Goal: Communication & Community: Share content

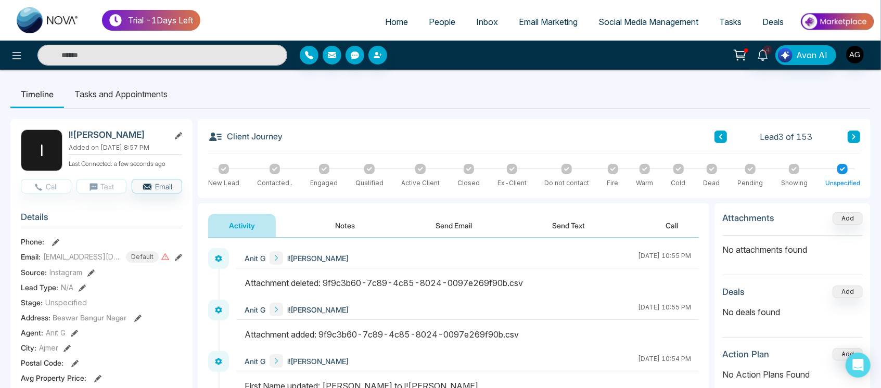
click at [141, 98] on li "Tasks and Appointments" at bounding box center [121, 94] width 114 height 28
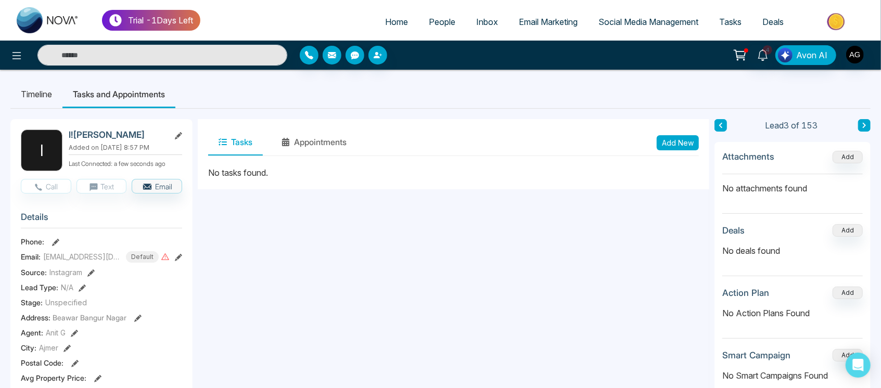
click at [50, 97] on li "Timeline" at bounding box center [36, 94] width 52 height 28
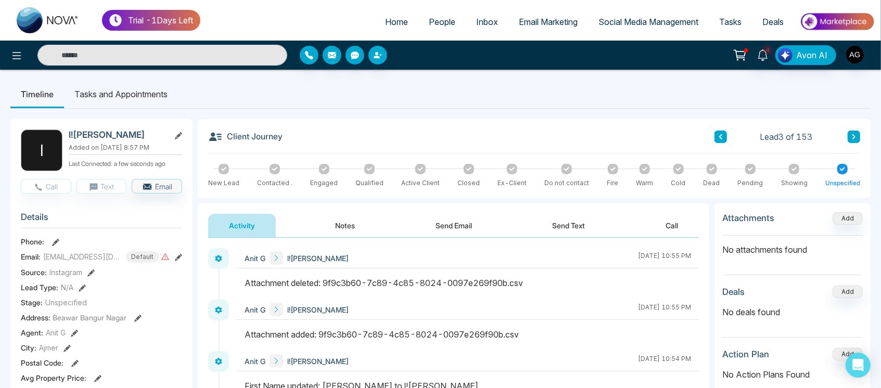
click at [395, 24] on span "Home" at bounding box center [396, 22] width 23 height 10
select select "*"
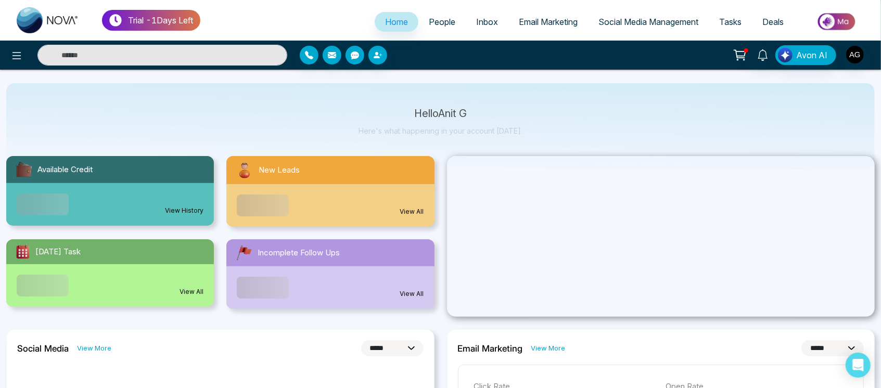
scroll to position [8, 0]
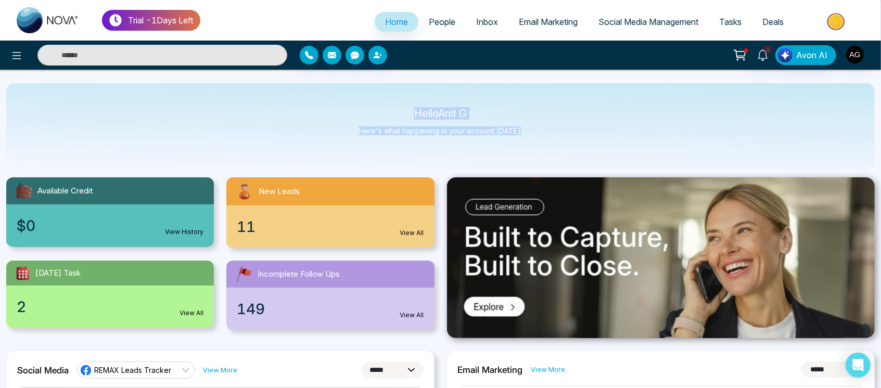
drag, startPoint x: 526, startPoint y: 128, endPoint x: 383, endPoint y: 102, distance: 144.9
click at [383, 102] on div "Hello Anit G Here's what happening in your account today." at bounding box center [440, 126] width 868 height 86
drag, startPoint x: 383, startPoint y: 102, endPoint x: 537, endPoint y: 129, distance: 156.4
click at [537, 129] on div "Hello Anit G Here's what happening in your account today." at bounding box center [440, 126] width 868 height 86
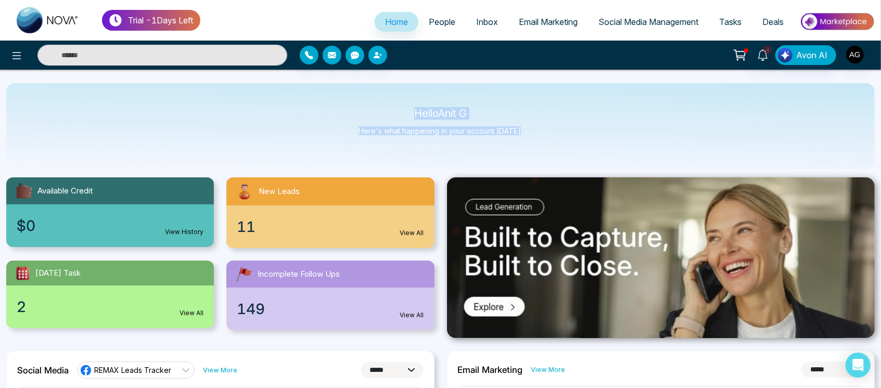
click at [537, 129] on div "Hello Anit G Here's what happening in your account today." at bounding box center [440, 126] width 868 height 86
drag, startPoint x: 537, startPoint y: 129, endPoint x: 388, endPoint y: 110, distance: 150.0
click at [388, 110] on div "Hello Anit G Here's what happening in your account today." at bounding box center [440, 126] width 868 height 86
click at [388, 110] on p "Hello Anit G" at bounding box center [441, 113] width 164 height 9
drag, startPoint x: 411, startPoint y: 109, endPoint x: 527, endPoint y: 129, distance: 117.7
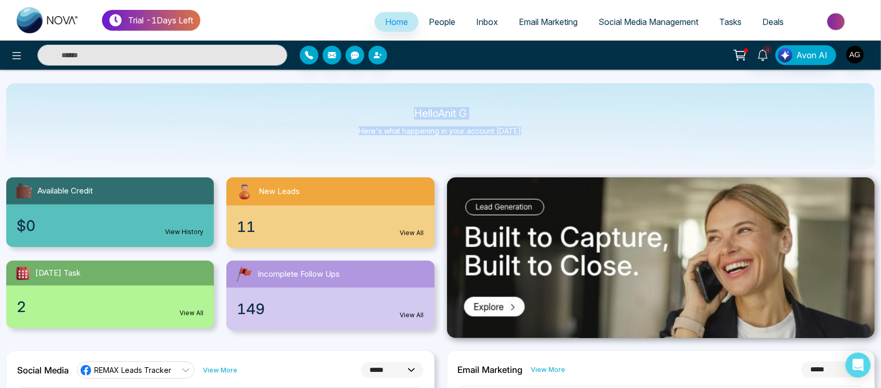
click at [527, 129] on div "Hello Anit G Here's what happening in your account today." at bounding box center [440, 126] width 868 height 86
drag, startPoint x: 527, startPoint y: 129, endPoint x: 372, endPoint y: 115, distance: 155.7
click at [372, 115] on div "Hello Anit G Here's what happening in your account today." at bounding box center [440, 126] width 868 height 86
click at [372, 115] on p "Hello Anit G" at bounding box center [441, 113] width 164 height 9
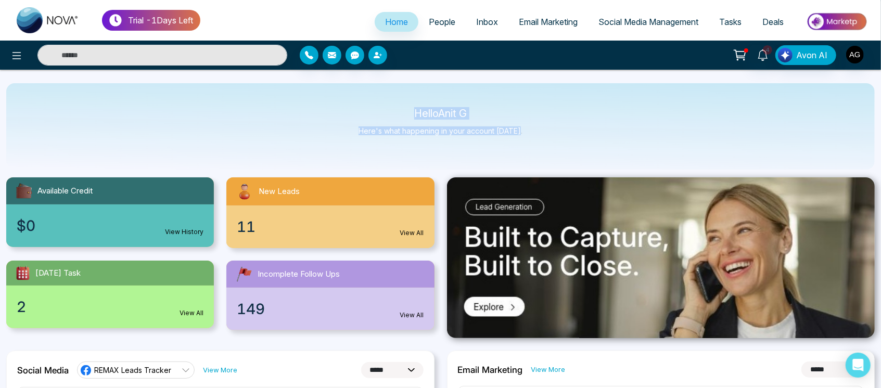
drag, startPoint x: 395, startPoint y: 111, endPoint x: 528, endPoint y: 127, distance: 133.7
click at [528, 127] on div "Hello Anit G Here's what happening in your account today." at bounding box center [440, 126] width 868 height 86
drag, startPoint x: 528, startPoint y: 127, endPoint x: 374, endPoint y: 105, distance: 156.2
click at [374, 105] on div "Hello Anit G Here's what happening in your account today." at bounding box center [440, 126] width 868 height 86
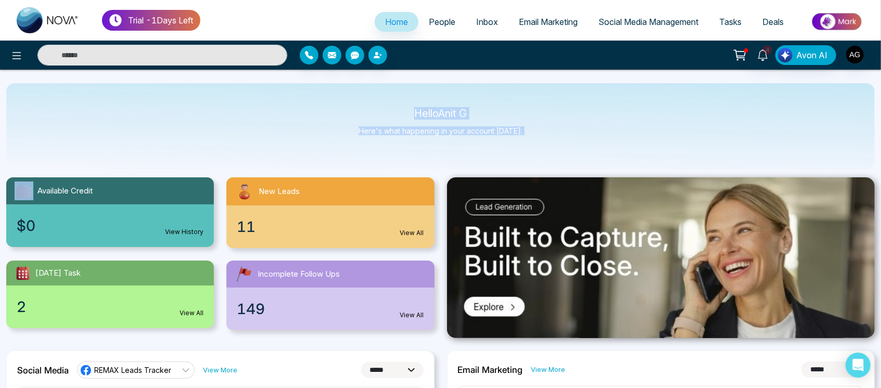
click at [374, 105] on div "Hello Anit G Here's what happening in your account today." at bounding box center [440, 126] width 868 height 86
drag, startPoint x: 406, startPoint y: 110, endPoint x: 544, endPoint y: 145, distance: 141.7
click at [544, 145] on div "Hello Anit G Here's what happening in your account today." at bounding box center [440, 126] width 868 height 86
drag, startPoint x: 407, startPoint y: 119, endPoint x: 409, endPoint y: 110, distance: 9.0
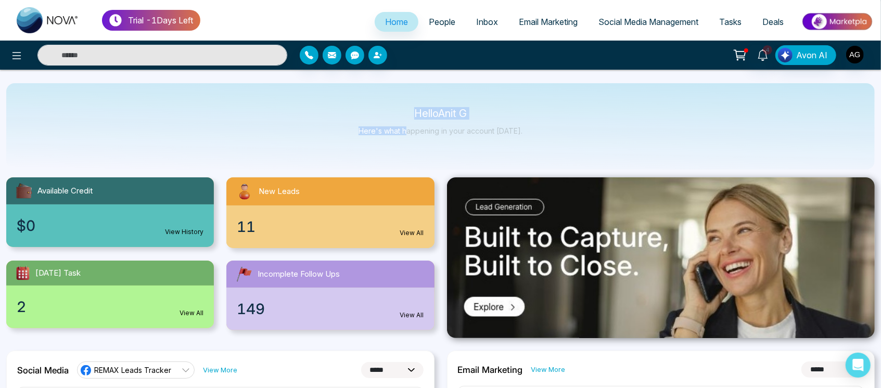
click at [409, 110] on div "Hello Anit G Here's what happening in your account today." at bounding box center [441, 126] width 164 height 34
click at [409, 110] on p "Hello Anit G" at bounding box center [441, 113] width 164 height 9
drag, startPoint x: 409, startPoint y: 110, endPoint x: 534, endPoint y: 121, distance: 125.4
click at [534, 121] on div "Hello Anit G Here's what happening in your account today." at bounding box center [440, 126] width 868 height 86
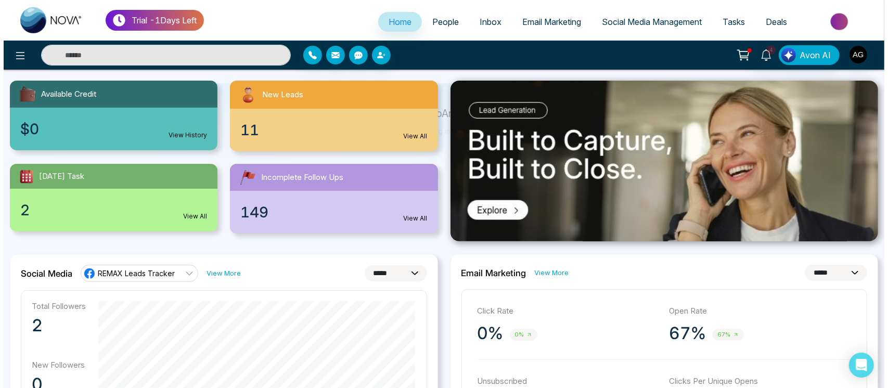
scroll to position [0, 0]
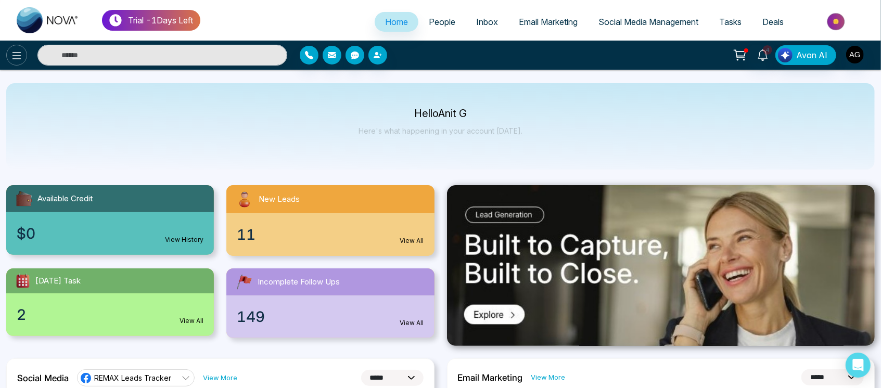
click at [17, 52] on icon at bounding box center [16, 55] width 9 height 7
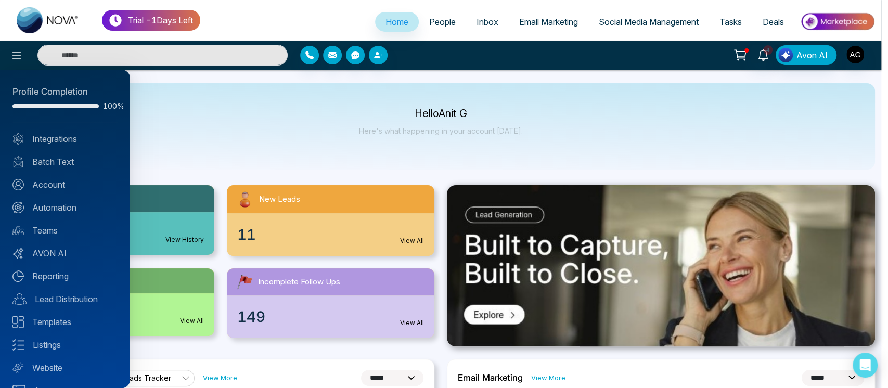
click at [227, 129] on div at bounding box center [444, 194] width 888 height 388
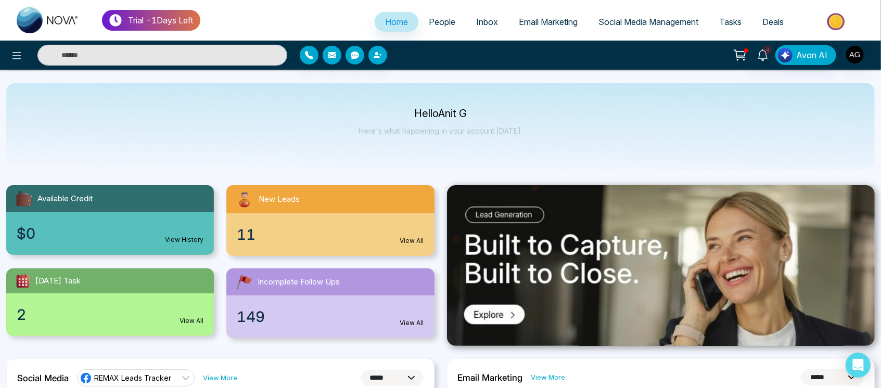
click at [442, 16] on link "People" at bounding box center [441, 22] width 47 height 20
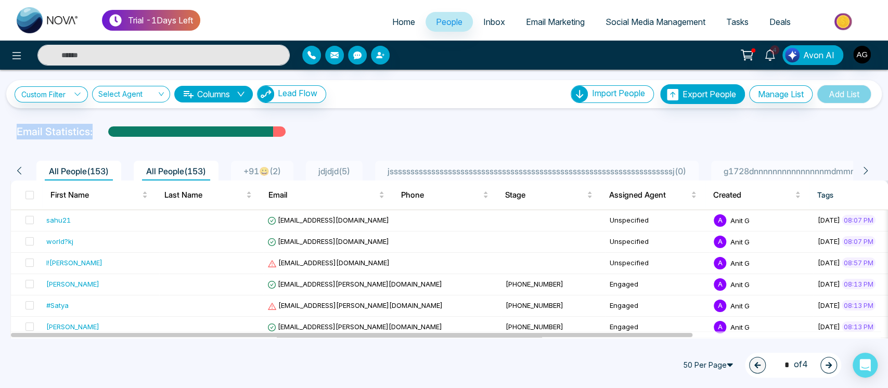
drag, startPoint x: 91, startPoint y: 135, endPoint x: 10, endPoint y: 126, distance: 81.1
click at [10, 126] on div "Email Statistics:" at bounding box center [443, 132] width 867 height 16
drag, startPoint x: 100, startPoint y: 130, endPoint x: 4, endPoint y: 132, distance: 95.8
click at [4, 132] on div "Email Statistics:" at bounding box center [444, 132] width 888 height 16
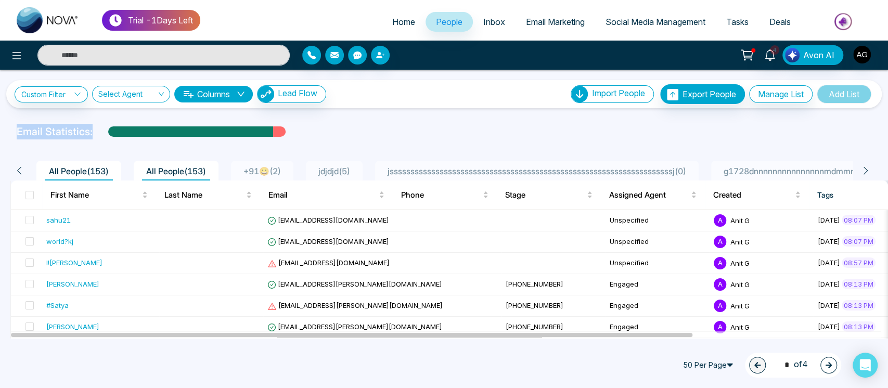
click at [4, 132] on div "Email Statistics:" at bounding box center [444, 132] width 888 height 16
click at [268, 168] on span "+91😀 ( 2 )" at bounding box center [262, 171] width 46 height 10
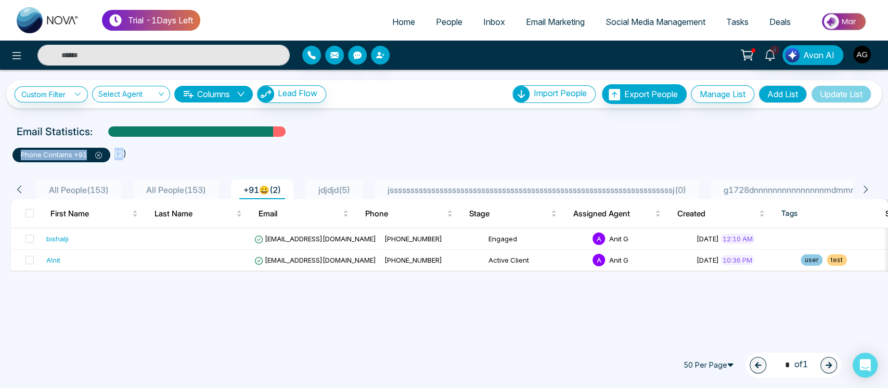
drag, startPoint x: 121, startPoint y: 150, endPoint x: 5, endPoint y: 149, distance: 116.6
click at [5, 149] on div "**********" at bounding box center [444, 171] width 888 height 202
click at [132, 158] on ul "phone contains +91 ( 2 )" at bounding box center [443, 153] width 863 height 19
drag, startPoint x: 132, startPoint y: 158, endPoint x: 14, endPoint y: 149, distance: 118.4
click at [14, 149] on ul "phone contains +91 ( 2 )" at bounding box center [443, 153] width 863 height 19
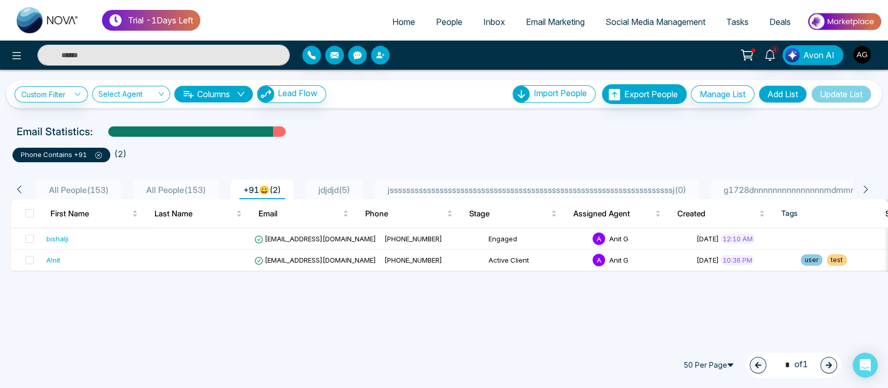
click at [193, 161] on ul "phone contains +91 ( 2 )" at bounding box center [443, 153] width 863 height 19
click at [291, 256] on span "anit@mmnovatech.com" at bounding box center [315, 260] width 122 height 8
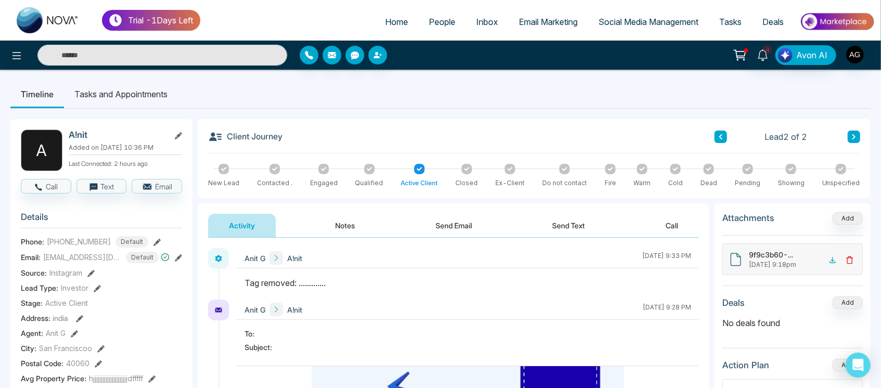
drag, startPoint x: 293, startPoint y: 135, endPoint x: 310, endPoint y: 136, distance: 16.7
click at [310, 136] on div "Client Journey Lead 2 of 2" at bounding box center [534, 142] width 652 height 24
click at [370, 229] on button "Notes" at bounding box center [345, 225] width 61 height 23
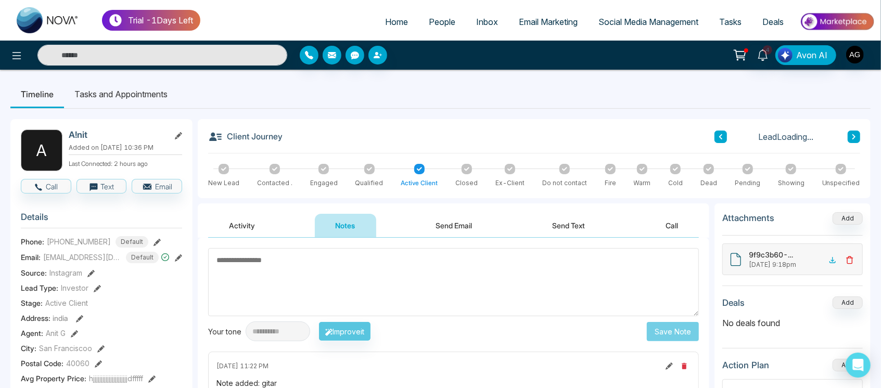
click at [471, 234] on button "Send Email" at bounding box center [454, 225] width 78 height 23
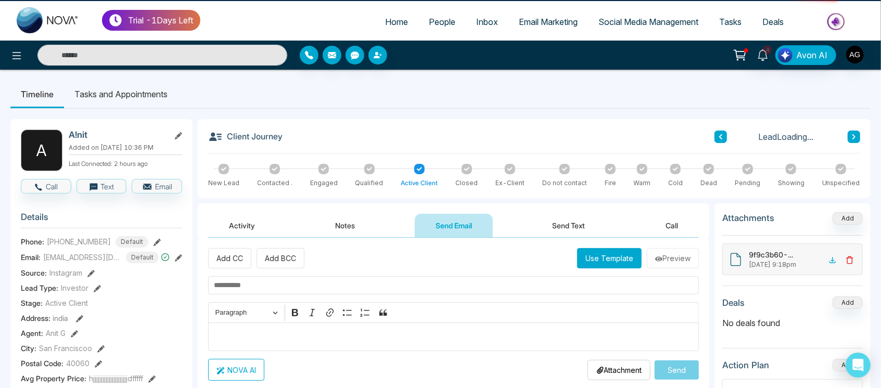
click at [561, 232] on button "Send Text" at bounding box center [569, 225] width 74 height 23
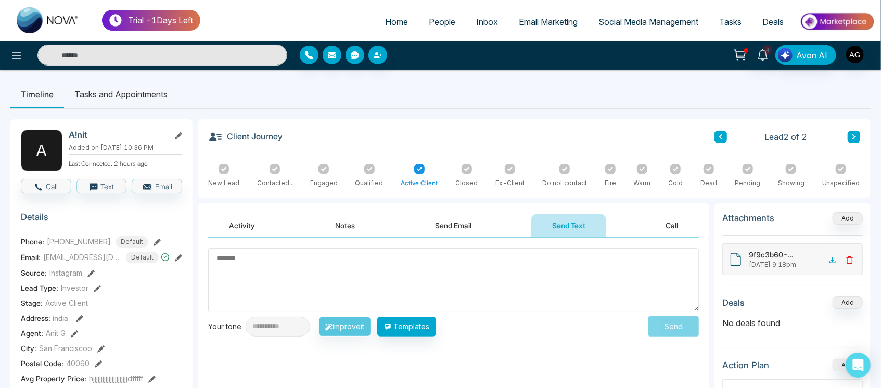
click at [666, 224] on button "Call" at bounding box center [672, 225] width 54 height 23
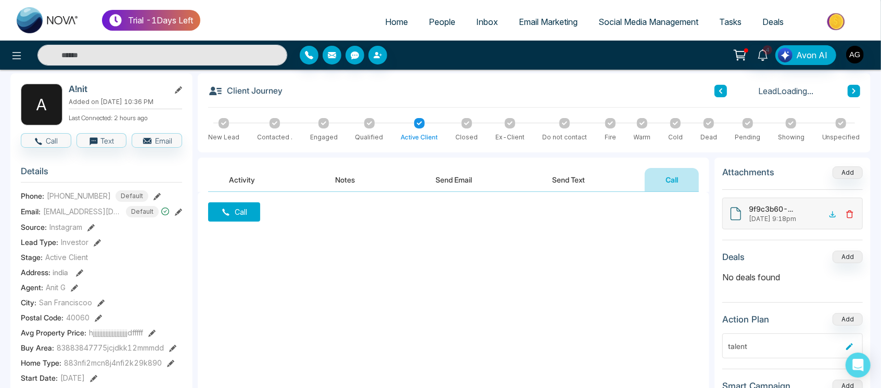
scroll to position [47, 0]
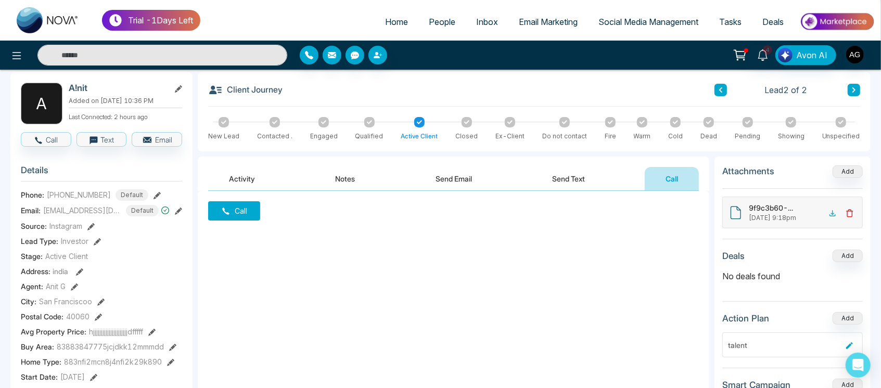
click at [237, 178] on button "Activity" at bounding box center [242, 178] width 68 height 23
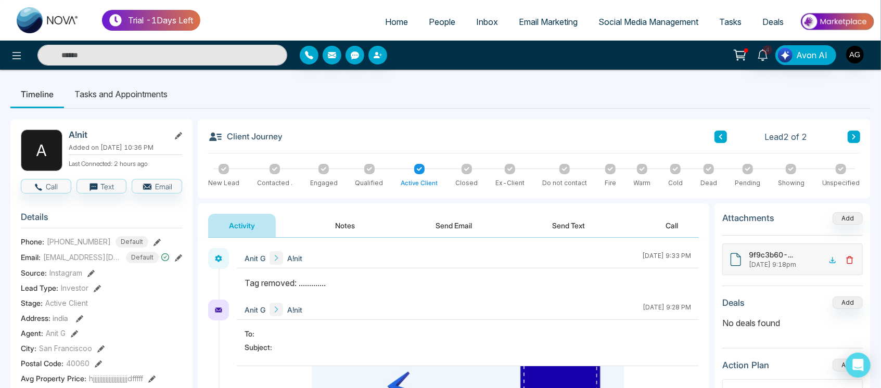
click at [154, 93] on li "Tasks and Appointments" at bounding box center [121, 94] width 114 height 28
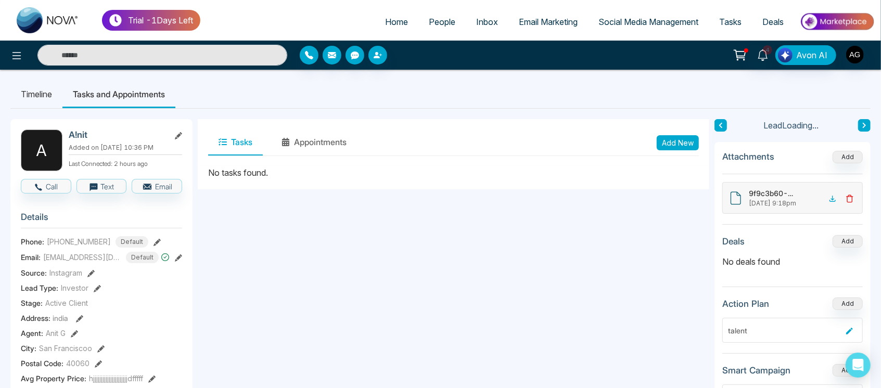
click at [30, 88] on li "Timeline" at bounding box center [36, 94] width 52 height 28
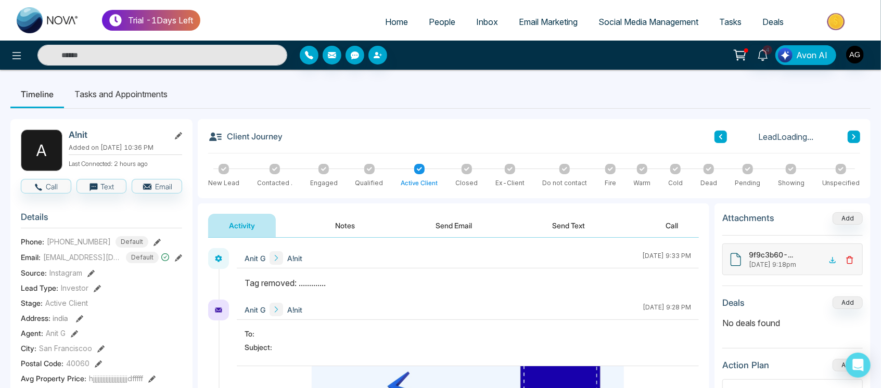
click at [30, 88] on li "Timeline" at bounding box center [37, 94] width 54 height 28
click at [124, 81] on li "Tasks and Appointments" at bounding box center [121, 94] width 114 height 28
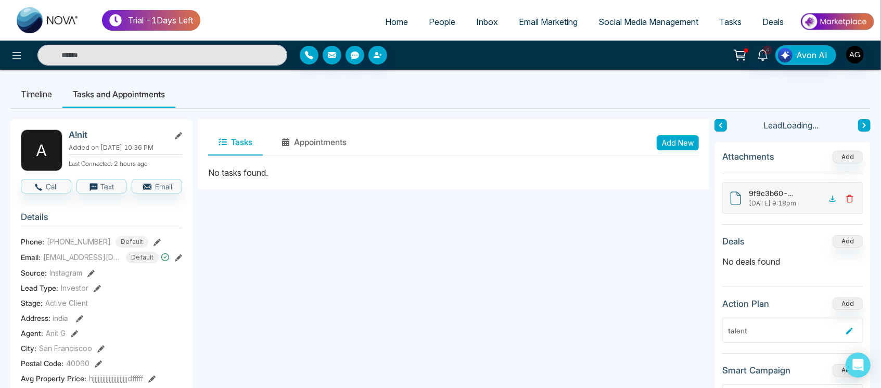
click at [34, 88] on li "Timeline" at bounding box center [36, 94] width 52 height 28
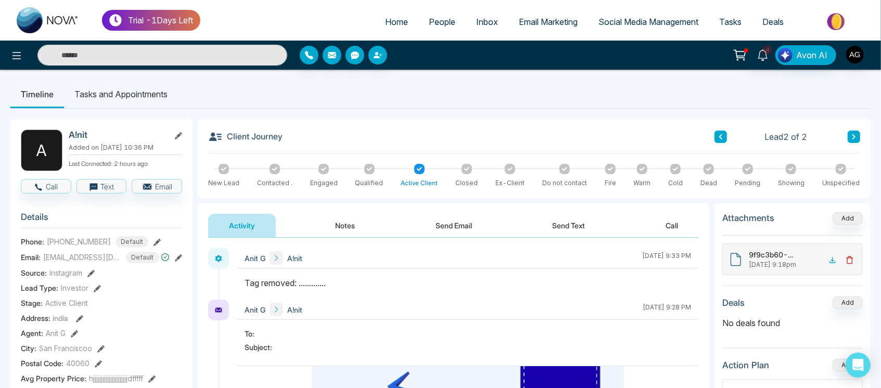
click at [373, 236] on button "Notes" at bounding box center [345, 225] width 61 height 23
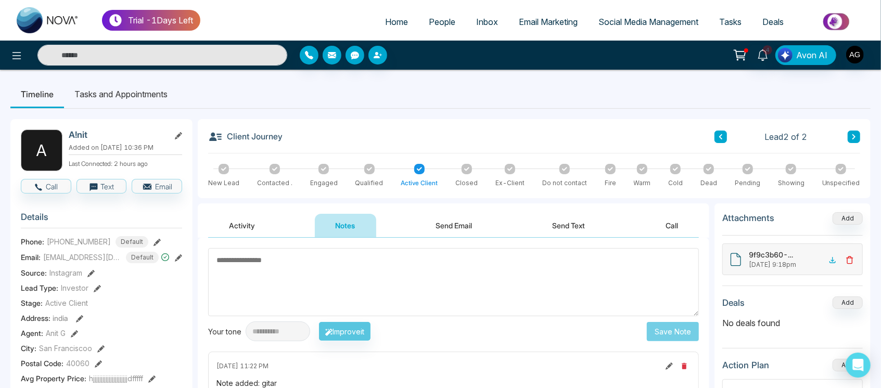
click at [449, 219] on button "Send Email" at bounding box center [454, 225] width 78 height 23
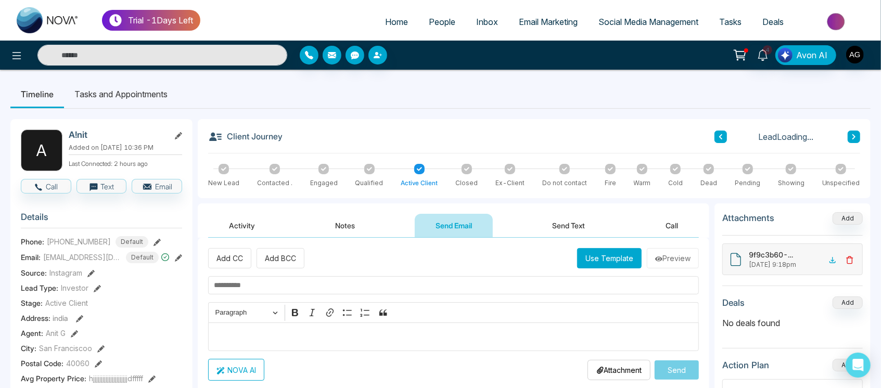
click at [562, 230] on button "Send Text" at bounding box center [569, 225] width 74 height 23
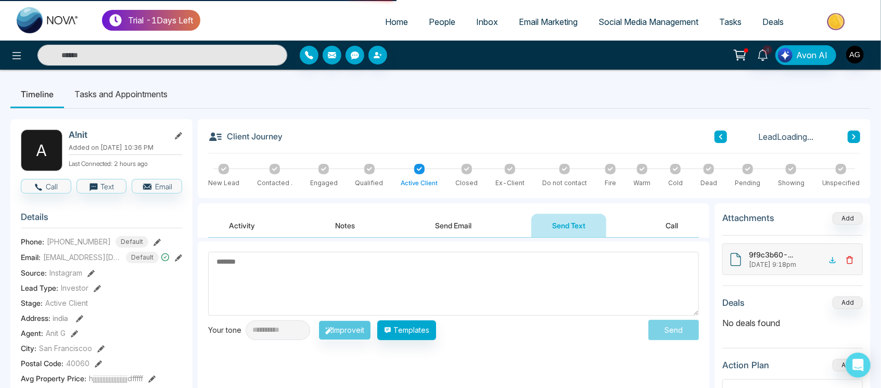
click at [641, 224] on div "Activity Notes Send Email Send Text Call" at bounding box center [453, 226] width 491 height 24
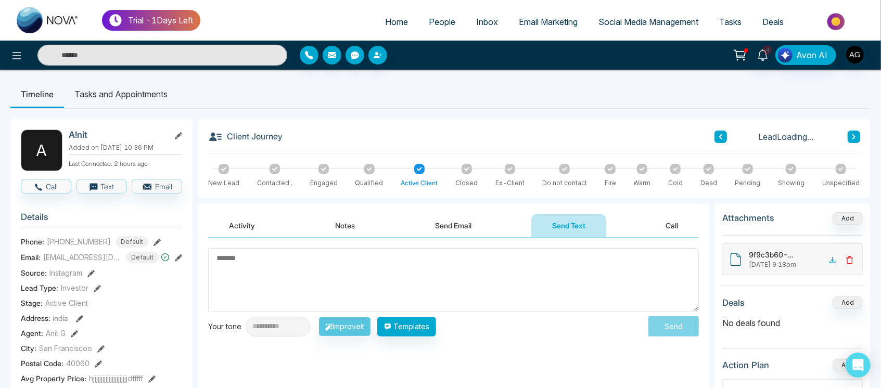
click at [659, 231] on button "Call" at bounding box center [672, 225] width 54 height 23
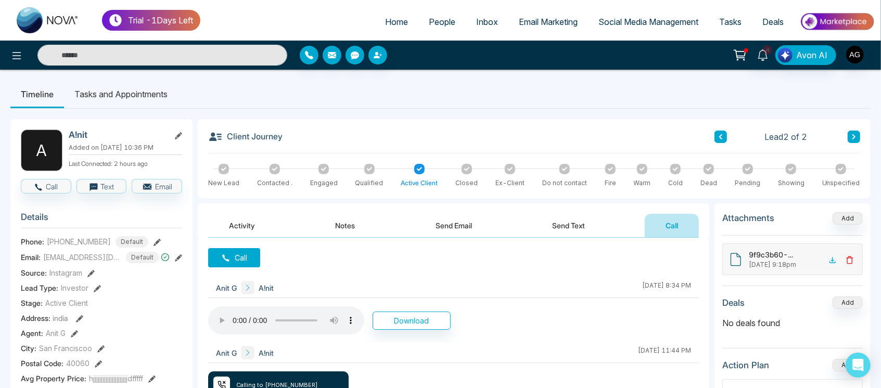
drag, startPoint x: 291, startPoint y: 142, endPoint x: 306, endPoint y: 131, distance: 18.3
click at [306, 131] on div "Client Journey Lead 2 of 2" at bounding box center [534, 142] width 652 height 24
drag, startPoint x: 291, startPoint y: 142, endPoint x: 283, endPoint y: 137, distance: 10.3
click at [283, 137] on div "Client Journey Lead 2 of 2" at bounding box center [534, 142] width 652 height 24
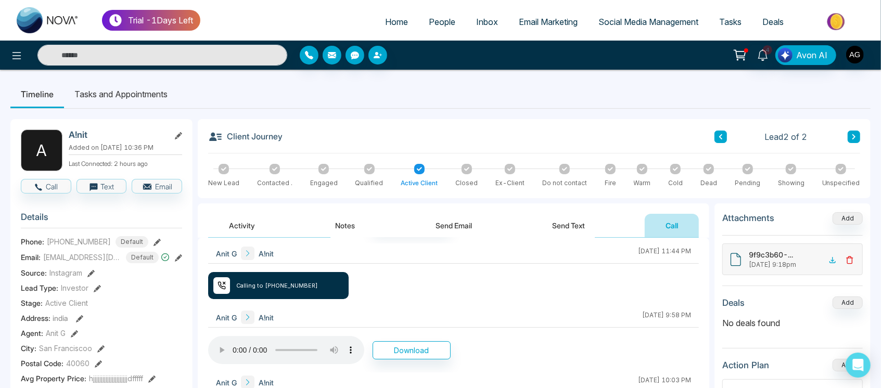
click at [134, 86] on li "Tasks and Appointments" at bounding box center [121, 94] width 114 height 28
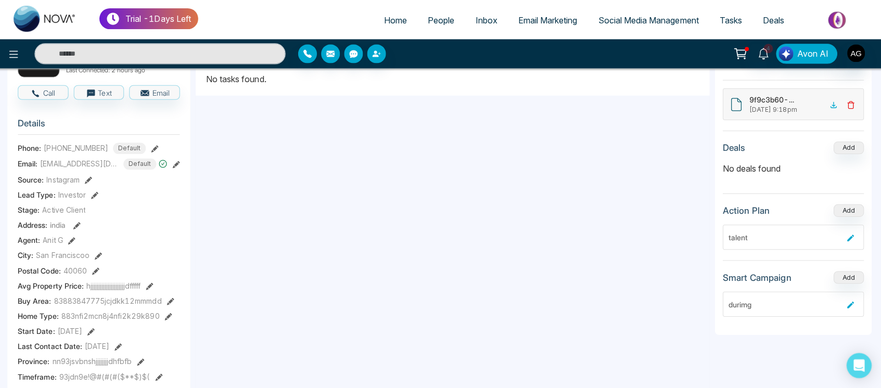
scroll to position [92, 0]
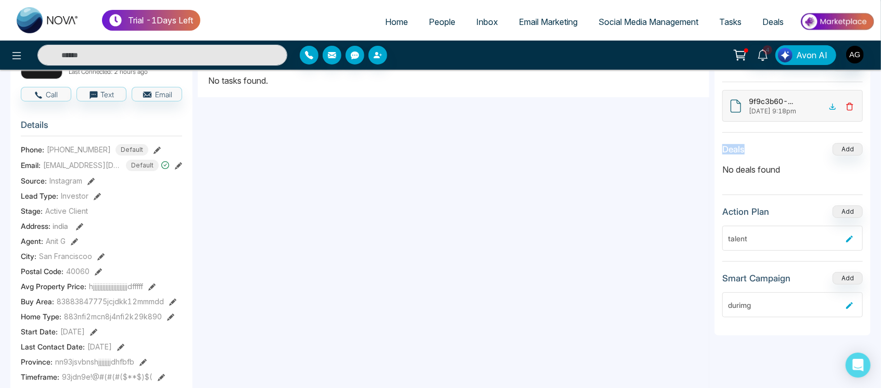
drag, startPoint x: 719, startPoint y: 145, endPoint x: 748, endPoint y: 143, distance: 29.8
click at [748, 143] on div "Attachments Add 9f9c3b60-7c89-4c85-8024-0097e269f90b.csv August 13 9:18pm Deals…" at bounding box center [792, 193] width 156 height 286
click at [748, 143] on div "Deals Add" at bounding box center [792, 149] width 140 height 12
drag, startPoint x: 795, startPoint y: 165, endPoint x: 712, endPoint y: 164, distance: 82.7
click at [712, 164] on div "A A!nit Added on July 31 2025 | 10:36 PM Last Connected: 2 hours ago Call Text …" at bounding box center [440, 389] width 860 height 744
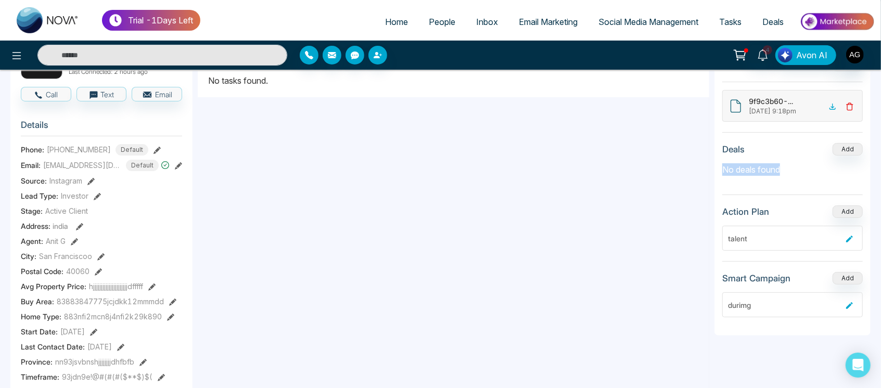
click at [712, 164] on div "A A!nit Added on July 31 2025 | 10:36 PM Last Connected: 2 hours ago Call Text …" at bounding box center [440, 389] width 860 height 744
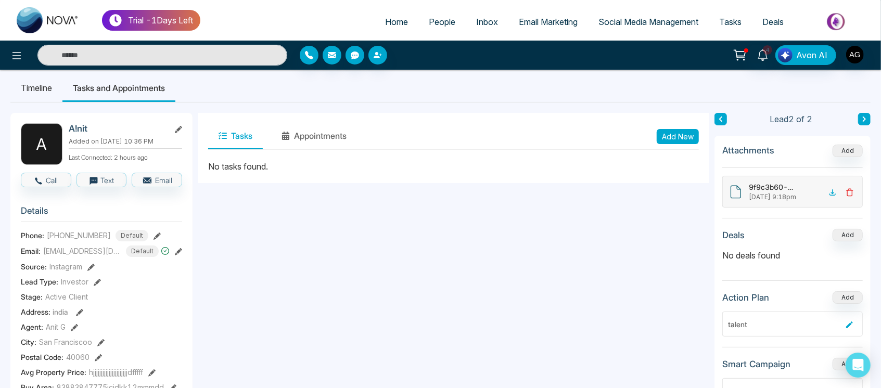
scroll to position [0, 0]
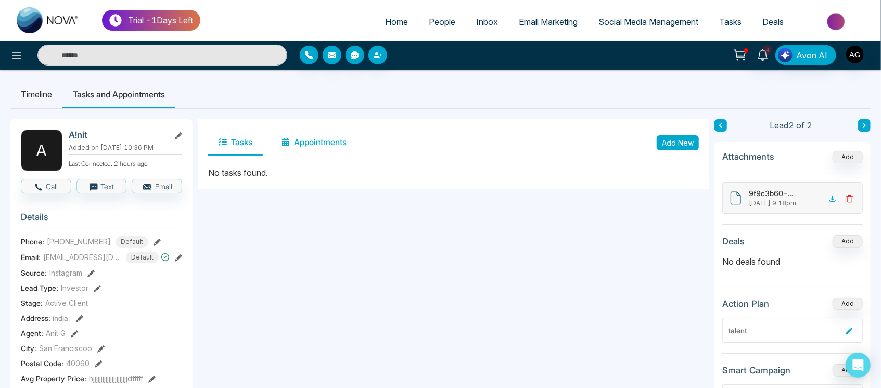
click at [283, 138] on icon at bounding box center [286, 142] width 8 height 8
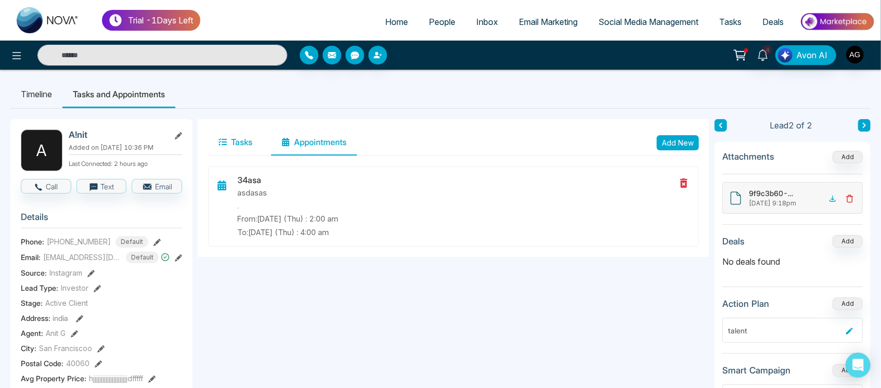
click at [254, 137] on button "Tasks" at bounding box center [235, 143] width 55 height 26
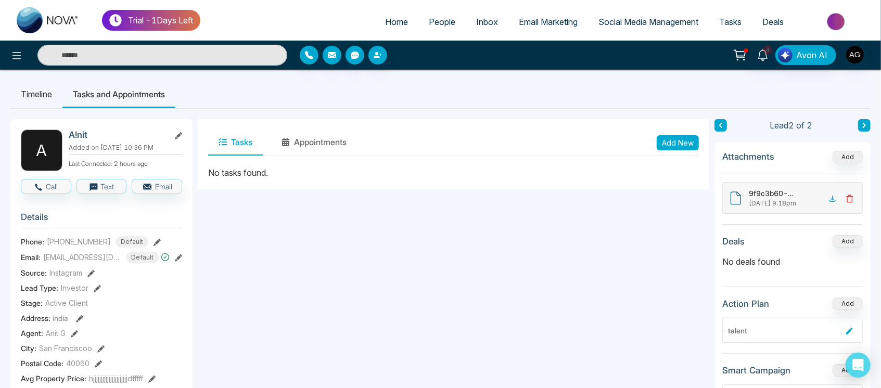
click at [681, 138] on button "Add New" at bounding box center [678, 142] width 42 height 15
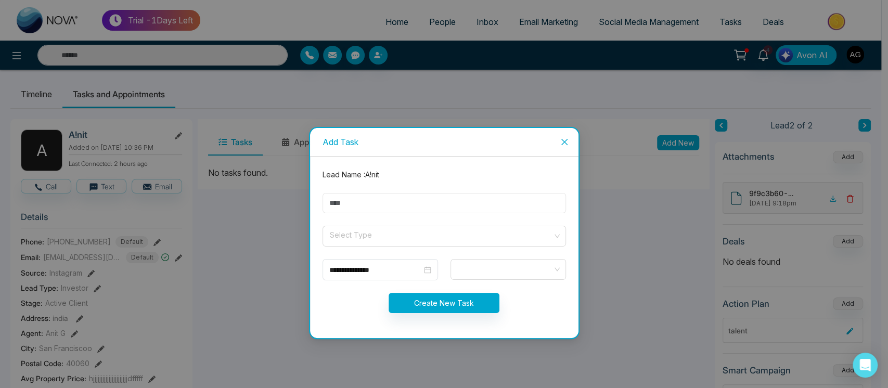
click at [487, 200] on input "text" at bounding box center [445, 203] width 244 height 20
click at [562, 143] on icon "close" at bounding box center [564, 142] width 8 height 8
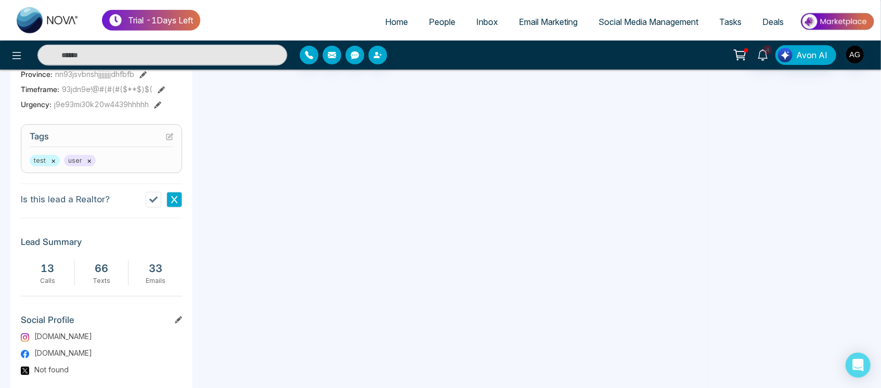
scroll to position [473, 0]
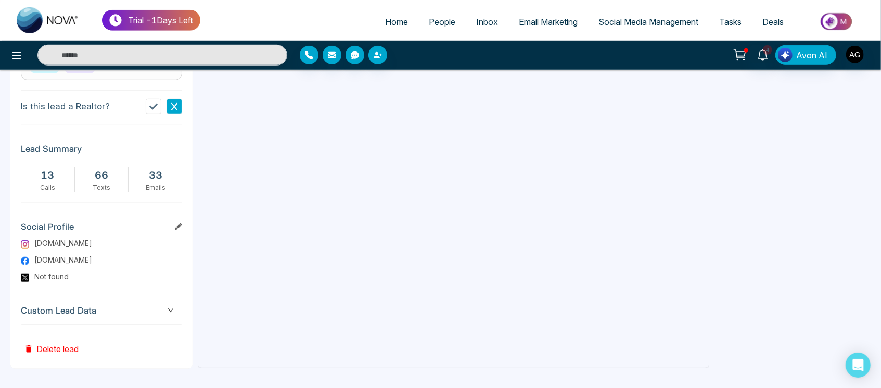
click at [173, 308] on icon "down" at bounding box center [171, 311] width 6 height 6
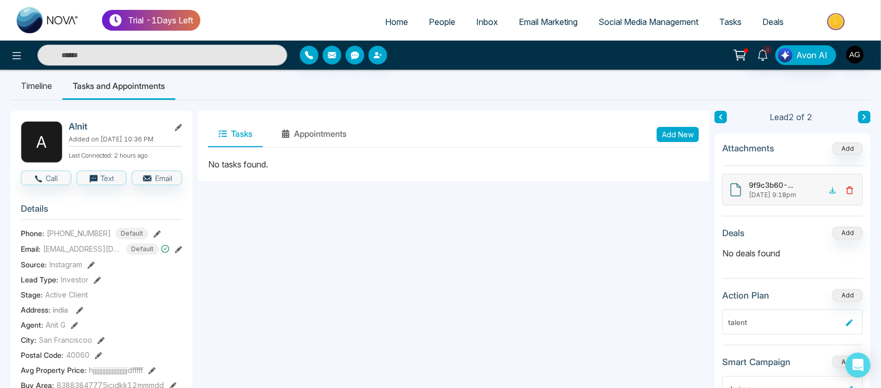
scroll to position [0, 0]
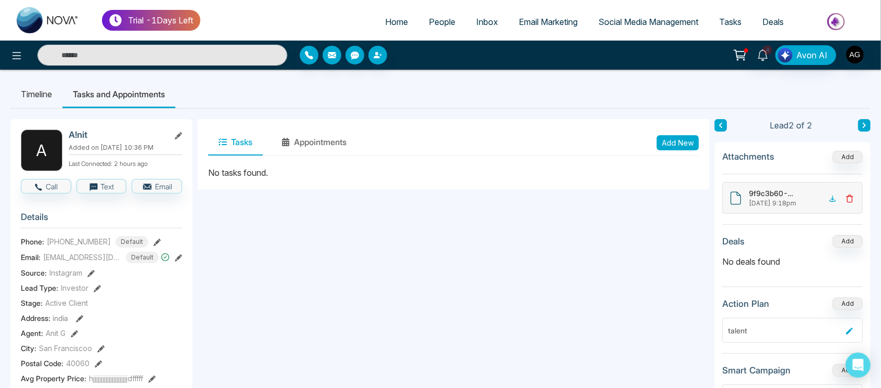
click at [50, 89] on li "Timeline" at bounding box center [36, 94] width 52 height 28
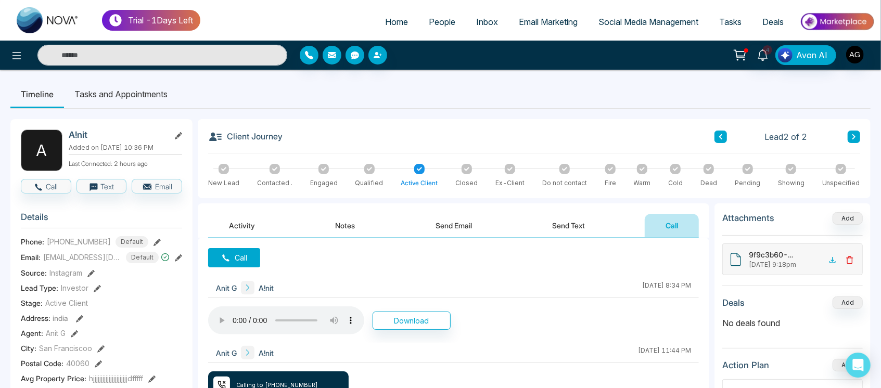
click at [142, 99] on li "Tasks and Appointments" at bounding box center [121, 94] width 114 height 28
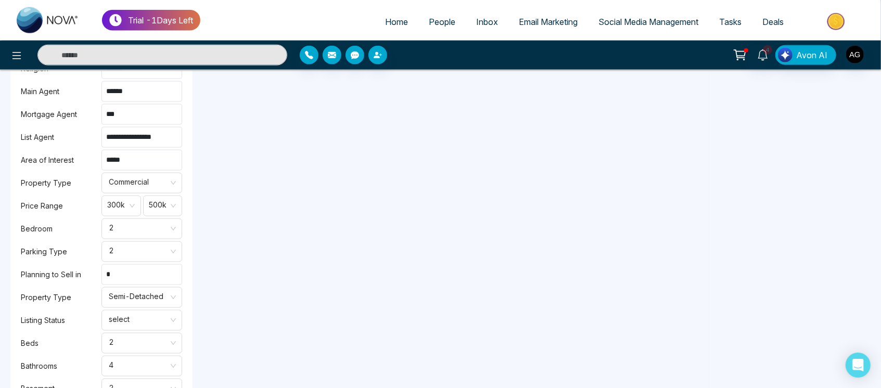
scroll to position [935, 0]
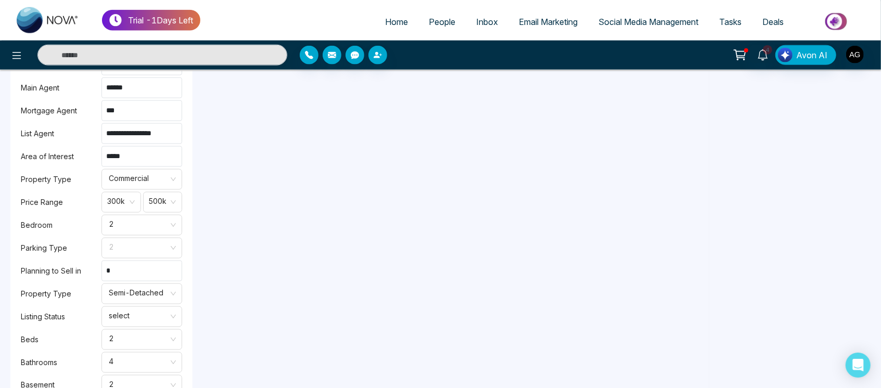
click at [148, 253] on span "2" at bounding box center [142, 248] width 66 height 18
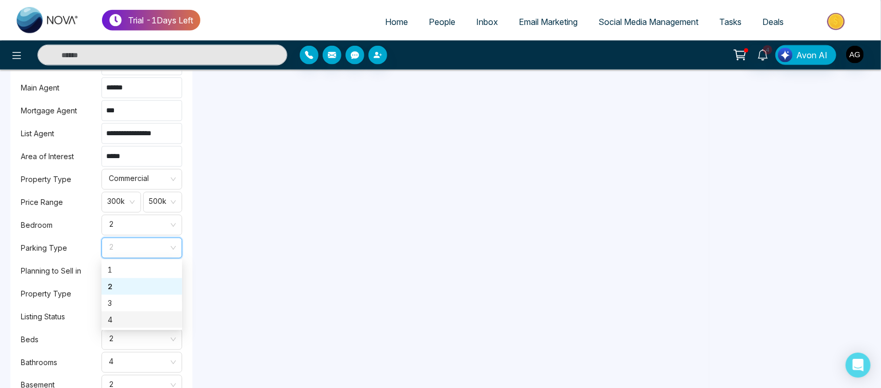
click at [163, 317] on div "4" at bounding box center [142, 319] width 68 height 11
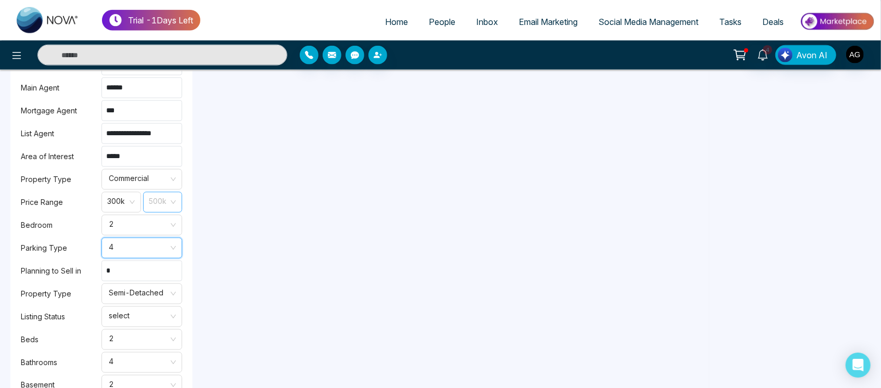
click at [164, 202] on span "500k" at bounding box center [163, 203] width 28 height 18
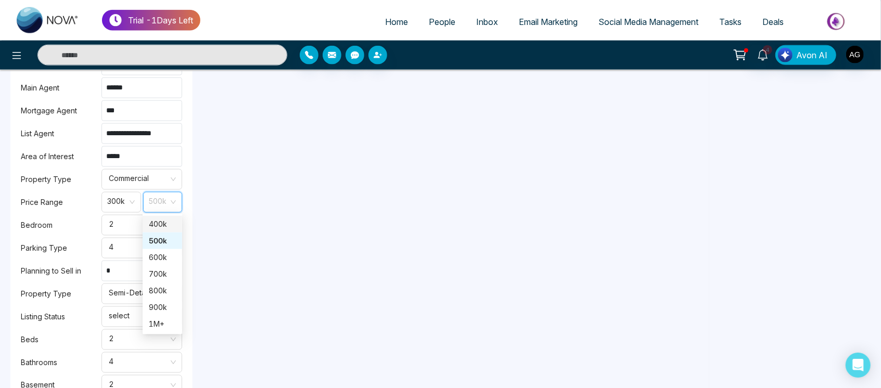
click at [172, 228] on div "400k" at bounding box center [162, 224] width 27 height 11
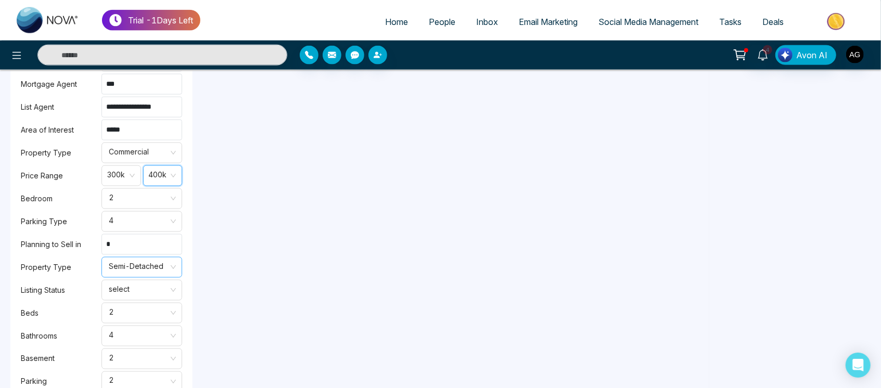
scroll to position [966, 0]
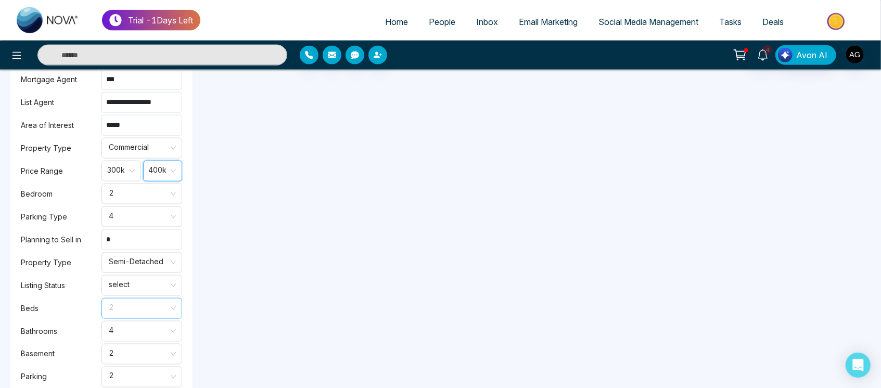
click at [159, 300] on span "2" at bounding box center [142, 309] width 66 height 18
click at [163, 324] on div "1" at bounding box center [142, 329] width 68 height 11
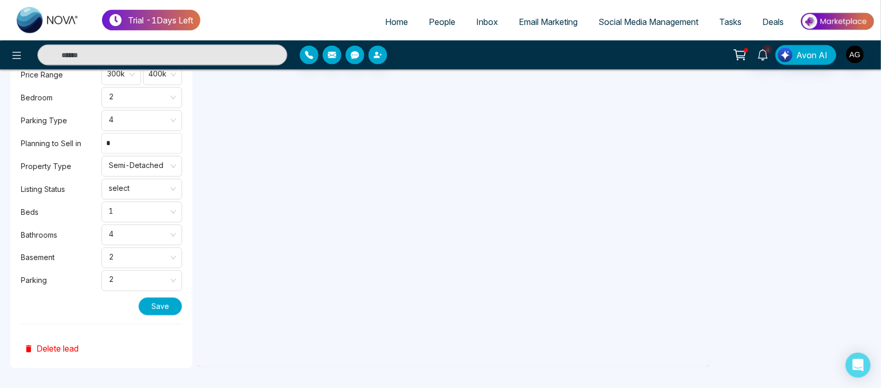
click at [170, 301] on button "Save" at bounding box center [160, 307] width 44 height 18
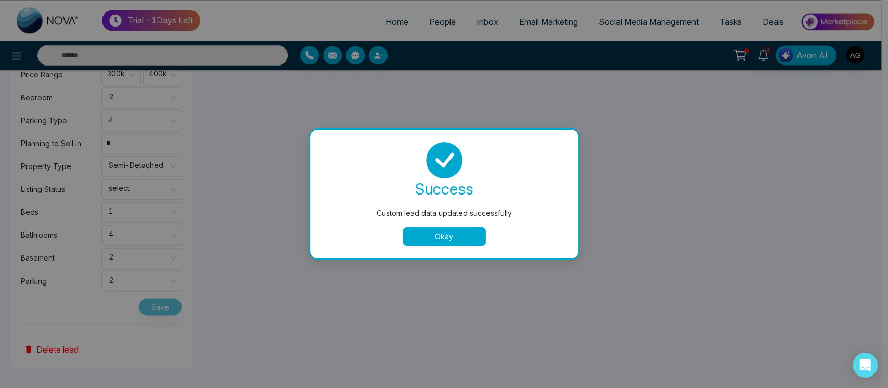
click at [454, 240] on button "Okay" at bounding box center [444, 236] width 83 height 19
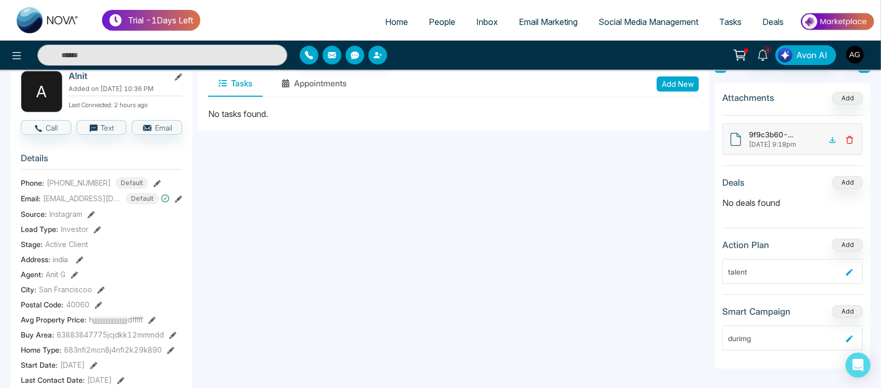
scroll to position [0, 0]
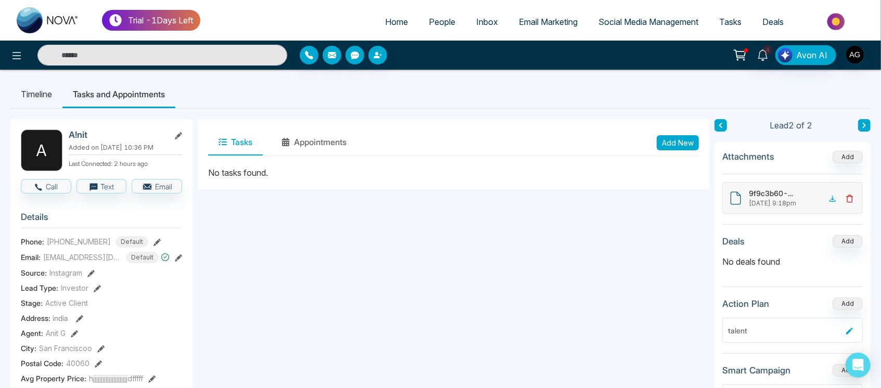
click at [41, 94] on li "Timeline" at bounding box center [36, 94] width 52 height 28
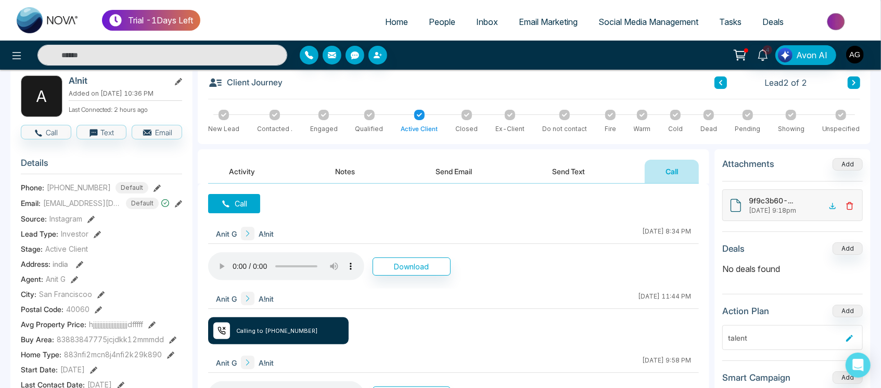
scroll to position [58, 0]
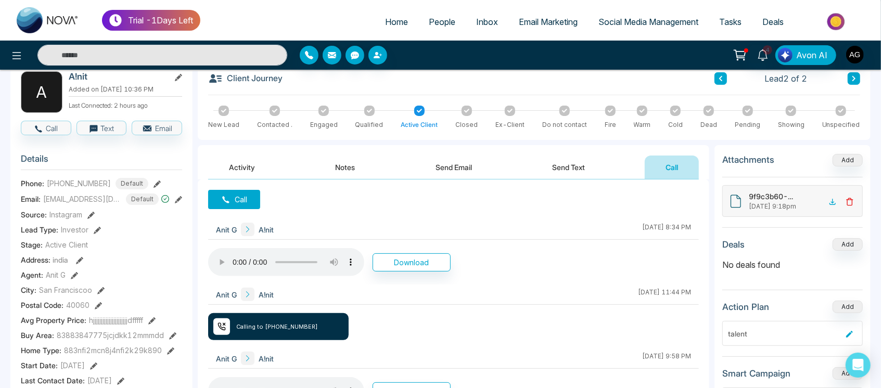
click at [218, 171] on button "Activity" at bounding box center [242, 167] width 68 height 23
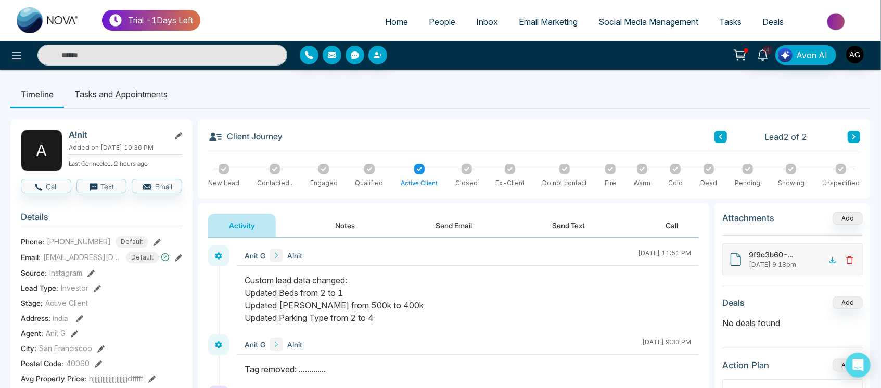
scroll to position [1, 0]
drag, startPoint x: 243, startPoint y: 282, endPoint x: 393, endPoint y: 318, distance: 154.7
click at [393, 318] on div at bounding box center [468, 306] width 462 height 60
click at [393, 318] on div "Custom lead data changed: Updated Beds from 2 to 1 Updated Max Price from 500k …" at bounding box center [468, 301] width 446 height 50
drag, startPoint x: 246, startPoint y: 281, endPoint x: 392, endPoint y: 323, distance: 152.5
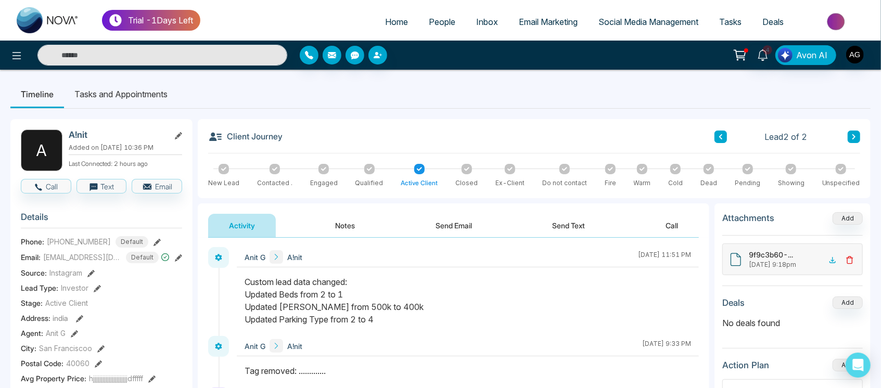
click at [392, 323] on div "Custom lead data changed: Updated Beds from 2 to 1 Updated Max Price from 500k …" at bounding box center [468, 301] width 446 height 50
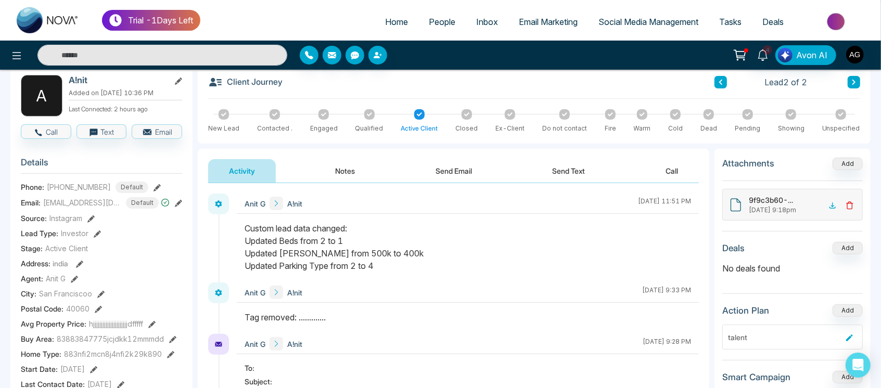
scroll to position [79, 0]
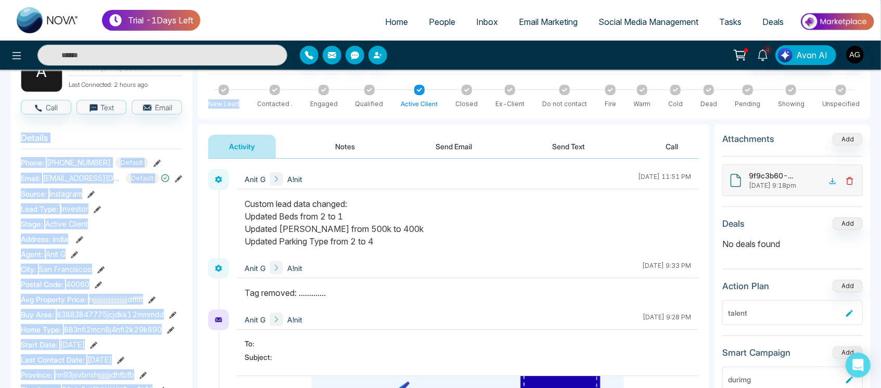
drag, startPoint x: 195, startPoint y: 91, endPoint x: 285, endPoint y: 86, distance: 90.2
click at [241, 82] on div "Client Journey Lead 2 of 2 New Lead Contacted . Engaged Qualified Active Client…" at bounding box center [534, 79] width 673 height 79
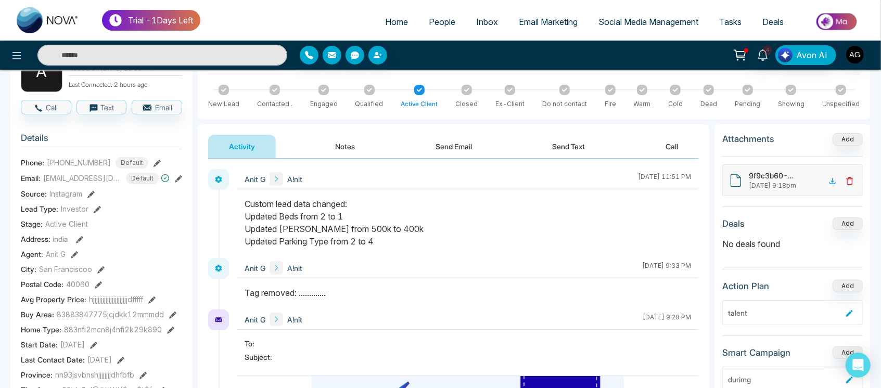
scroll to position [71, 0]
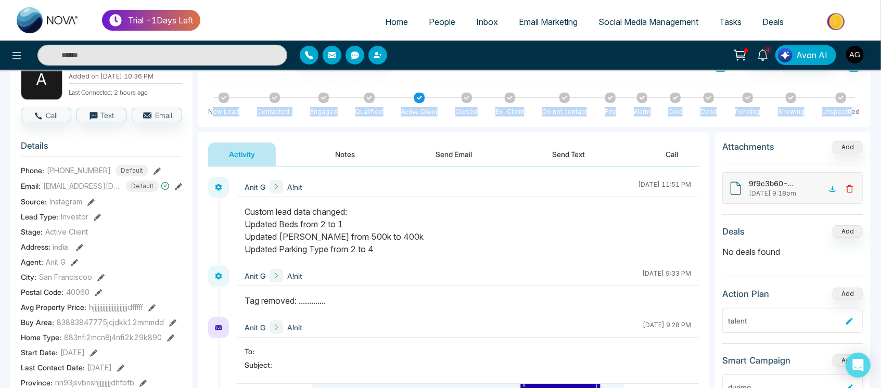
drag, startPoint x: 212, startPoint y: 101, endPoint x: 855, endPoint y: 103, distance: 643.7
click at [855, 103] on div "New Lead Contacted . Engaged Qualified Active Client Closed Ex-Client Do not co…" at bounding box center [534, 105] width 652 height 24
click at [858, 89] on div "Client Journey Lead 2 of 2 New Lead Contacted . Engaged Qualified Active Client…" at bounding box center [534, 87] width 673 height 79
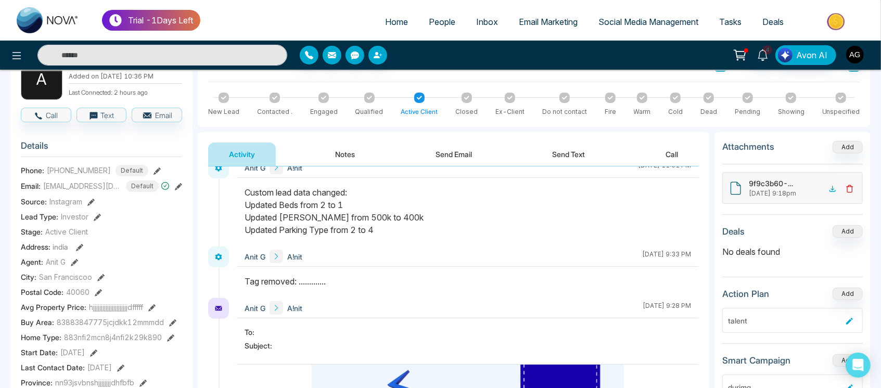
scroll to position [0, 0]
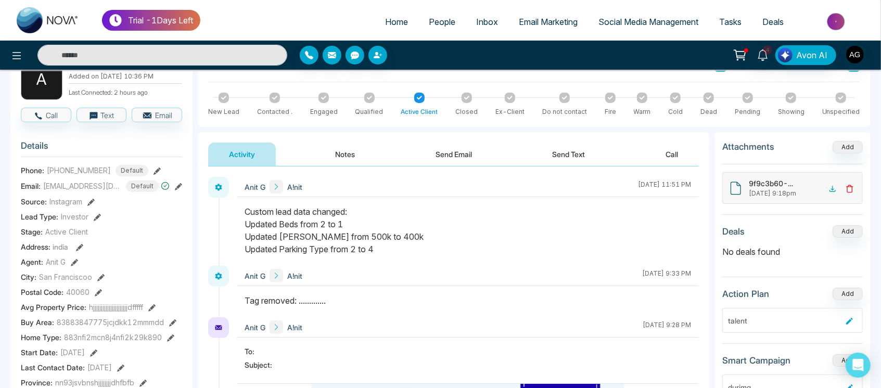
drag, startPoint x: 247, startPoint y: 210, endPoint x: 390, endPoint y: 247, distance: 147.8
click at [390, 247] on div "Custom lead data changed: Updated Beds from 2 to 1 Updated Max Price from 500k …" at bounding box center [468, 231] width 446 height 50
drag, startPoint x: 241, startPoint y: 206, endPoint x: 252, endPoint y: 211, distance: 11.9
click at [252, 211] on div at bounding box center [468, 236] width 462 height 60
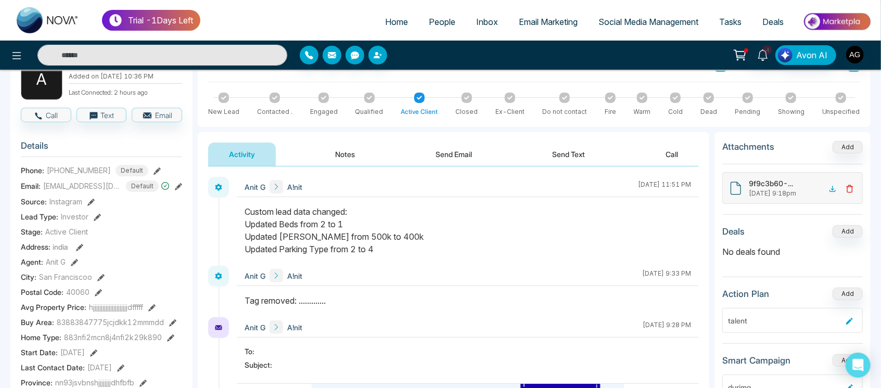
click at [252, 211] on div "Custom lead data changed: Updated Beds from 2 to 1 Updated Max Price from 500k …" at bounding box center [468, 231] width 446 height 50
click at [245, 211] on div "Custom lead data changed: Updated Beds from 2 to 1 Updated Max Price from 500k …" at bounding box center [468, 231] width 446 height 50
drag, startPoint x: 245, startPoint y: 211, endPoint x: 388, endPoint y: 257, distance: 150.7
click at [388, 257] on div at bounding box center [468, 236] width 462 height 60
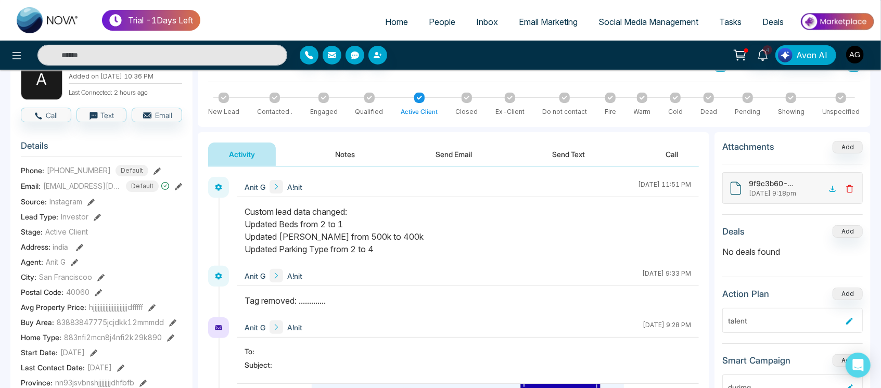
click at [388, 257] on div at bounding box center [468, 236] width 462 height 60
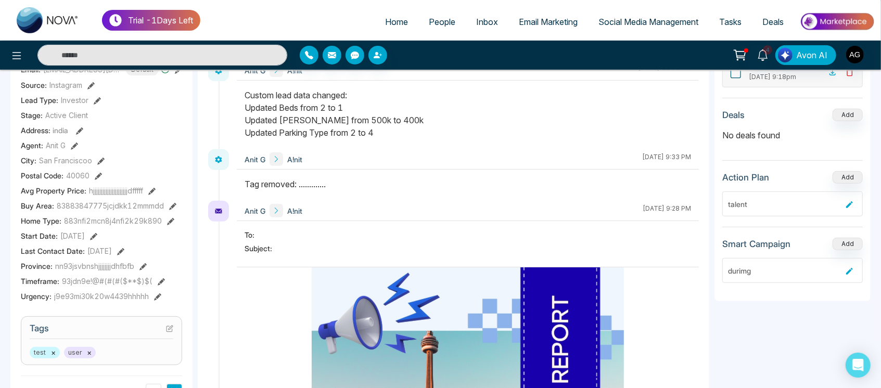
scroll to position [229, 0]
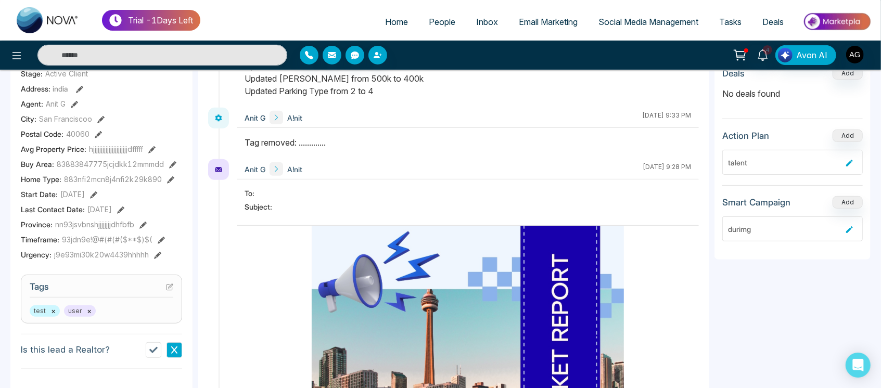
click at [160, 238] on icon at bounding box center [161, 240] width 7 height 7
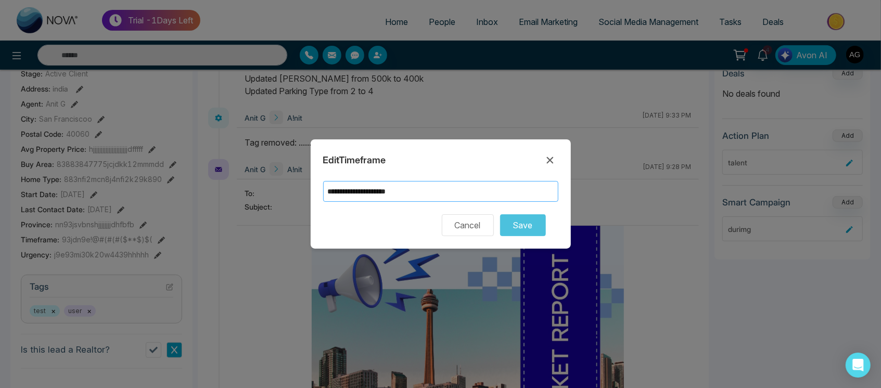
click at [424, 194] on input "**********" at bounding box center [440, 191] width 235 height 21
type input "**********"
click at [561, 201] on div "**********" at bounding box center [441, 193] width 260 height 109
click at [535, 219] on button "Save" at bounding box center [523, 225] width 46 height 22
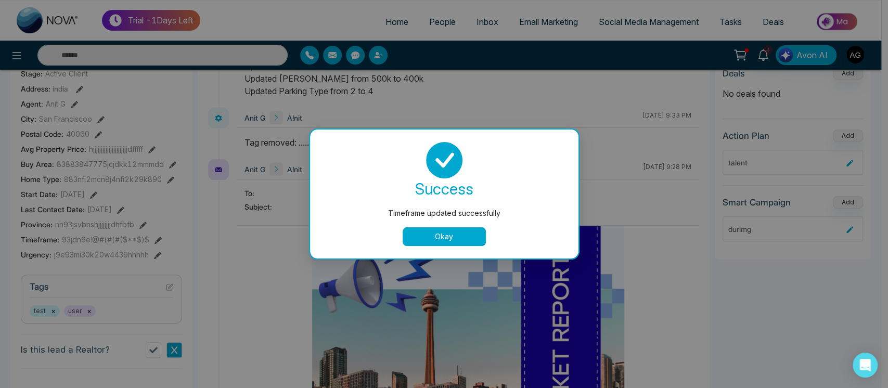
click at [449, 237] on button "Okay" at bounding box center [444, 236] width 83 height 19
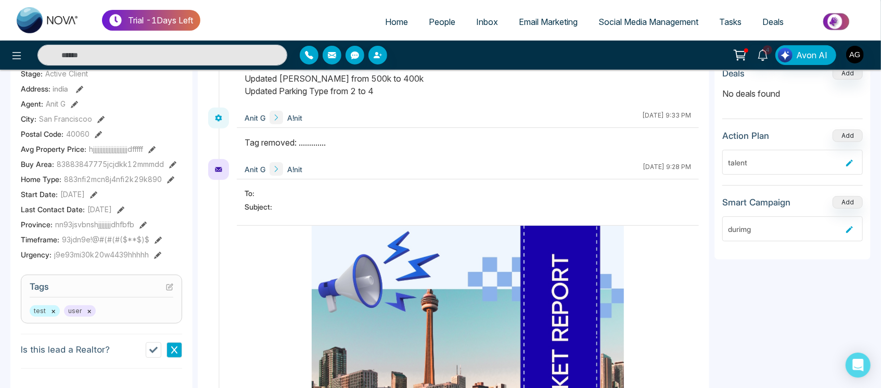
click at [156, 256] on icon at bounding box center [157, 255] width 7 height 7
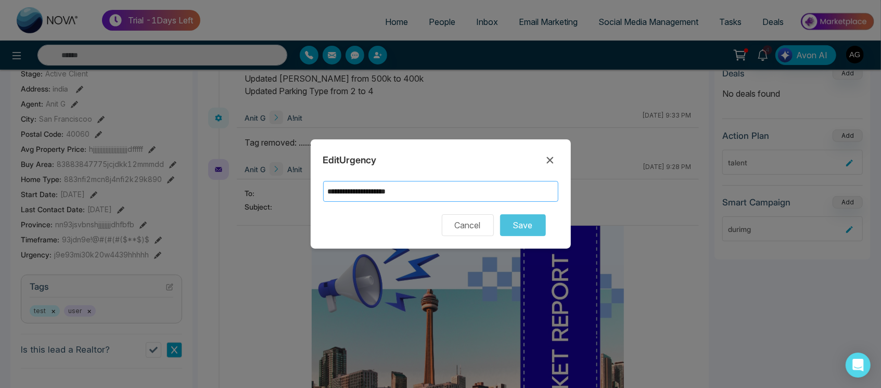
click at [465, 190] on input "**********" at bounding box center [440, 191] width 235 height 21
type input "**********"
click at [339, 232] on div "Cancel Save" at bounding box center [440, 225] width 235 height 22
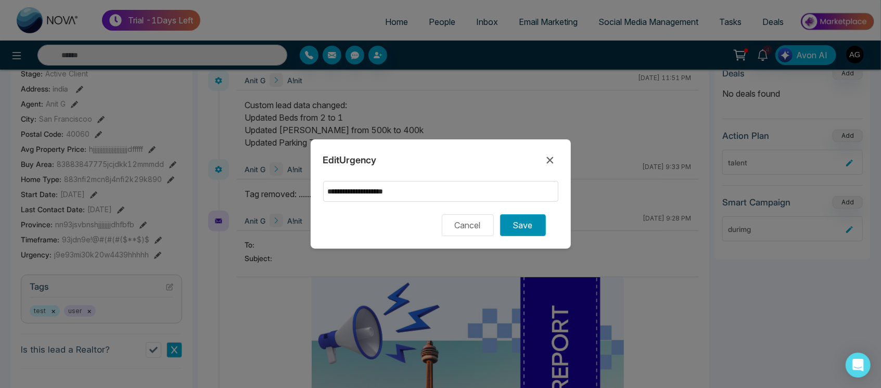
click at [543, 231] on button "Save" at bounding box center [523, 225] width 46 height 22
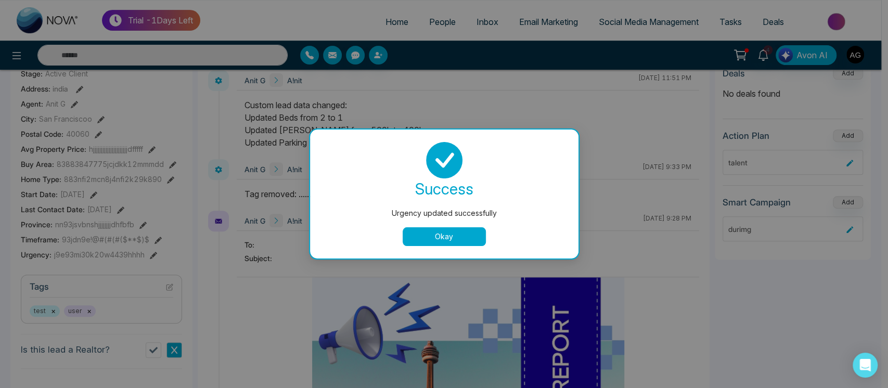
click at [426, 235] on button "Okay" at bounding box center [444, 236] width 83 height 19
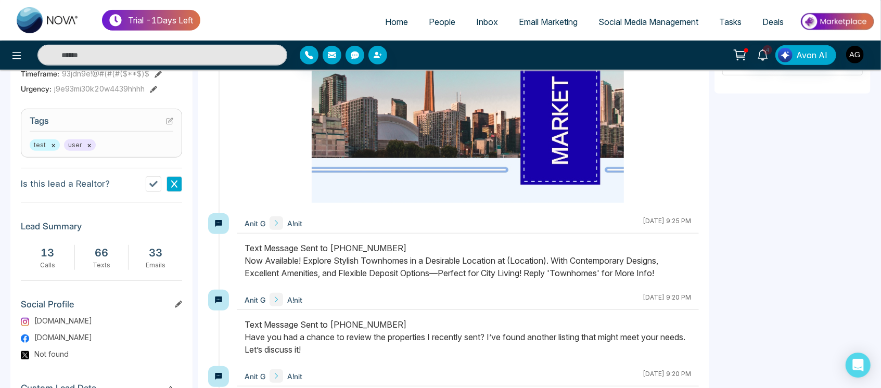
scroll to position [397, 0]
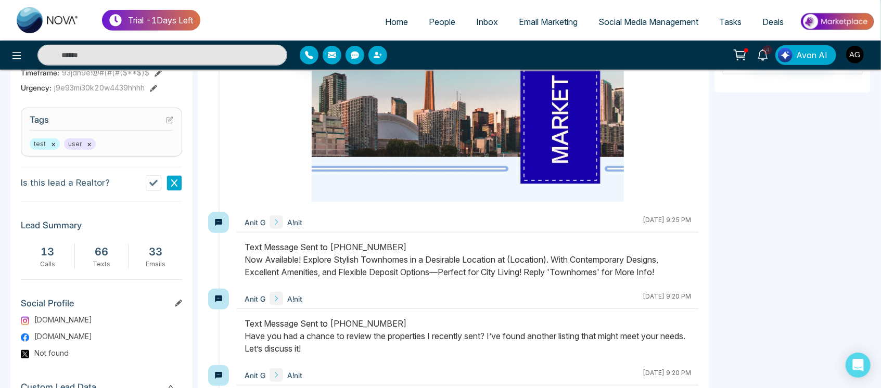
click at [168, 119] on icon at bounding box center [169, 120] width 7 height 7
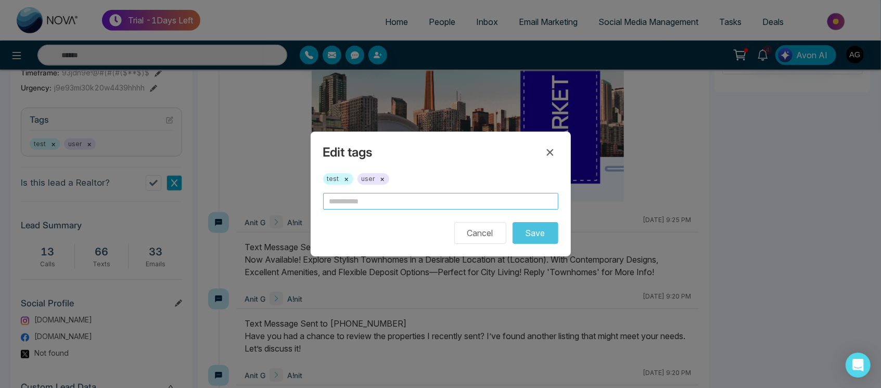
click at [392, 202] on input "text" at bounding box center [440, 201] width 235 height 17
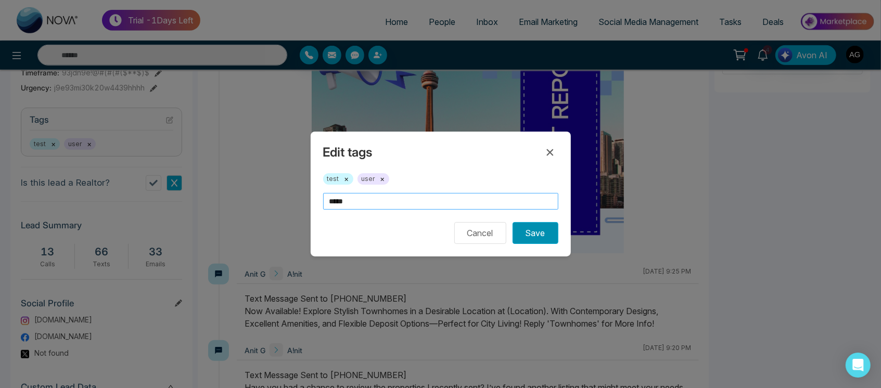
type input "*****"
click at [535, 231] on button "Save" at bounding box center [536, 233] width 46 height 22
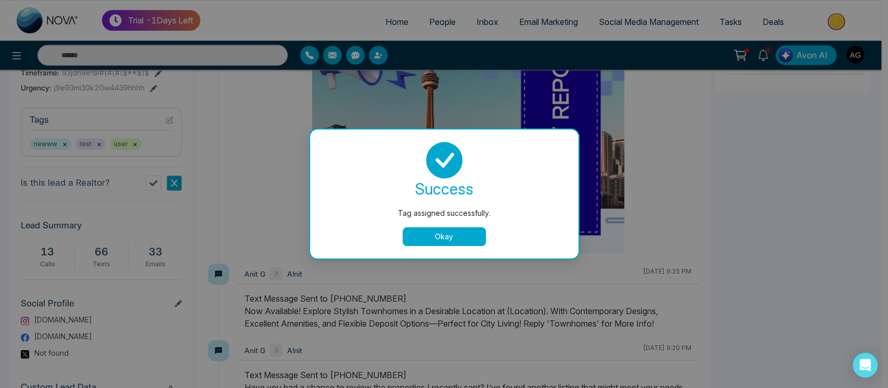
click at [444, 239] on button "Okay" at bounding box center [444, 236] width 83 height 19
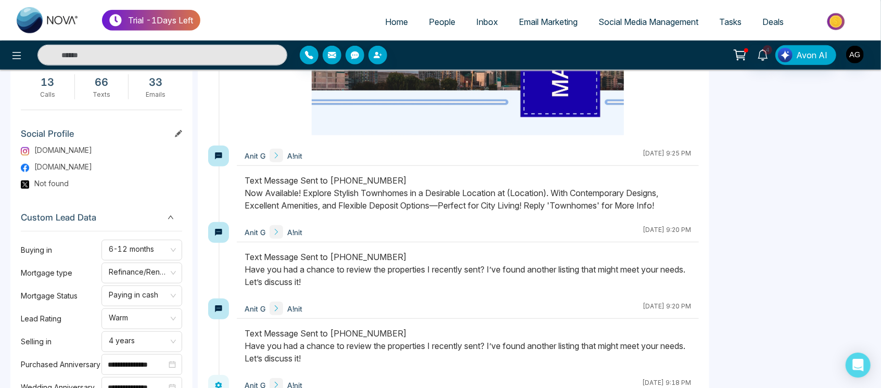
scroll to position [564, 0]
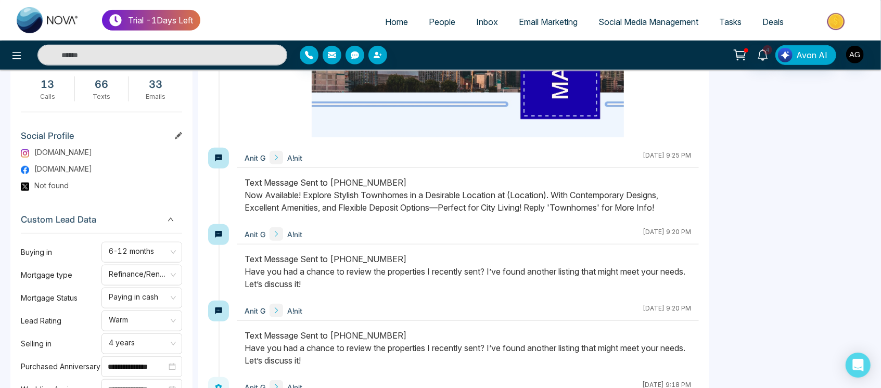
click at [180, 132] on icon at bounding box center [178, 135] width 7 height 7
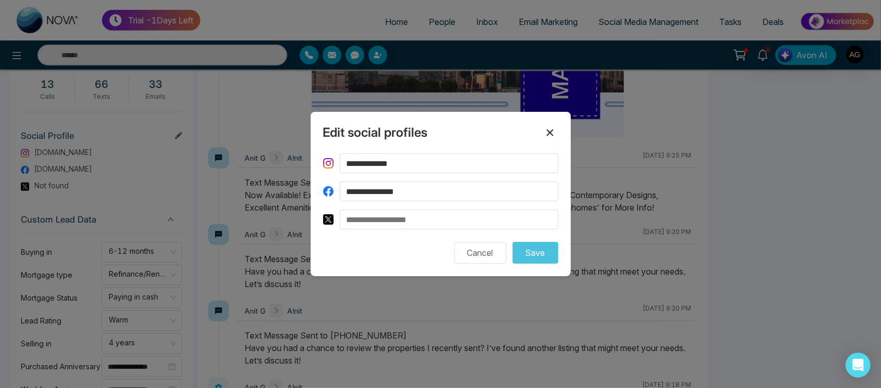
click at [555, 129] on icon at bounding box center [550, 132] width 12 height 12
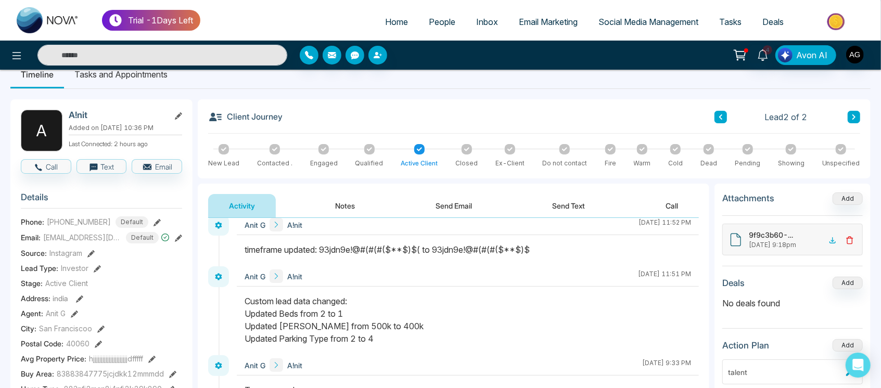
scroll to position [0, 0]
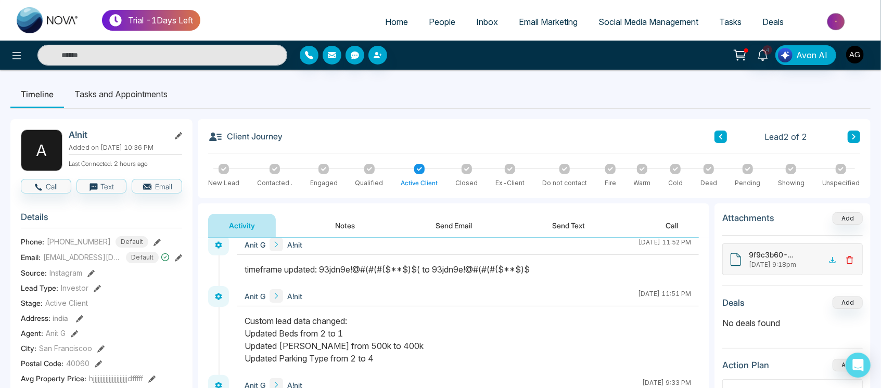
click at [148, 98] on li "Tasks and Appointments" at bounding box center [121, 94] width 114 height 28
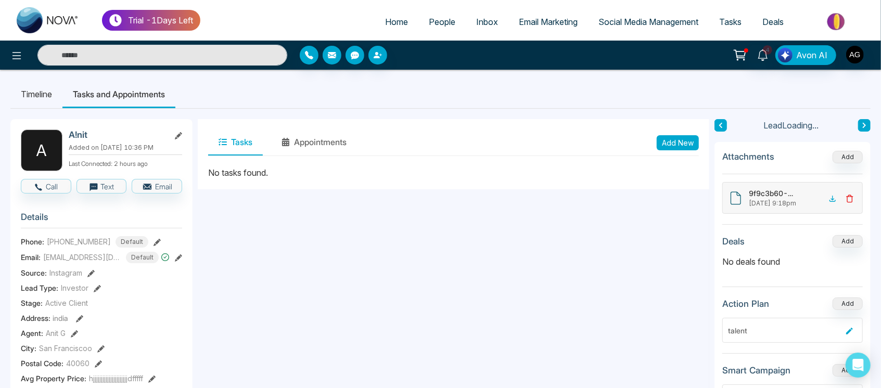
click at [53, 98] on li "Timeline" at bounding box center [36, 94] width 52 height 28
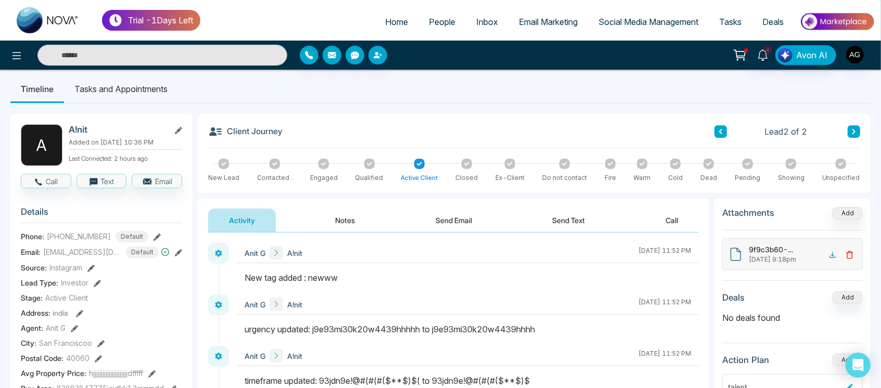
scroll to position [7, 0]
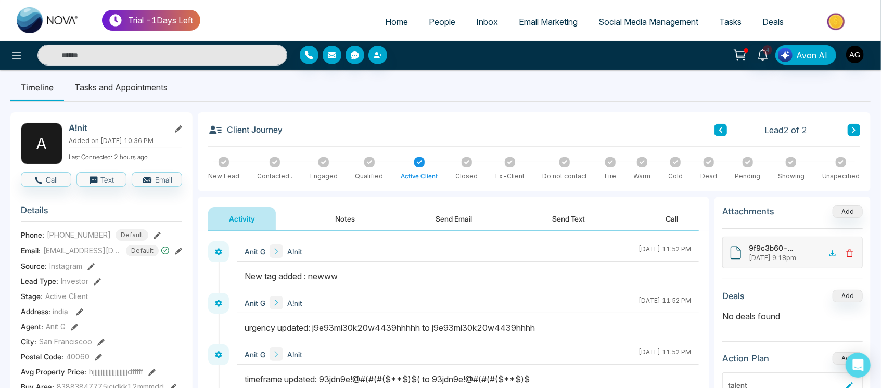
drag, startPoint x: 287, startPoint y: 133, endPoint x: 296, endPoint y: 131, distance: 9.1
click at [296, 131] on div "Client Journey Lead 2 of 2" at bounding box center [534, 135] width 652 height 24
drag, startPoint x: 296, startPoint y: 131, endPoint x: 334, endPoint y: 121, distance: 39.3
click at [334, 121] on div "Client Journey Lead 2 of 2 New Lead Contacted . Engaged Qualified Active Client…" at bounding box center [534, 151] width 673 height 79
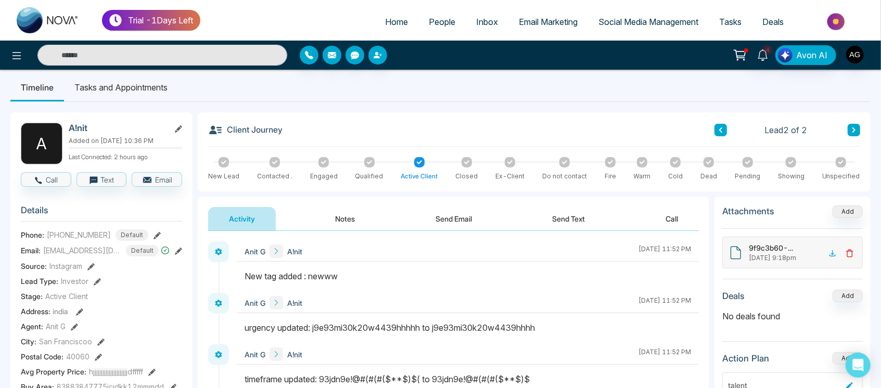
click at [324, 119] on div "Client Journey Lead 2 of 2 New Lead Contacted . Engaged Qualified Active Client…" at bounding box center [534, 151] width 673 height 79
drag, startPoint x: 292, startPoint y: 130, endPoint x: 307, endPoint y: 138, distance: 17.2
click at [307, 138] on div "Client Journey Lead 2 of 2" at bounding box center [534, 135] width 652 height 24
click at [322, 114] on div "Client Journey Lead 2 of 2 New Lead Contacted . Engaged Qualified Active Client…" at bounding box center [534, 151] width 673 height 79
click at [124, 84] on li "Tasks and Appointments" at bounding box center [121, 87] width 114 height 28
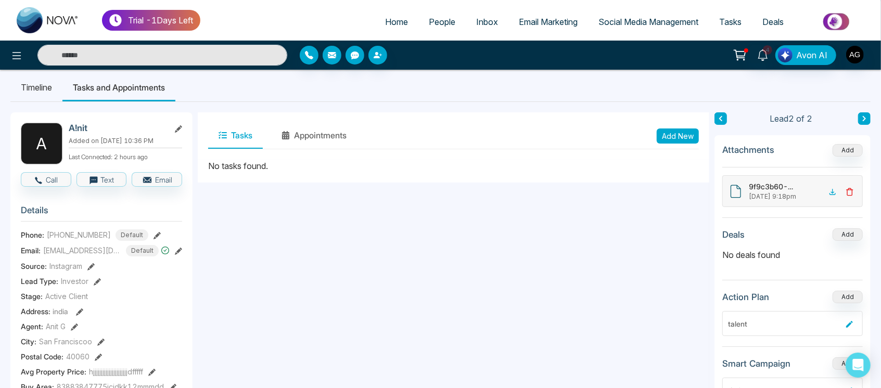
click at [43, 81] on li "Timeline" at bounding box center [36, 87] width 52 height 28
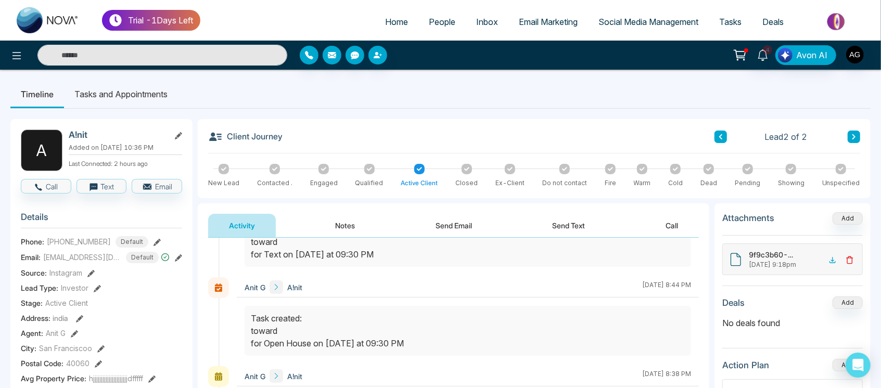
click at [177, 134] on icon at bounding box center [178, 135] width 7 height 7
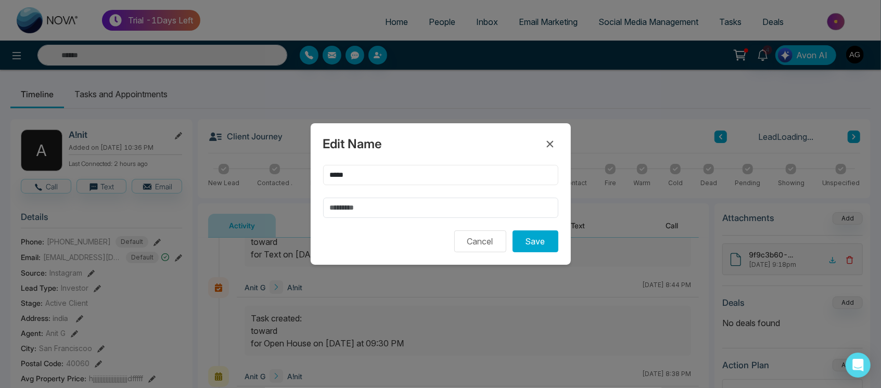
click at [336, 176] on input "*****" at bounding box center [440, 175] width 235 height 20
type input "****"
click at [550, 240] on button "Save" at bounding box center [536, 242] width 46 height 22
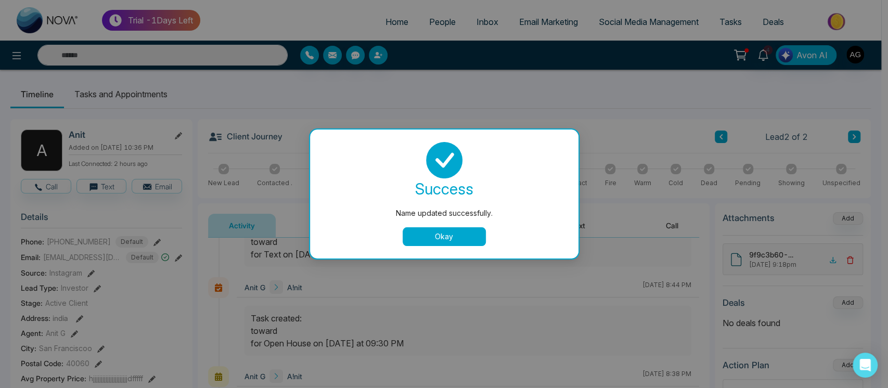
click at [468, 235] on button "Okay" at bounding box center [444, 236] width 83 height 19
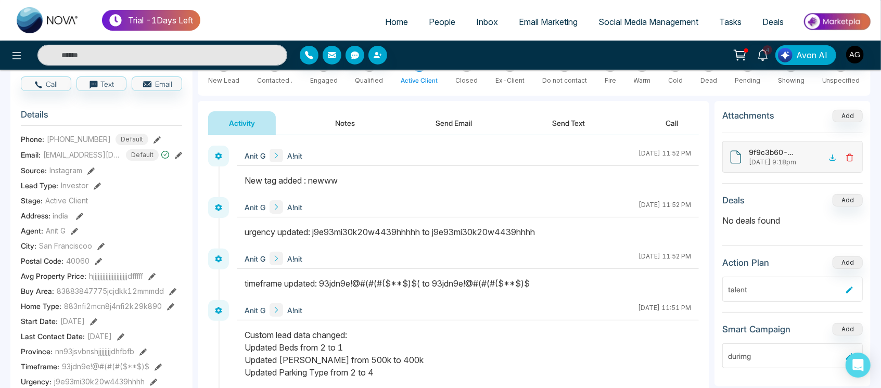
scroll to position [113, 0]
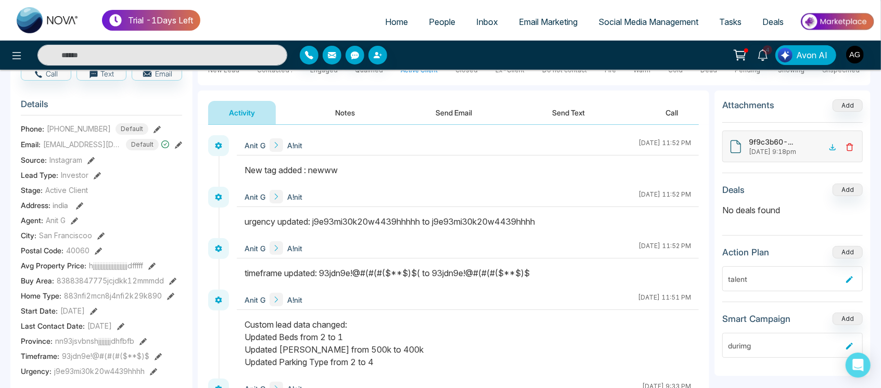
click at [354, 106] on button "Notes" at bounding box center [345, 112] width 61 height 23
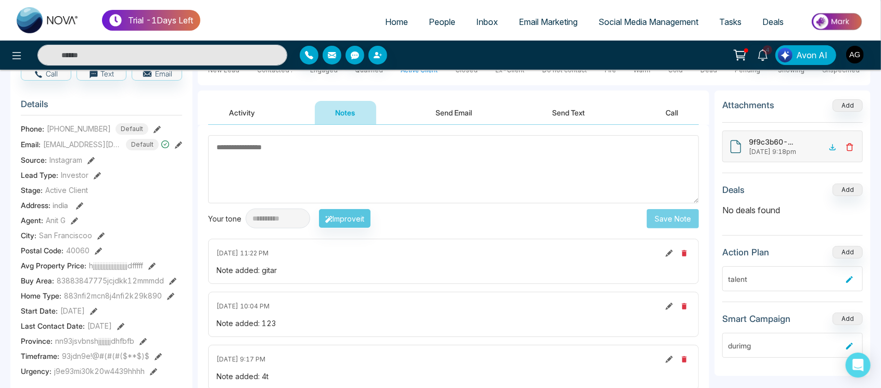
click at [265, 106] on button "Activity" at bounding box center [242, 112] width 68 height 23
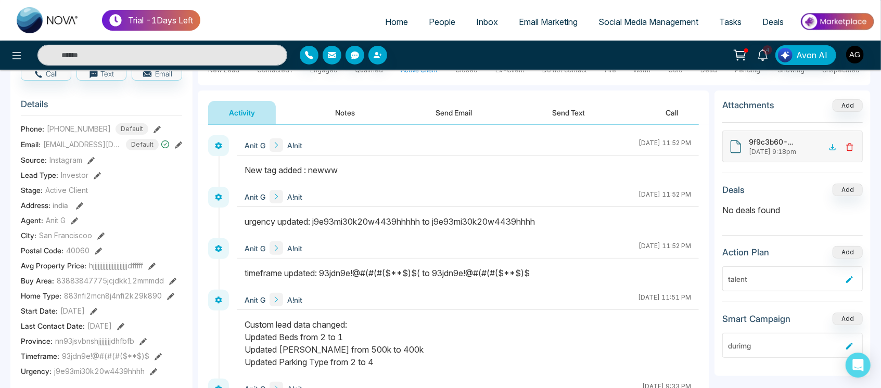
scroll to position [12, 0]
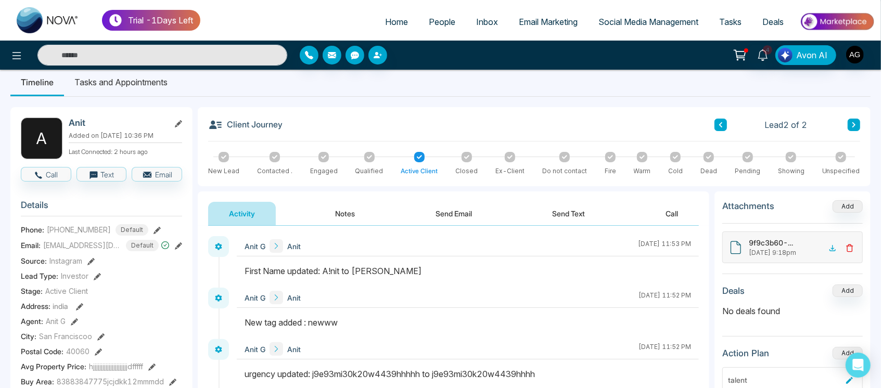
drag, startPoint x: 290, startPoint y: 120, endPoint x: 299, endPoint y: 129, distance: 12.9
click at [299, 129] on div "Client Journey Lead 2 of 2" at bounding box center [534, 130] width 652 height 24
click at [289, 126] on div "Client Journey Lead 2 of 2" at bounding box center [534, 130] width 652 height 24
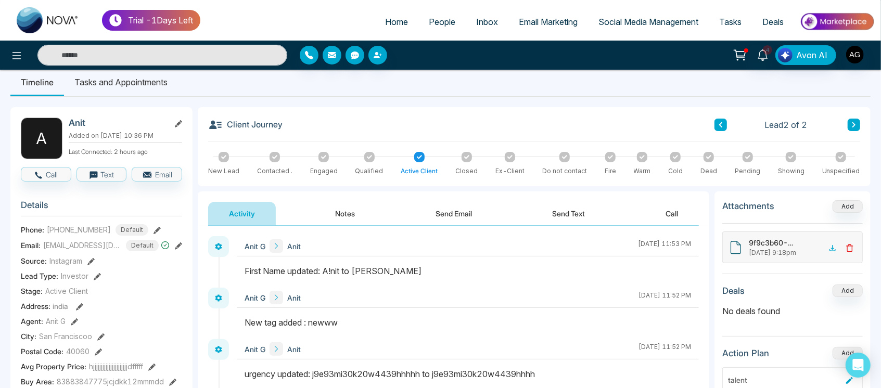
click at [142, 88] on li "Tasks and Appointments" at bounding box center [121, 82] width 114 height 28
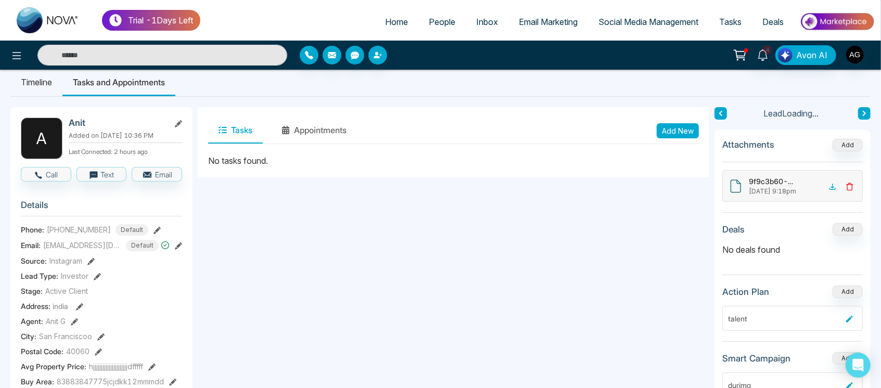
click at [55, 81] on li "Timeline" at bounding box center [36, 82] width 52 height 28
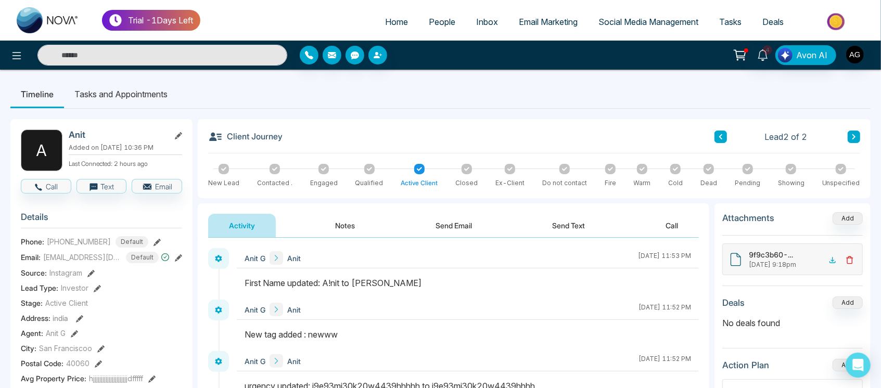
click at [121, 86] on li "Tasks and Appointments" at bounding box center [121, 94] width 114 height 28
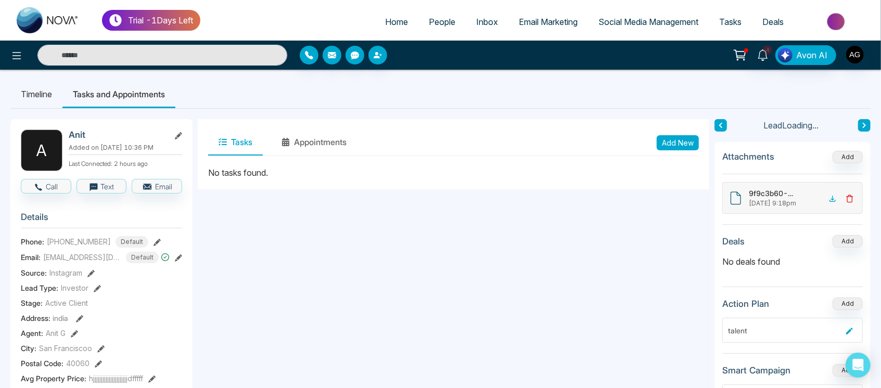
click at [53, 94] on li "Timeline" at bounding box center [36, 94] width 52 height 28
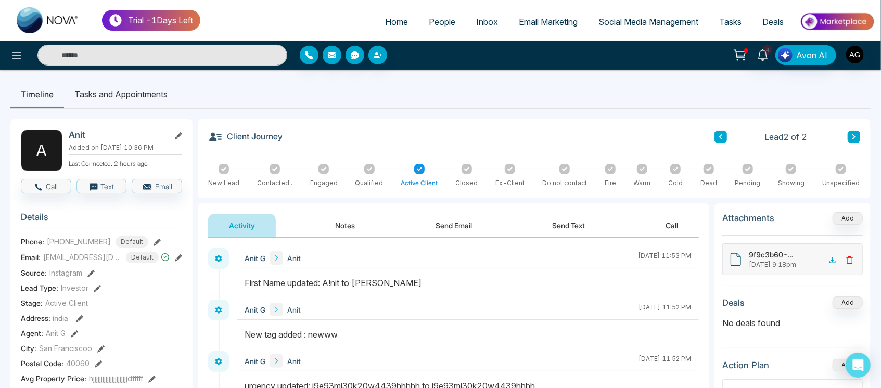
scroll to position [14, 0]
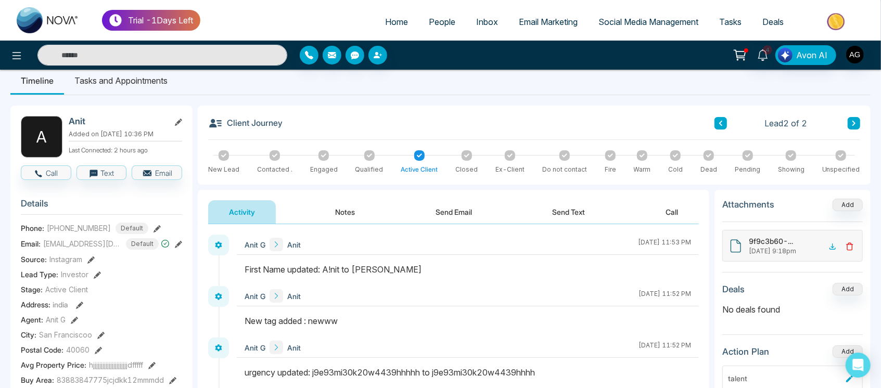
click at [720, 123] on icon at bounding box center [720, 123] width 3 height 5
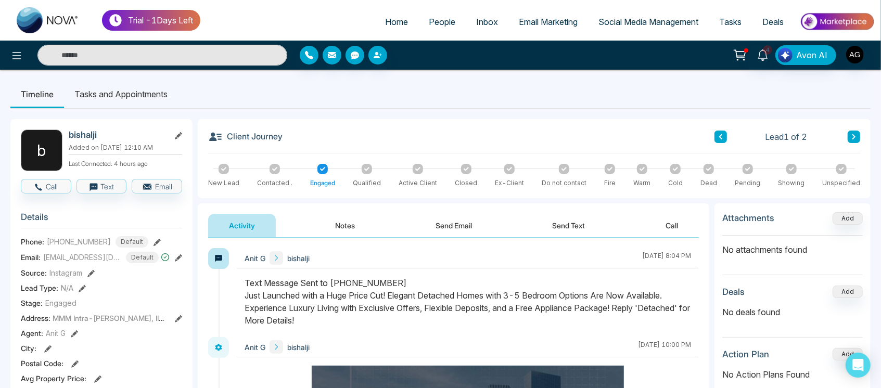
click at [850, 135] on button at bounding box center [854, 137] width 12 height 12
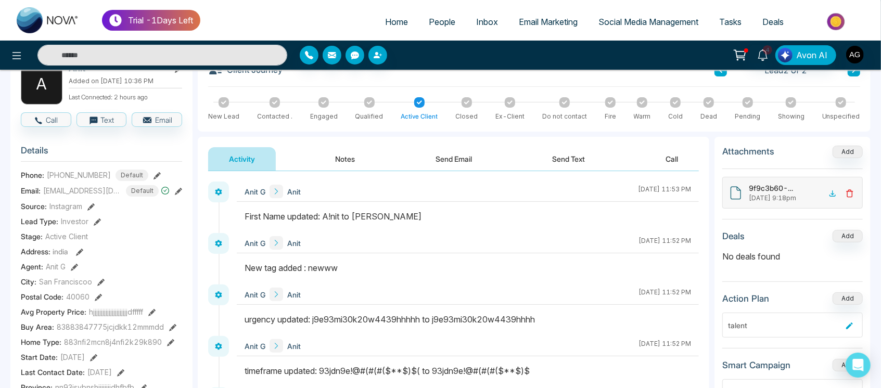
scroll to position [65, 0]
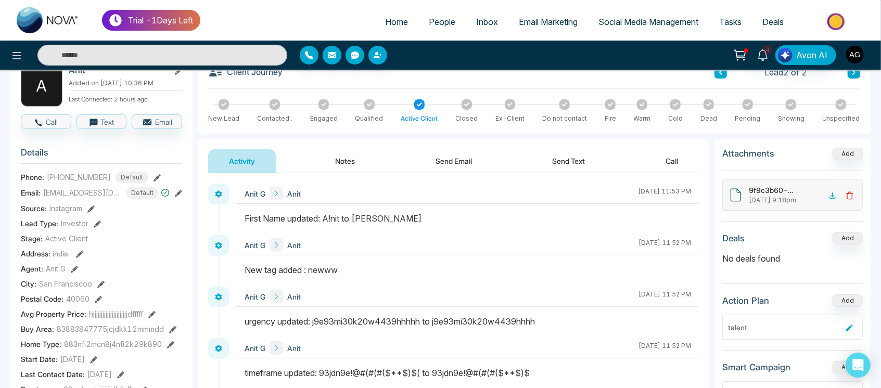
click at [339, 161] on button "Notes" at bounding box center [345, 160] width 61 height 23
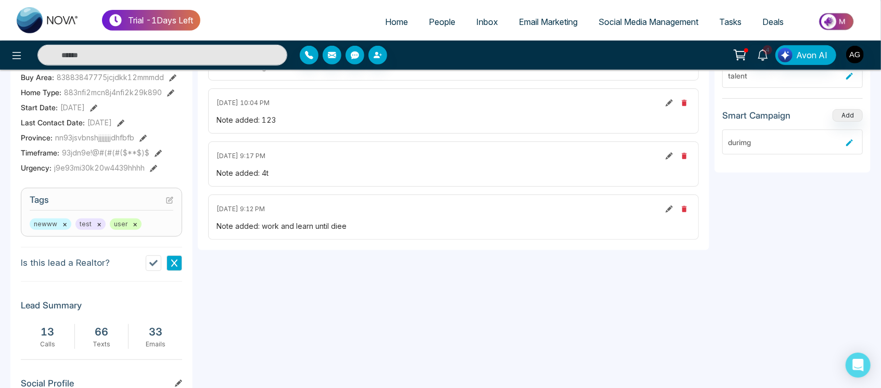
scroll to position [473, 0]
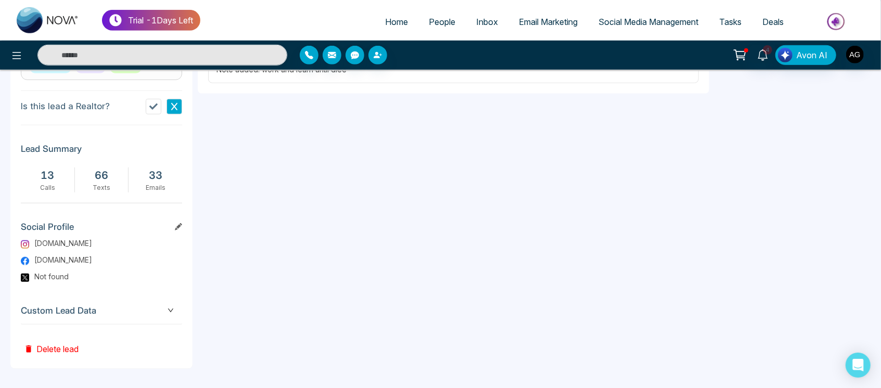
click at [138, 293] on div "A Anit Added on July 31 2025 | 10:36 PM Last Connected: 2 hours ago Call Text E…" at bounding box center [101, 7] width 182 height 723
click at [158, 311] on span "Custom Lead Data" at bounding box center [101, 311] width 161 height 14
click at [162, 314] on span "Custom Lead Data" at bounding box center [101, 311] width 161 height 14
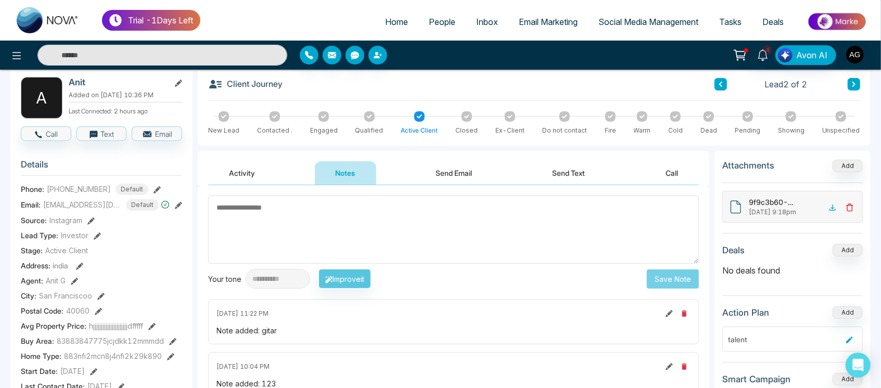
scroll to position [0, 0]
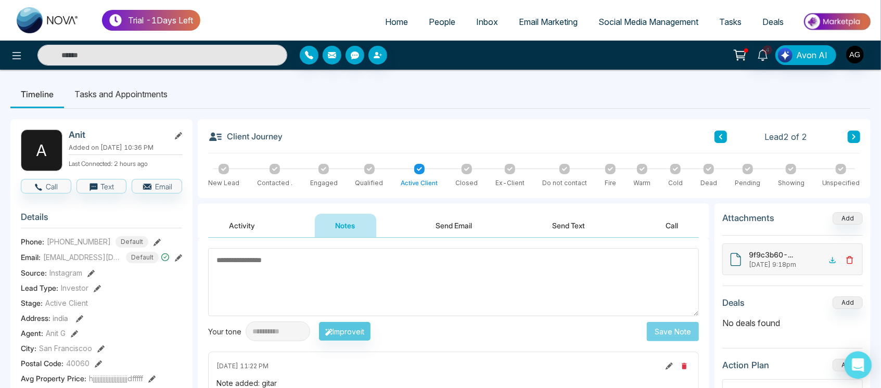
click at [860, 363] on icon "Open Intercom Messenger" at bounding box center [858, 366] width 12 height 14
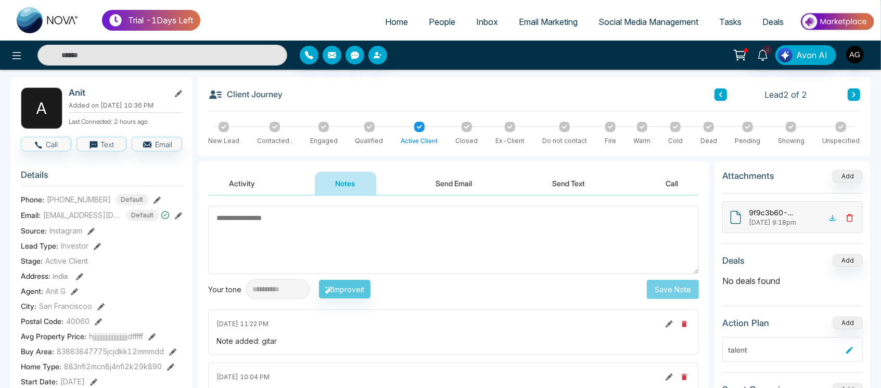
scroll to position [44, 0]
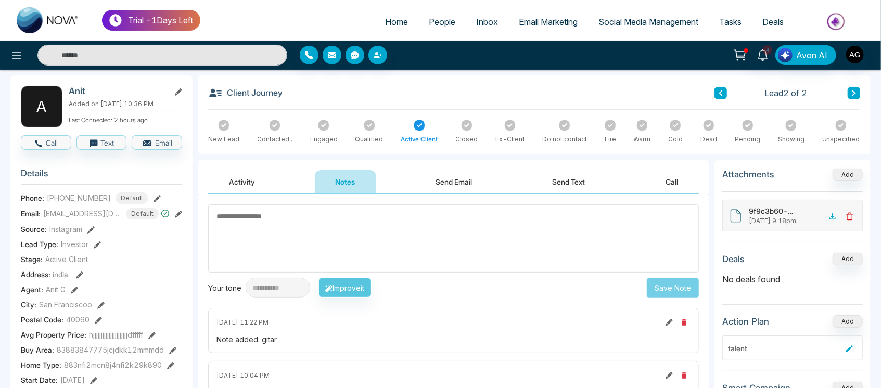
click at [257, 185] on button "Activity" at bounding box center [242, 181] width 68 height 23
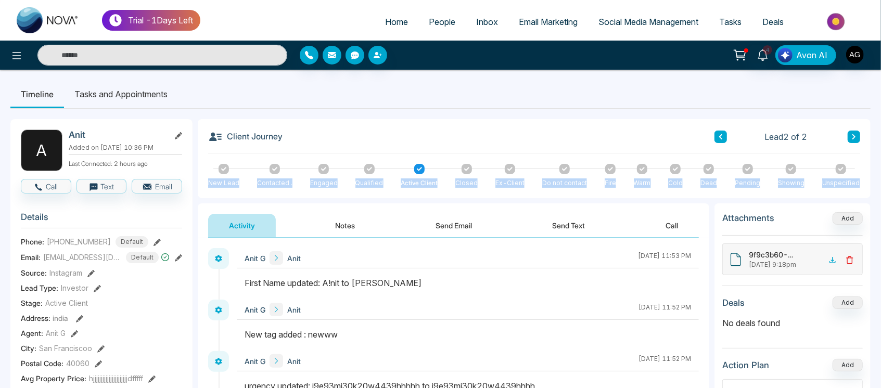
drag, startPoint x: 203, startPoint y: 175, endPoint x: 887, endPoint y: 172, distance: 684.3
click at [880, 172] on html "Trial - 1 Days Left Home People Inbox Email Marketing Social Media Management T…" at bounding box center [440, 194] width 881 height 388
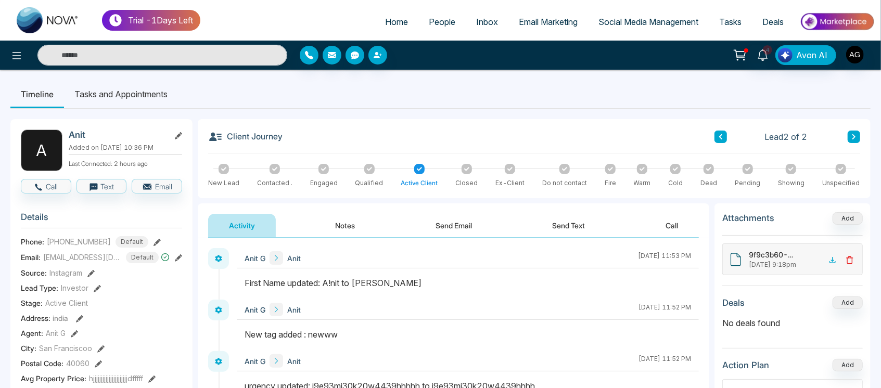
click at [540, 134] on div "Client Journey Lead 2 of 2" at bounding box center [534, 142] width 652 height 24
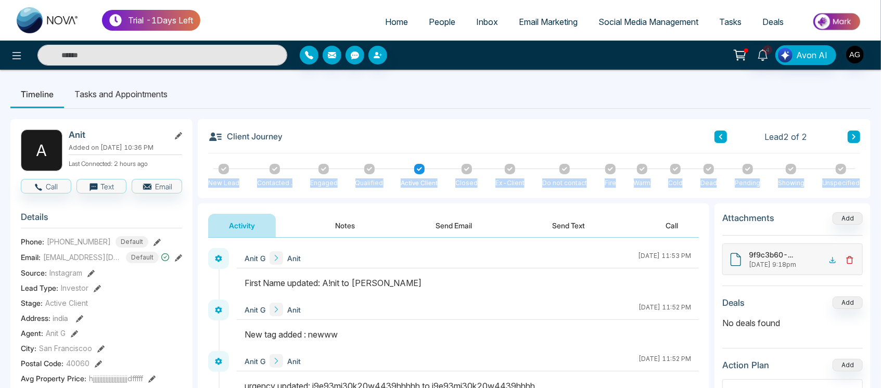
drag, startPoint x: 213, startPoint y: 173, endPoint x: 871, endPoint y: 181, distance: 657.8
drag, startPoint x: 203, startPoint y: 165, endPoint x: 875, endPoint y: 174, distance: 671.3
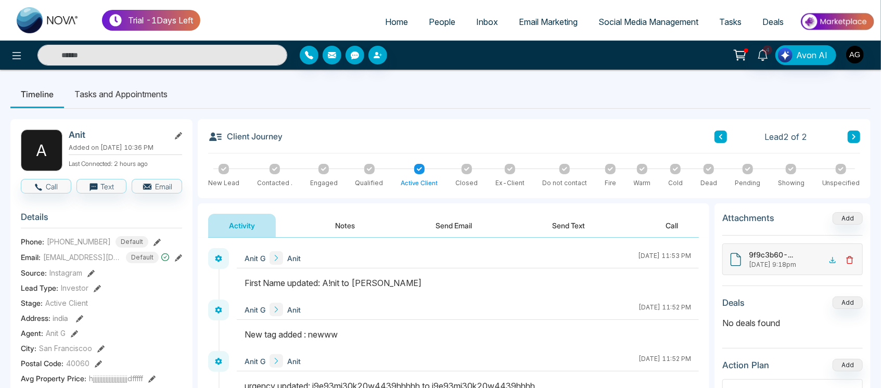
click at [123, 97] on li "Tasks and Appointments" at bounding box center [121, 94] width 114 height 28
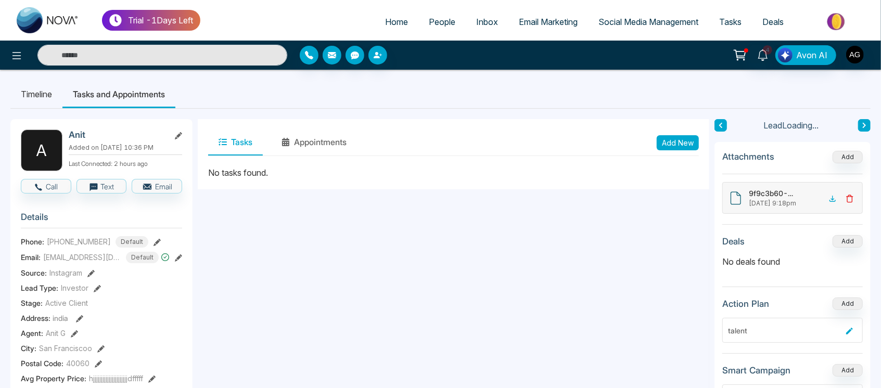
click at [46, 96] on li "Timeline" at bounding box center [36, 94] width 52 height 28
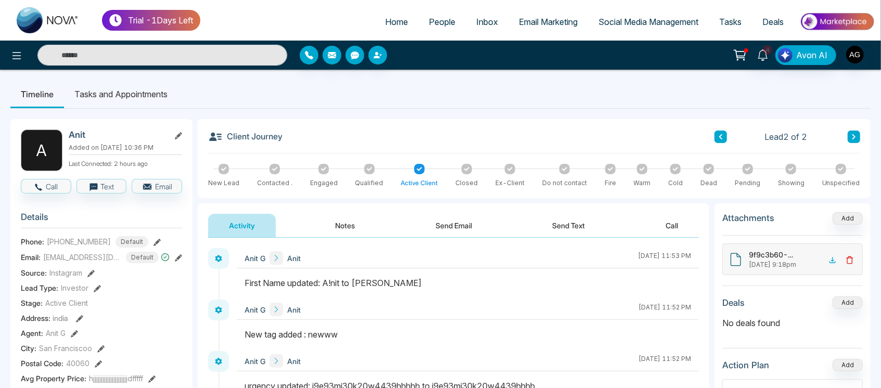
drag, startPoint x: 210, startPoint y: 138, endPoint x: 296, endPoint y: 142, distance: 85.4
click at [296, 142] on div "Client Journey Lead 2 of 2" at bounding box center [534, 142] width 652 height 24
click at [215, 136] on icon at bounding box center [215, 137] width 15 height 15
drag, startPoint x: 225, startPoint y: 135, endPoint x: 296, endPoint y: 131, distance: 70.9
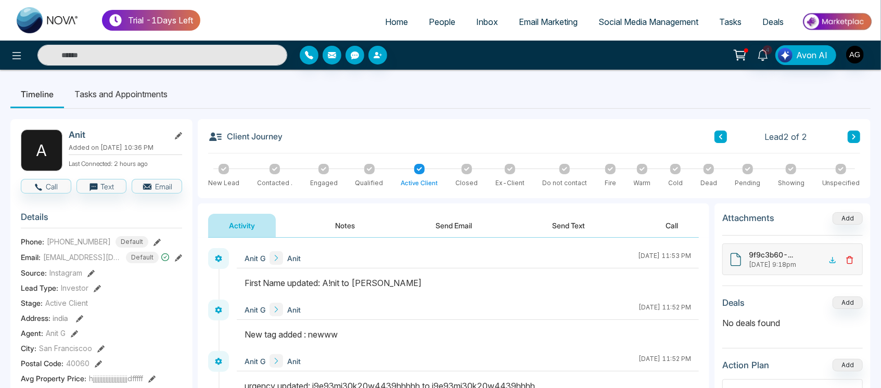
click at [296, 131] on div "Client Journey Lead 2 of 2" at bounding box center [534, 142] width 652 height 24
click at [291, 141] on div "Client Journey Lead 2 of 2" at bounding box center [534, 142] width 652 height 24
drag, startPoint x: 280, startPoint y: 143, endPoint x: 208, endPoint y: 131, distance: 72.9
click at [208, 131] on h3 "Client Journey" at bounding box center [245, 137] width 74 height 15
drag, startPoint x: 290, startPoint y: 131, endPoint x: 296, endPoint y: 136, distance: 7.7
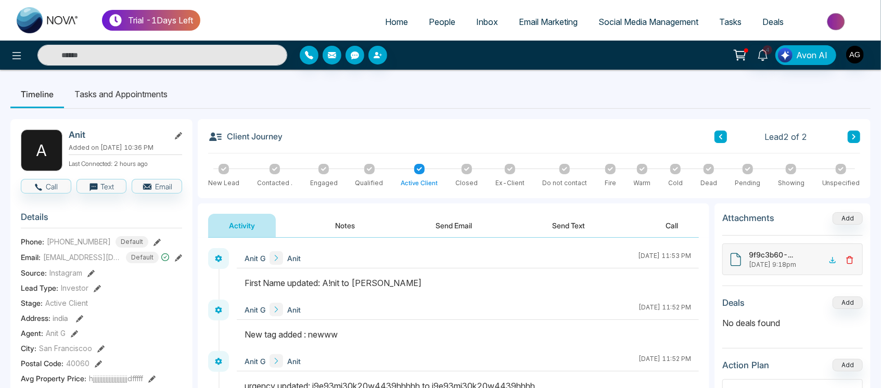
click at [296, 136] on div "Client Journey Lead 2 of 2" at bounding box center [534, 142] width 652 height 24
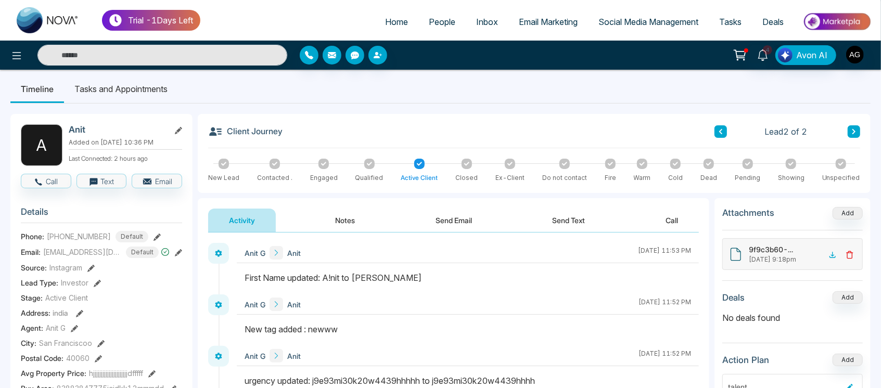
scroll to position [4, 0]
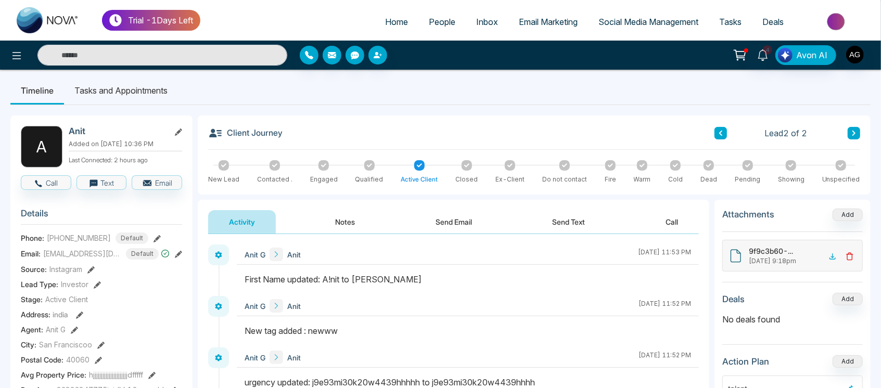
drag, startPoint x: 222, startPoint y: 135, endPoint x: 291, endPoint y: 135, distance: 69.2
click at [291, 135] on div "Client Journey Lead 2 of 2" at bounding box center [534, 138] width 652 height 24
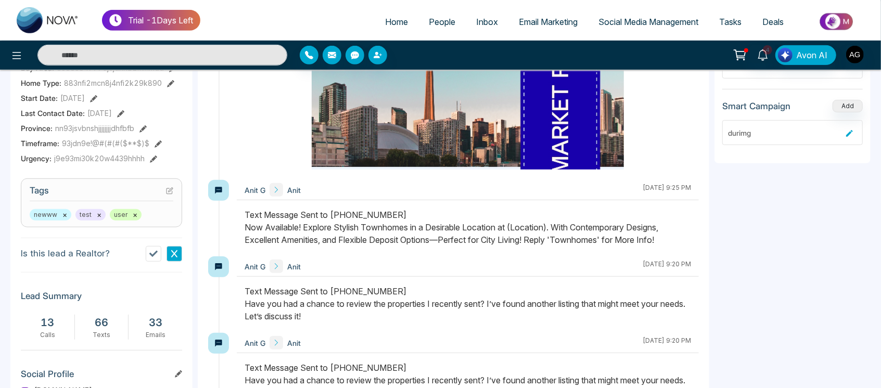
scroll to position [474, 0]
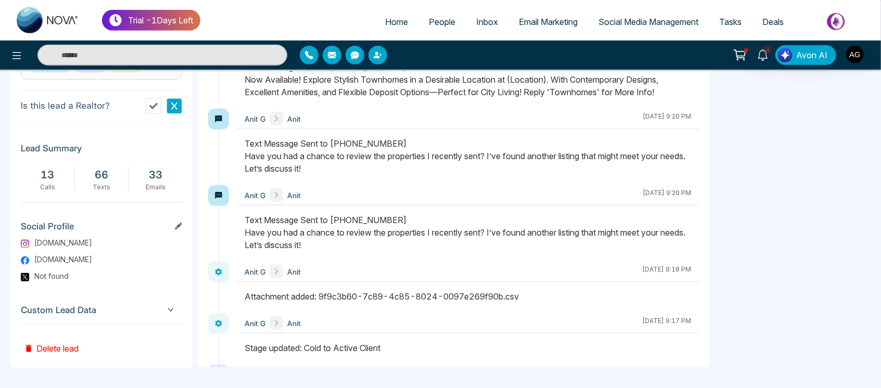
click at [170, 313] on span "Custom Lead Data" at bounding box center [101, 310] width 161 height 14
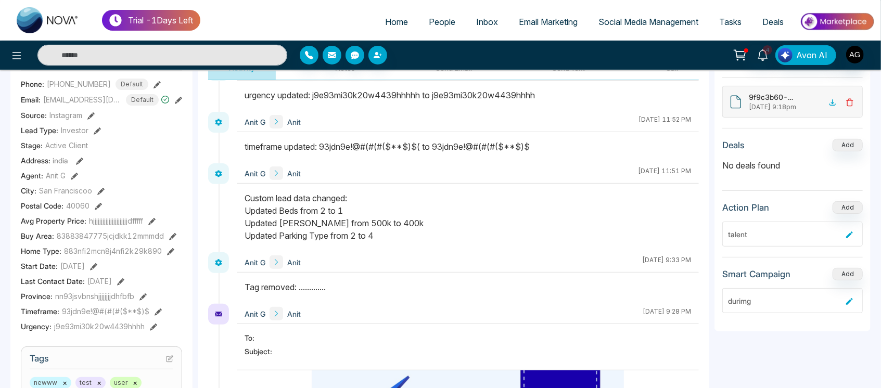
scroll to position [134, 0]
drag, startPoint x: 249, startPoint y: 198, endPoint x: 398, endPoint y: 234, distance: 153.2
click at [398, 234] on div "Custom lead data changed: Updated Beds from 2 to 1 Updated Max Price from 500k …" at bounding box center [468, 216] width 446 height 50
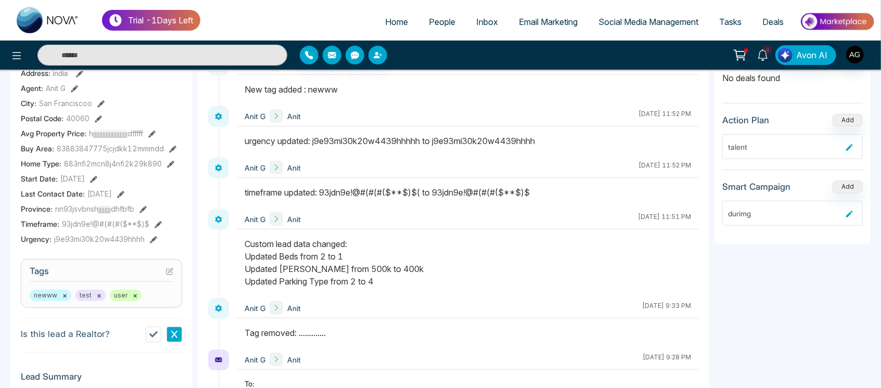
scroll to position [245, 0]
drag, startPoint x: 241, startPoint y: 239, endPoint x: 387, endPoint y: 289, distance: 154.5
click at [387, 289] on div at bounding box center [468, 268] width 462 height 60
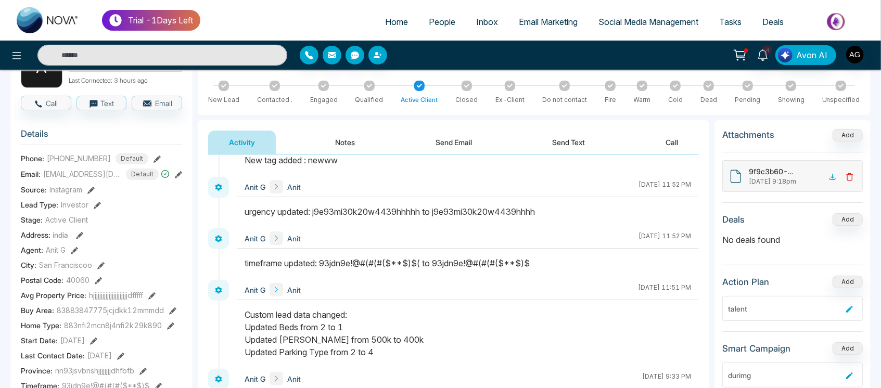
scroll to position [92, 0]
drag, startPoint x: 242, startPoint y: 308, endPoint x: 411, endPoint y: 366, distance: 178.1
click at [411, 366] on div at bounding box center [468, 338] width 462 height 60
click at [478, 315] on div "Custom lead data changed: Updated Beds from 2 to 1 Updated Max Price from 500k …" at bounding box center [468, 333] width 446 height 50
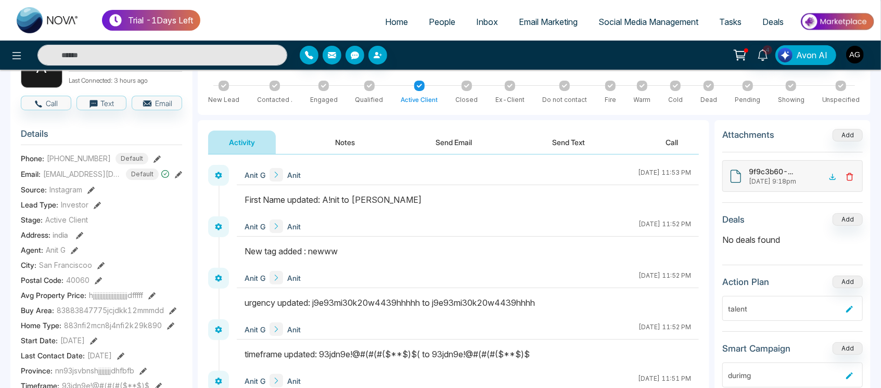
drag, startPoint x: 240, startPoint y: 198, endPoint x: 415, endPoint y: 194, distance: 174.4
click at [415, 194] on div at bounding box center [468, 205] width 462 height 23
click at [415, 194] on div "First Name updated: A!nit to Anit" at bounding box center [468, 200] width 446 height 12
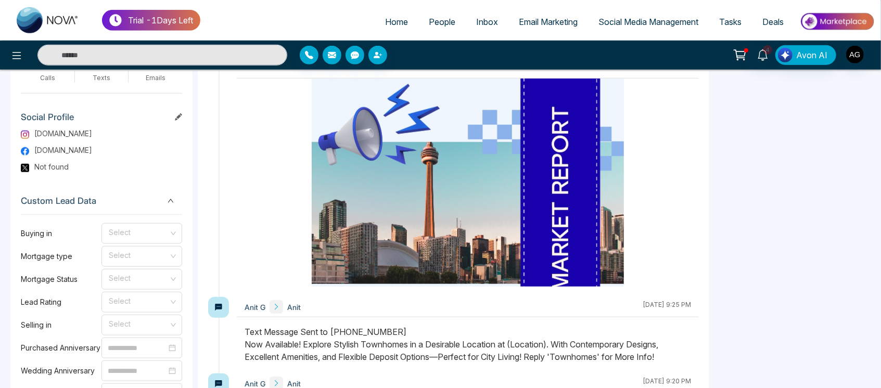
scroll to position [583, 0]
click at [152, 231] on input "search" at bounding box center [138, 231] width 61 height 16
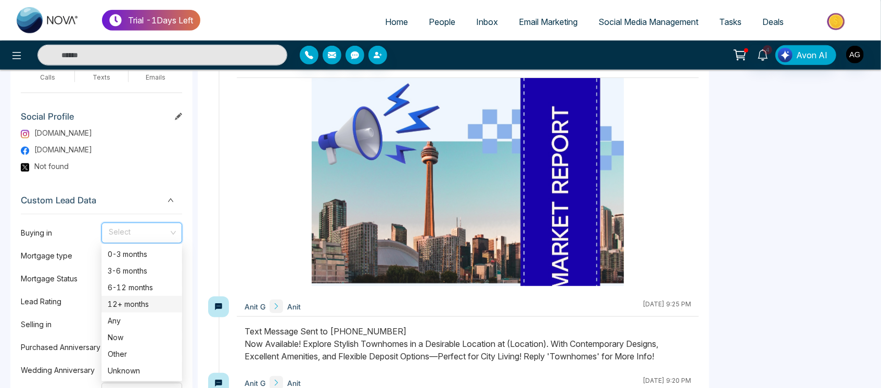
click at [158, 311] on div "12+ months" at bounding box center [141, 304] width 81 height 17
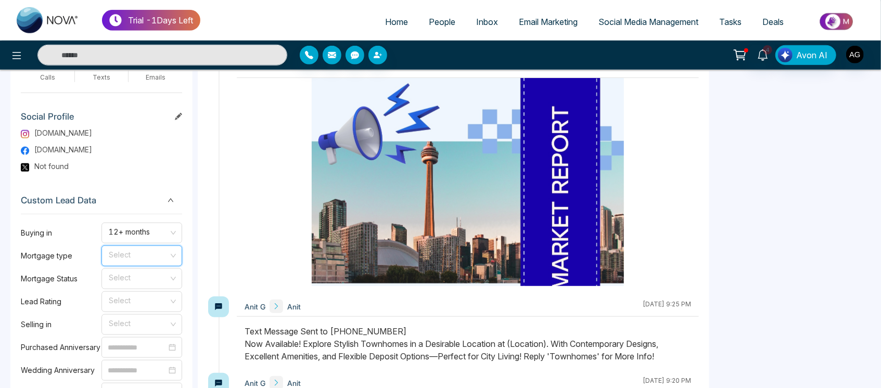
click at [158, 253] on input "search" at bounding box center [138, 254] width 61 height 16
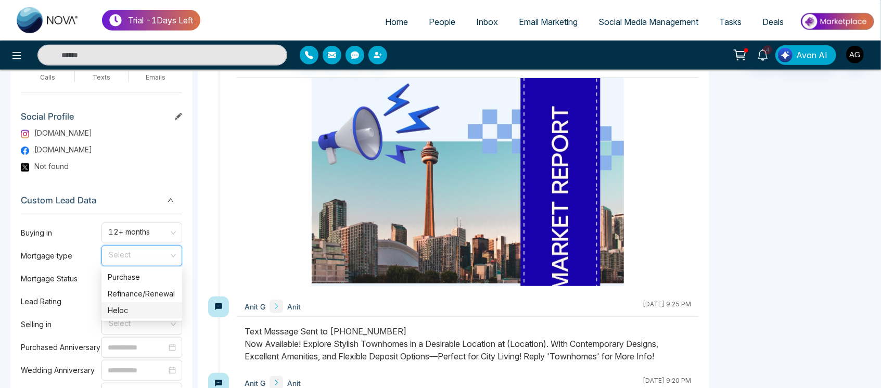
click at [165, 306] on div "Heloc" at bounding box center [142, 310] width 68 height 11
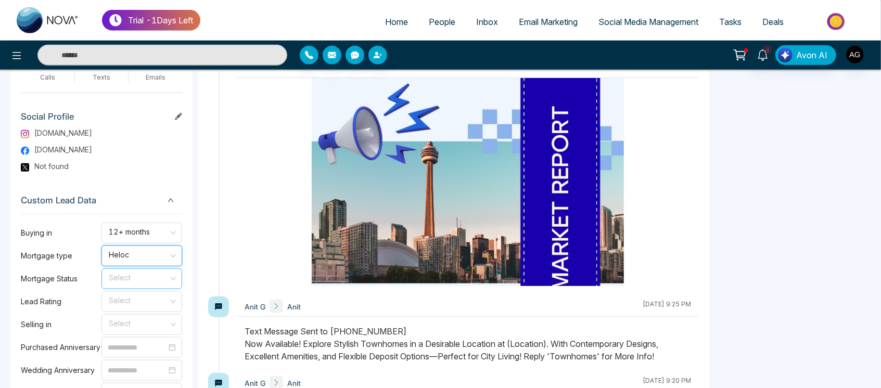
click at [139, 277] on input "search" at bounding box center [138, 277] width 61 height 16
click at [134, 315] on div "Prequalified" at bounding box center [142, 316] width 68 height 11
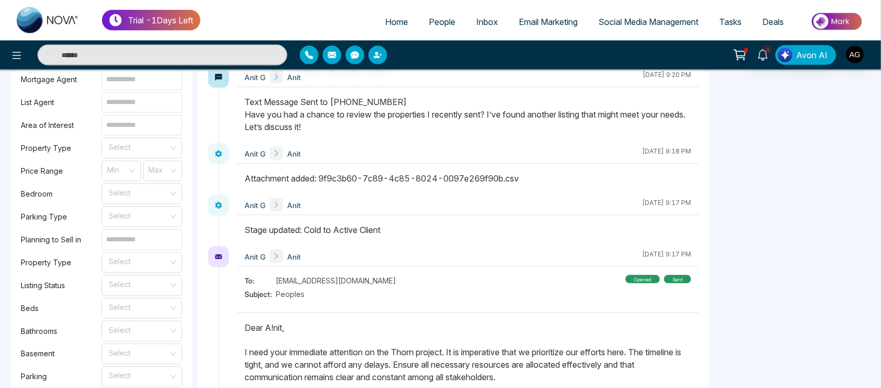
scroll to position [1062, 0]
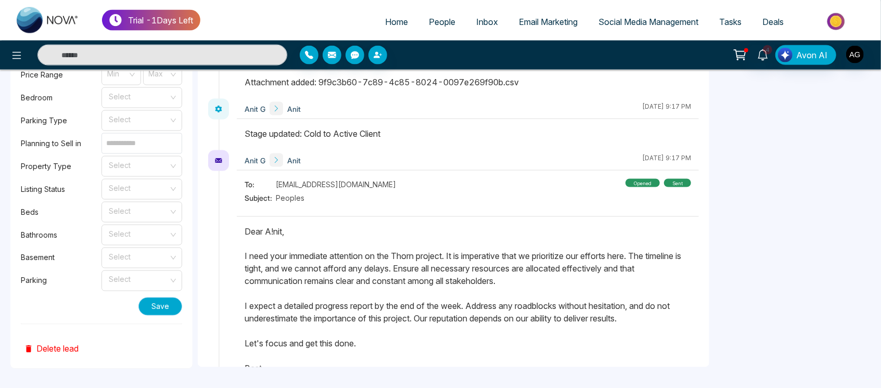
click at [159, 308] on button "Save" at bounding box center [160, 307] width 44 height 18
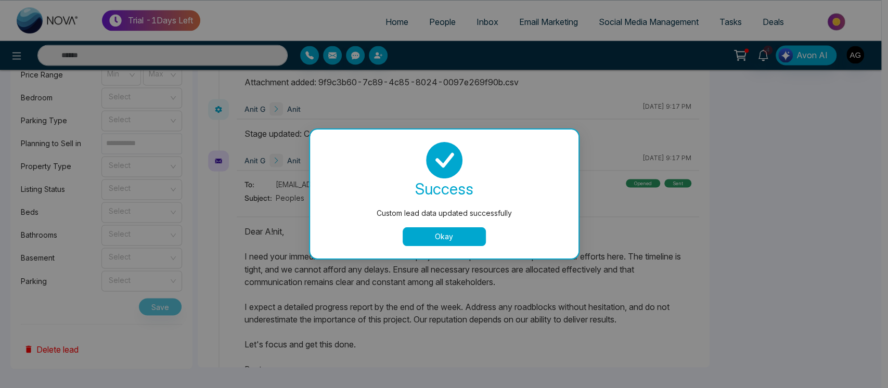
click at [459, 237] on button "Okay" at bounding box center [444, 236] width 83 height 19
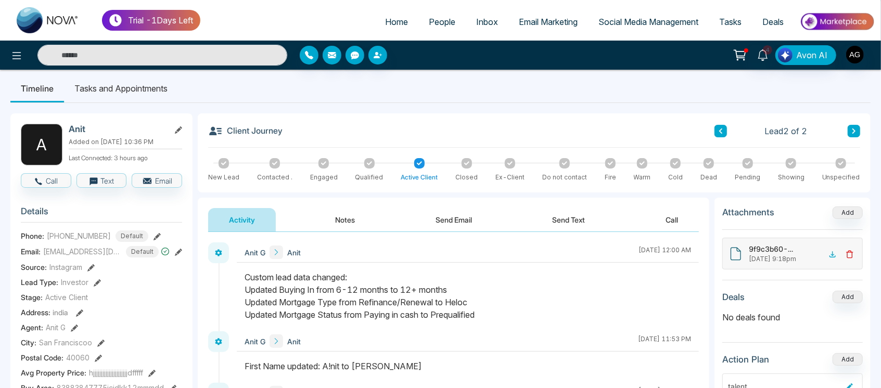
scroll to position [0, 0]
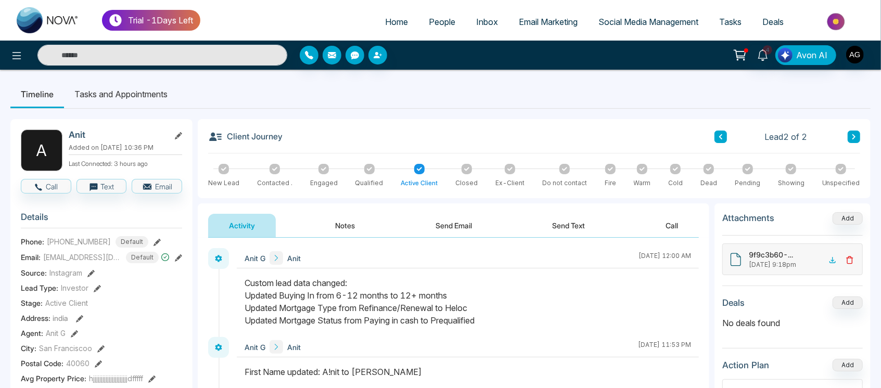
click at [174, 136] on div "Anit" at bounding box center [125, 135] width 113 height 11
click at [180, 136] on icon at bounding box center [178, 135] width 7 height 7
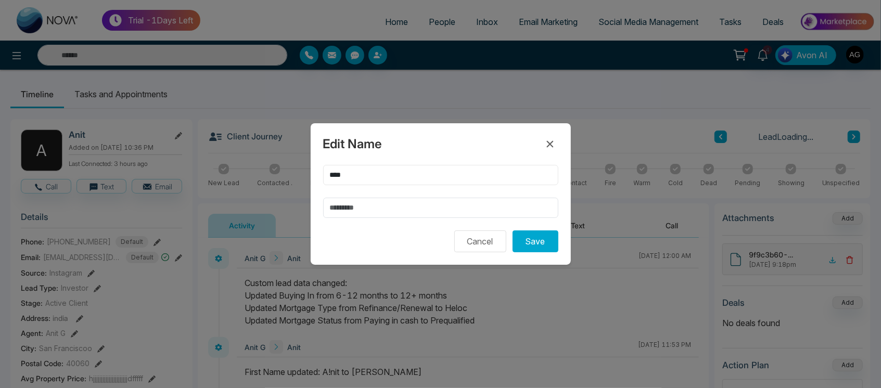
click at [370, 169] on input "****" at bounding box center [440, 175] width 235 height 20
type input "*****"
click at [513, 231] on button "Save" at bounding box center [536, 242] width 46 height 22
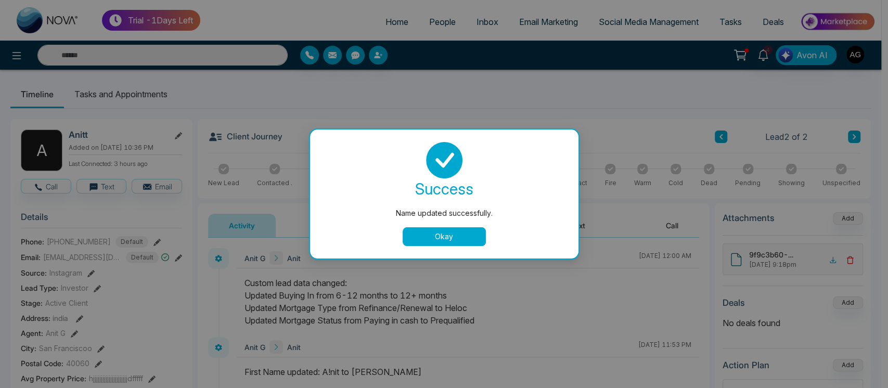
click at [453, 230] on button "Okay" at bounding box center [444, 236] width 83 height 19
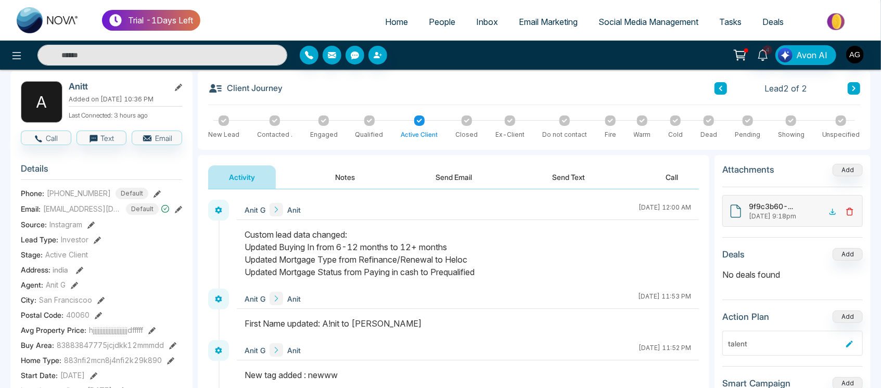
scroll to position [50, 0]
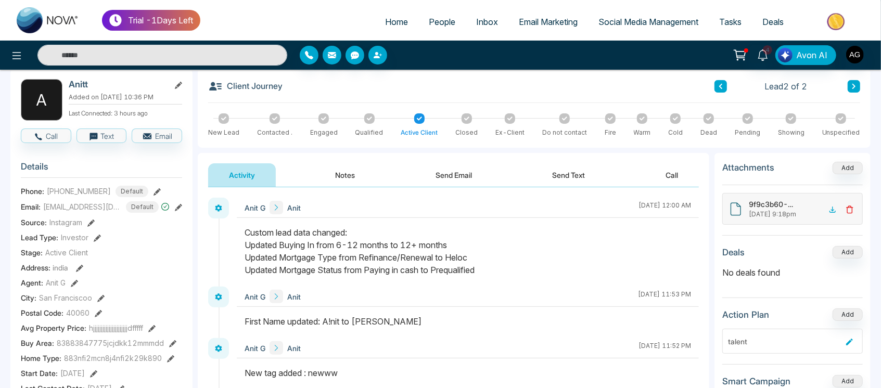
click at [350, 183] on button "Notes" at bounding box center [345, 174] width 61 height 23
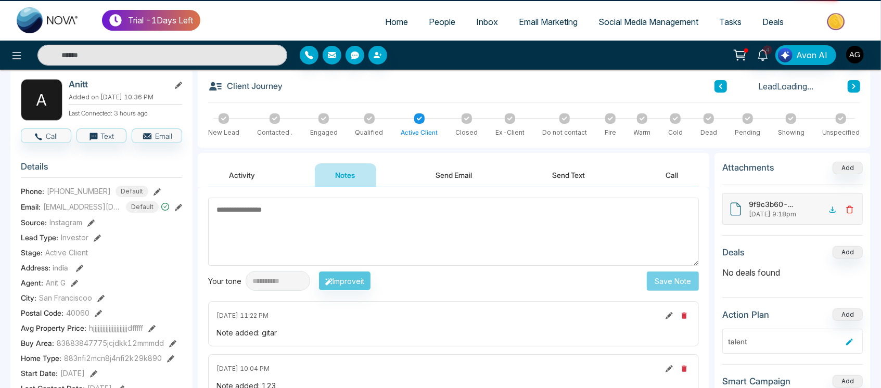
click at [262, 172] on button "Activity" at bounding box center [242, 174] width 68 height 23
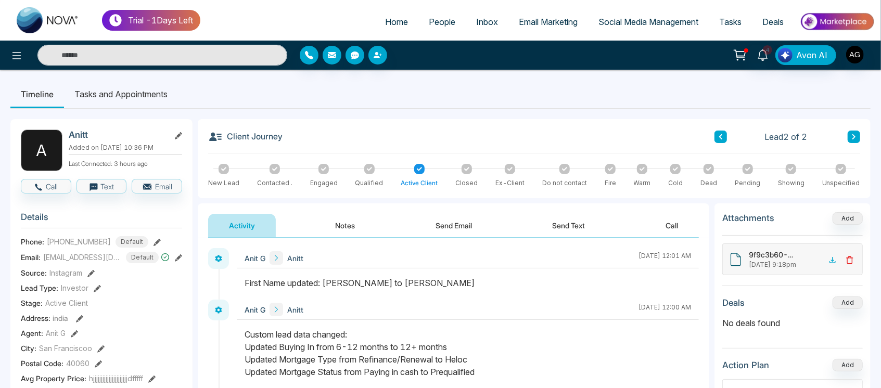
click at [358, 231] on button "Notes" at bounding box center [345, 225] width 61 height 23
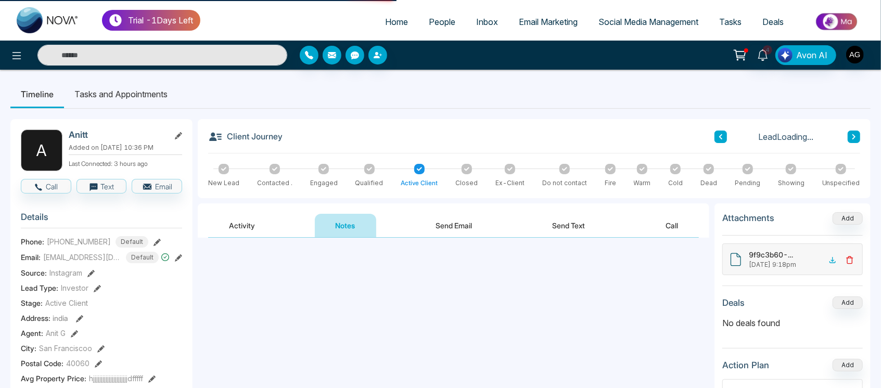
click at [289, 230] on div "Activity Notes Send Email Send Text Call" at bounding box center [453, 226] width 491 height 24
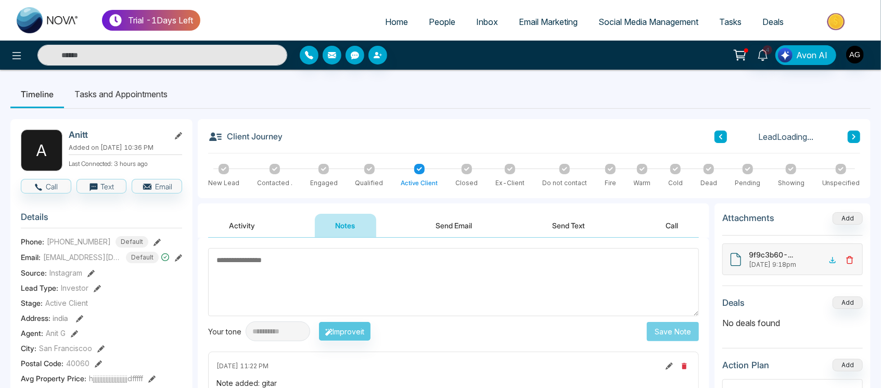
click at [262, 230] on button "Activity" at bounding box center [242, 225] width 68 height 23
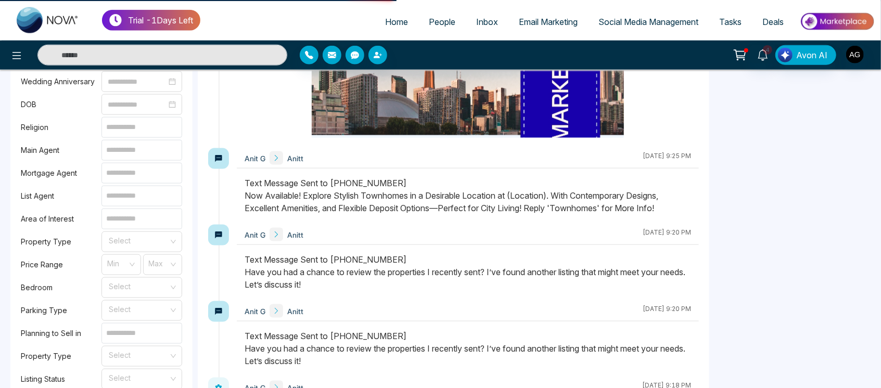
scroll to position [634, 0]
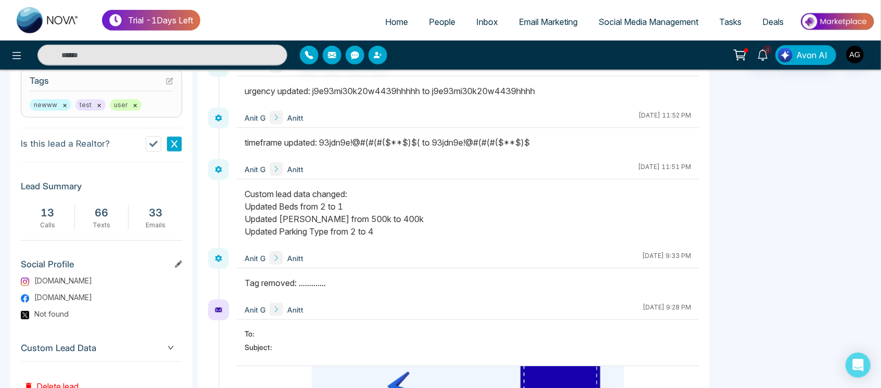
scroll to position [474, 0]
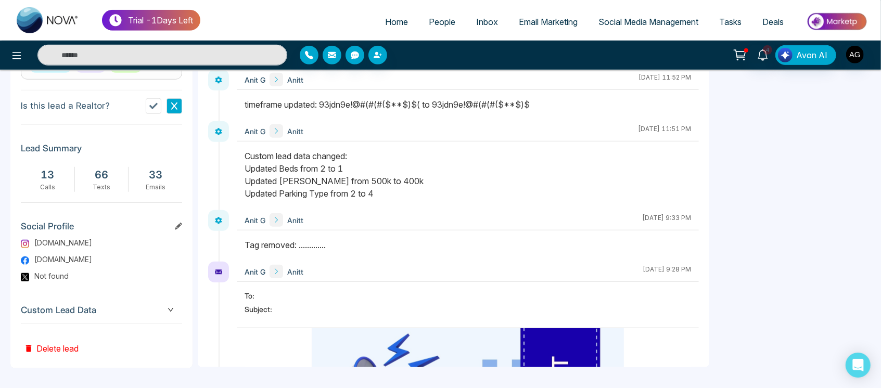
click at [165, 306] on span "Custom Lead Data" at bounding box center [101, 310] width 161 height 14
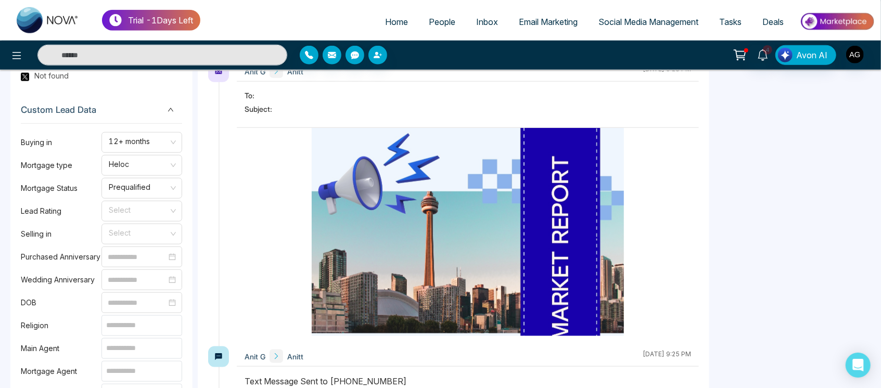
scroll to position [673, 0]
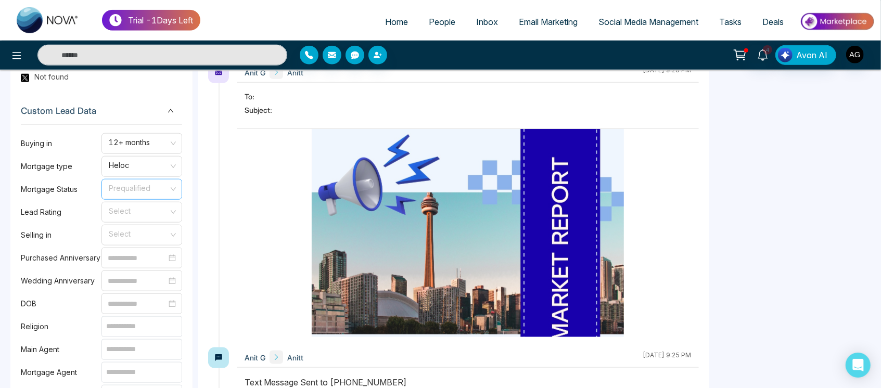
click at [155, 194] on span "Prequalified" at bounding box center [142, 190] width 66 height 18
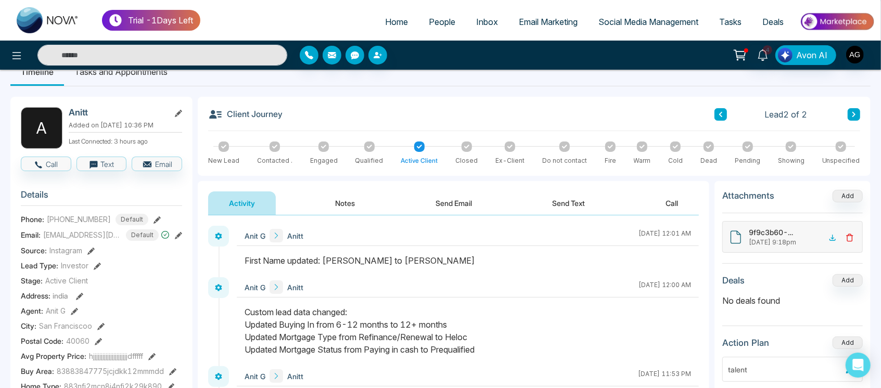
scroll to position [21, 0]
click at [175, 111] on icon at bounding box center [178, 114] width 7 height 7
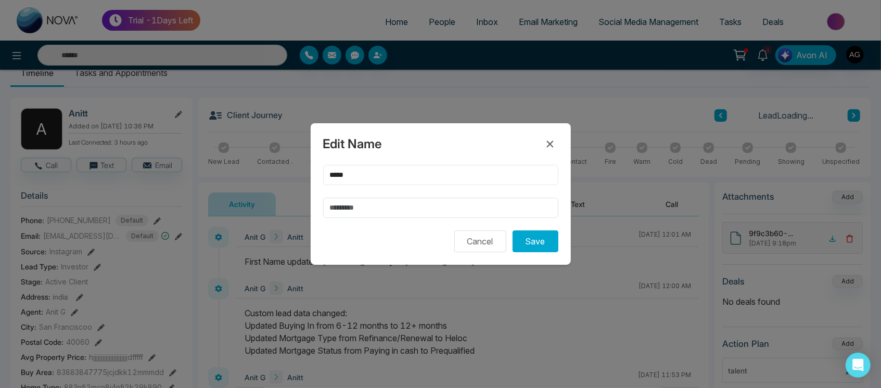
click at [415, 169] on input "*****" at bounding box center [440, 175] width 235 height 20
type input "****"
click at [546, 244] on button "Save" at bounding box center [536, 242] width 46 height 22
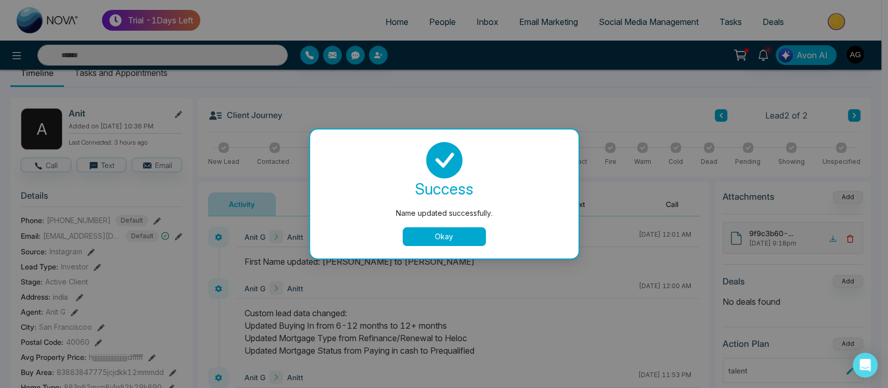
click at [454, 242] on button "Okay" at bounding box center [444, 236] width 83 height 19
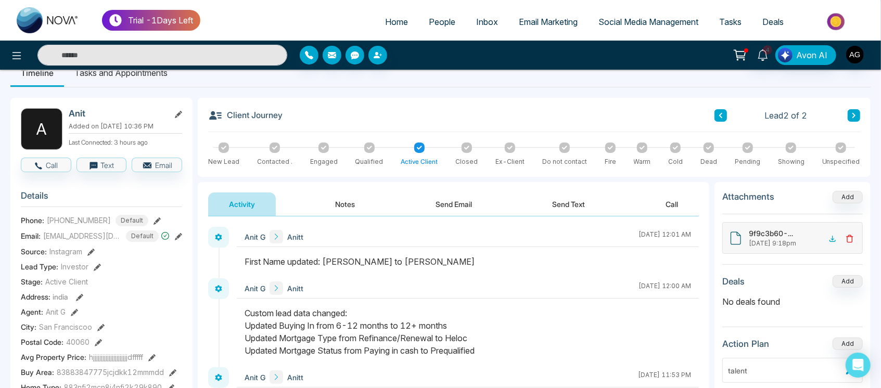
click at [339, 203] on button "Notes" at bounding box center [345, 204] width 61 height 23
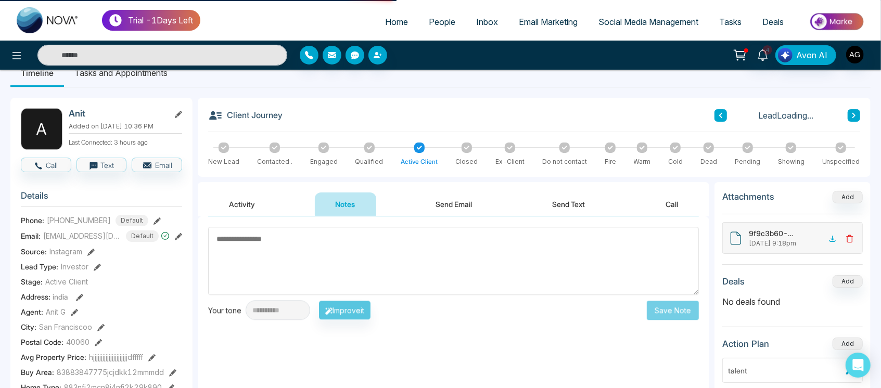
click at [253, 199] on button "Activity" at bounding box center [242, 204] width 68 height 23
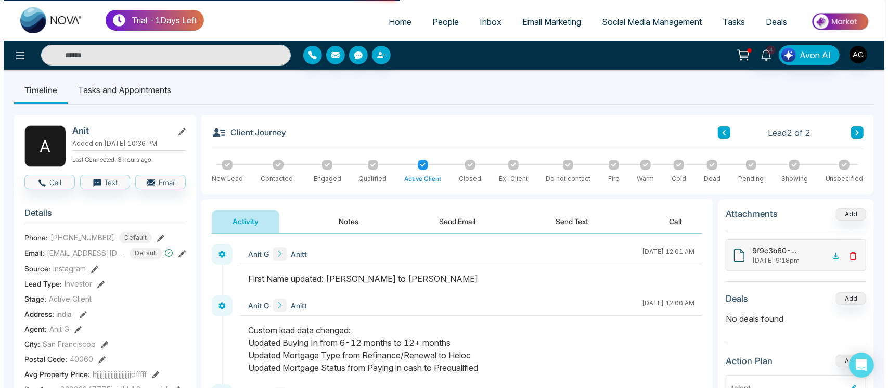
scroll to position [2, 0]
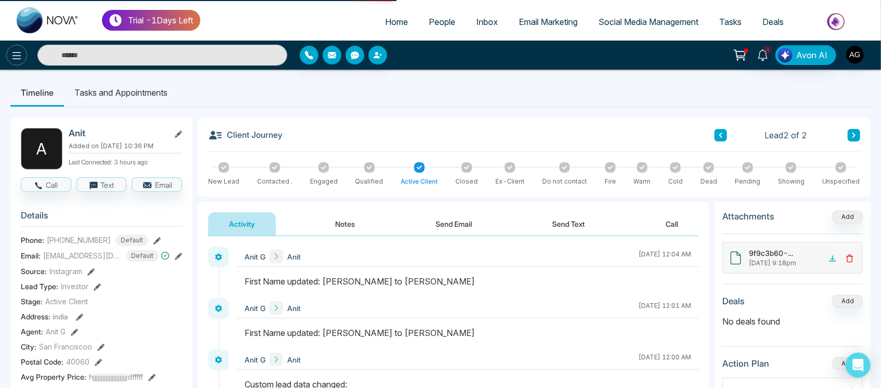
click at [19, 59] on icon at bounding box center [16, 55] width 9 height 7
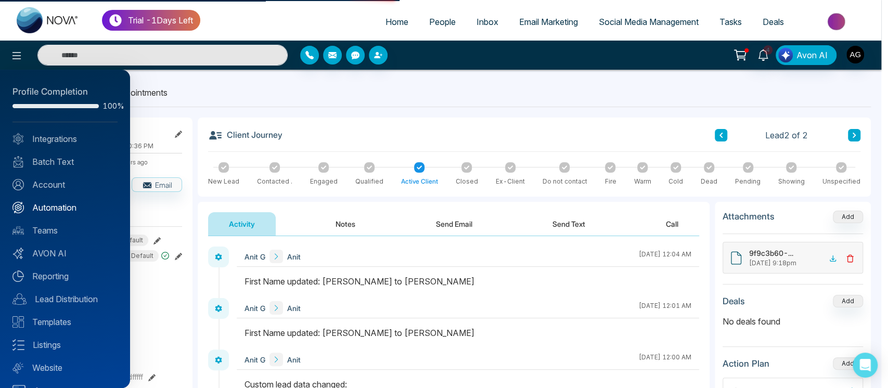
click at [67, 207] on link "Automation" at bounding box center [64, 207] width 105 height 12
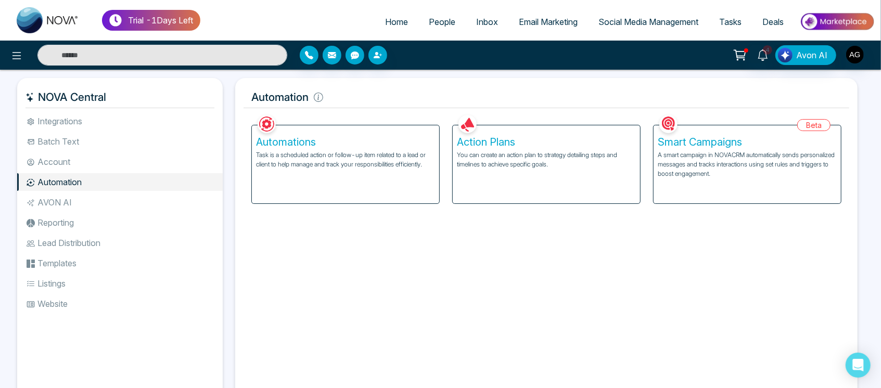
click at [535, 167] on p "You can create an action plan to strategy detailing steps and timelines to achi…" at bounding box center [546, 159] width 179 height 19
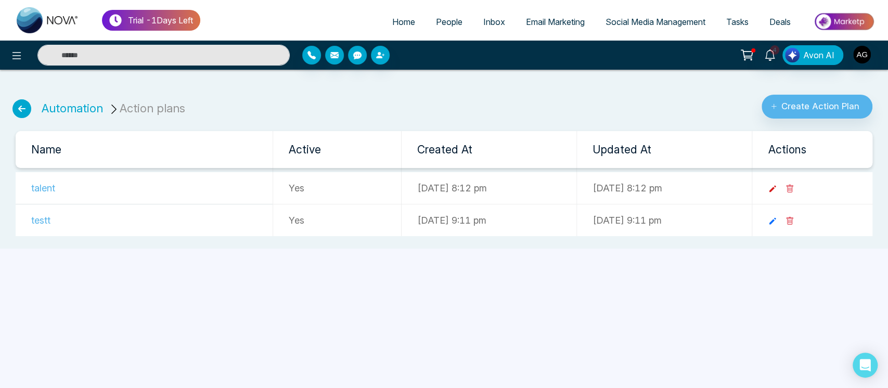
click at [777, 189] on icon at bounding box center [772, 188] width 9 height 9
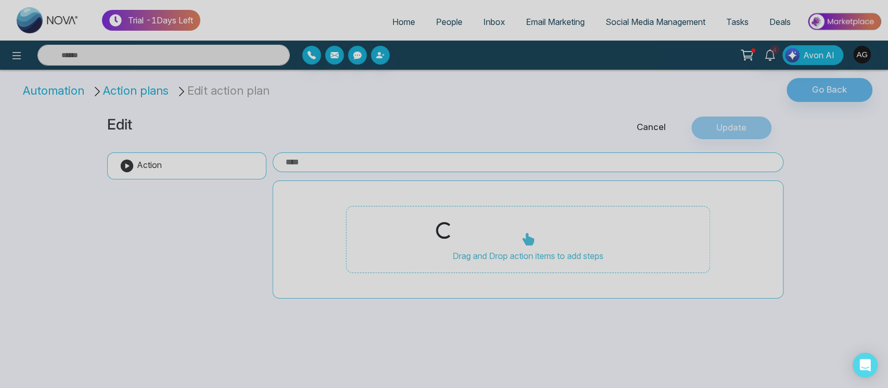
type input "******"
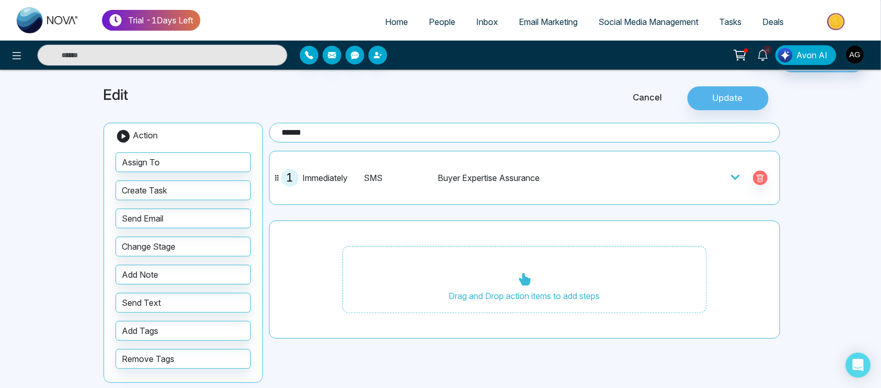
scroll to position [33, 0]
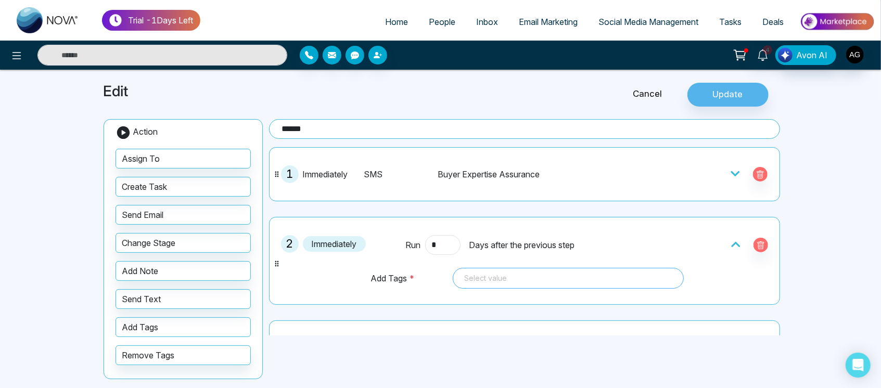
click at [504, 278] on div at bounding box center [568, 278] width 216 height 12
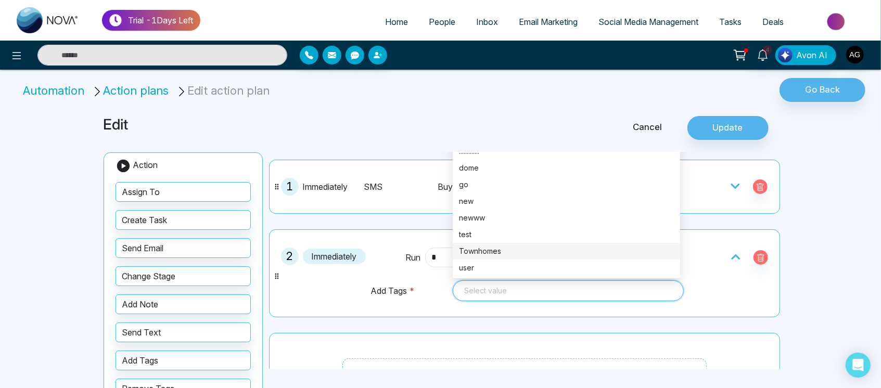
scroll to position [21, 0]
click at [516, 284] on div at bounding box center [568, 290] width 216 height 12
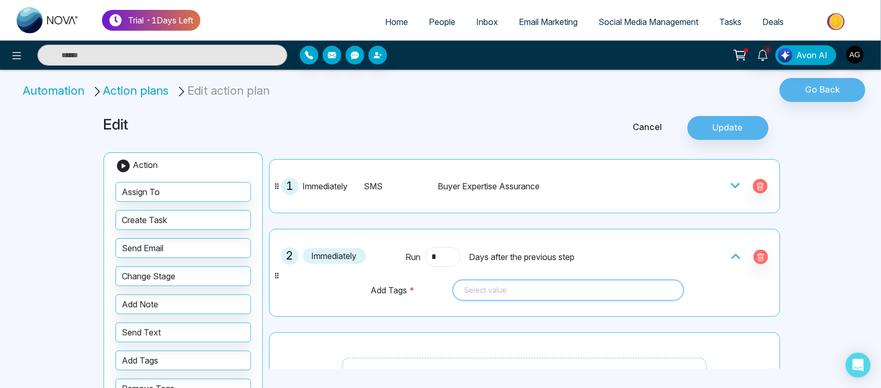
click at [516, 284] on div at bounding box center [568, 290] width 216 height 12
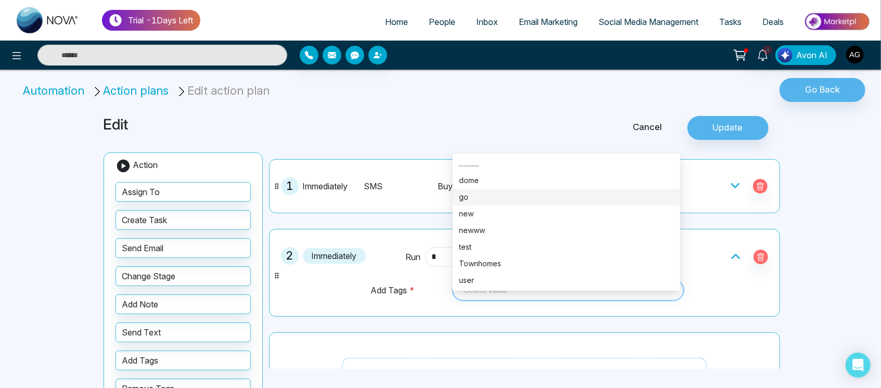
scroll to position [0, 0]
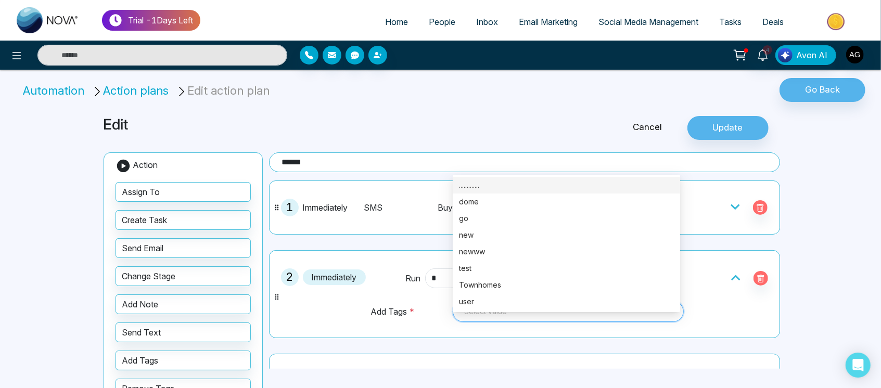
click at [450, 27] on link "People" at bounding box center [441, 22] width 47 height 20
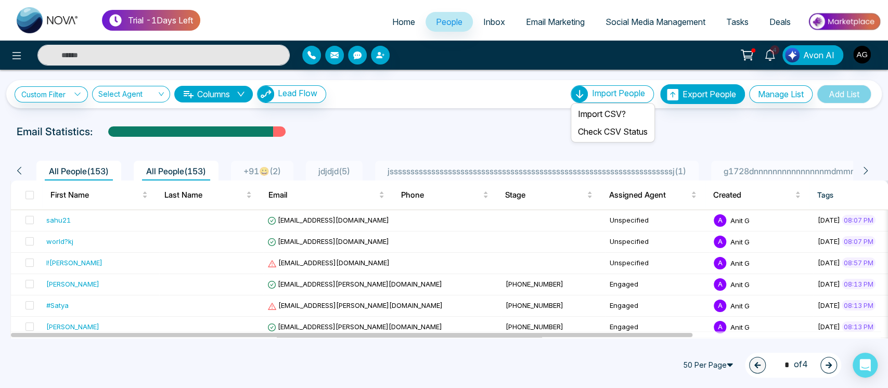
click at [634, 99] on div "Import People" at bounding box center [612, 94] width 83 height 18
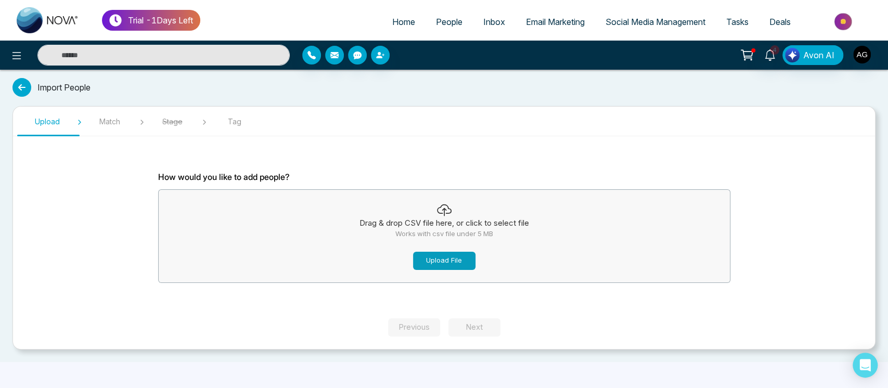
click at [458, 260] on button "Upload File" at bounding box center [444, 261] width 62 height 18
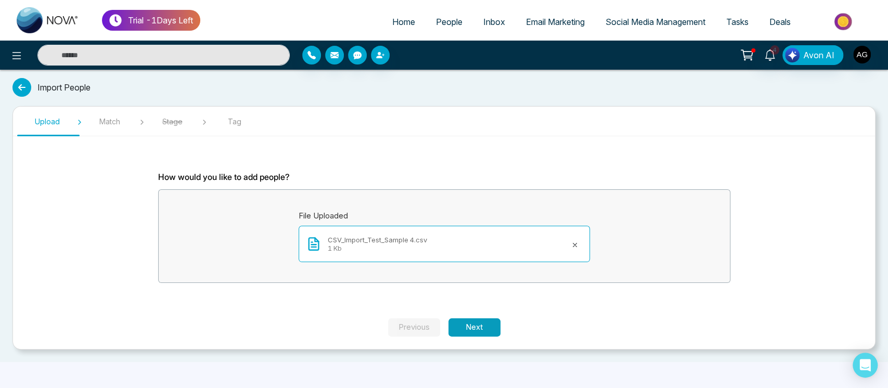
click at [479, 324] on button "Next" at bounding box center [475, 327] width 52 height 18
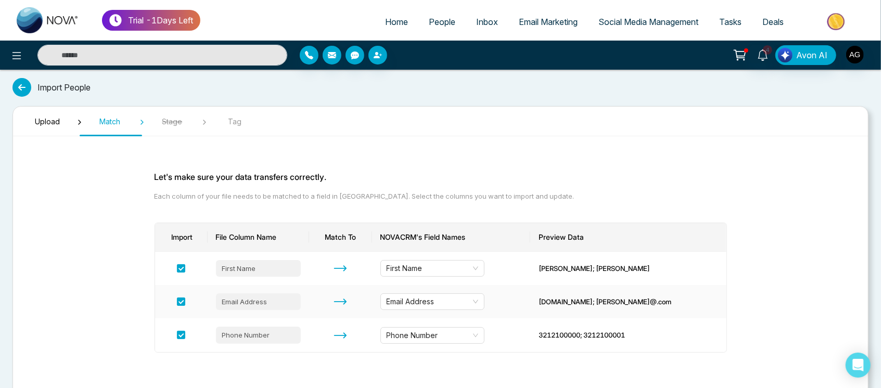
scroll to position [46, 0]
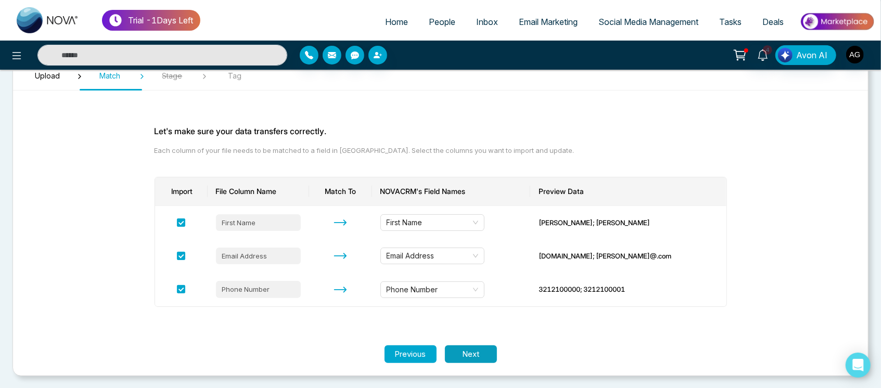
click at [471, 360] on button "Next" at bounding box center [471, 355] width 52 height 18
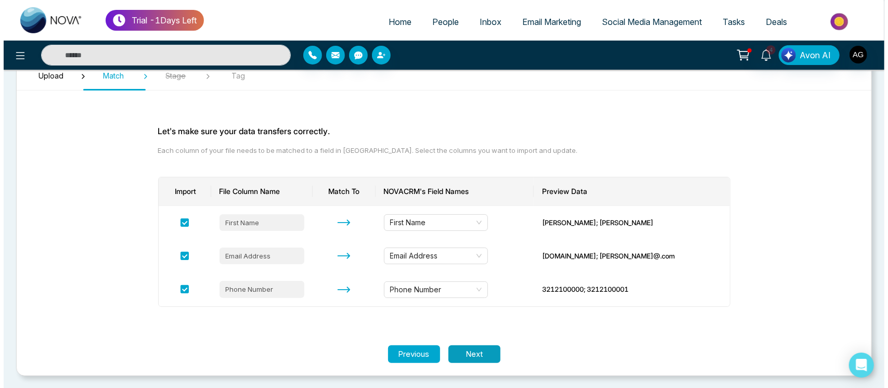
scroll to position [0, 0]
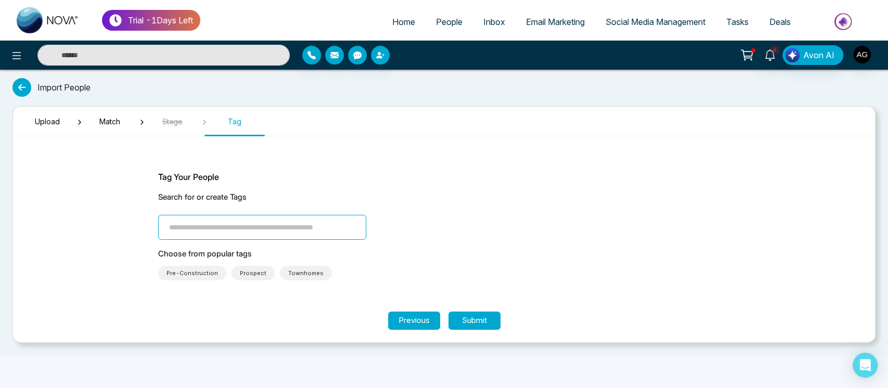
drag, startPoint x: 288, startPoint y: 244, endPoint x: 310, endPoint y: 220, distance: 32.8
click at [310, 220] on div "Tag Your People Search for or create Tags Choose from popular tags Pre-Construc…" at bounding box center [444, 226] width 572 height 110
click at [310, 220] on input "search" at bounding box center [262, 227] width 208 height 25
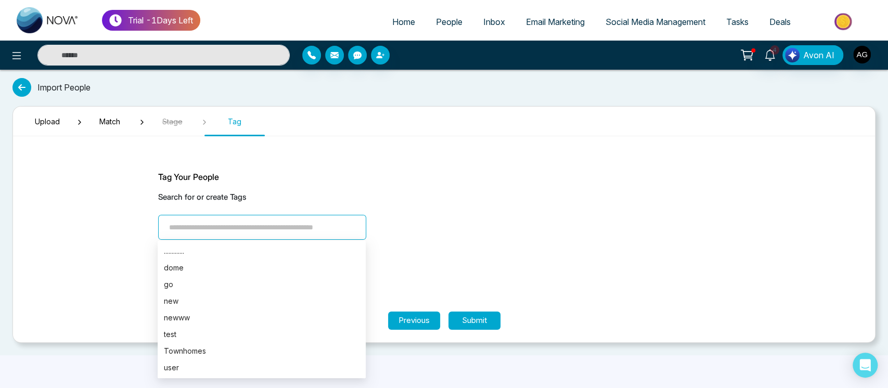
click at [310, 220] on input "search" at bounding box center [262, 227] width 208 height 25
type input "****"
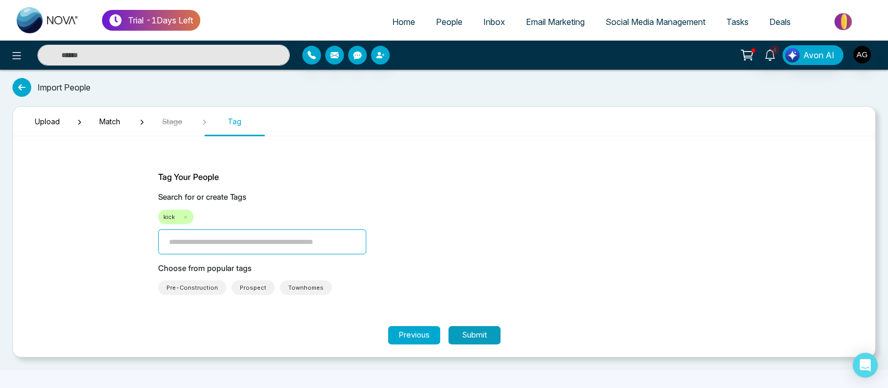
click at [489, 331] on button "Submit" at bounding box center [475, 335] width 52 height 18
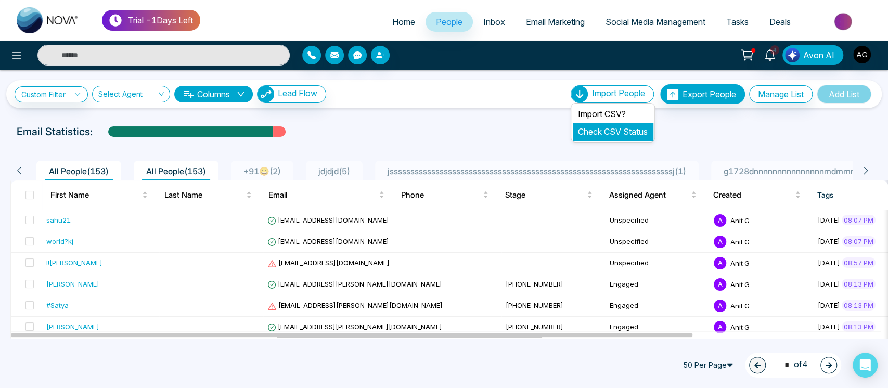
click at [622, 132] on link "Check CSV Status" at bounding box center [613, 131] width 70 height 10
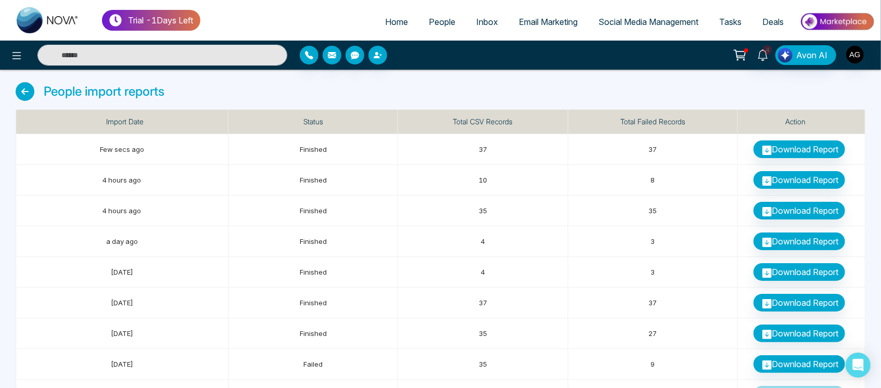
click at [25, 91] on icon at bounding box center [25, 91] width 19 height 19
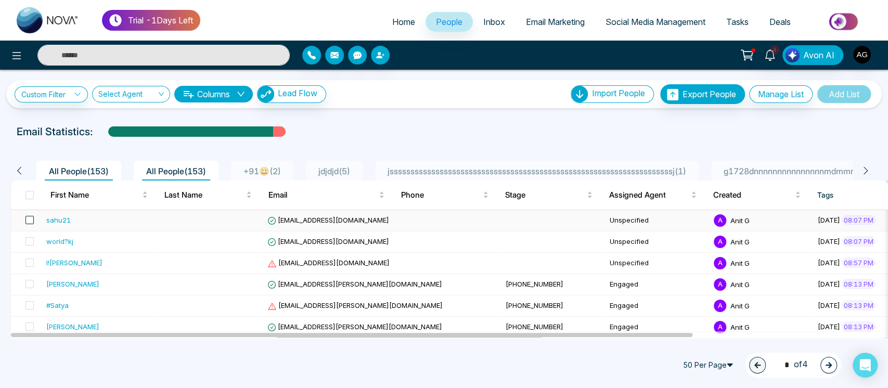
click at [31, 219] on span at bounding box center [29, 220] width 8 height 8
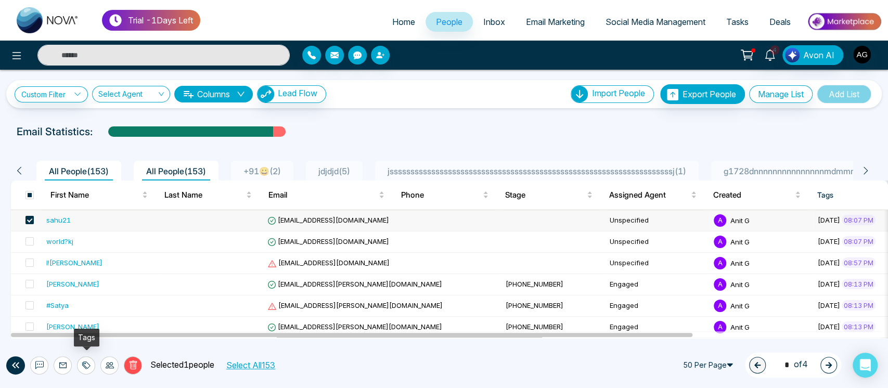
click at [92, 365] on div at bounding box center [86, 365] width 18 height 18
click at [77, 324] on link "Add Tags" at bounding box center [60, 325] width 33 height 9
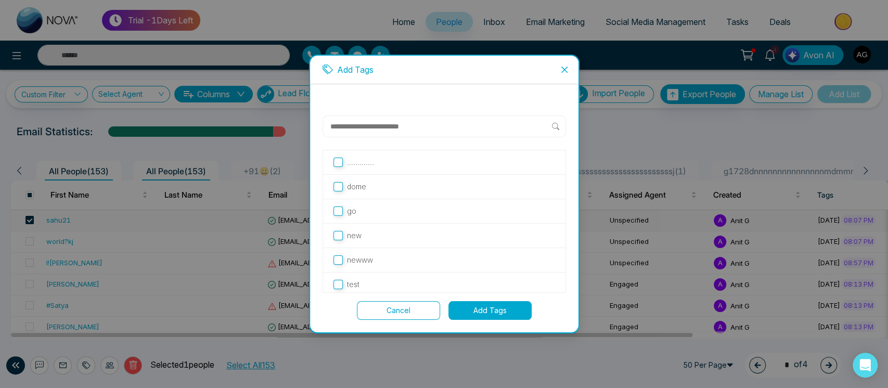
click at [424, 123] on input "text" at bounding box center [440, 126] width 223 height 12
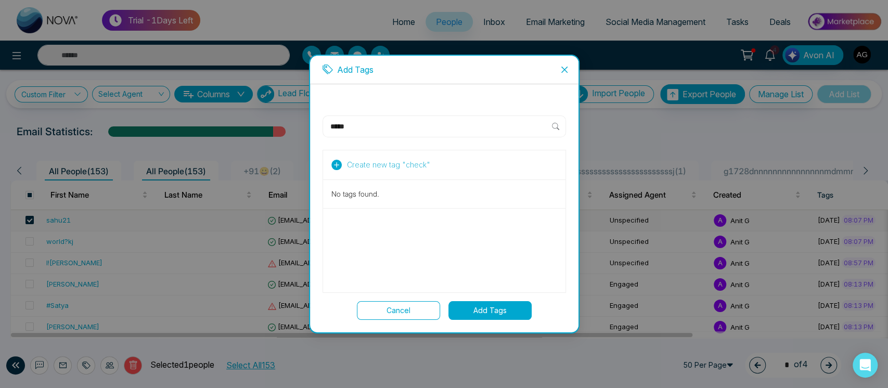
type input "*****"
click at [342, 163] on button "Create new tag " check "" at bounding box center [380, 165] width 105 height 12
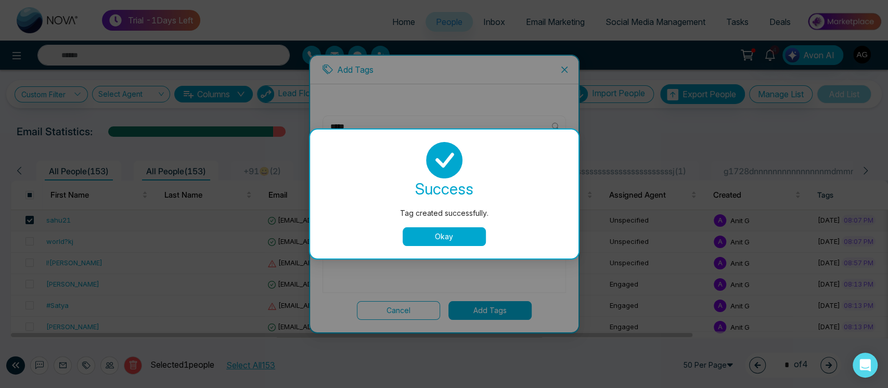
click at [463, 233] on button "Okay" at bounding box center [444, 236] width 83 height 19
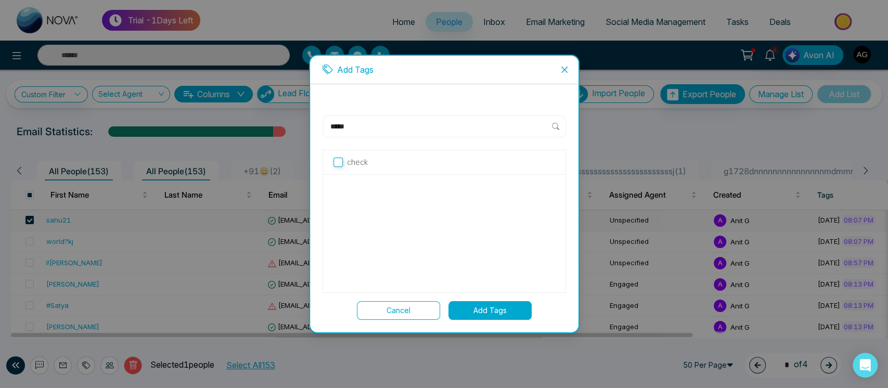
click at [567, 63] on span "Close" at bounding box center [565, 70] width 28 height 28
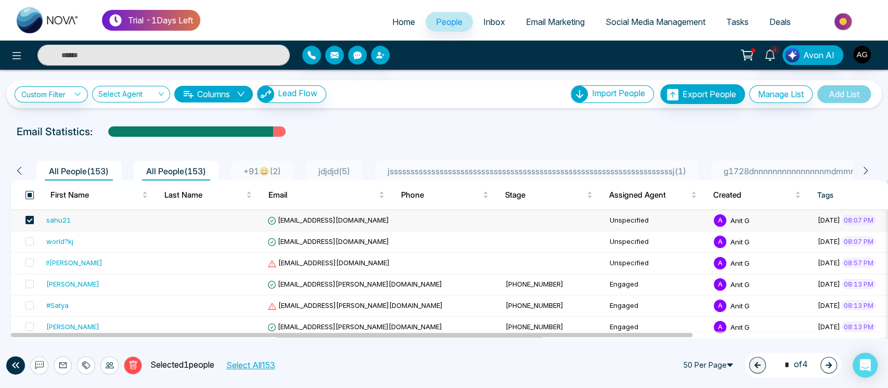
click at [26, 195] on span at bounding box center [29, 195] width 8 height 8
click at [265, 359] on button "Select All 153" at bounding box center [256, 366] width 56 height 14
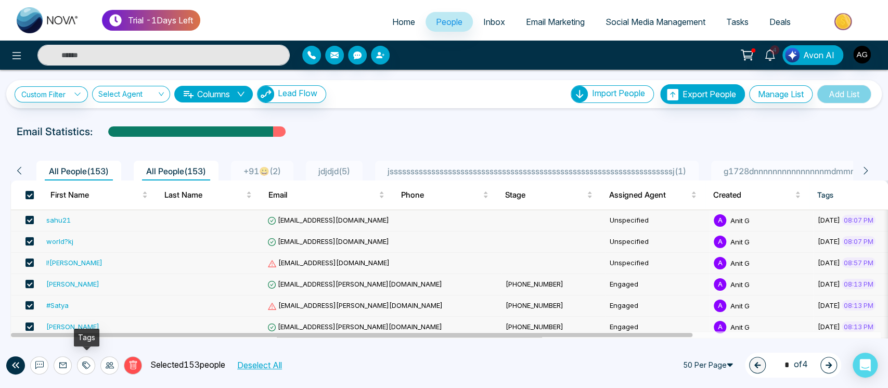
click at [85, 369] on div at bounding box center [86, 365] width 18 height 18
click at [77, 327] on link "Add Tags" at bounding box center [60, 325] width 33 height 9
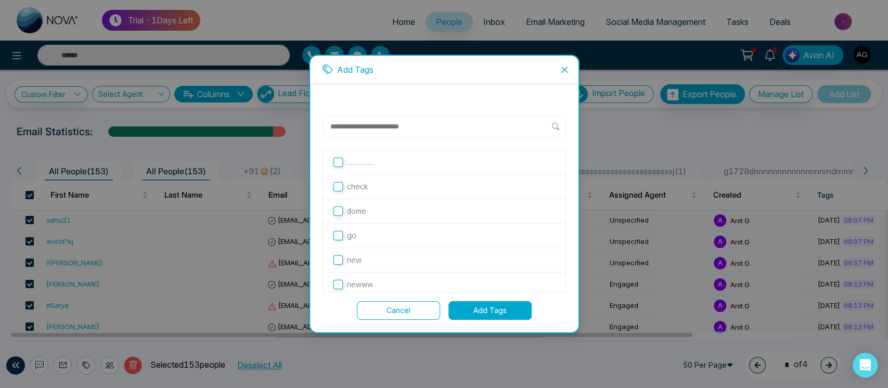
click at [502, 310] on button "Add Tags" at bounding box center [490, 310] width 83 height 19
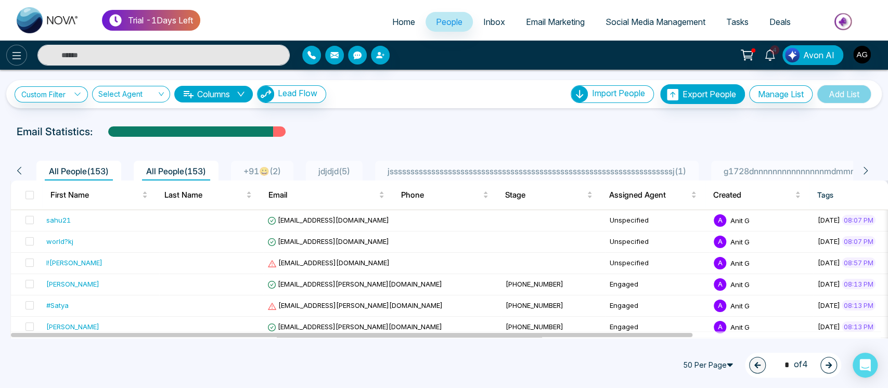
click at [20, 54] on icon at bounding box center [16, 55] width 12 height 12
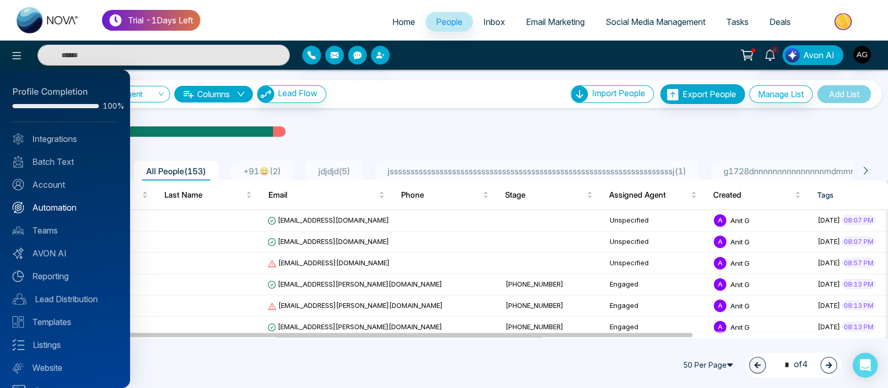
click at [83, 208] on link "Automation" at bounding box center [64, 207] width 105 height 12
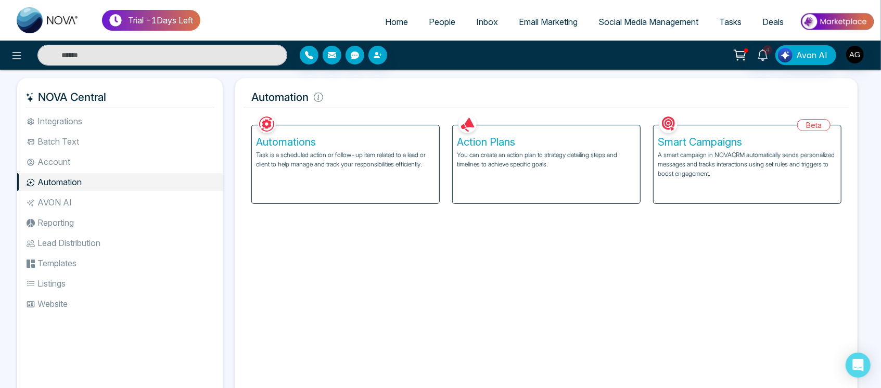
click at [504, 178] on div "Action Plans You can create an action plan to strategy detailing steps and time…" at bounding box center [546, 164] width 187 height 78
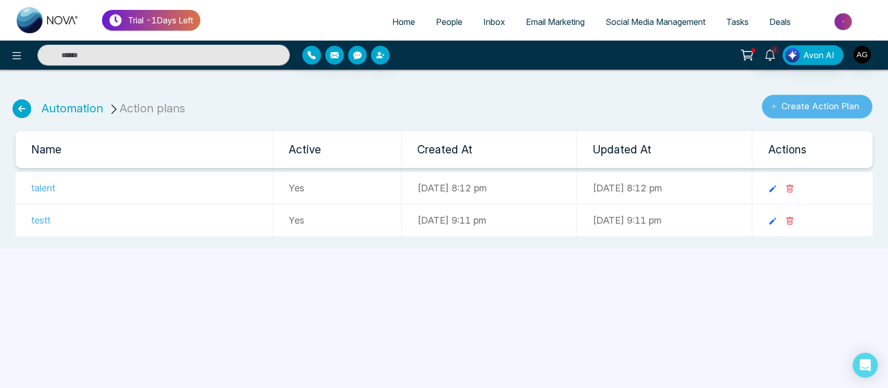
click at [832, 101] on button "Create Action Plan" at bounding box center [817, 107] width 111 height 24
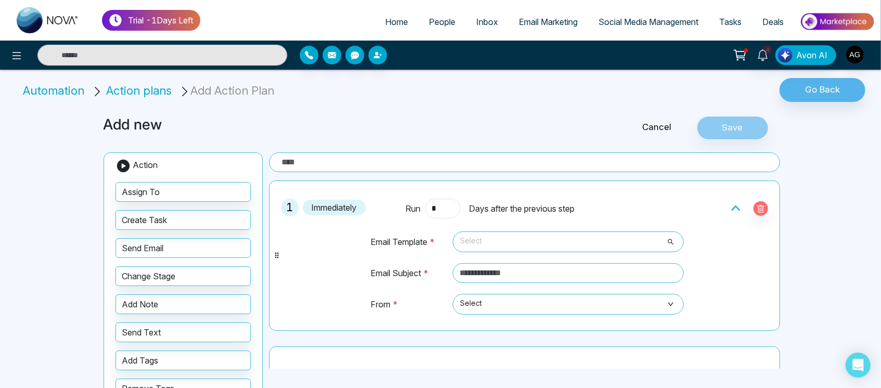
click at [512, 240] on span "Select" at bounding box center [568, 242] width 216 height 18
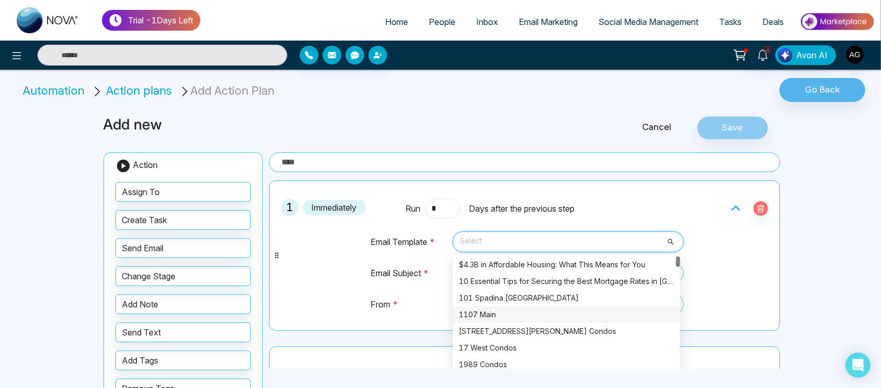
click at [528, 307] on div "1107 Main" at bounding box center [566, 314] width 227 height 17
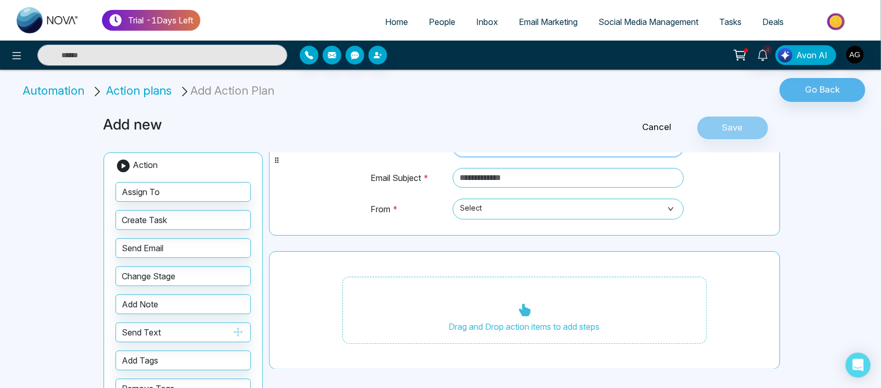
scroll to position [39, 0]
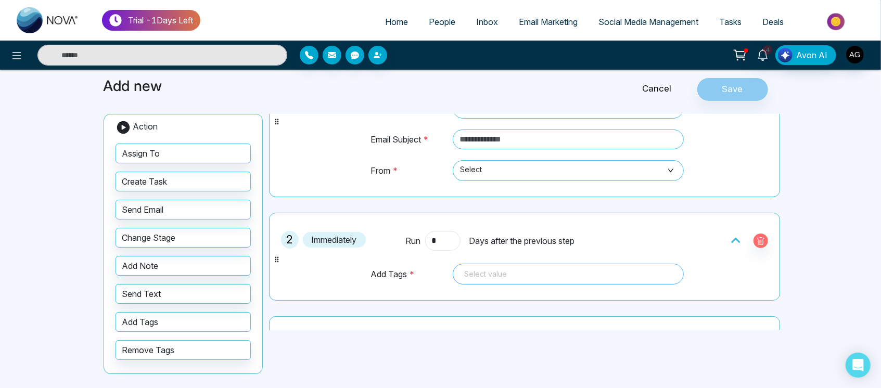
click at [573, 270] on div at bounding box center [568, 274] width 216 height 12
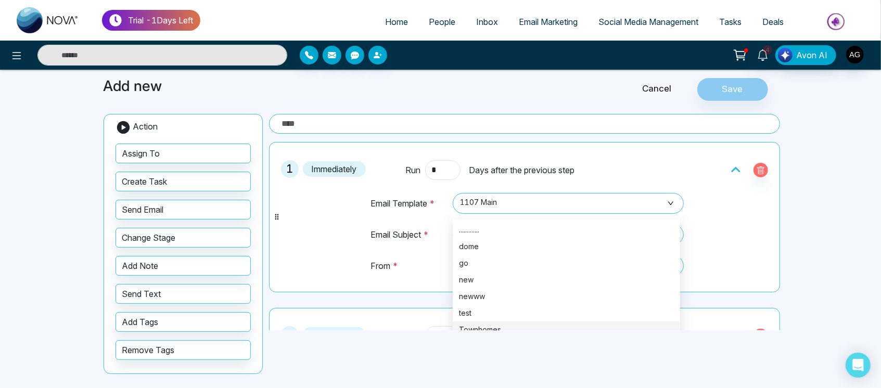
scroll to position [25, 0]
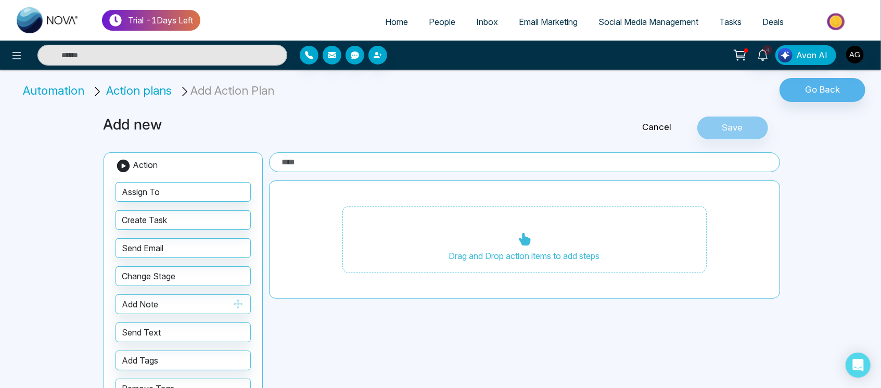
scroll to position [39, 0]
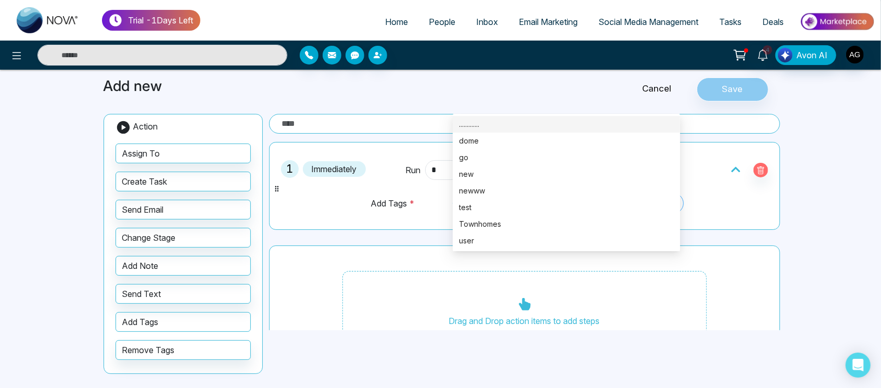
click at [559, 198] on div "Select value 92068 92332 ............. dome go new newww test Townhomes user" at bounding box center [568, 203] width 231 height 21
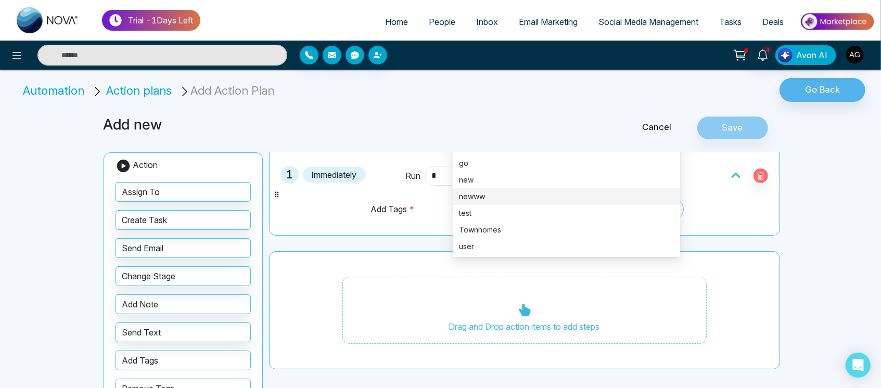
scroll to position [0, 0]
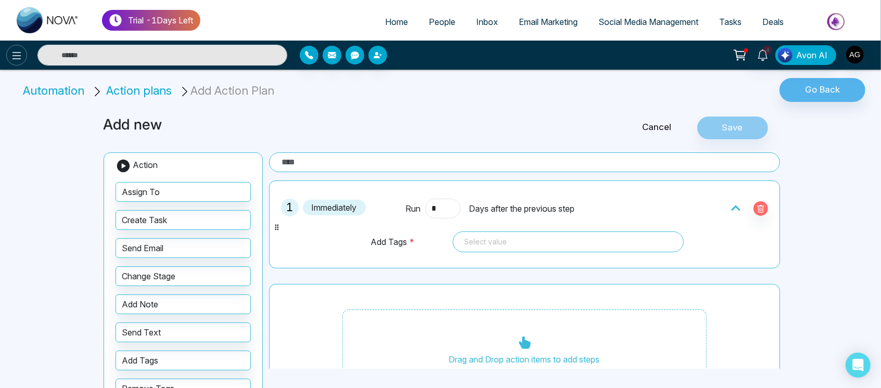
click at [24, 52] on div at bounding box center [146, 55] width 293 height 21
click at [24, 52] on button at bounding box center [16, 55] width 21 height 21
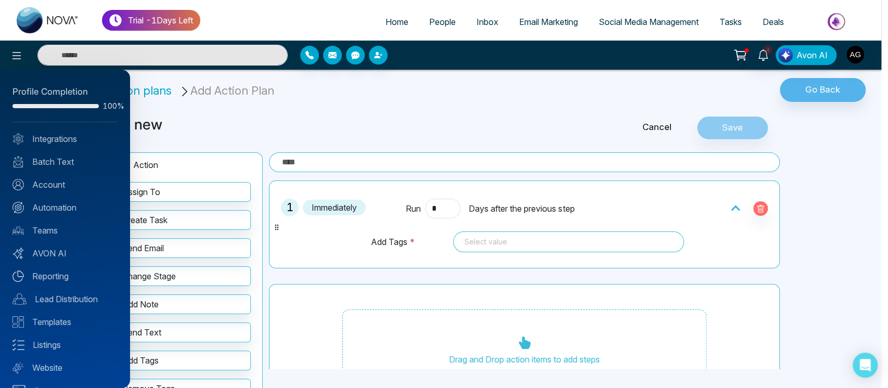
click at [531, 244] on div at bounding box center [444, 194] width 888 height 388
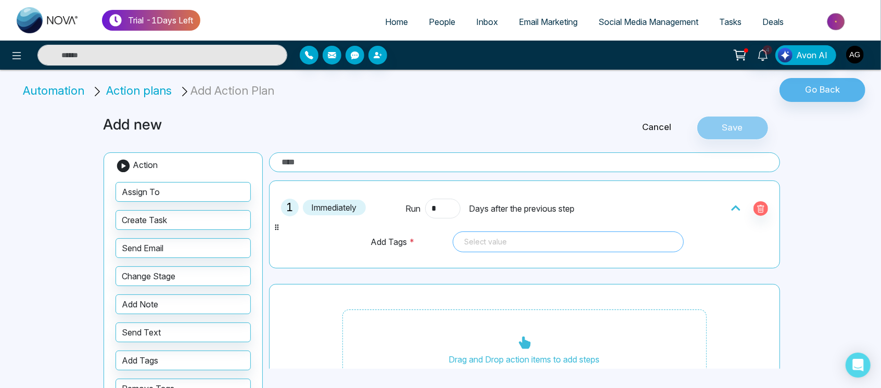
click at [542, 242] on div at bounding box center [568, 242] width 216 height 12
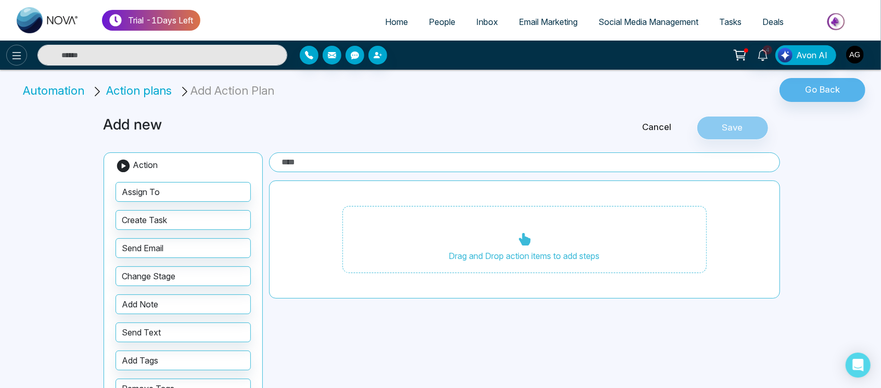
click at [18, 59] on icon at bounding box center [16, 55] width 9 height 7
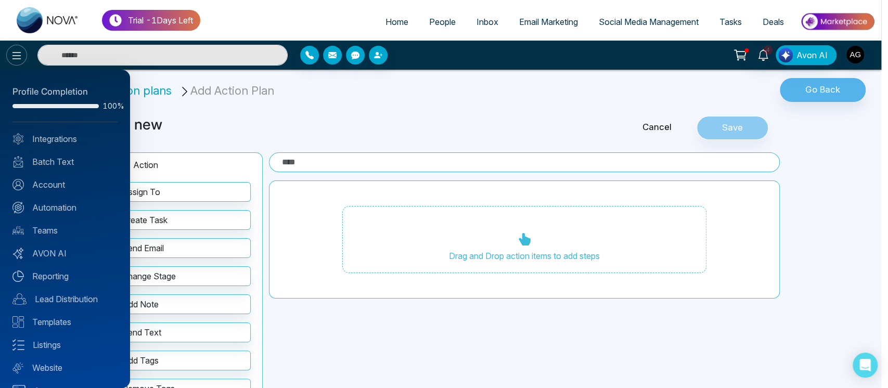
click at [18, 59] on div at bounding box center [444, 194] width 888 height 388
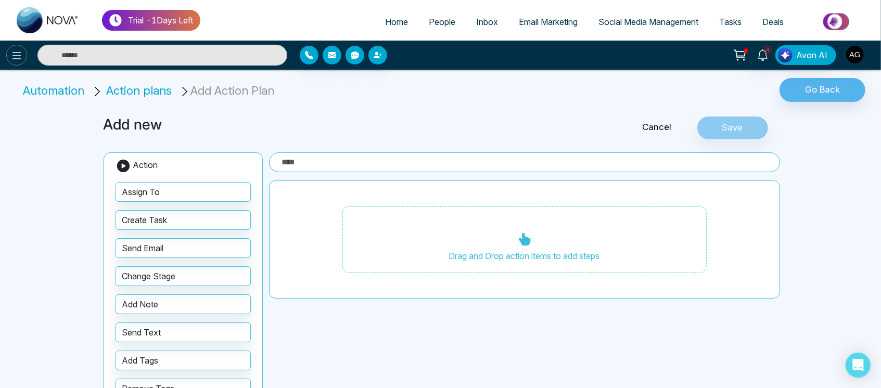
click at [17, 56] on icon at bounding box center [16, 55] width 9 height 7
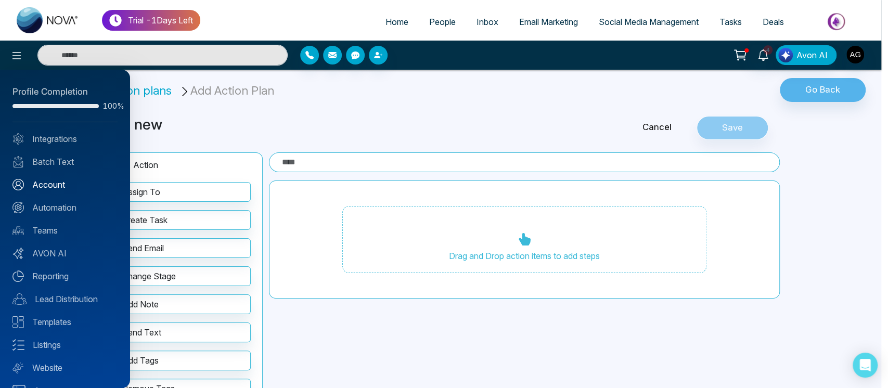
click at [67, 185] on link "Account" at bounding box center [64, 184] width 105 height 12
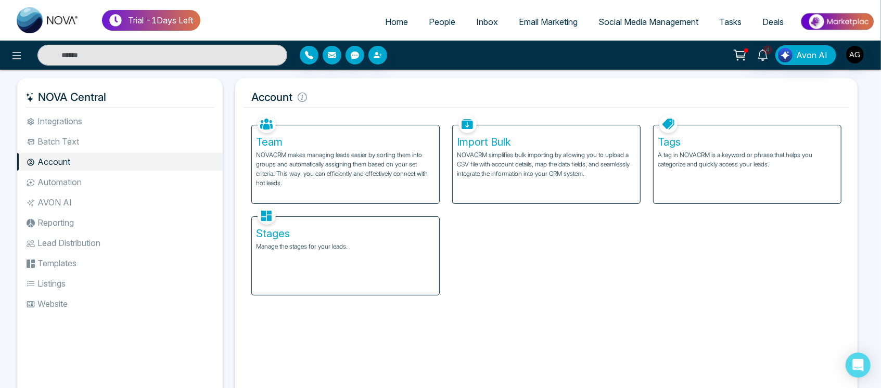
click at [696, 175] on div "Tags A tag in NOVACRM is a keyword or phrase that helps you categorize and quic…" at bounding box center [747, 164] width 187 height 78
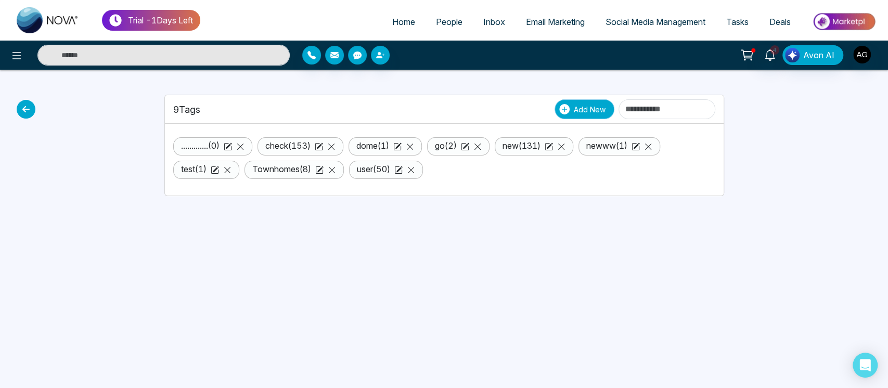
click at [555, 107] on button "Add New" at bounding box center [585, 109] width 60 height 20
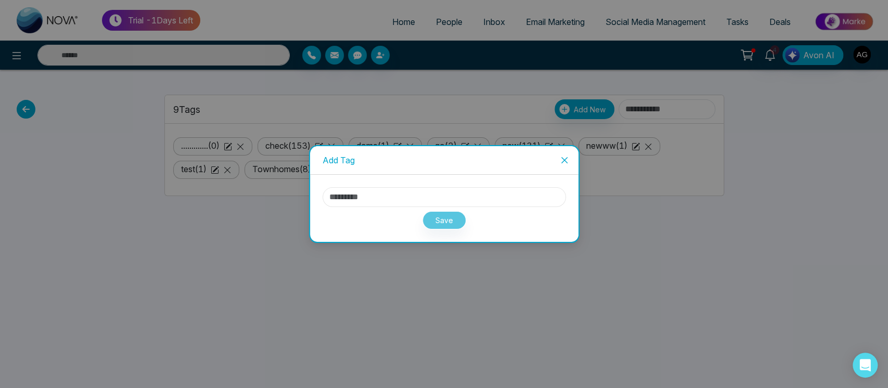
drag, startPoint x: 463, startPoint y: 189, endPoint x: 427, endPoint y: 194, distance: 36.7
click at [427, 194] on input "text" at bounding box center [445, 197] width 244 height 20
type input "*****"
click at [436, 219] on button "Save" at bounding box center [445, 220] width 44 height 18
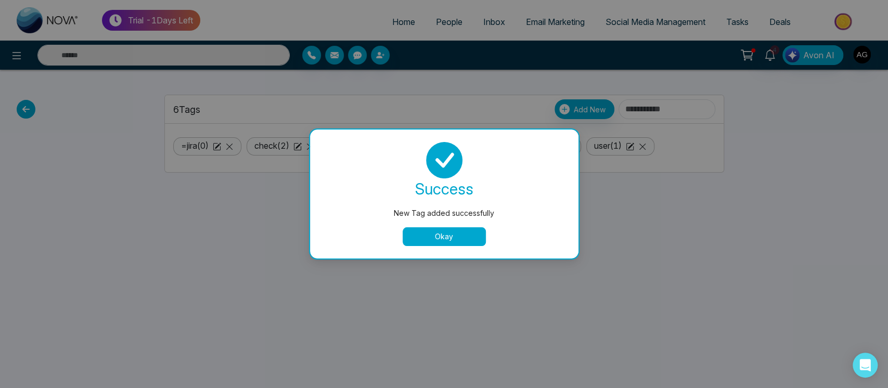
click at [449, 231] on button "Okay" at bounding box center [444, 236] width 83 height 19
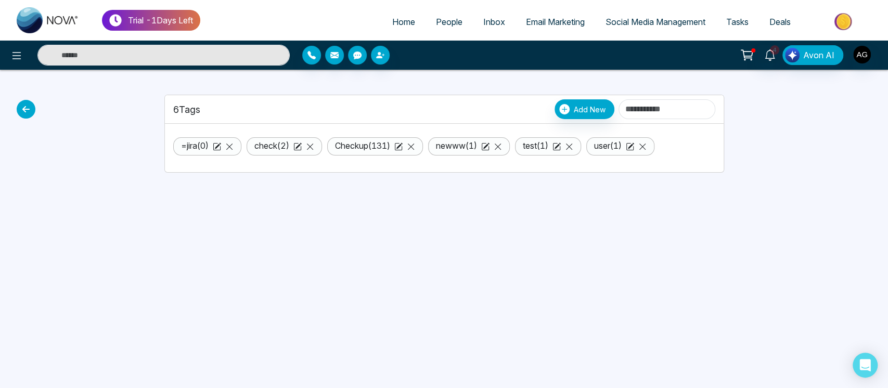
click at [442, 28] on link "People" at bounding box center [449, 22] width 47 height 20
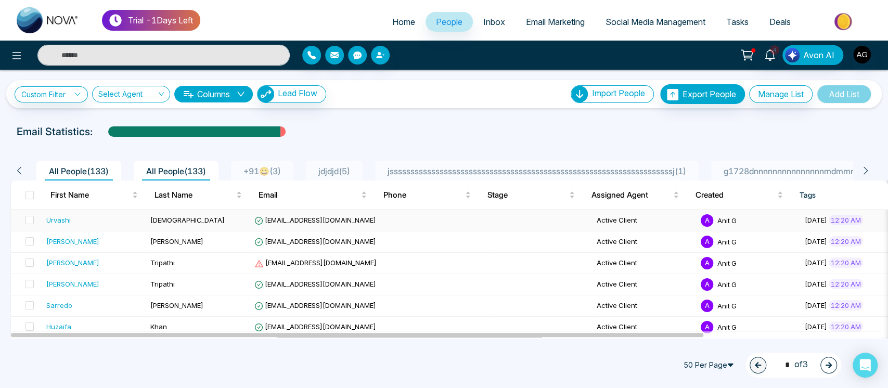
click at [202, 216] on td "Jain" at bounding box center [198, 220] width 104 height 21
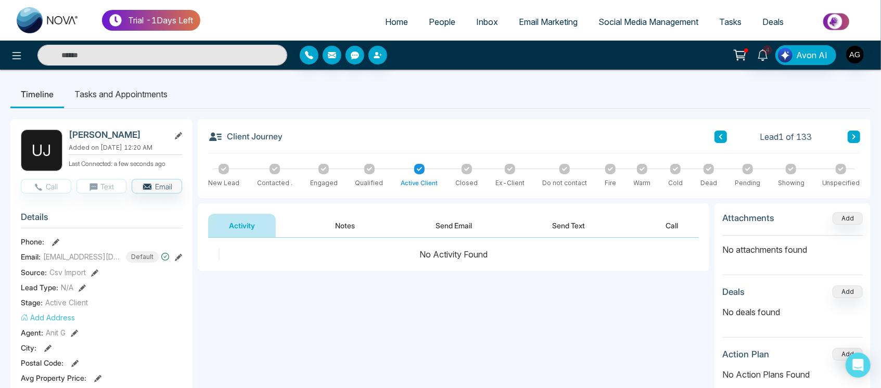
click at [176, 138] on icon at bounding box center [178, 135] width 7 height 7
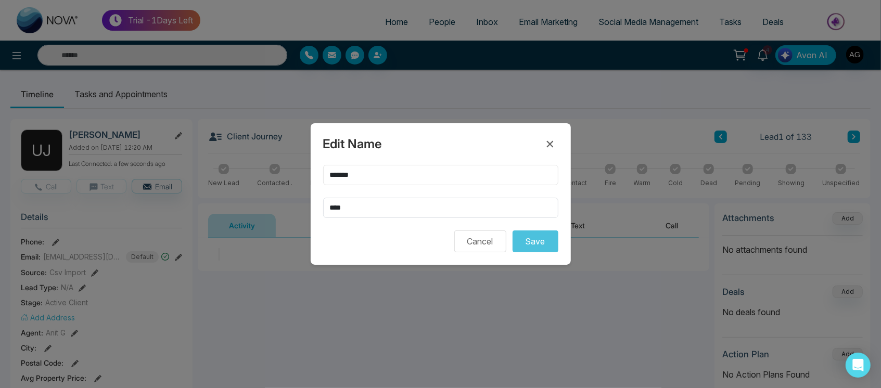
click at [336, 174] on input "*******" at bounding box center [440, 175] width 235 height 20
type input "********"
click at [541, 235] on button "Save" at bounding box center [536, 242] width 46 height 22
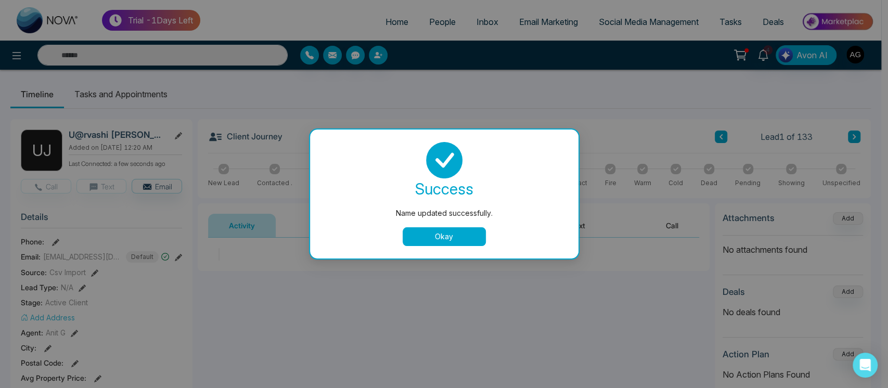
click at [430, 241] on button "Okay" at bounding box center [444, 236] width 83 height 19
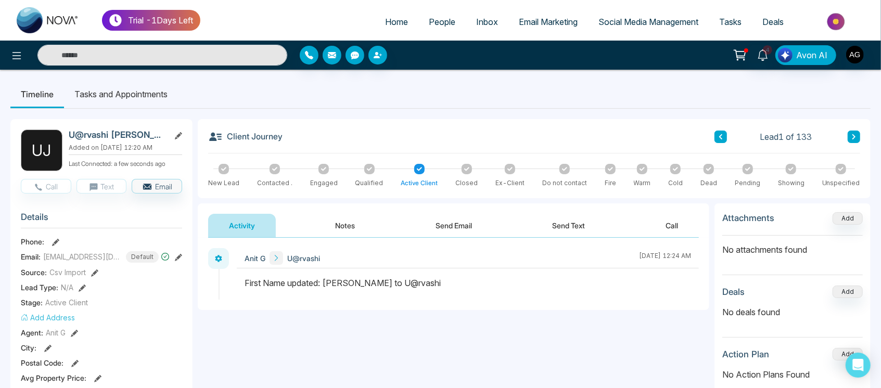
click at [385, 22] on span "Home" at bounding box center [396, 22] width 23 height 10
select select "*"
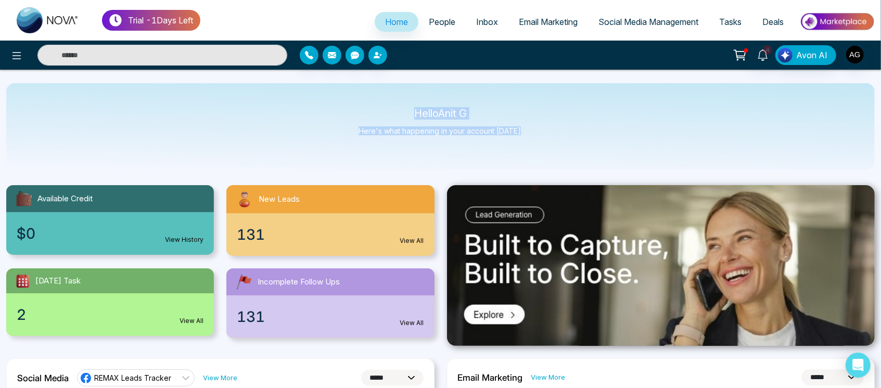
drag, startPoint x: 407, startPoint y: 98, endPoint x: 547, endPoint y: 135, distance: 144.6
click at [547, 135] on div "Hello Anit G Here's what happening in your account [DATE]." at bounding box center [440, 126] width 868 height 86
drag, startPoint x: 547, startPoint y: 135, endPoint x: 382, endPoint y: 99, distance: 168.7
click at [382, 99] on div "Hello Anit G Here's what happening in your account [DATE]." at bounding box center [440, 126] width 868 height 86
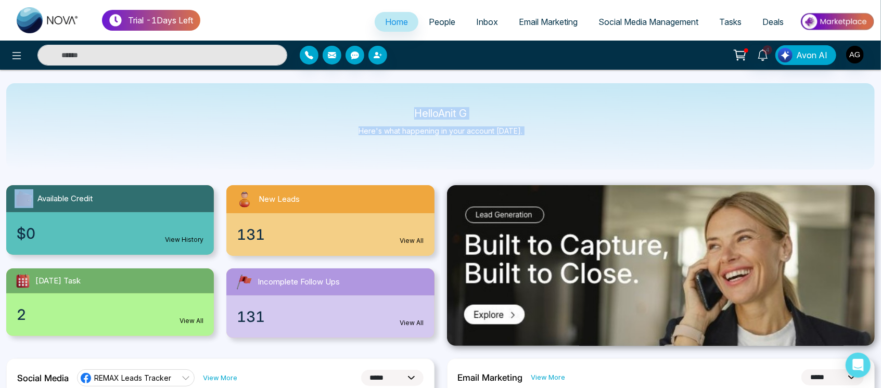
click at [382, 99] on div "Hello Anit G Here's what happening in your account [DATE]." at bounding box center [440, 126] width 868 height 86
drag, startPoint x: 405, startPoint y: 112, endPoint x: 549, endPoint y: 149, distance: 149.4
click at [549, 149] on div "Hello Anit G Here's what happening in your account [DATE]." at bounding box center [440, 126] width 868 height 86
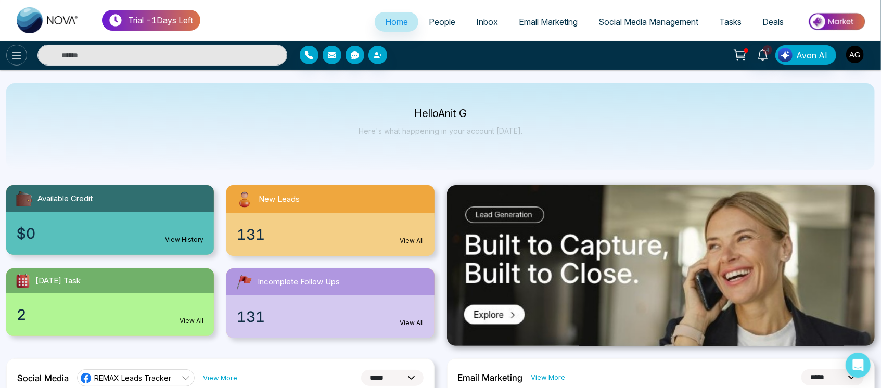
click at [21, 55] on icon at bounding box center [16, 55] width 12 height 12
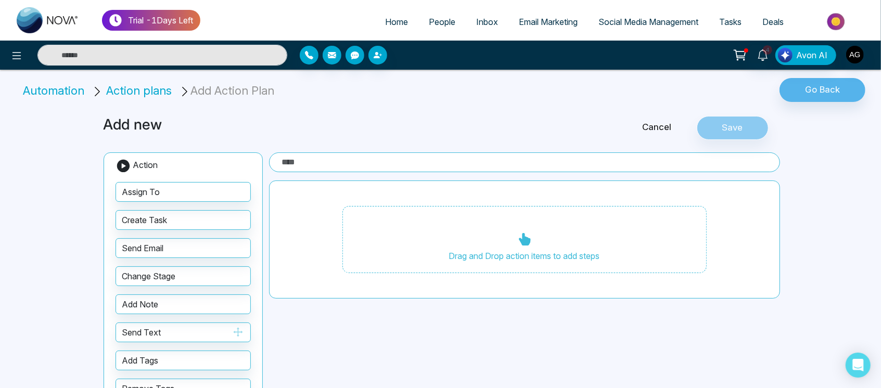
scroll to position [39, 0]
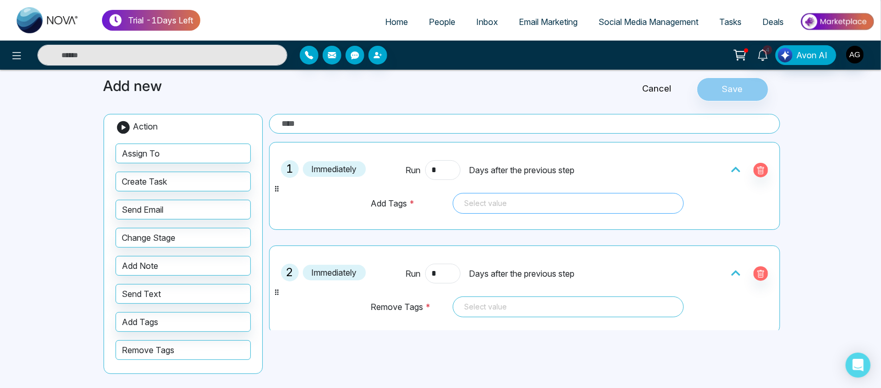
click at [557, 196] on div "Select value 92068 92332 ............. dome go new newww test Townhomes user" at bounding box center [568, 203] width 231 height 21
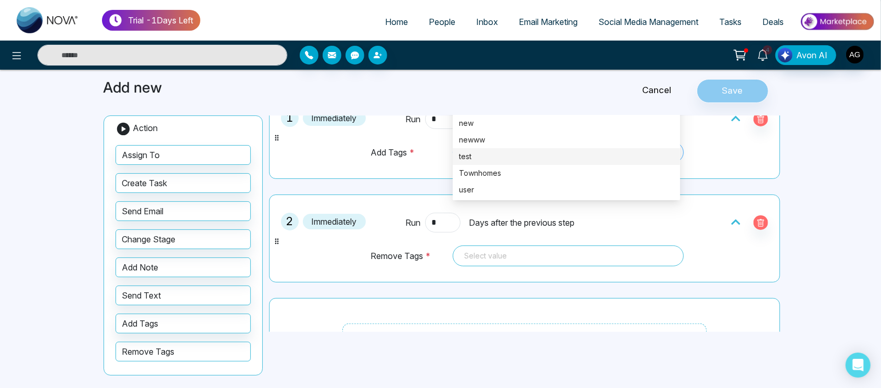
scroll to position [60, 0]
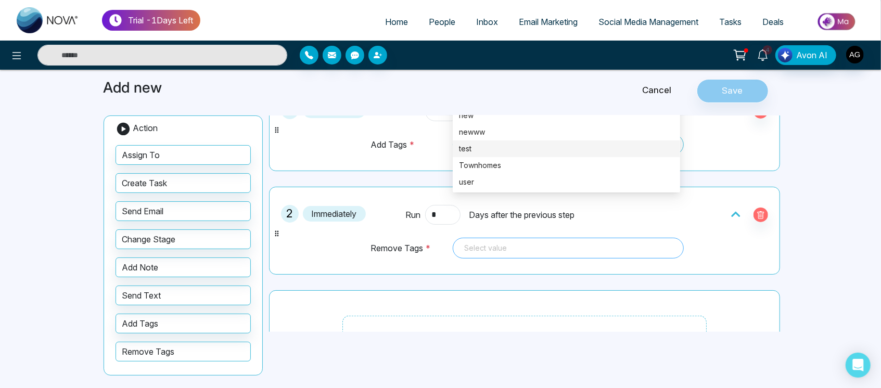
click at [561, 253] on div at bounding box center [568, 248] width 216 height 12
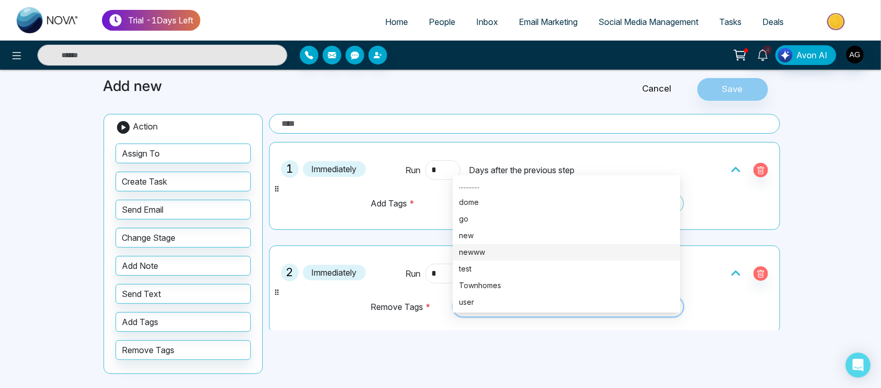
scroll to position [29, 0]
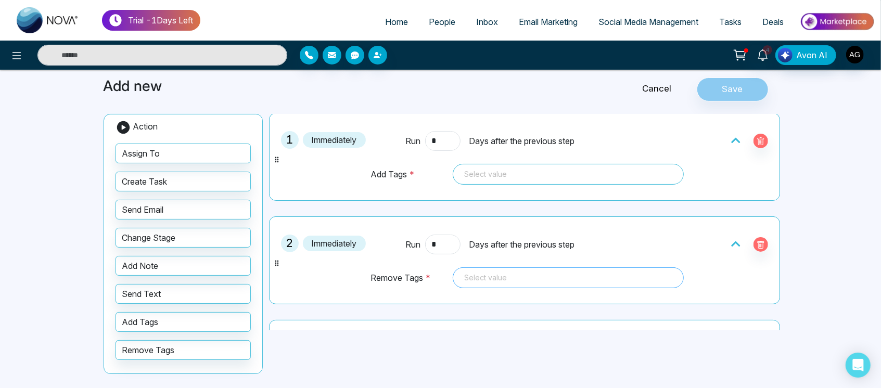
click at [512, 279] on div at bounding box center [568, 278] width 216 height 12
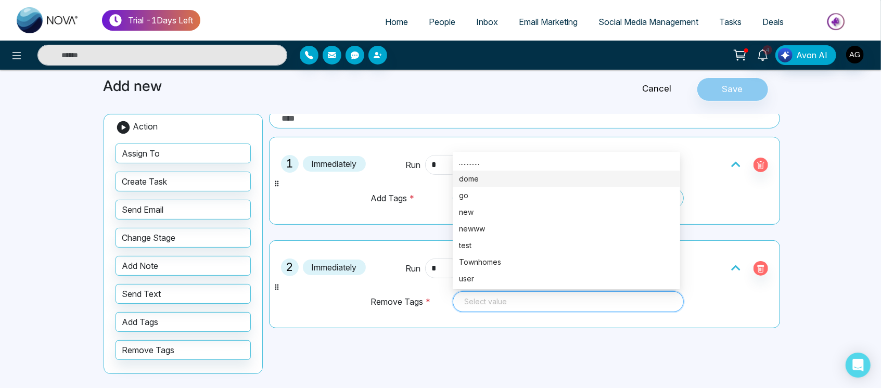
scroll to position [0, 0]
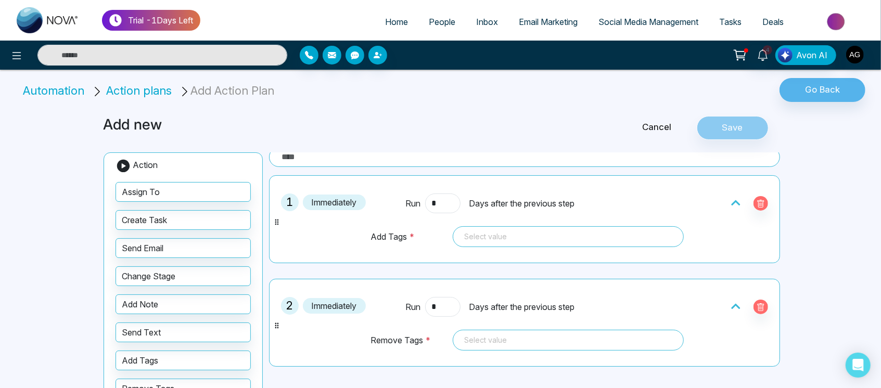
click at [501, 136] on div "Add new" at bounding box center [326, 128] width 458 height 24
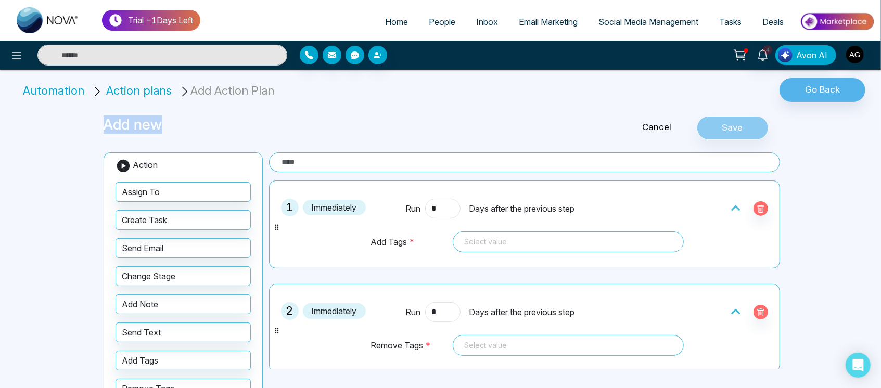
drag, startPoint x: 165, startPoint y: 129, endPoint x: 92, endPoint y: 126, distance: 73.4
click at [92, 126] on div "Trial - 1 Days Left Home People Inbox Email Marketing Social Media Management T…" at bounding box center [440, 214] width 881 height 428
drag, startPoint x: 96, startPoint y: 126, endPoint x: 185, endPoint y: 131, distance: 89.1
click at [185, 131] on div "Trial - 1 Days Left Home People Inbox Email Marketing Social Media Management T…" at bounding box center [440, 214] width 881 height 428
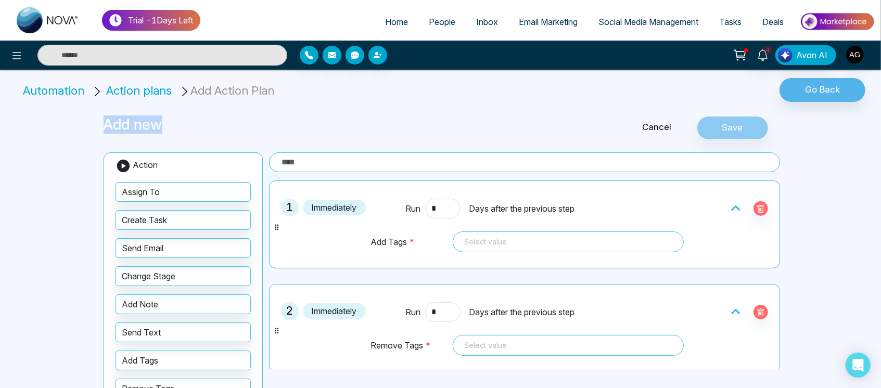
click at [185, 131] on h3 "Add new" at bounding box center [326, 125] width 445 height 18
drag, startPoint x: 185, startPoint y: 131, endPoint x: 101, endPoint y: 124, distance: 83.6
click at [101, 124] on div "Add new" at bounding box center [326, 128] width 458 height 24
drag, startPoint x: 169, startPoint y: 131, endPoint x: 87, endPoint y: 130, distance: 81.7
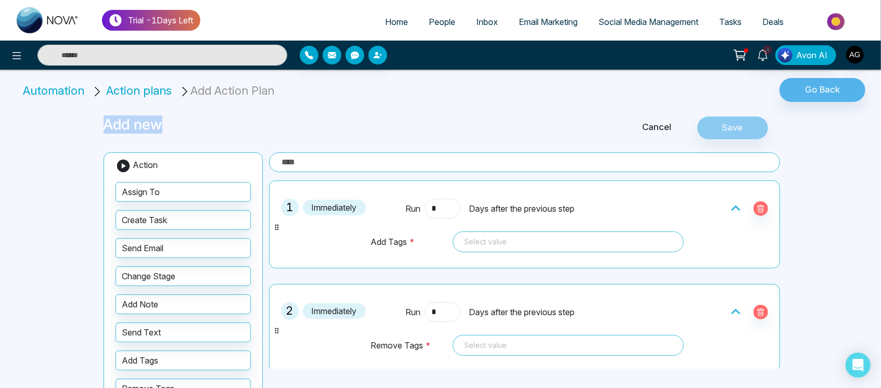
click at [87, 130] on div "Trial - 1 Days Left Home People Inbox Email Marketing Social Media Management T…" at bounding box center [440, 214] width 881 height 428
drag, startPoint x: 165, startPoint y: 129, endPoint x: 88, endPoint y: 128, distance: 76.5
click at [88, 128] on div "Trial - 1 Days Left Home People Inbox Email Marketing Social Media Management T…" at bounding box center [440, 214] width 881 height 428
click at [202, 124] on h3 "Add new" at bounding box center [326, 125] width 445 height 18
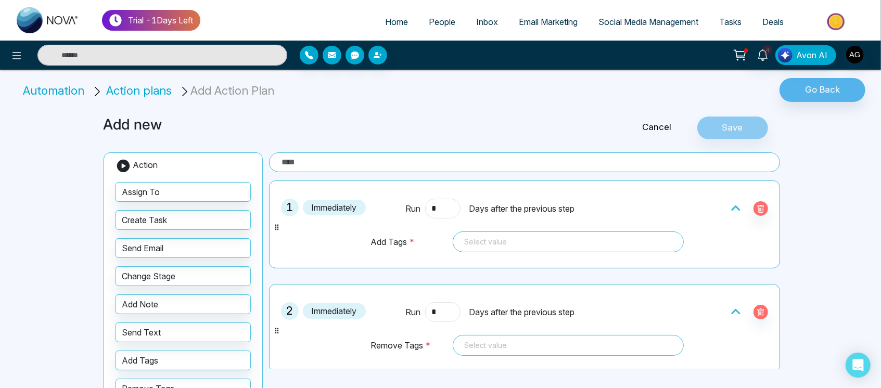
drag, startPoint x: 202, startPoint y: 124, endPoint x: 259, endPoint y: 124, distance: 56.7
click at [259, 124] on h3 "Add new" at bounding box center [326, 125] width 445 height 18
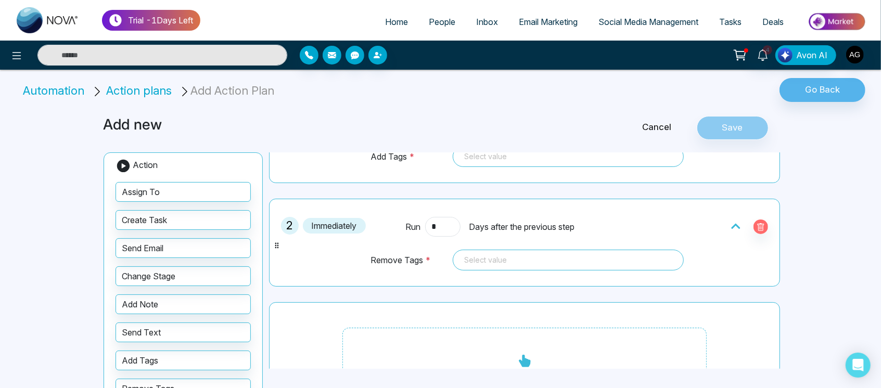
scroll to position [89, 0]
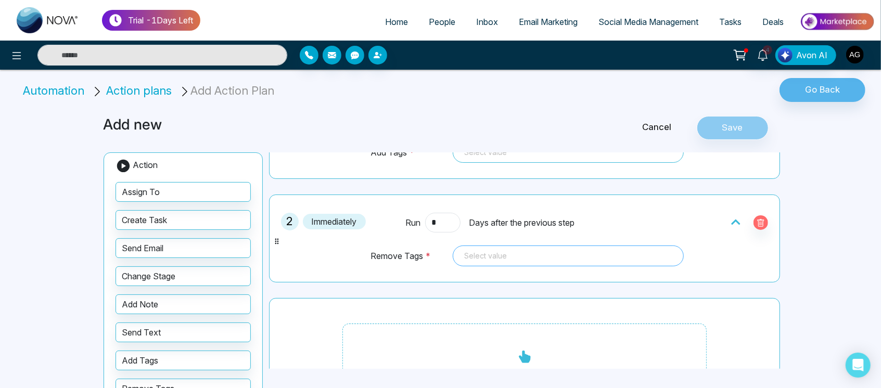
click at [527, 262] on div "Select value 92068 92332 92368 ............. dome go new newww test Townhomes u…" at bounding box center [568, 256] width 231 height 21
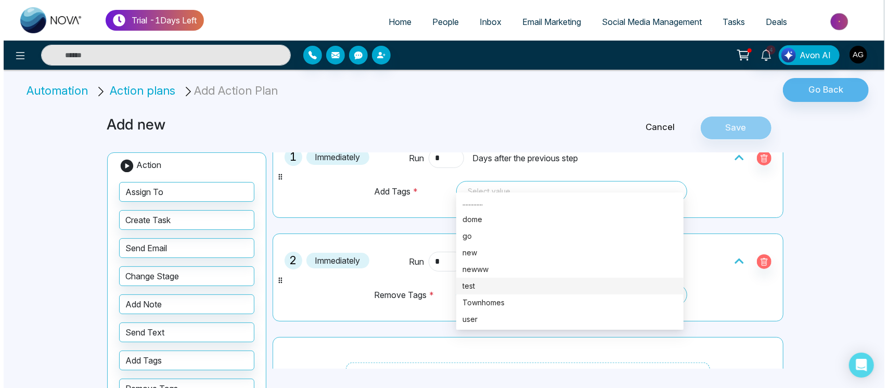
scroll to position [0, 0]
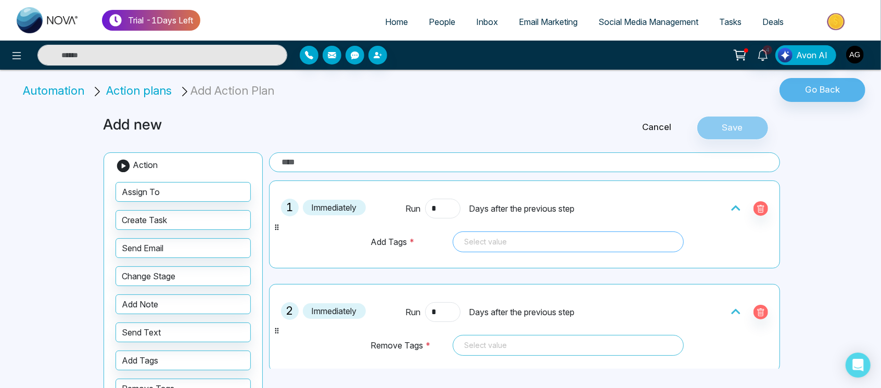
click at [559, 236] on div at bounding box center [568, 242] width 216 height 12
click at [15, 61] on icon at bounding box center [16, 55] width 12 height 12
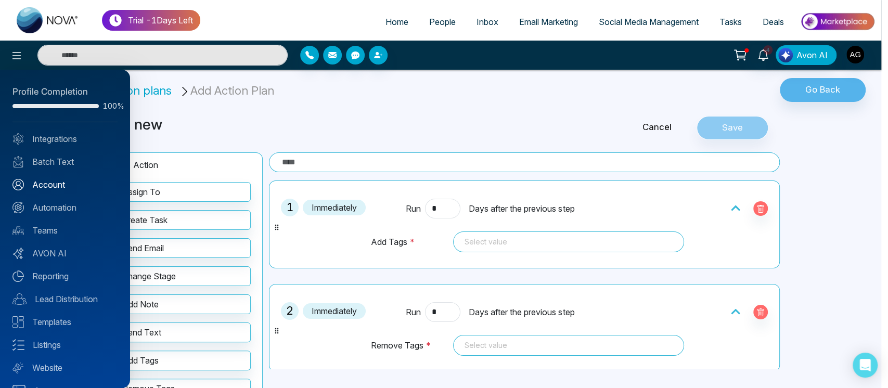
click at [73, 185] on link "Account" at bounding box center [64, 184] width 105 height 12
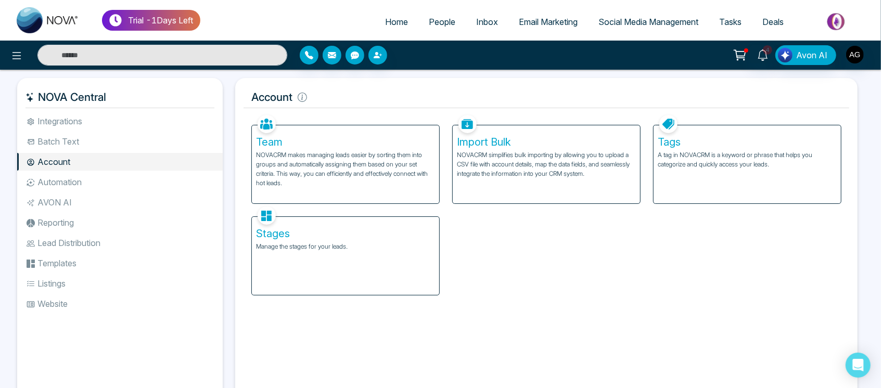
click at [721, 173] on div "Tags A tag in NOVACRM is a keyword or phrase that helps you categorize and quic…" at bounding box center [747, 164] width 187 height 78
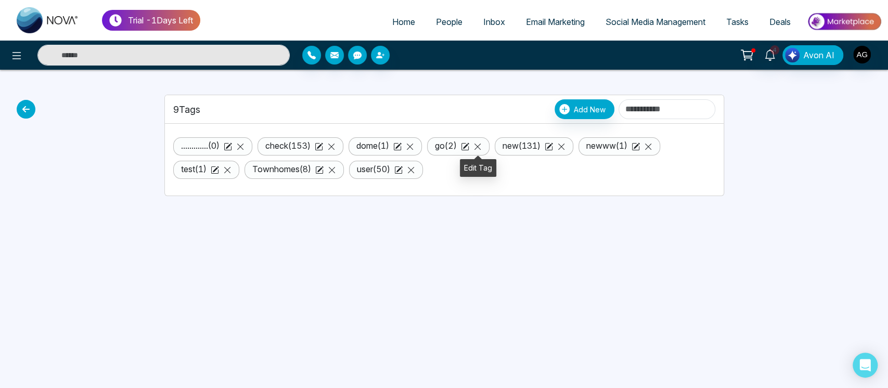
click at [469, 148] on icon at bounding box center [465, 147] width 8 height 8
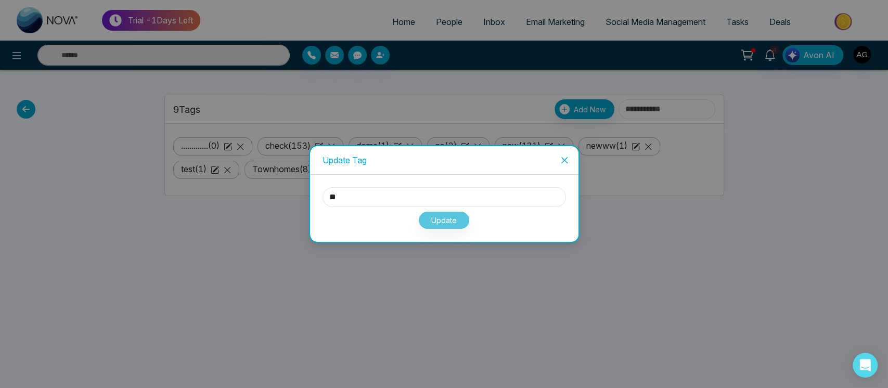
drag, startPoint x: 407, startPoint y: 192, endPoint x: 311, endPoint y: 211, distance: 98.2
click at [311, 211] on div "** Update" at bounding box center [444, 208] width 268 height 67
type input "*****"
click at [566, 210] on div "***** Update" at bounding box center [444, 208] width 268 height 67
click at [456, 224] on button "Update" at bounding box center [444, 220] width 52 height 18
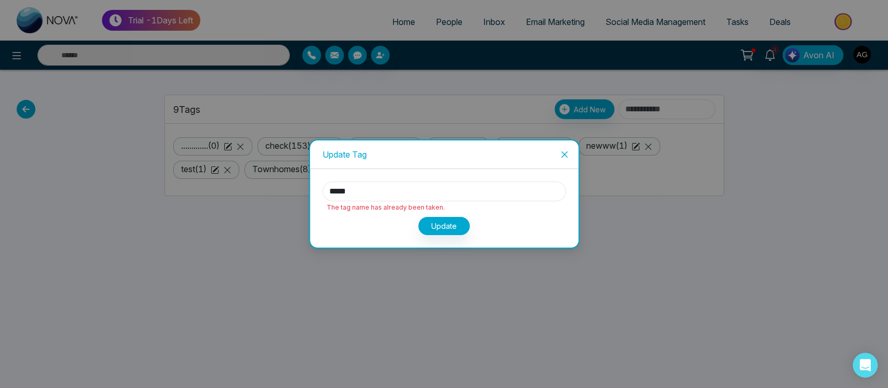
drag, startPoint x: 407, startPoint y: 187, endPoint x: 347, endPoint y: 213, distance: 66.0
click at [347, 213] on div "***** The tag name has already been taken. Update" at bounding box center [445, 209] width 244 height 54
click at [347, 213] on div "Update" at bounding box center [445, 224] width 244 height 22
drag, startPoint x: 390, startPoint y: 183, endPoint x: 311, endPoint y: 190, distance: 79.4
click at [311, 190] on div "***** The tag name has already been taken. Update" at bounding box center [444, 208] width 268 height 79
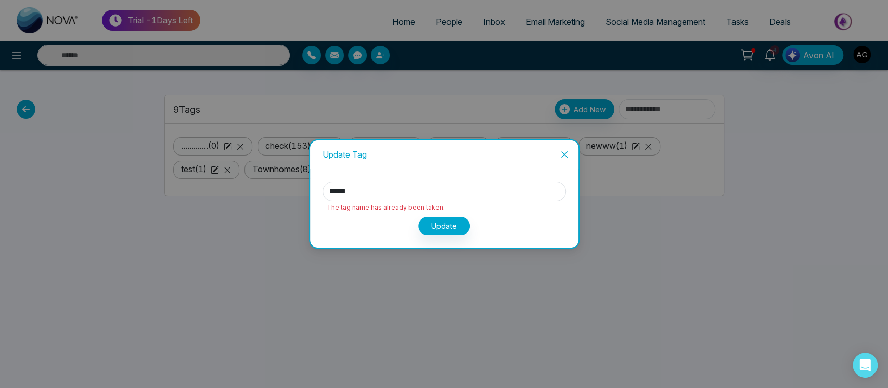
click at [331, 224] on div "Update" at bounding box center [445, 224] width 244 height 22
drag, startPoint x: 372, startPoint y: 192, endPoint x: 315, endPoint y: 196, distance: 56.3
click at [315, 196] on div "***** The tag name has already been taken. Update" at bounding box center [444, 208] width 268 height 79
click at [353, 220] on div "Update" at bounding box center [445, 224] width 244 height 22
click at [560, 154] on icon "close" at bounding box center [564, 154] width 8 height 8
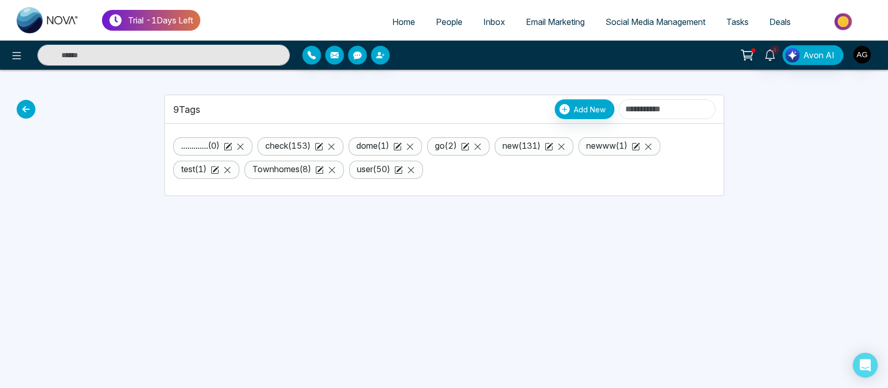
click at [440, 28] on link "People" at bounding box center [449, 22] width 47 height 20
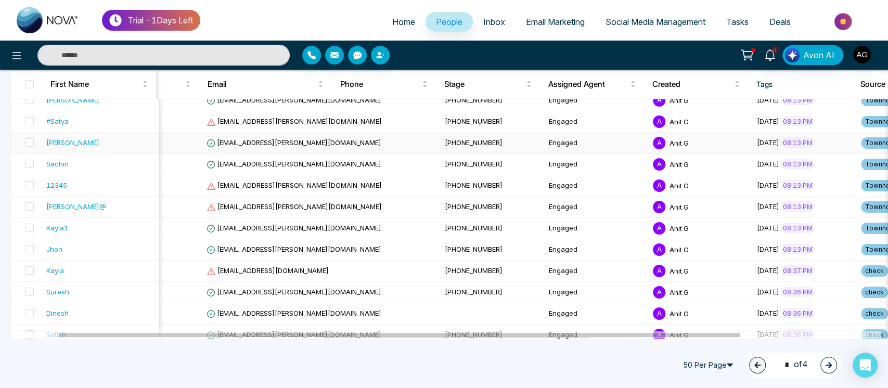
scroll to position [186, 0]
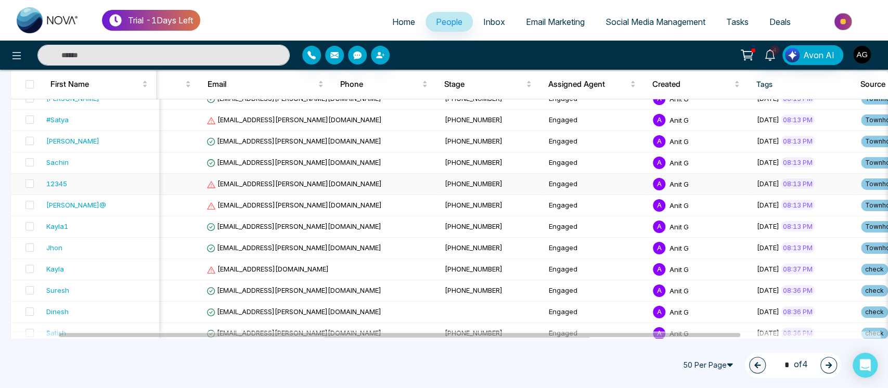
click at [861, 181] on span "Townhomes" at bounding box center [884, 183] width 47 height 11
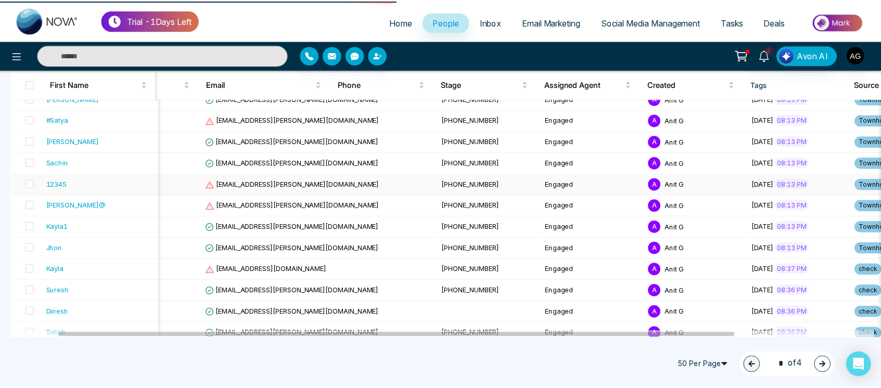
scroll to position [444, 0]
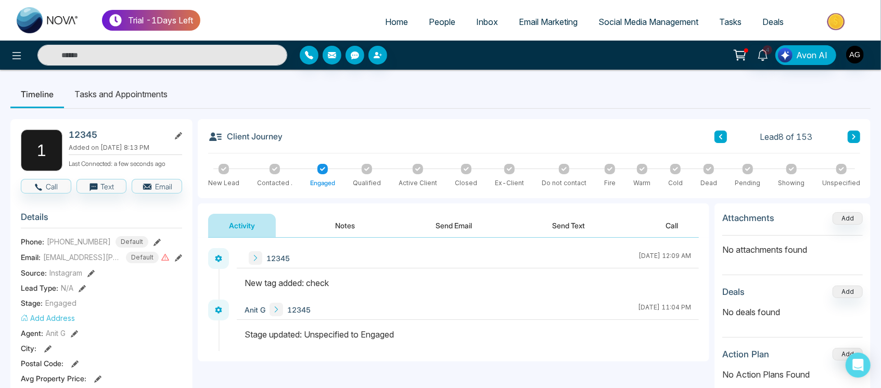
click at [436, 25] on span "People" at bounding box center [442, 22] width 27 height 10
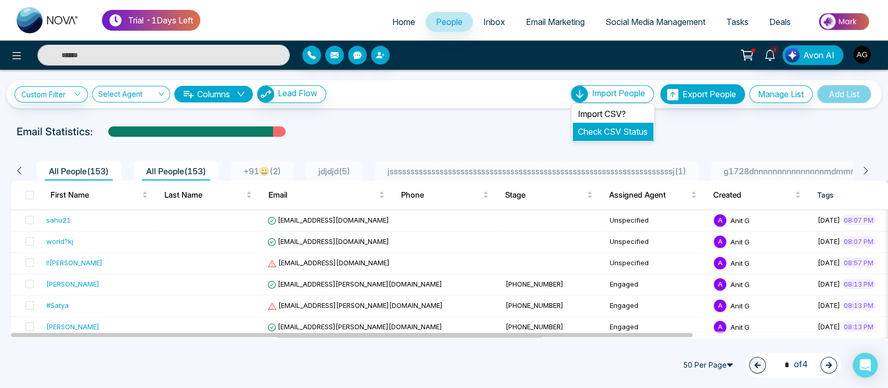
click at [602, 133] on link "Check CSV Status" at bounding box center [613, 131] width 70 height 10
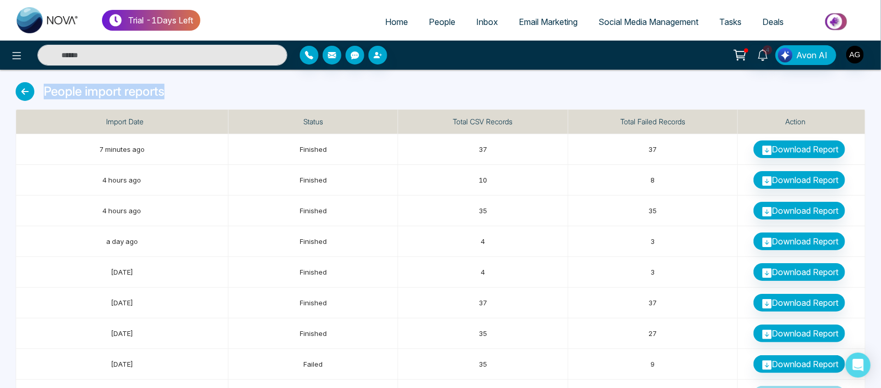
drag, startPoint x: 42, startPoint y: 89, endPoint x: 174, endPoint y: 93, distance: 131.7
click at [174, 93] on div "People import reports" at bounding box center [441, 95] width 850 height 27
click at [18, 92] on icon at bounding box center [25, 91] width 19 height 19
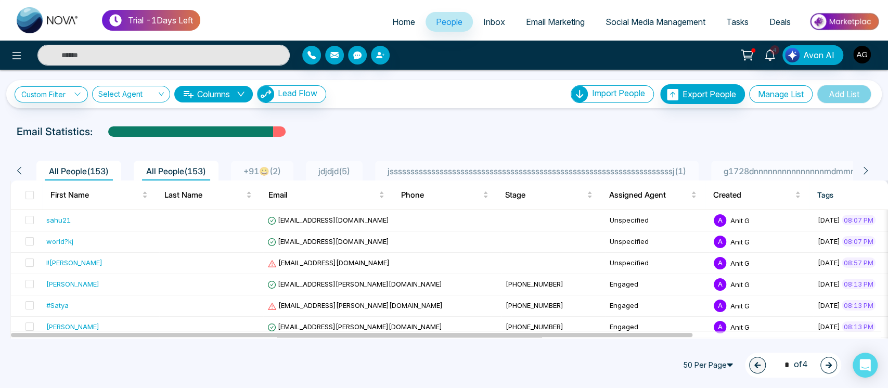
click at [778, 91] on button "Manage List" at bounding box center [780, 94] width 63 height 18
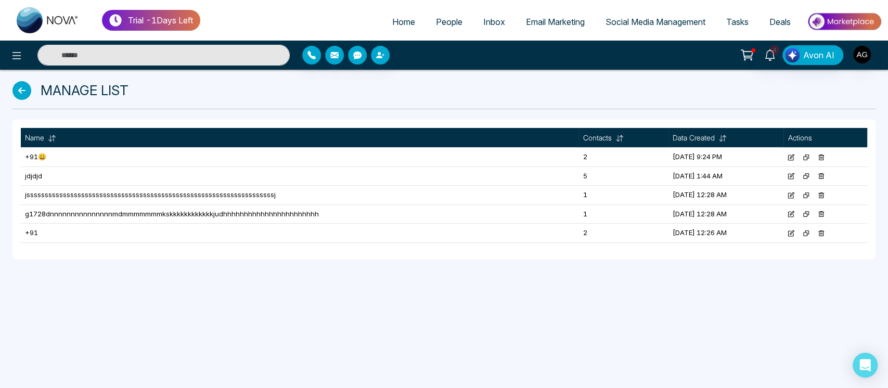
click at [19, 89] on icon at bounding box center [21, 90] width 19 height 19
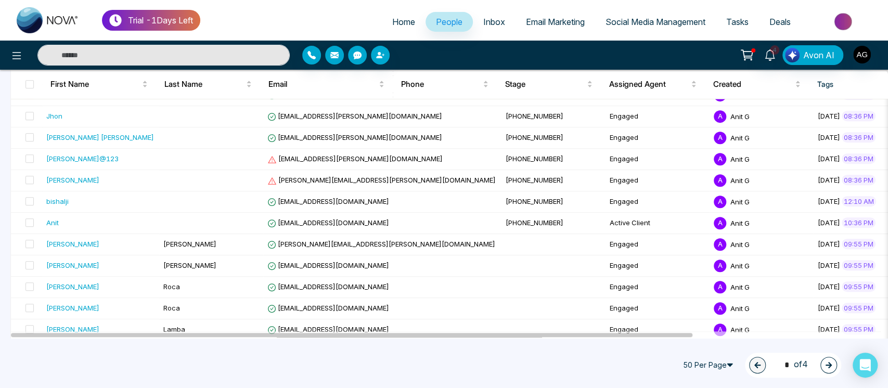
scroll to position [225, 0]
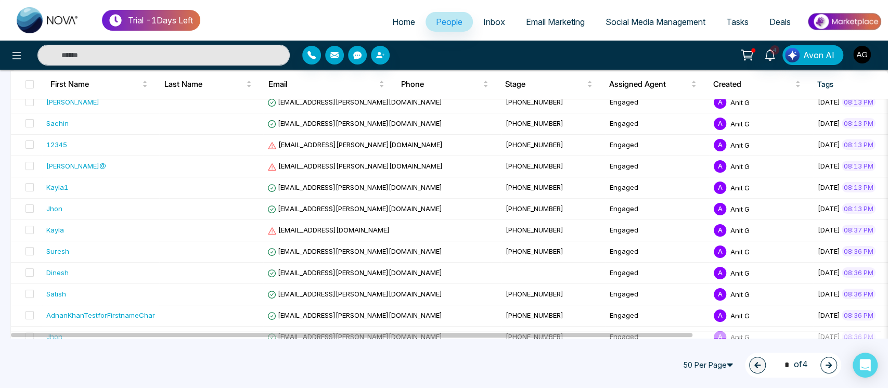
click at [499, 54] on div at bounding box center [407, 55] width 210 height 19
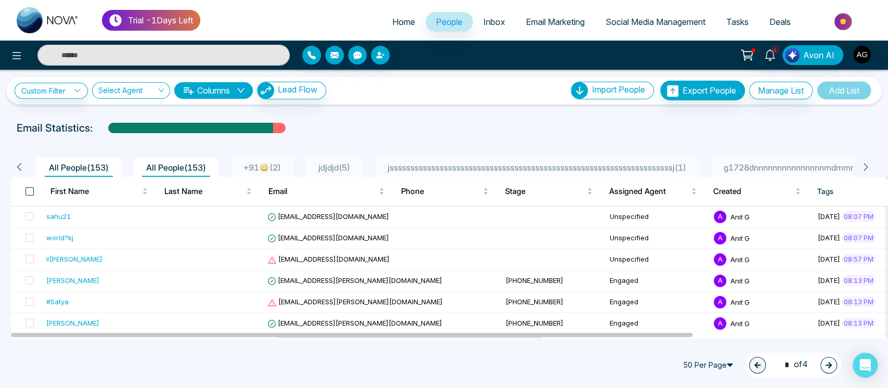
click at [31, 194] on span at bounding box center [29, 191] width 8 height 8
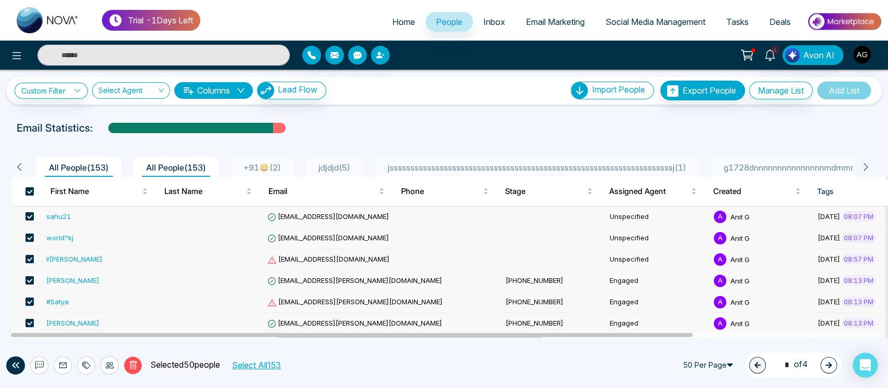
scroll to position [412, 0]
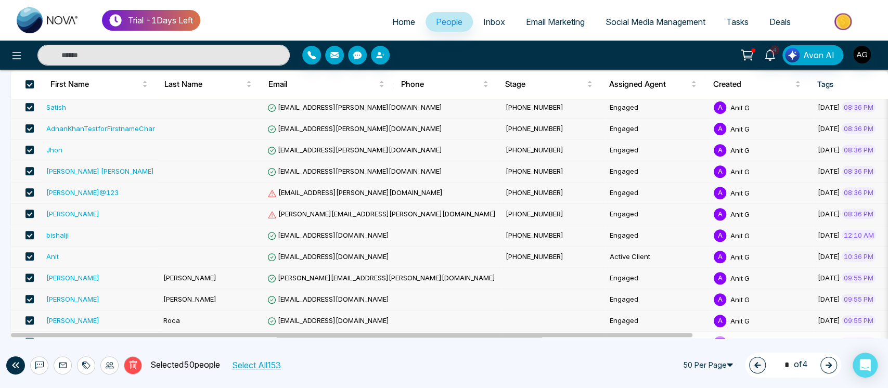
click at [279, 362] on button "Select All 153" at bounding box center [256, 366] width 56 height 14
click at [29, 255] on span at bounding box center [29, 256] width 8 height 8
click at [31, 236] on span at bounding box center [29, 235] width 8 height 8
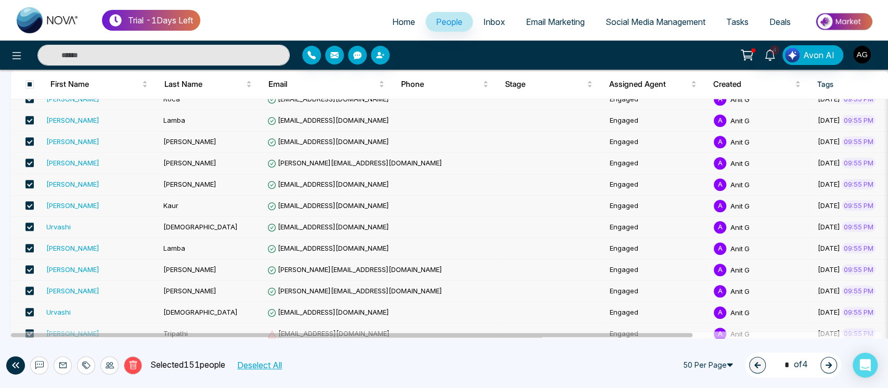
scroll to position [633, 0]
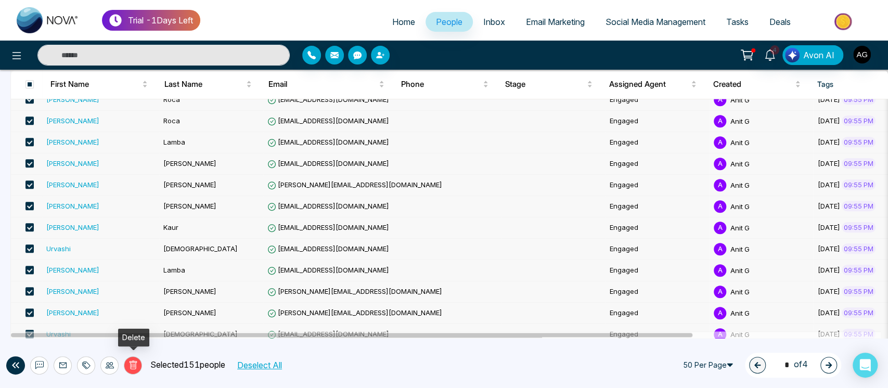
click at [138, 365] on button "Delete" at bounding box center [133, 365] width 18 height 18
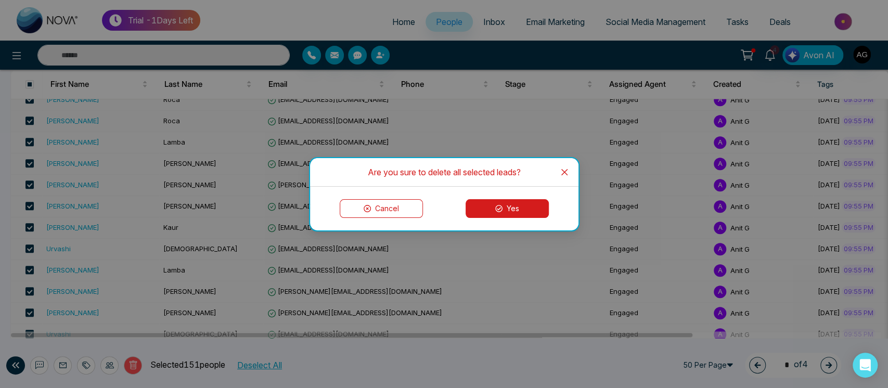
click at [519, 202] on button "Yes" at bounding box center [507, 208] width 83 height 19
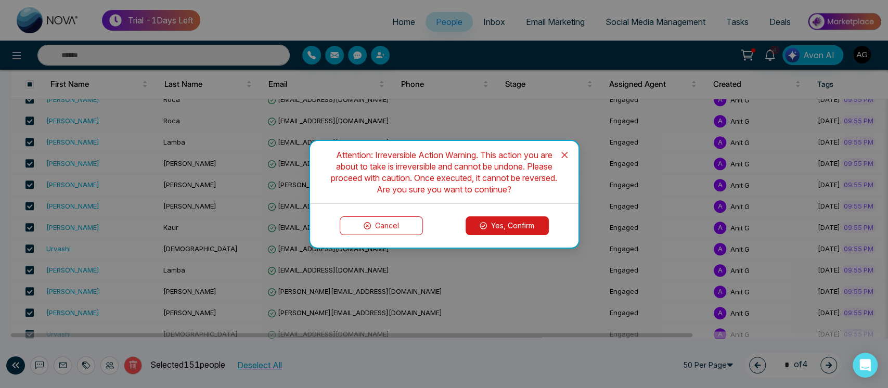
click at [514, 228] on button "Yes, Confirm" at bounding box center [507, 225] width 83 height 19
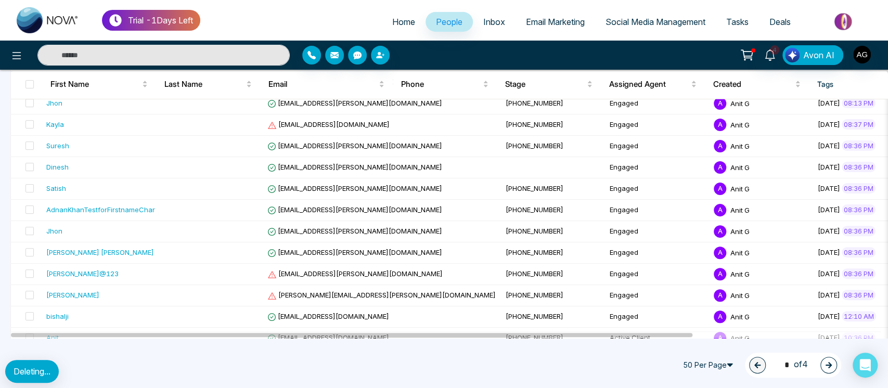
scroll to position [330, 0]
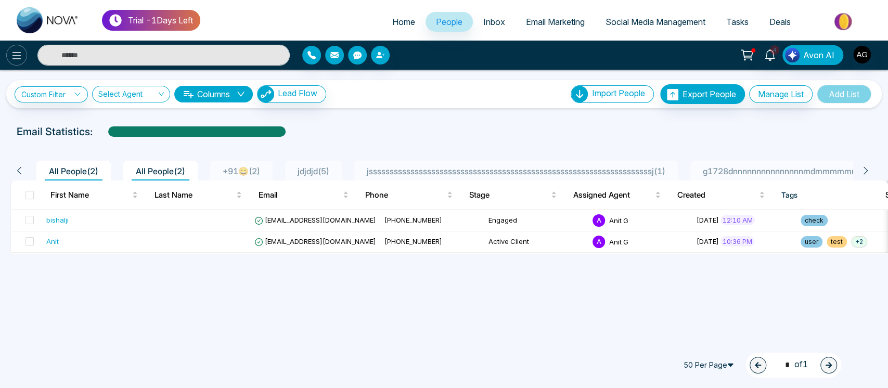
click at [13, 63] on button at bounding box center [16, 55] width 21 height 21
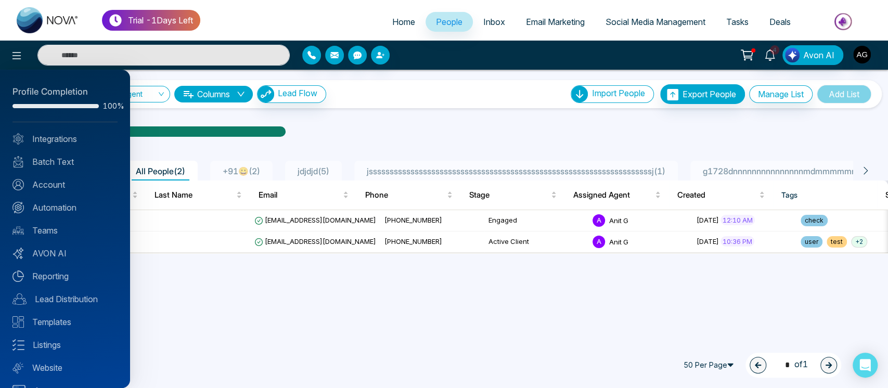
click at [69, 191] on div "Profile Completion 100% Integrations Batch Text Account Automation Teams AVON A…" at bounding box center [65, 229] width 130 height 318
click at [68, 191] on div "Profile Completion 100% Integrations Batch Text Account Automation Teams AVON A…" at bounding box center [65, 229] width 130 height 318
click at [58, 186] on link "Account" at bounding box center [64, 184] width 105 height 12
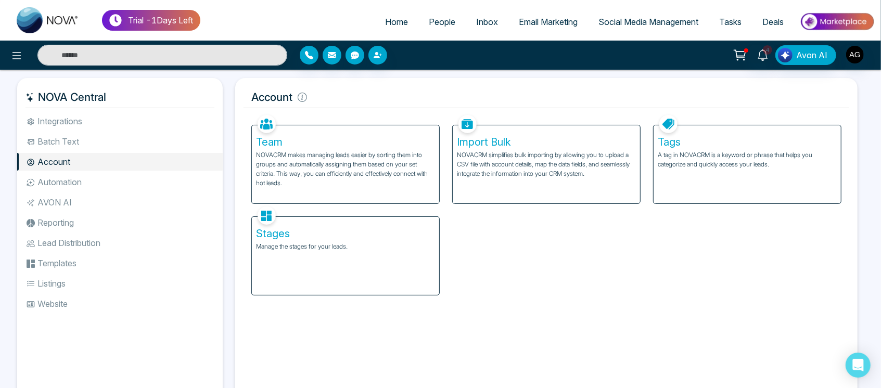
click at [694, 183] on div "Tags A tag in NOVACRM is a keyword or phrase that helps you categorize and quic…" at bounding box center [747, 164] width 187 height 78
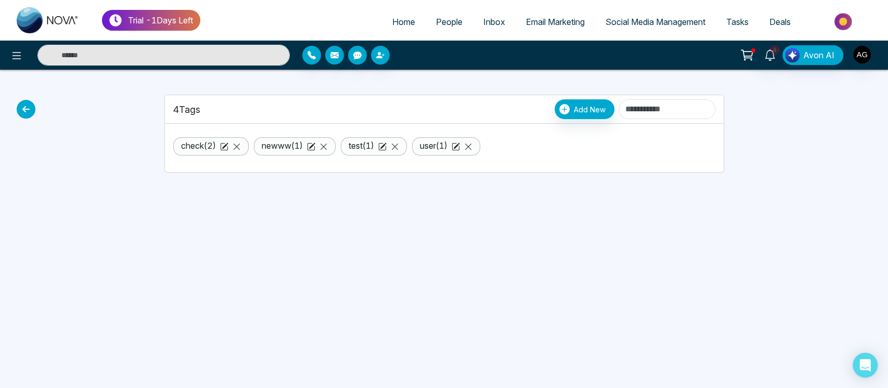
click at [24, 109] on icon at bounding box center [26, 109] width 19 height 19
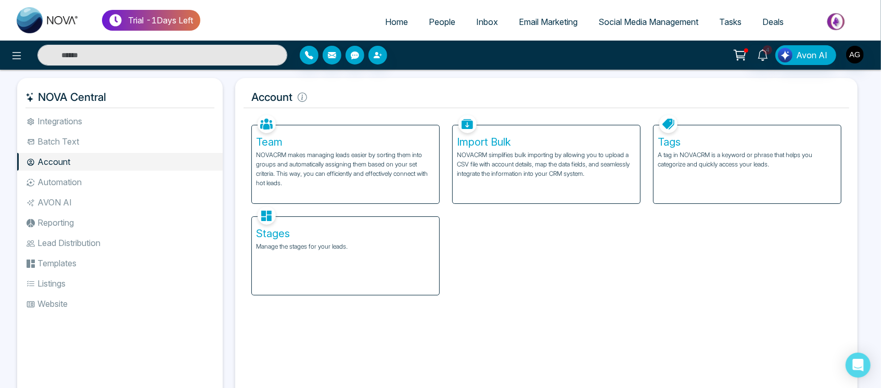
click at [445, 20] on span "People" at bounding box center [442, 22] width 27 height 10
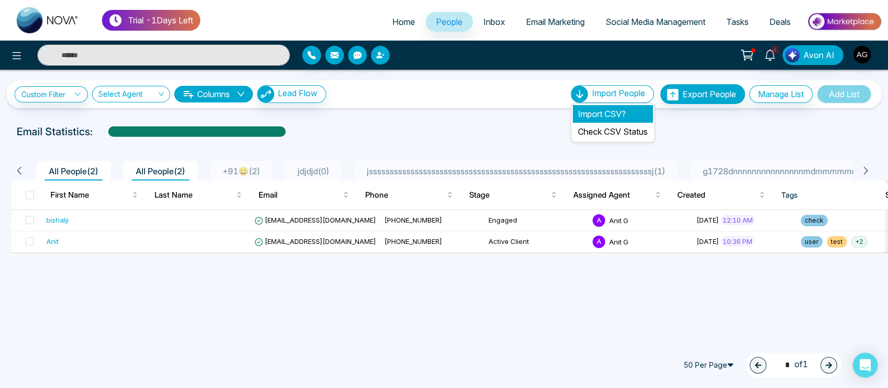
click at [604, 109] on li "Import CSV?" at bounding box center [613, 114] width 80 height 18
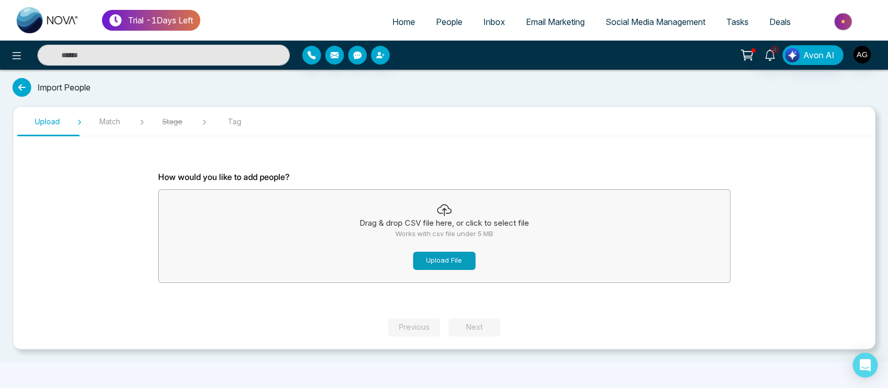
click at [460, 260] on button "Upload File" at bounding box center [444, 261] width 62 height 18
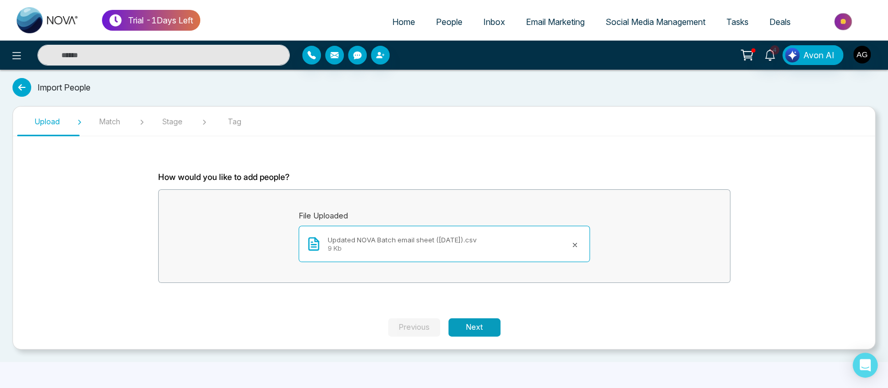
click at [469, 323] on button "Next" at bounding box center [475, 327] width 52 height 18
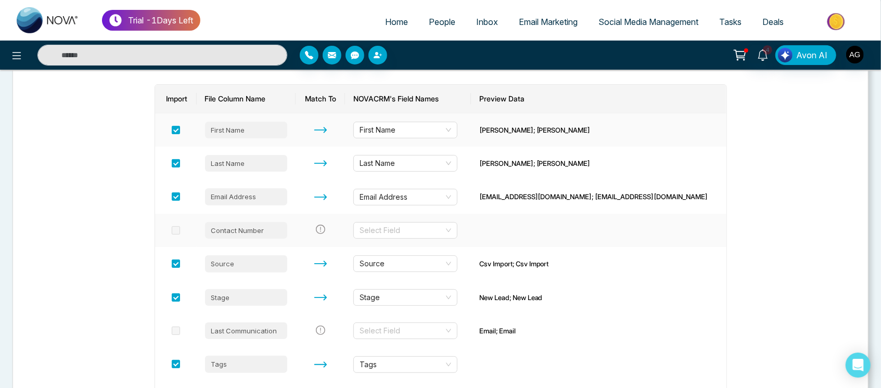
scroll to position [148, 0]
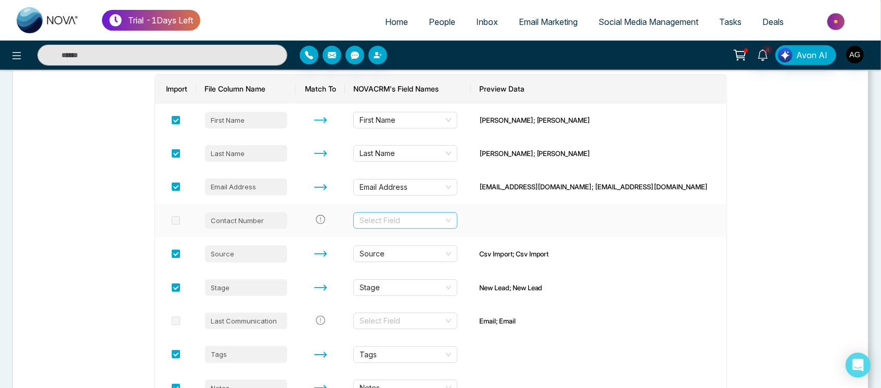
click at [427, 218] on input "search" at bounding box center [402, 221] width 84 height 16
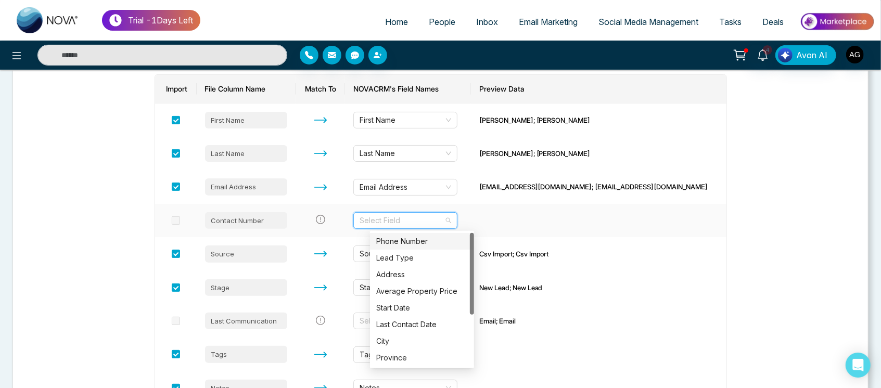
click at [394, 237] on div "Phone Number" at bounding box center [422, 241] width 92 height 11
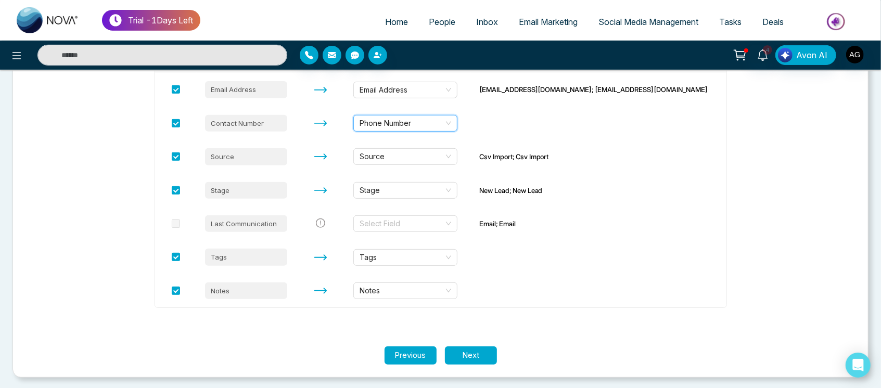
scroll to position [247, 0]
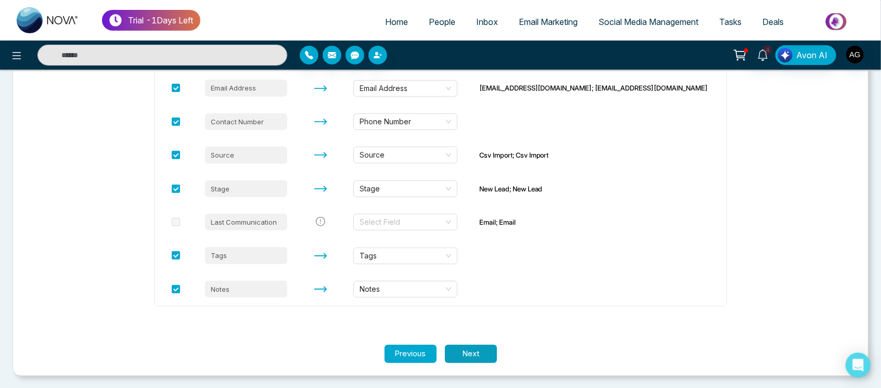
click at [476, 356] on button "Next" at bounding box center [471, 354] width 52 height 18
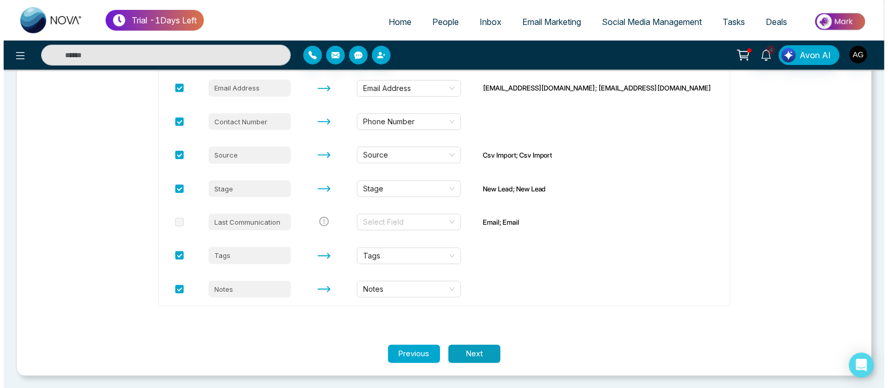
scroll to position [0, 0]
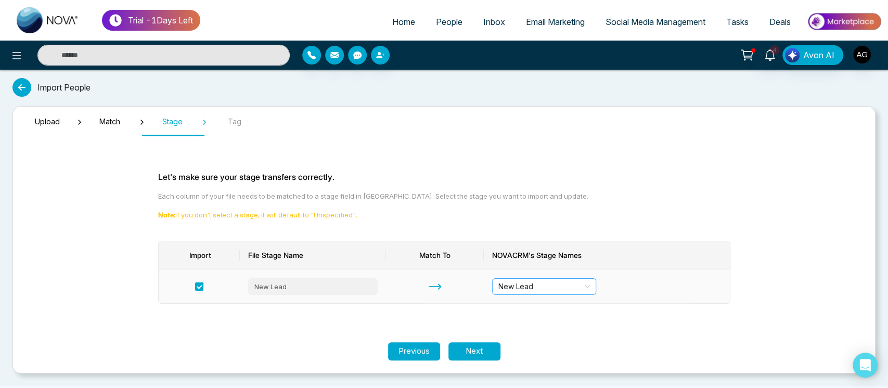
click at [507, 288] on span "New Lead" at bounding box center [544, 287] width 92 height 16
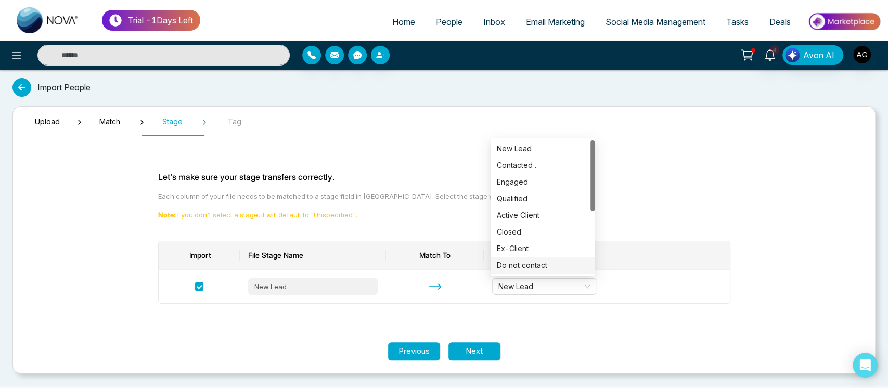
click at [793, 227] on section "Upload Match Stage Tag Let's make sure your stage transfers correctly. Each col…" at bounding box center [443, 239] width 863 height 267
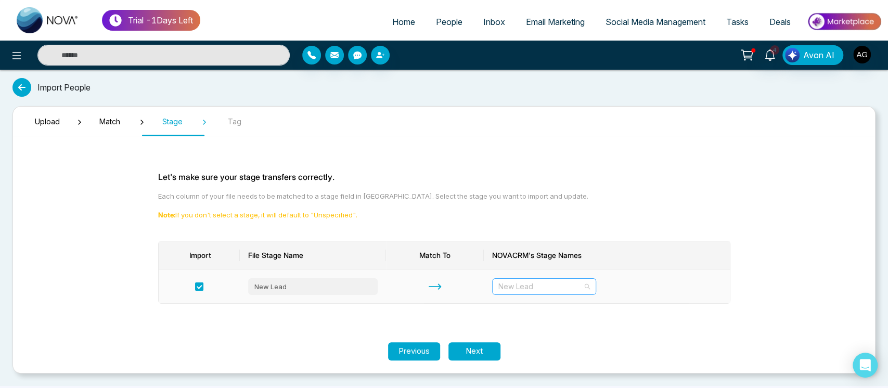
click at [567, 292] on span "New Lead" at bounding box center [544, 287] width 92 height 16
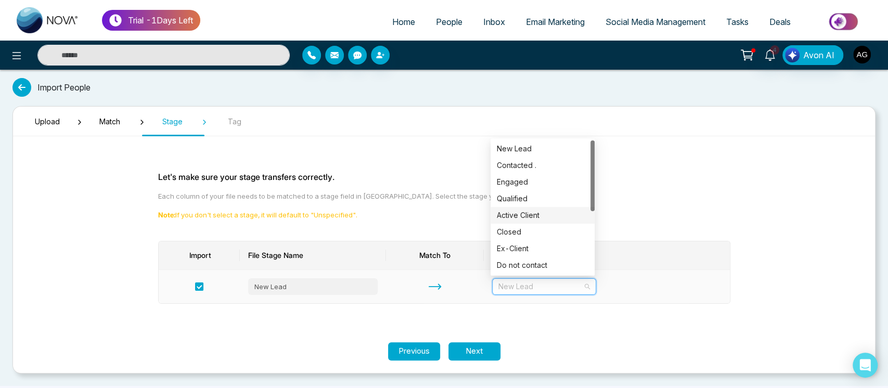
click at [538, 213] on div "Active Client" at bounding box center [543, 215] width 92 height 11
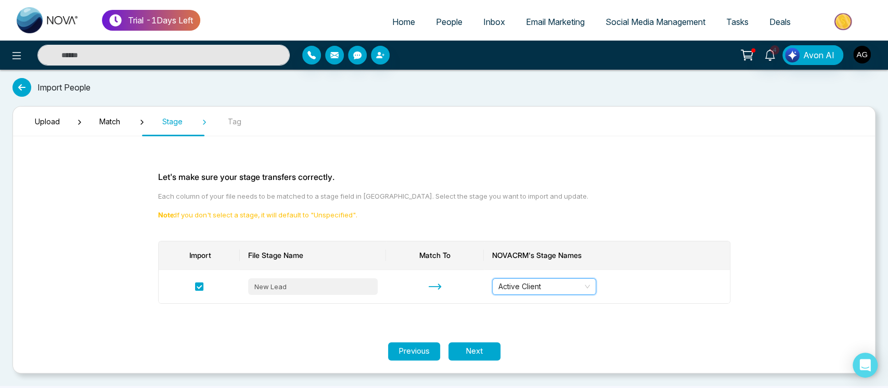
click at [237, 129] on section "Upload Match Stage Tag Let's make sure your stage transfers correctly. Each col…" at bounding box center [443, 239] width 863 height 267
drag, startPoint x: 361, startPoint y: 214, endPoint x: 106, endPoint y: 206, distance: 255.1
click at [106, 206] on section "Upload Match Stage Tag Let's make sure your stage transfers correctly. Each col…" at bounding box center [443, 239] width 863 height 267
drag, startPoint x: 373, startPoint y: 215, endPoint x: 138, endPoint y: 214, distance: 234.7
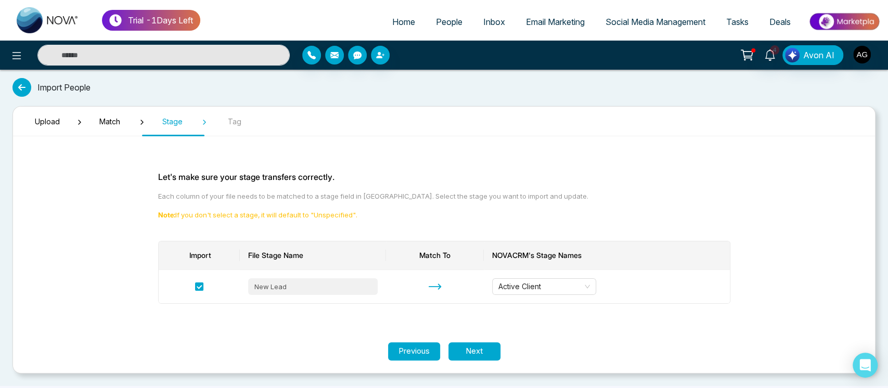
click at [138, 214] on section "Let's make sure your stage transfers correctly. Each column of your file needs …" at bounding box center [444, 244] width 624 height 198
click at [371, 224] on section "Let's make sure your stage transfers correctly. Each column of your file needs …" at bounding box center [444, 244] width 624 height 198
drag, startPoint x: 366, startPoint y: 219, endPoint x: 374, endPoint y: 219, distance: 7.8
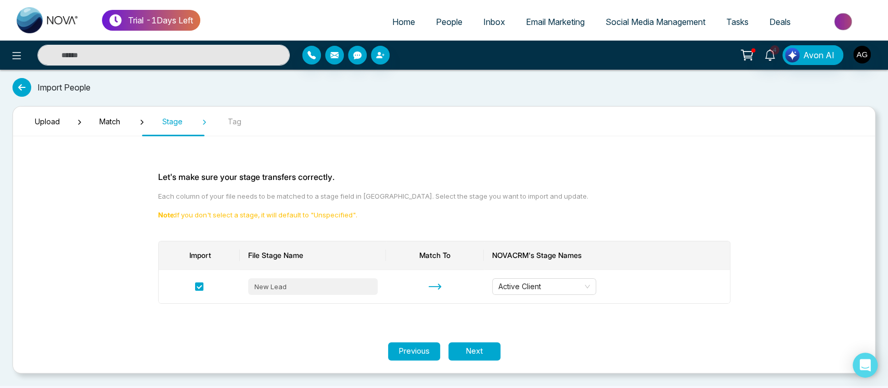
click at [374, 219] on p "Note: If you don't select a stage, it will default to "Unspecified"." at bounding box center [444, 215] width 572 height 10
click at [464, 359] on button "Next" at bounding box center [475, 351] width 52 height 18
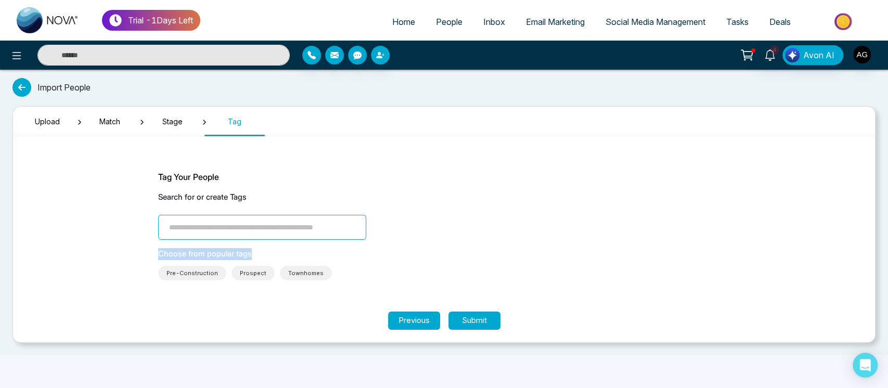
drag, startPoint x: 287, startPoint y: 244, endPoint x: 266, endPoint y: 228, distance: 26.0
click at [266, 228] on div "Tag Your People Search for or create Tags Choose from popular tags Pre-Construc…" at bounding box center [444, 226] width 572 height 110
click at [266, 228] on input "search" at bounding box center [262, 227] width 208 height 25
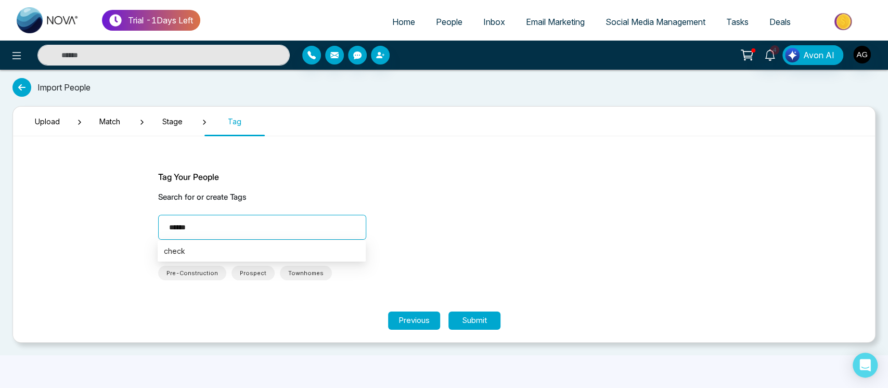
type input "*******"
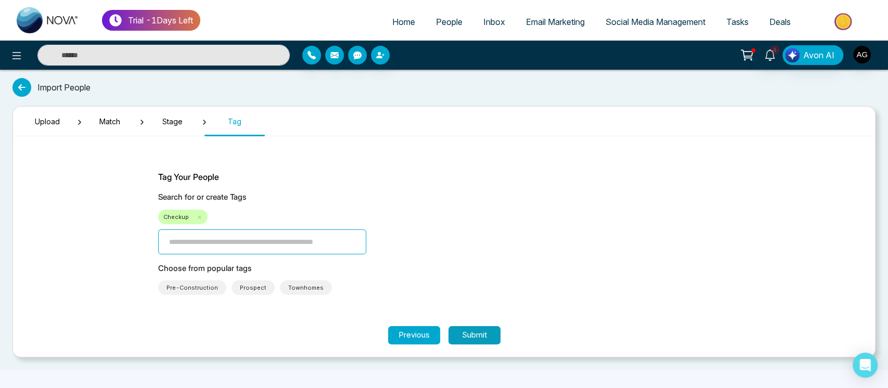
click at [475, 334] on button "Submit" at bounding box center [475, 335] width 52 height 18
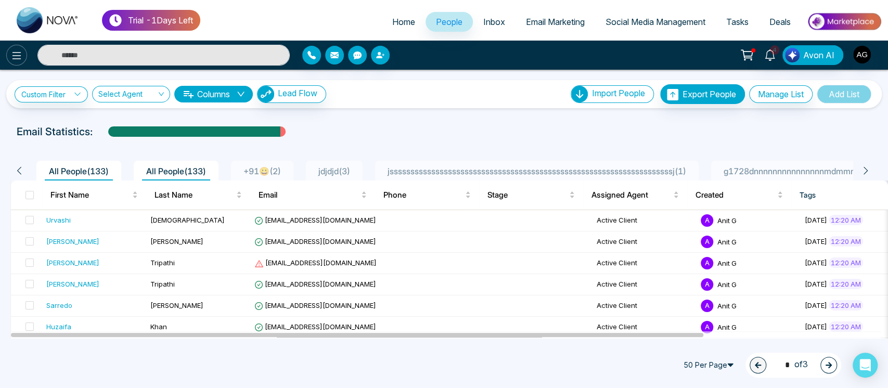
click at [12, 53] on icon at bounding box center [16, 55] width 12 height 12
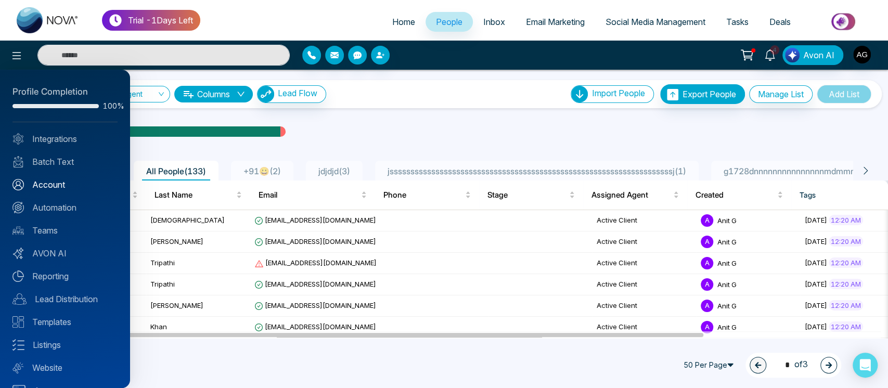
click at [82, 180] on link "Account" at bounding box center [64, 184] width 105 height 12
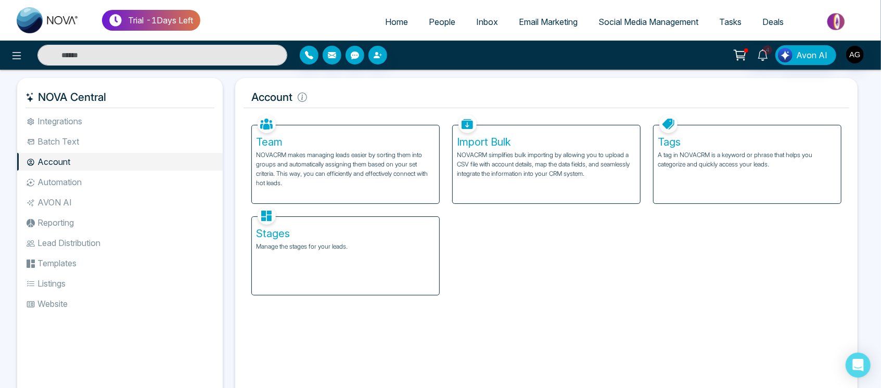
click at [708, 174] on div "Tags A tag in NOVACRM is a keyword or phrase that helps you categorize and quic…" at bounding box center [747, 164] width 187 height 78
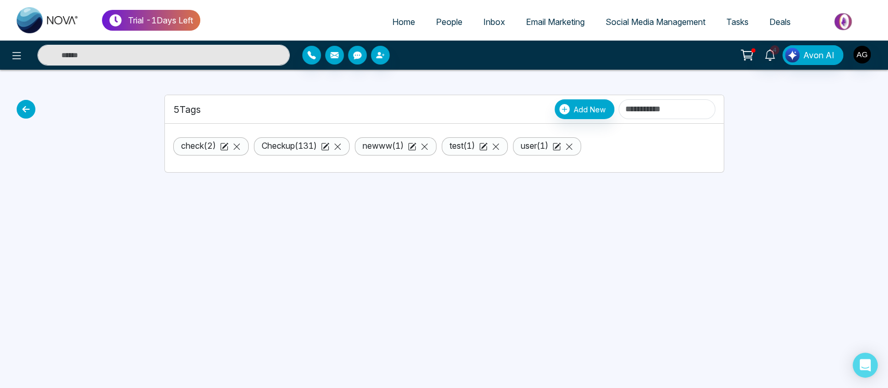
click at [18, 106] on icon at bounding box center [26, 109] width 19 height 19
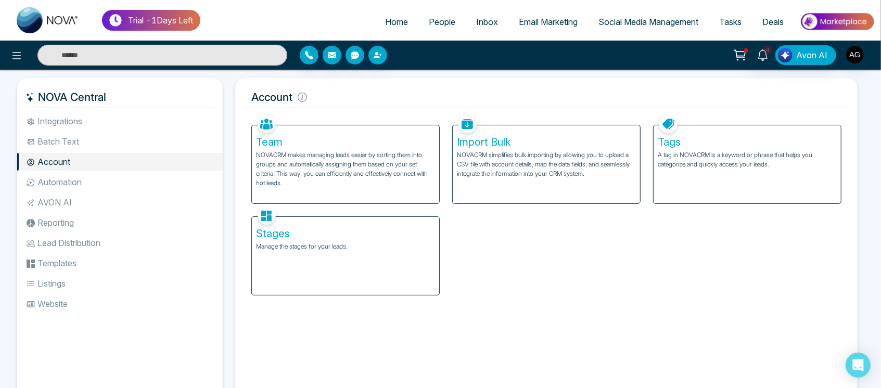
click at [92, 186] on li "Automation" at bounding box center [120, 182] width 206 height 18
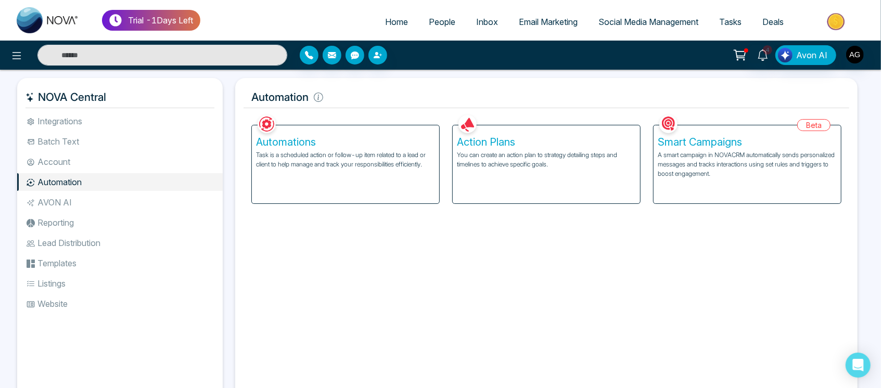
click at [514, 182] on div "Action Plans You can create an action plan to strategy detailing steps and time…" at bounding box center [546, 164] width 187 height 78
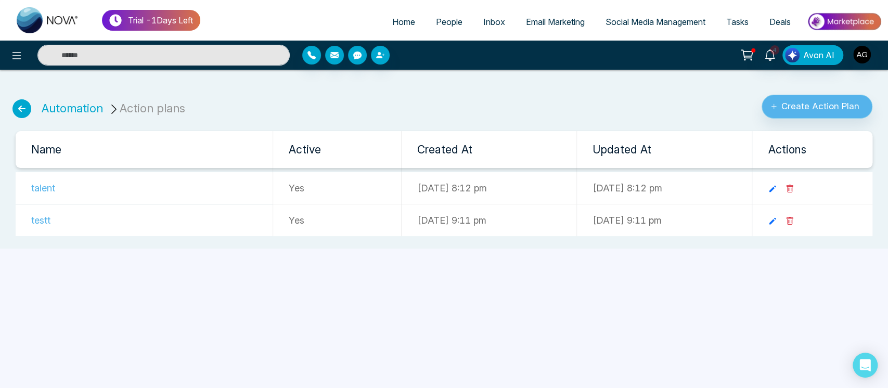
drag, startPoint x: 800, startPoint y: 121, endPoint x: 808, endPoint y: 110, distance: 13.1
click at [808, 110] on div "Automation Action plans Create Action Plan Name Active Created At Updated At Ac…" at bounding box center [444, 163] width 888 height 171
click at [808, 110] on button "Create Action Plan" at bounding box center [817, 107] width 111 height 24
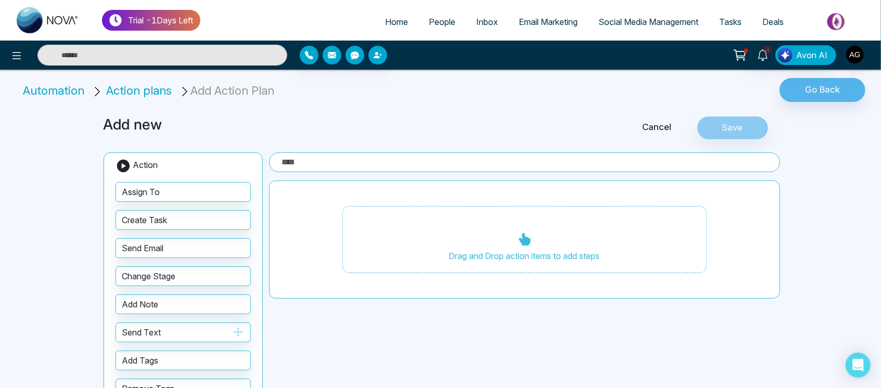
scroll to position [39, 0]
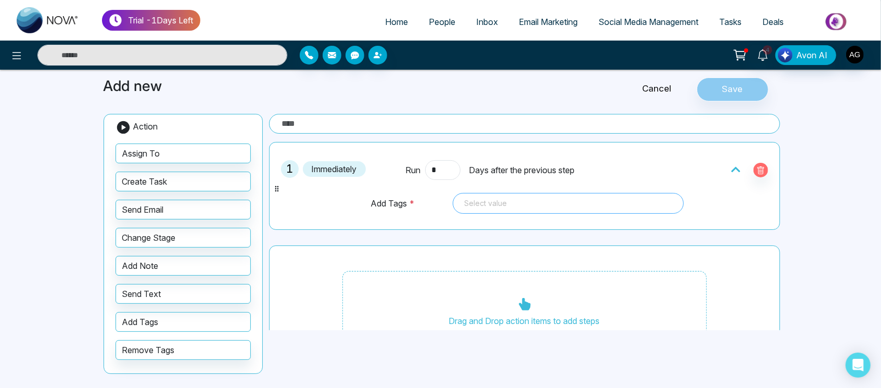
click at [545, 203] on div at bounding box center [568, 203] width 216 height 12
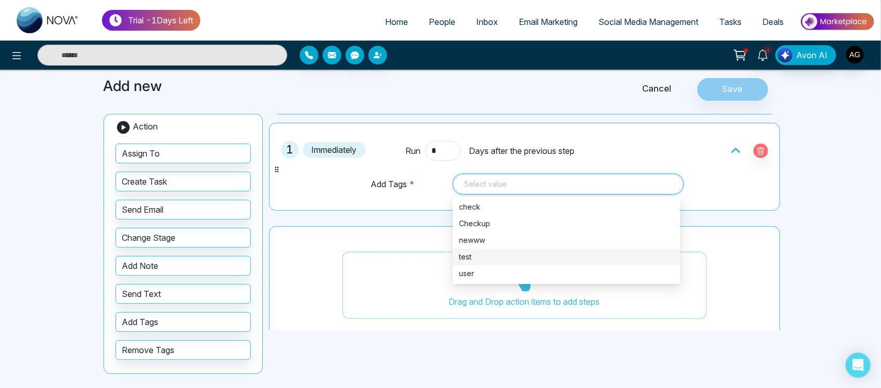
scroll to position [21, 0]
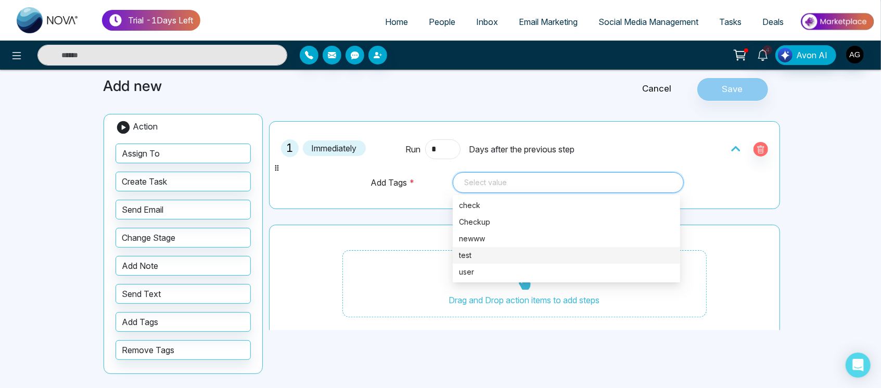
click at [383, 220] on div "1 Immediately Run * Days after the previous step Add Tags * Select value 92376 …" at bounding box center [524, 232] width 511 height 222
click at [487, 183] on div at bounding box center [568, 182] width 216 height 12
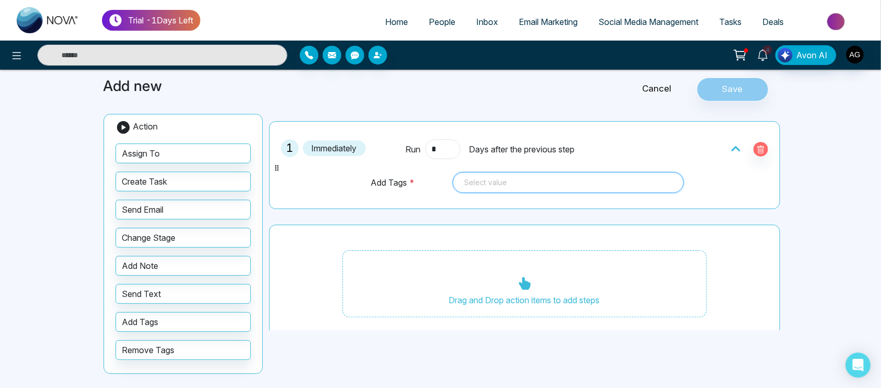
click at [479, 185] on div at bounding box center [568, 182] width 216 height 12
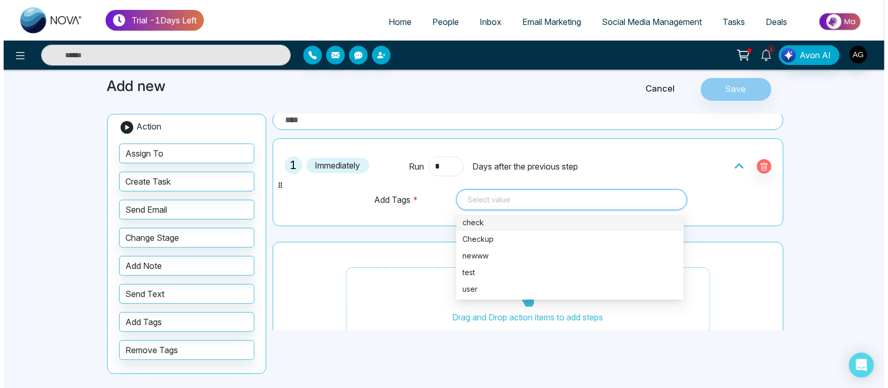
scroll to position [0, 0]
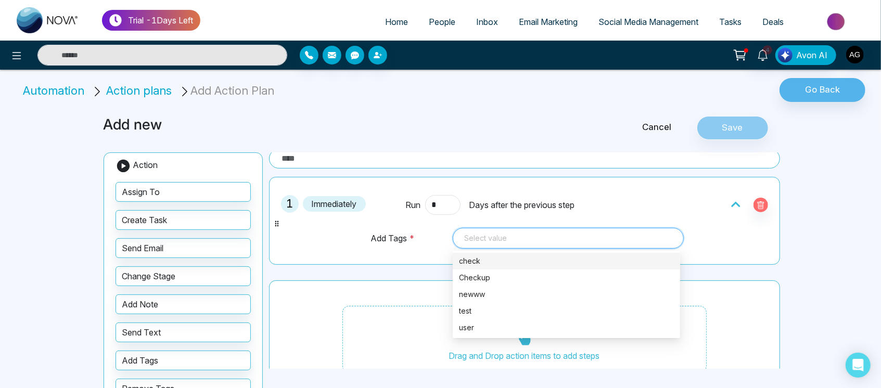
click at [537, 233] on div at bounding box center [568, 238] width 216 height 12
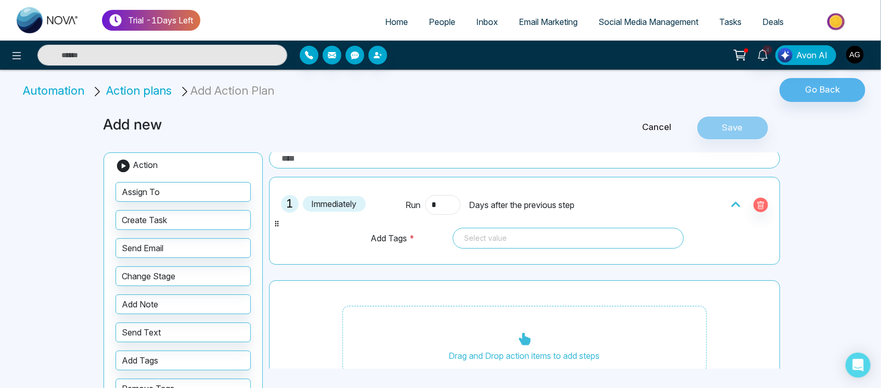
click at [664, 121] on link "Cancel" at bounding box center [657, 128] width 79 height 14
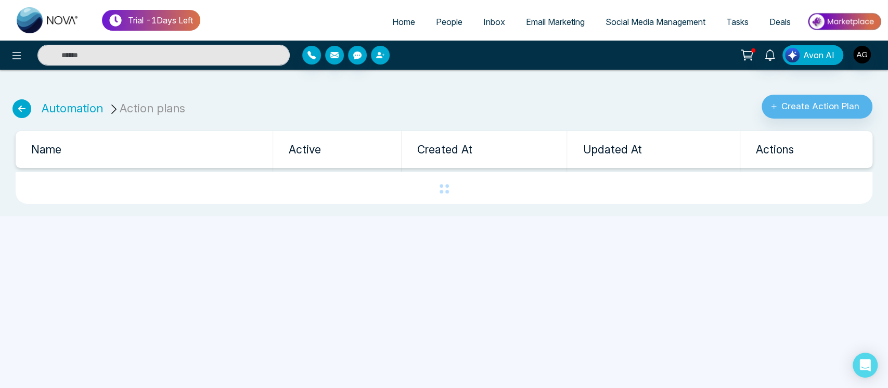
click at [384, 59] on button "button" at bounding box center [380, 55] width 19 height 19
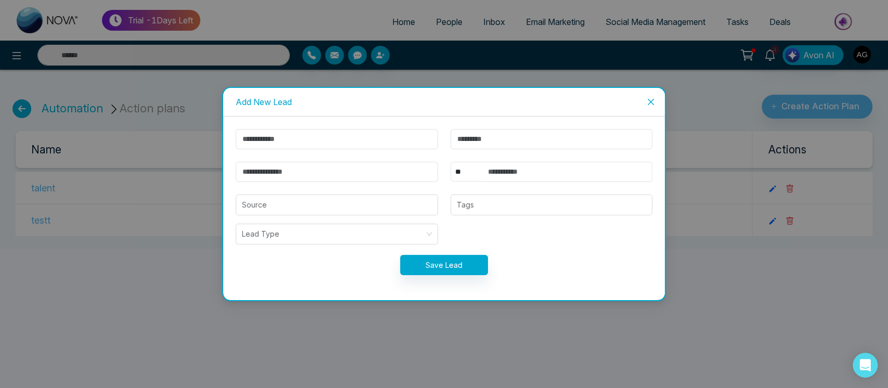
click at [651, 101] on icon "close" at bounding box center [651, 102] width 6 height 6
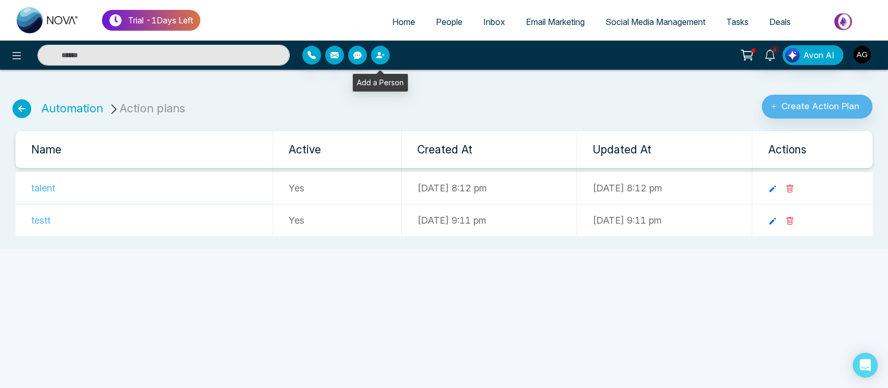
click at [372, 50] on button "button" at bounding box center [380, 55] width 19 height 19
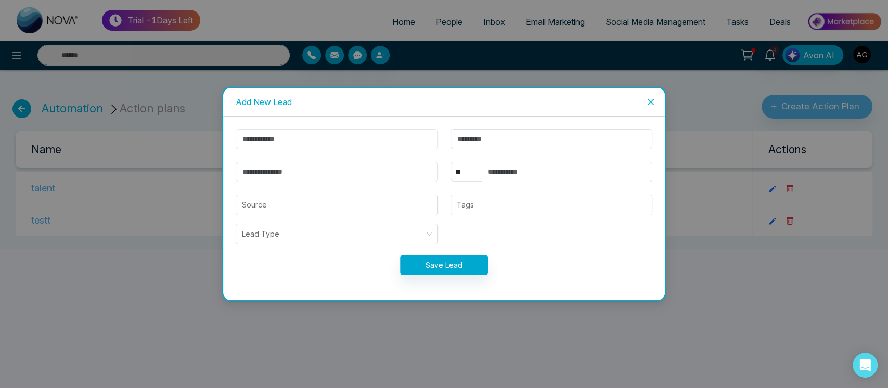
click at [339, 139] on input "text" at bounding box center [337, 139] width 202 height 20
type input "****"
click at [306, 174] on input "email" at bounding box center [337, 172] width 202 height 20
type input "**********"
click at [542, 175] on input "text" at bounding box center [567, 172] width 171 height 20
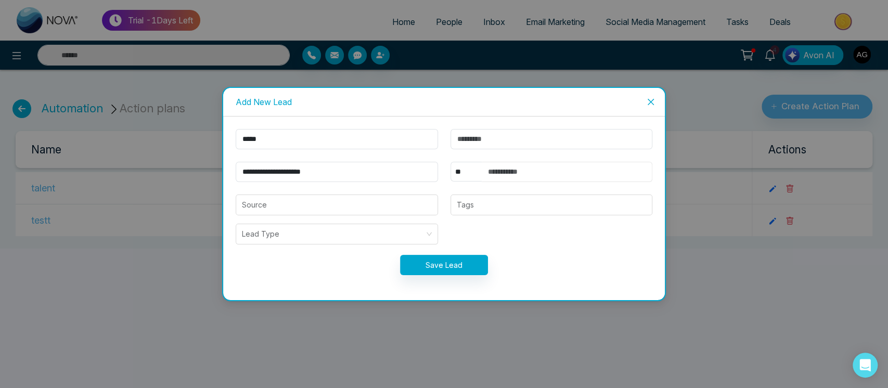
type input "**********"
click at [469, 167] on select "** **** *** *** *** **** ***" at bounding box center [466, 172] width 31 height 20
select select "***"
click at [451, 162] on select "** **** *** *** *** **** ***" at bounding box center [466, 172] width 31 height 20
click at [247, 137] on input "****" at bounding box center [337, 139] width 202 height 20
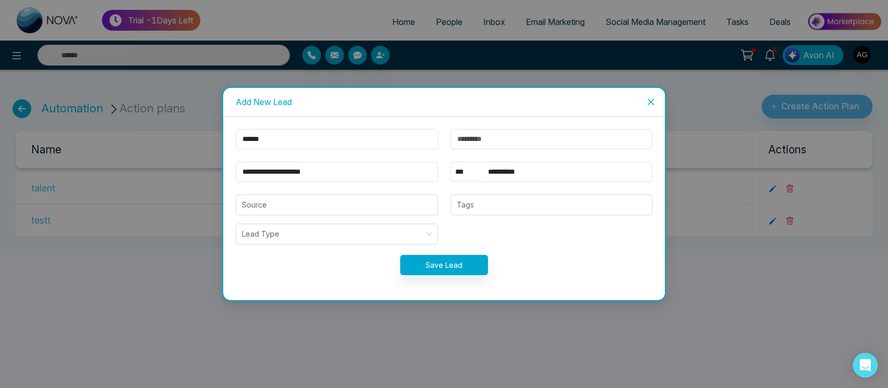
type input "*****"
click at [400, 255] on button "Save Lead" at bounding box center [444, 265] width 88 height 20
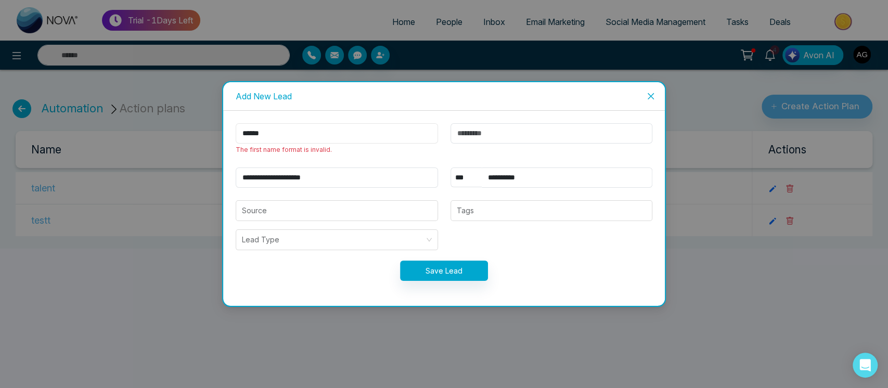
drag, startPoint x: 315, startPoint y: 142, endPoint x: 225, endPoint y: 131, distance: 90.7
click at [225, 131] on div "**********" at bounding box center [444, 208] width 442 height 195
drag, startPoint x: 231, startPoint y: 148, endPoint x: 339, endPoint y: 153, distance: 107.8
click at [339, 153] on div "***** The first name format is invalid." at bounding box center [336, 139] width 215 height 32
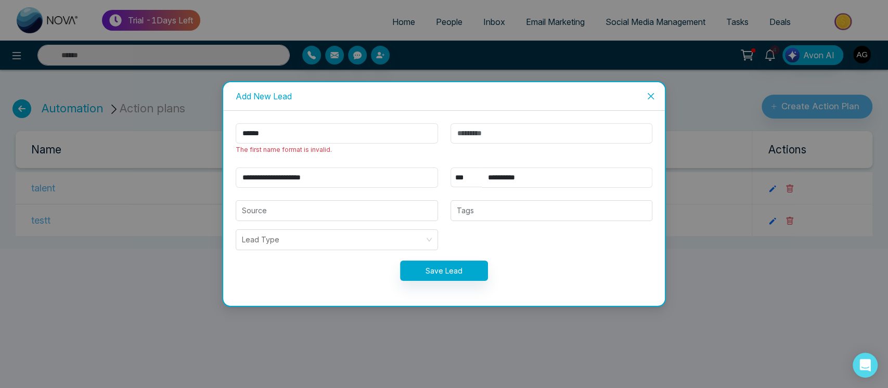
click at [651, 95] on icon "close" at bounding box center [651, 96] width 8 height 8
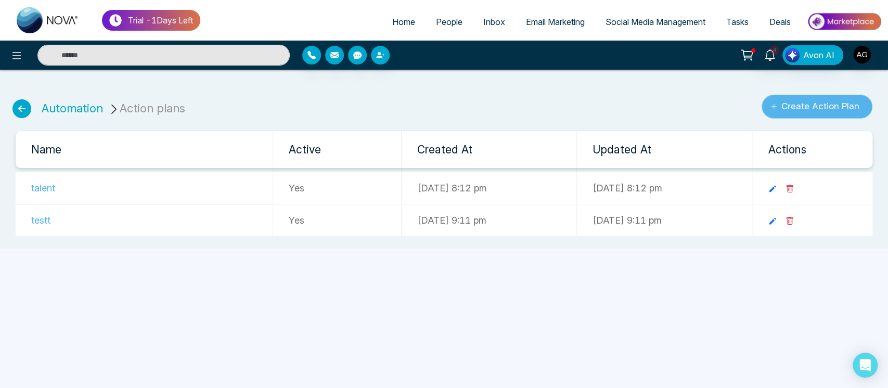
click at [847, 108] on button "Create Action Plan" at bounding box center [817, 107] width 111 height 24
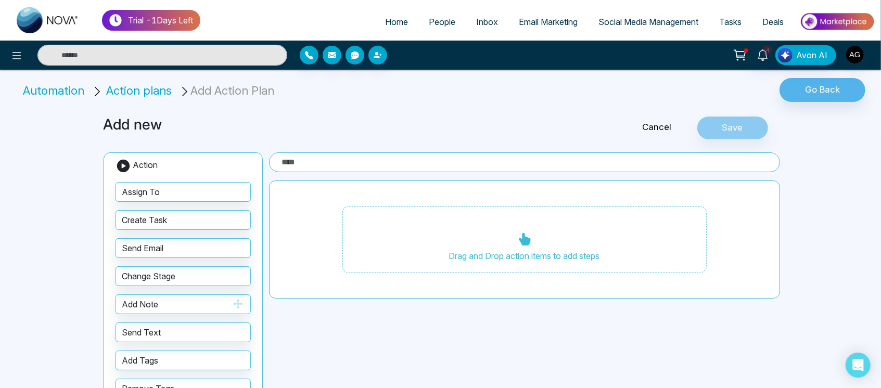
scroll to position [39, 0]
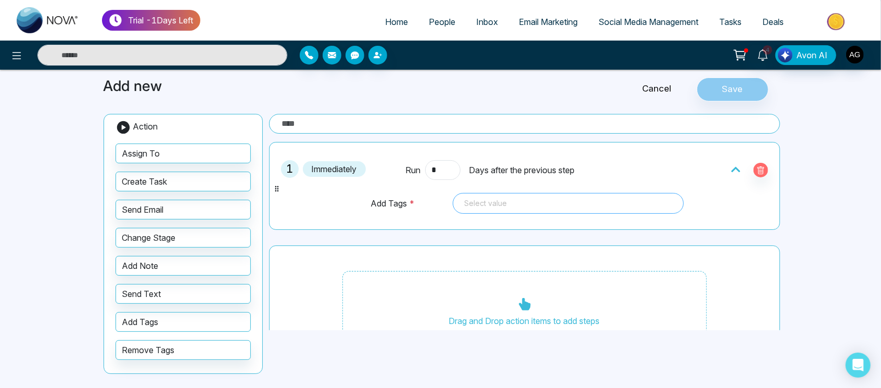
click at [552, 203] on div at bounding box center [568, 203] width 216 height 12
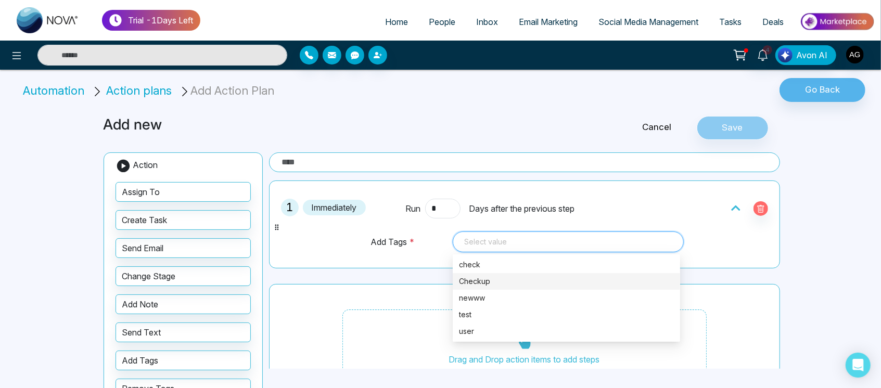
scroll to position [33, 0]
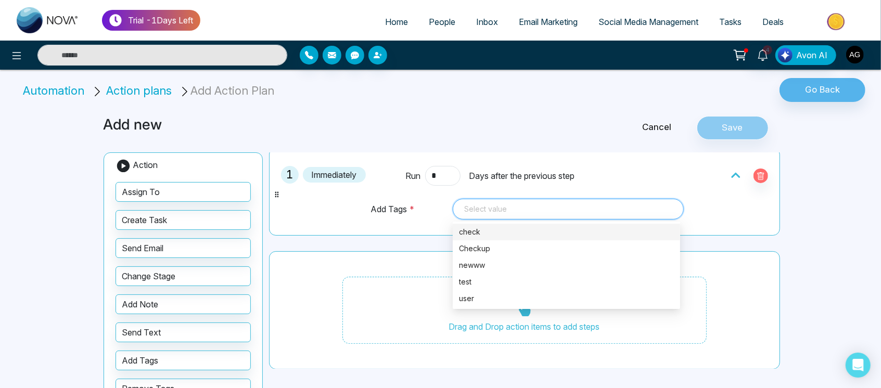
click at [532, 209] on div at bounding box center [568, 209] width 216 height 12
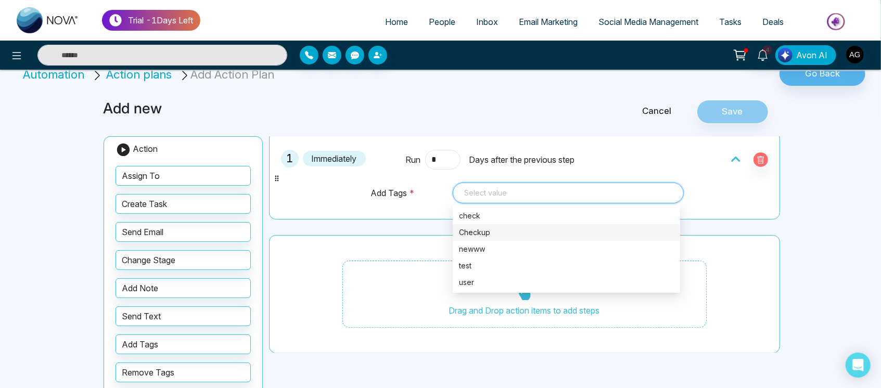
scroll to position [17, 0]
type input "*"
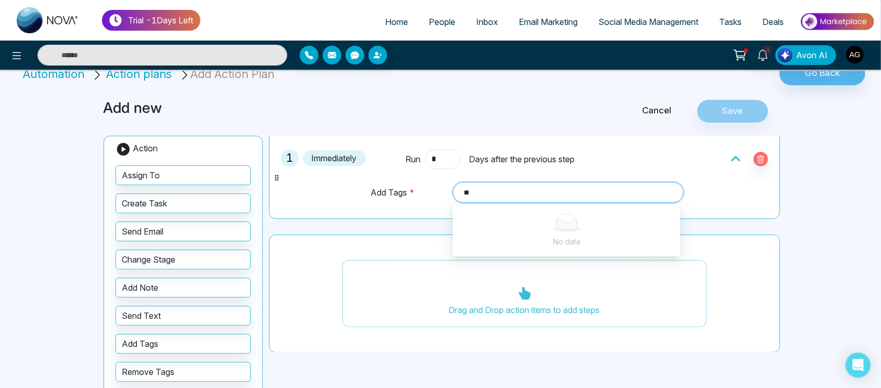
type input "*"
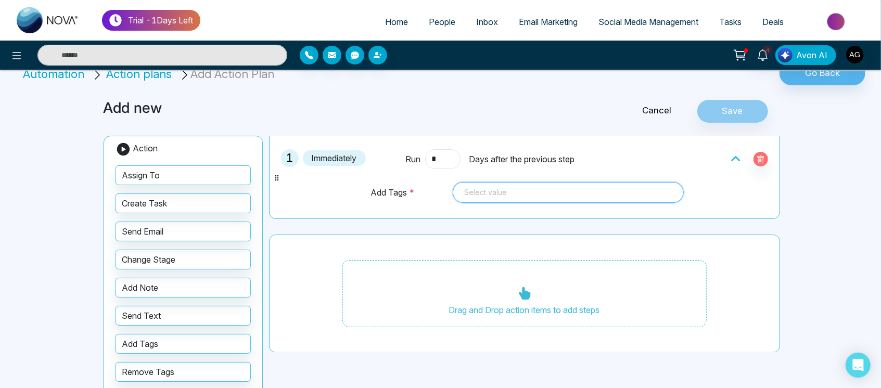
scroll to position [0, 0]
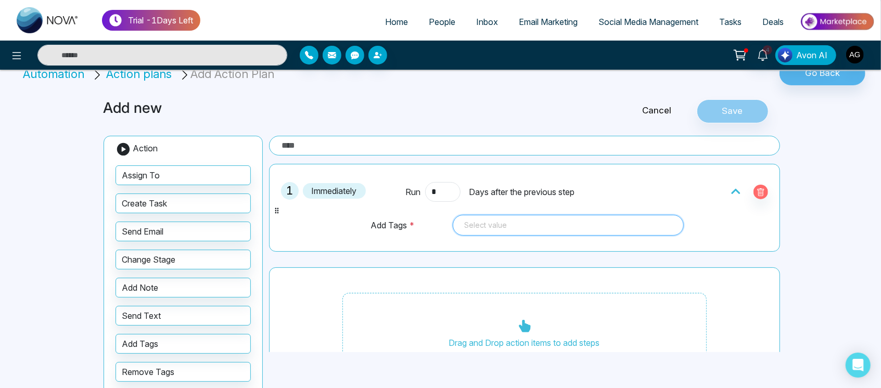
click at [676, 111] on link "Cancel" at bounding box center [657, 111] width 79 height 14
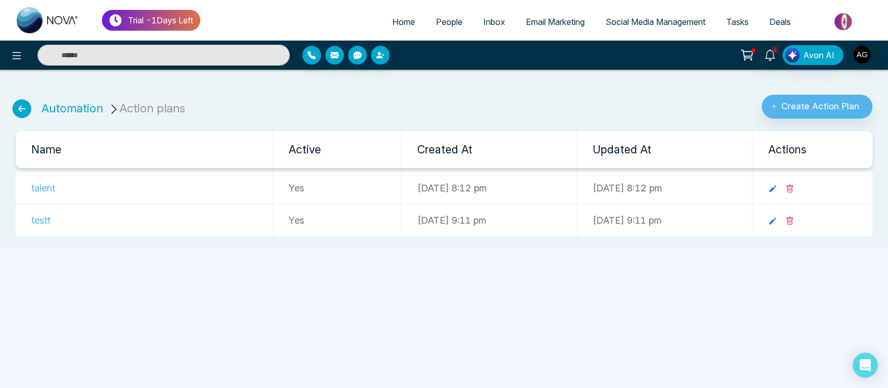
click at [620, 24] on span "Social Media Management" at bounding box center [656, 22] width 100 height 10
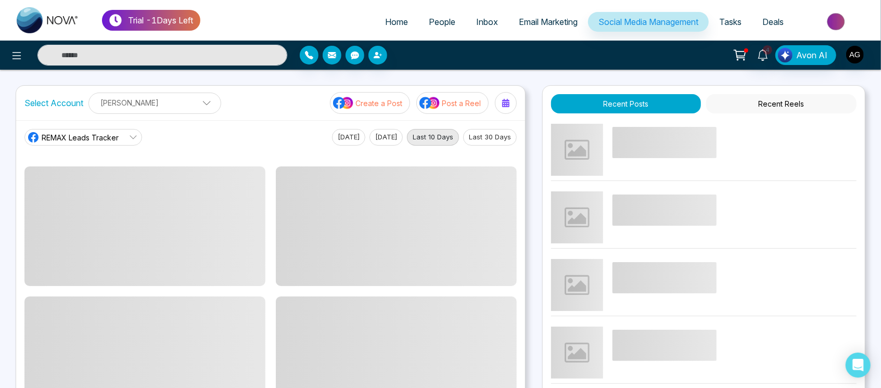
click at [373, 103] on p "Create a Post" at bounding box center [378, 103] width 47 height 11
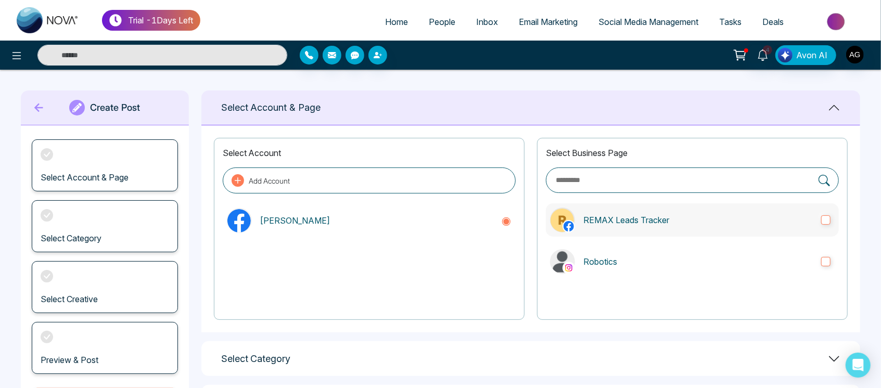
click at [674, 223] on p "REMAX Leads Tracker" at bounding box center [697, 220] width 229 height 12
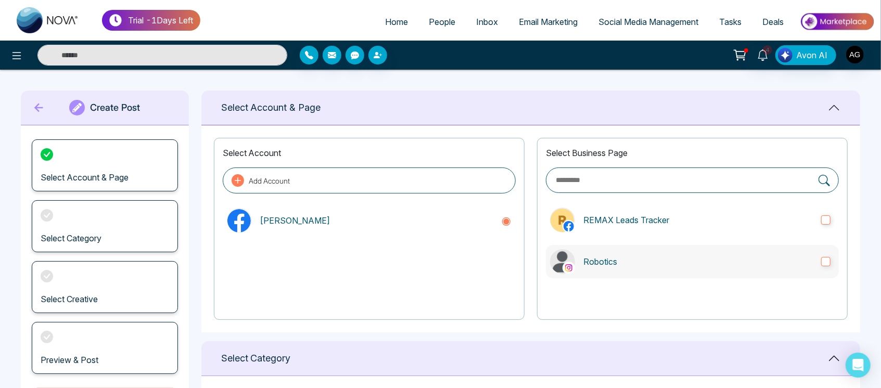
click at [683, 260] on p "Robotics" at bounding box center [697, 261] width 229 height 12
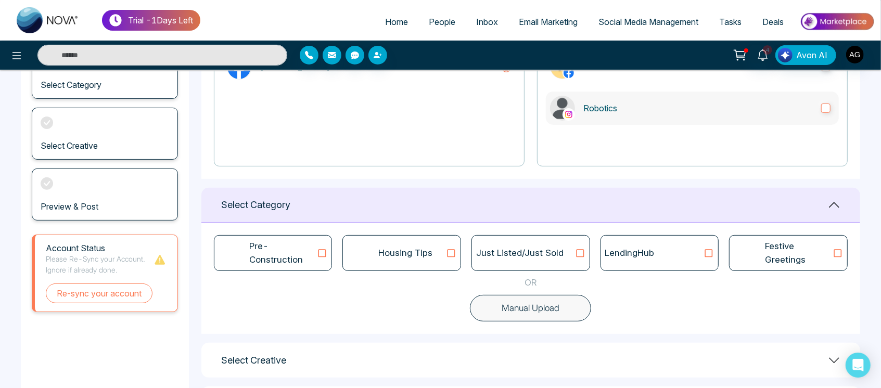
scroll to position [177, 0]
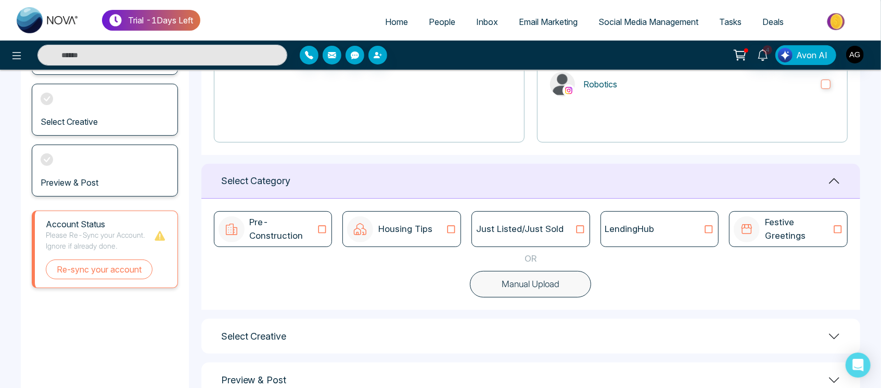
click at [546, 213] on div "Just Listed/Just Sold" at bounding box center [530, 229] width 119 height 36
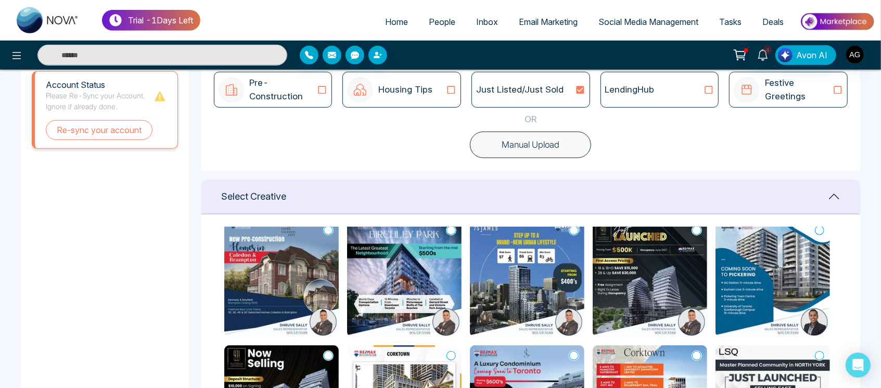
scroll to position [0, 0]
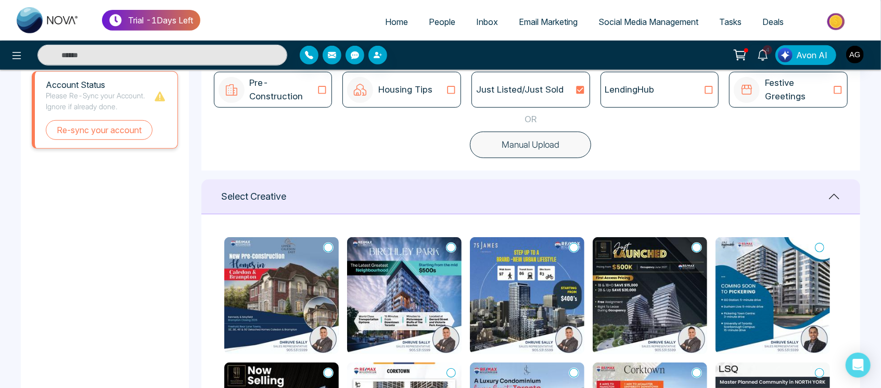
click at [450, 247] on icon at bounding box center [450, 247] width 9 height 10
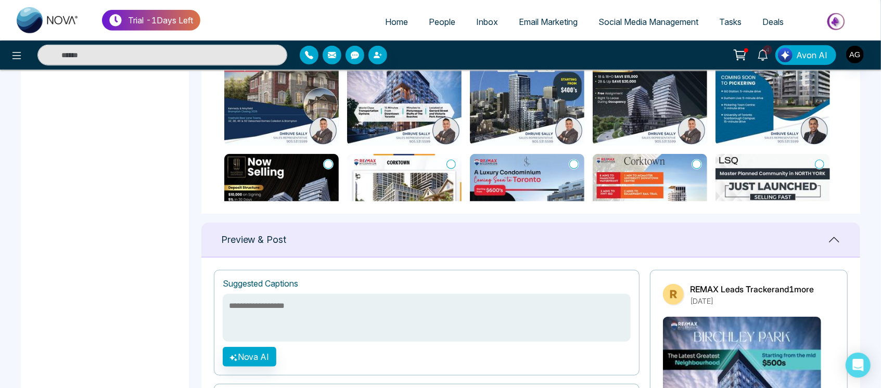
scroll to position [682, 0]
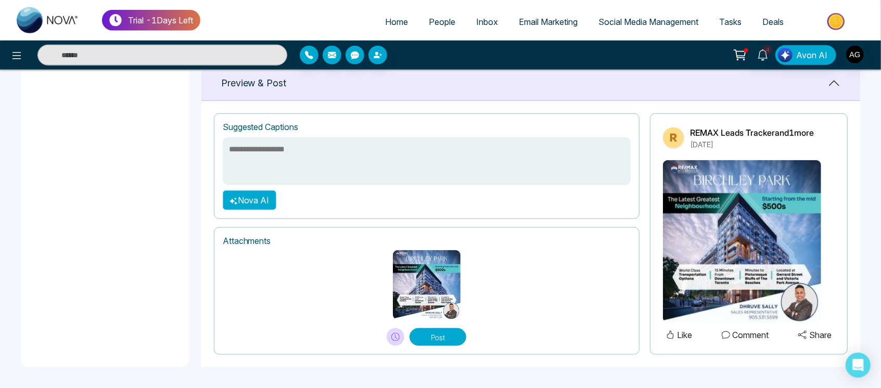
click at [251, 200] on button "Nova AI" at bounding box center [250, 200] width 54 height 20
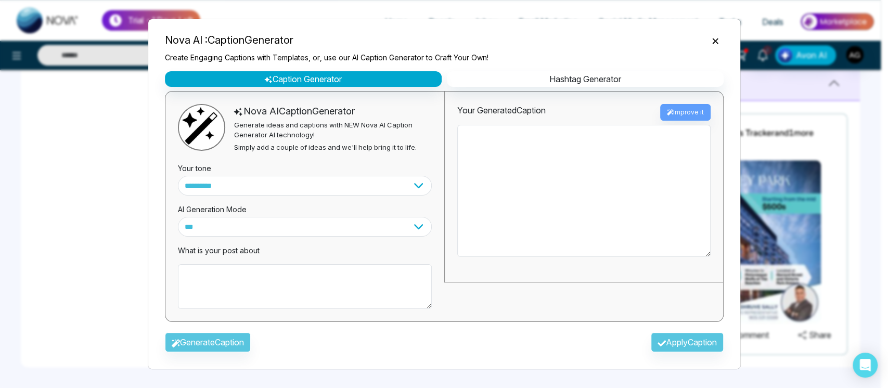
click at [716, 44] on div "Nova AI : Caption Generator Create Engaging Captions with Templates, or, use ou…" at bounding box center [445, 46] width 576 height 52
click at [716, 44] on icon "Close" at bounding box center [715, 41] width 10 height 10
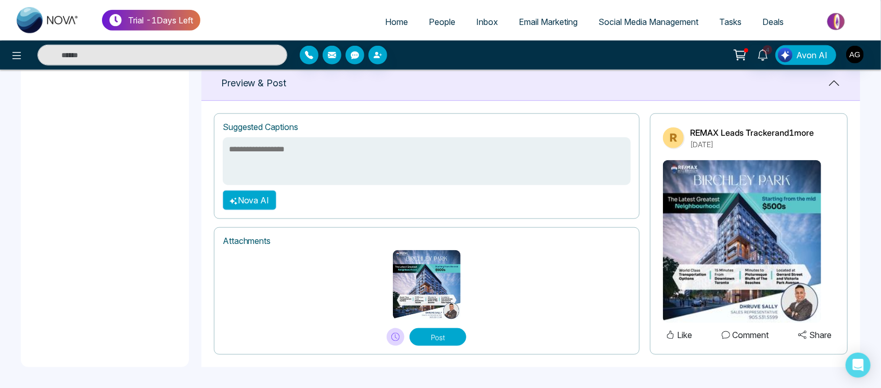
click at [257, 201] on button "Nova AI" at bounding box center [250, 200] width 54 height 20
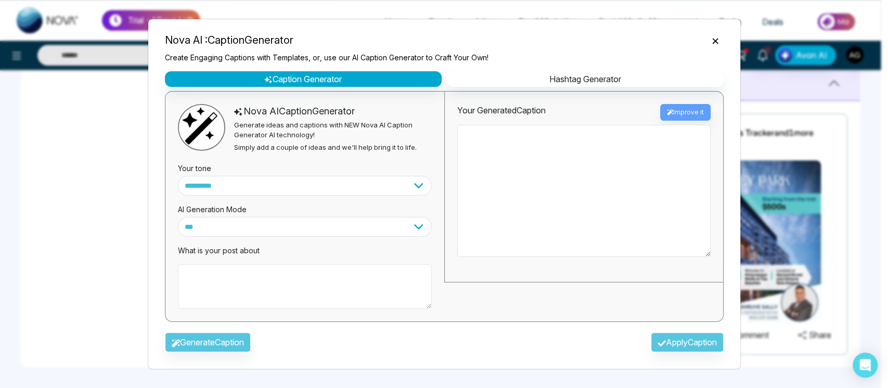
click at [339, 271] on textarea at bounding box center [305, 286] width 254 height 45
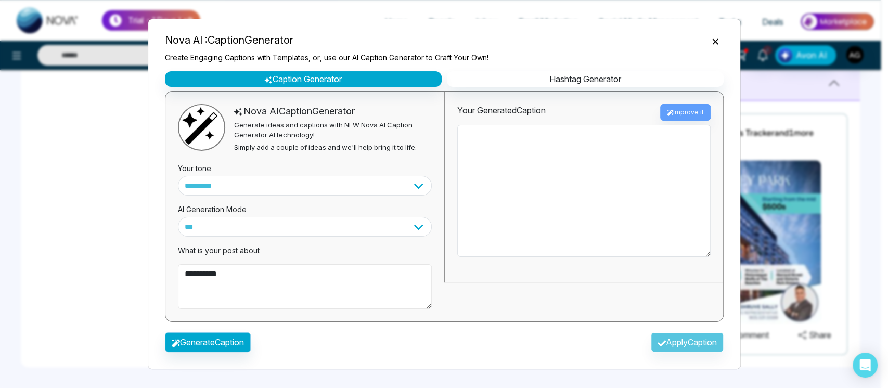
type textarea "**********"
click at [226, 342] on button "Generate Caption" at bounding box center [208, 343] width 86 height 20
type textarea "**********"
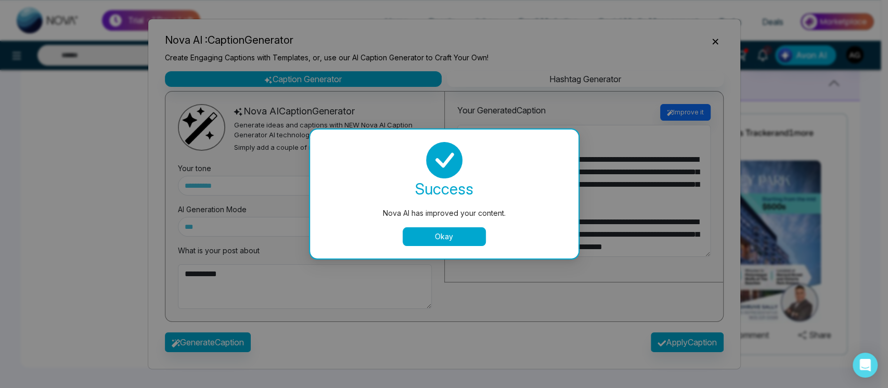
click at [473, 238] on button "Okay" at bounding box center [444, 236] width 83 height 19
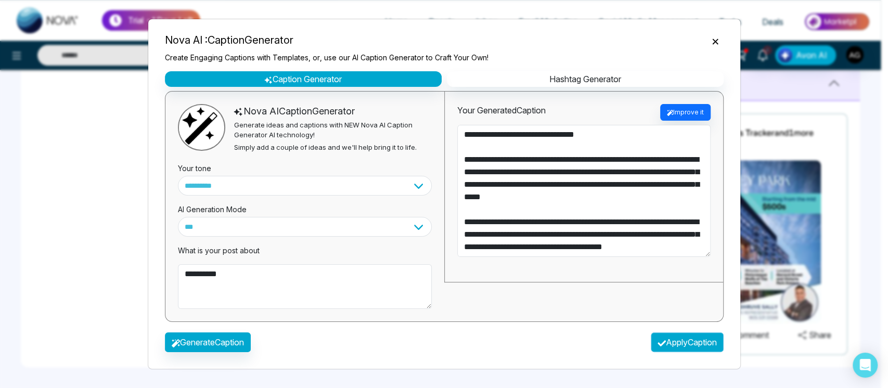
click at [666, 339] on button "Apply Caption" at bounding box center [687, 343] width 73 height 20
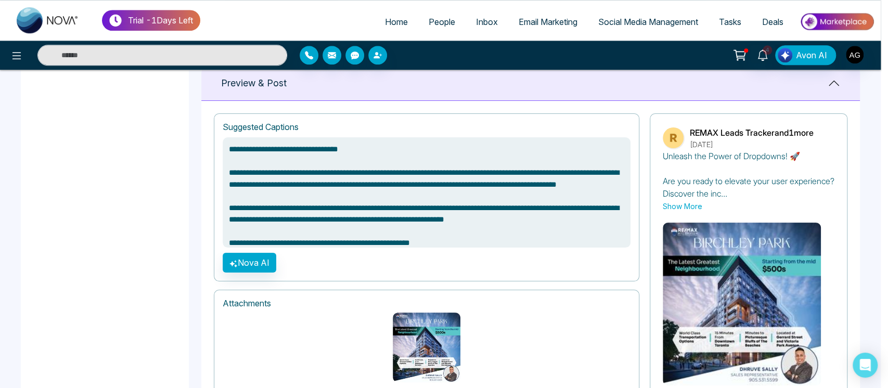
type textarea "**********"
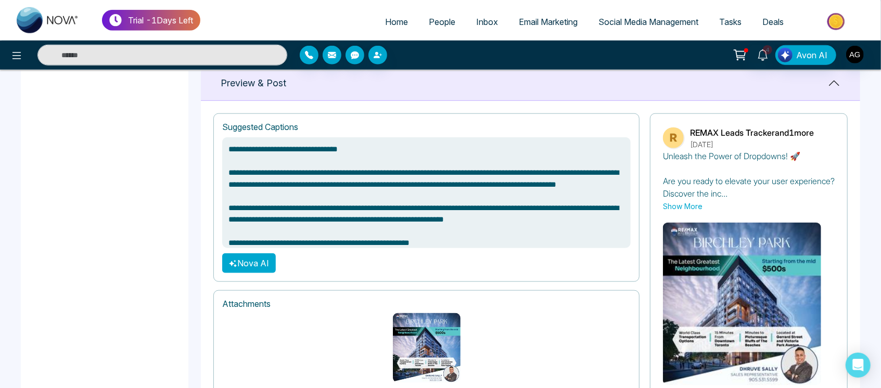
scroll to position [745, 0]
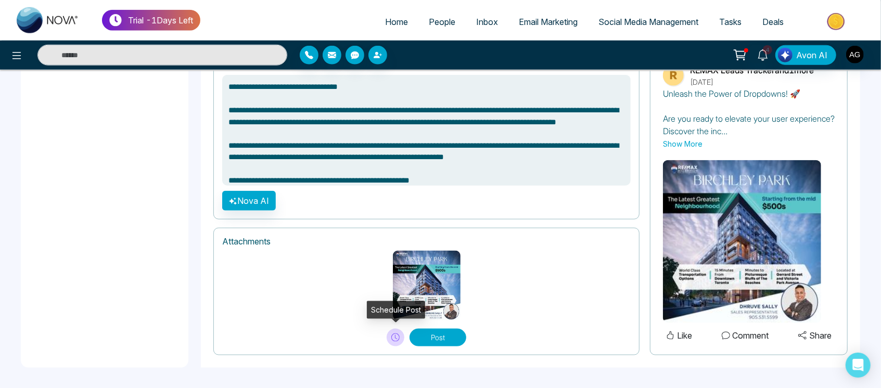
click at [397, 329] on button at bounding box center [396, 338] width 18 height 18
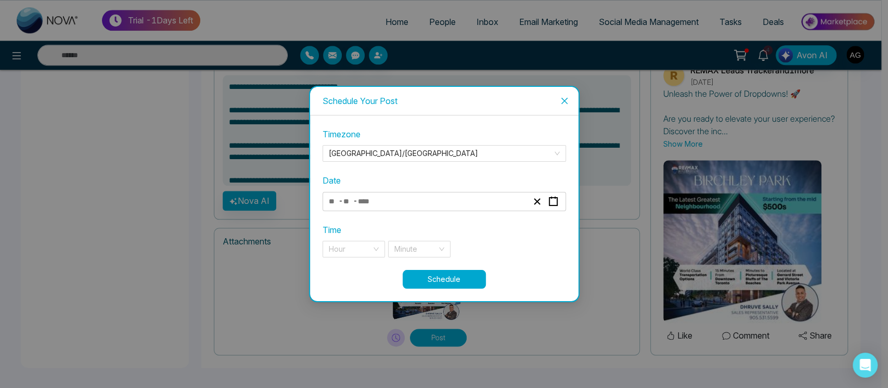
click at [485, 197] on div "- -" at bounding box center [428, 202] width 202 height 14
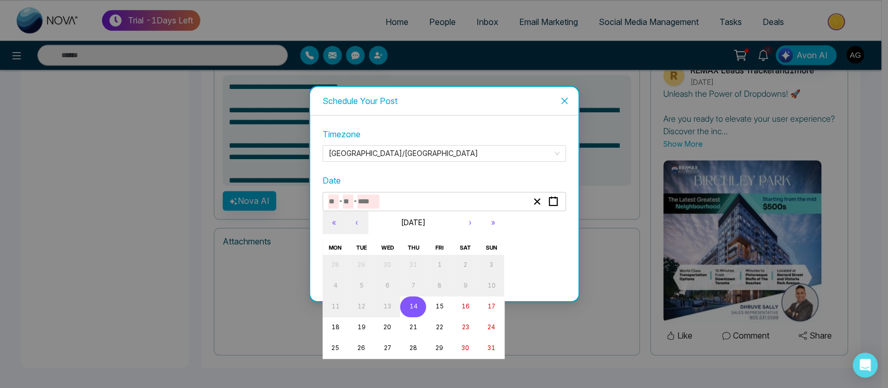
click at [417, 304] on button "14" at bounding box center [413, 307] width 26 height 21
type input "*"
type input "**"
type input "****"
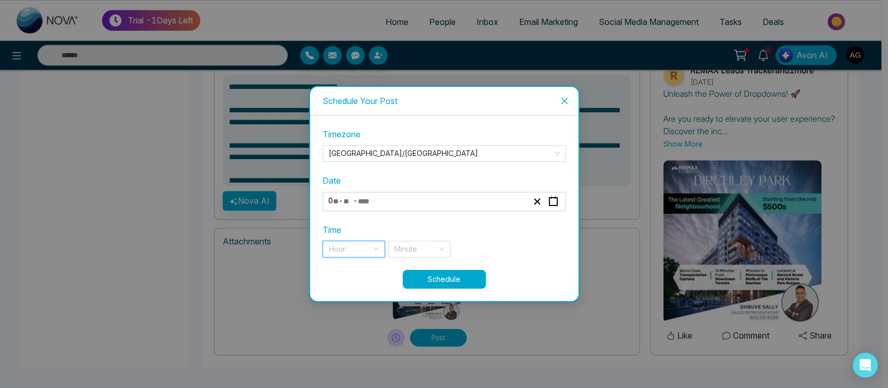
click at [361, 249] on input "search" at bounding box center [350, 249] width 43 height 16
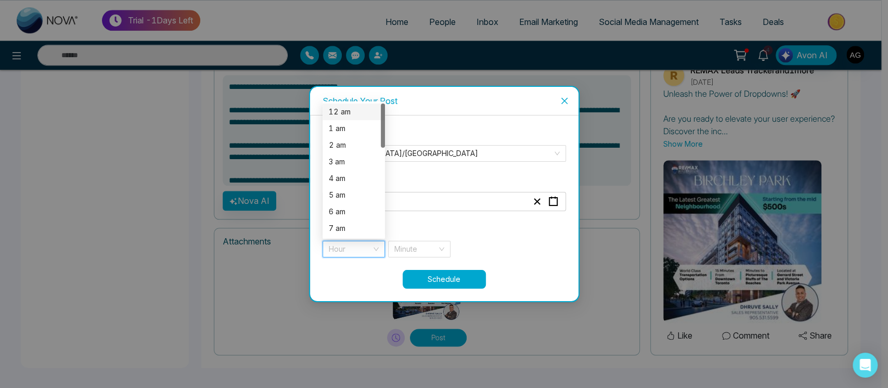
click at [360, 113] on div "12 am" at bounding box center [354, 111] width 50 height 11
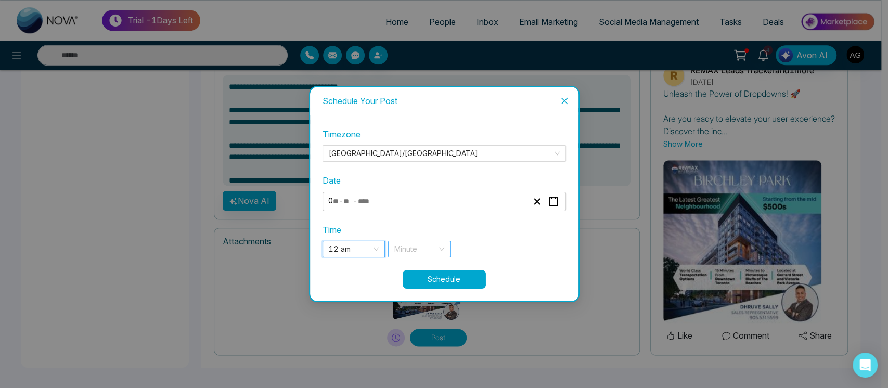
click at [435, 248] on input "search" at bounding box center [415, 249] width 43 height 16
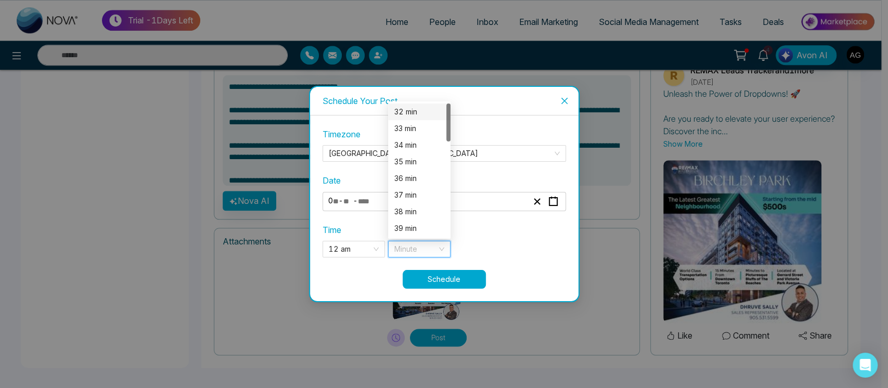
click at [428, 111] on div "32 min" at bounding box center [419, 111] width 50 height 11
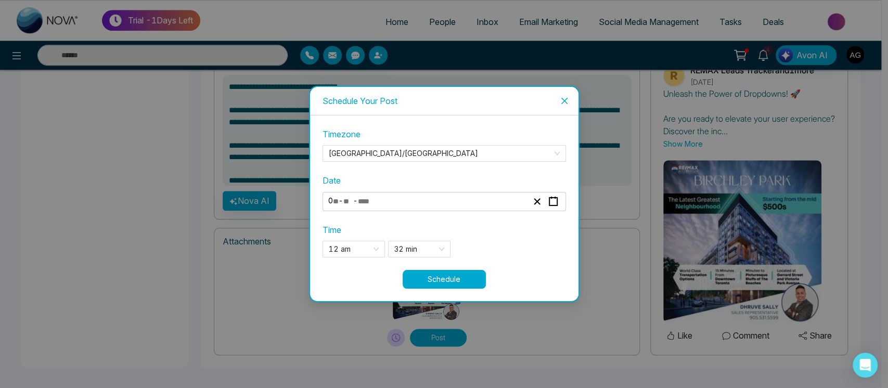
click at [452, 280] on button "Schedule" at bounding box center [444, 279] width 83 height 19
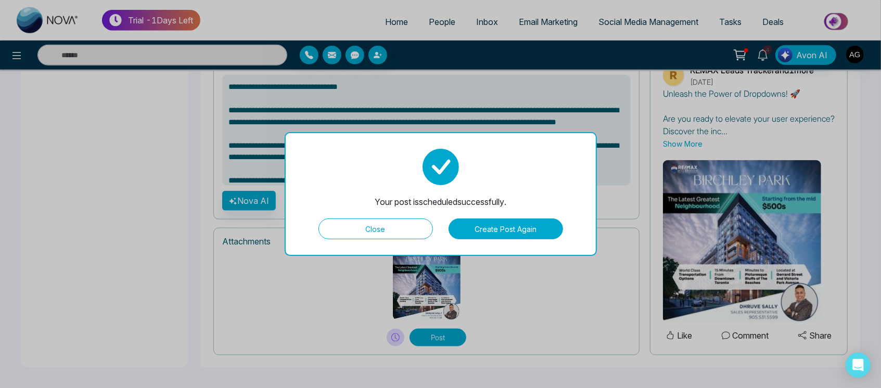
click at [397, 220] on button "Close" at bounding box center [375, 229] width 114 height 21
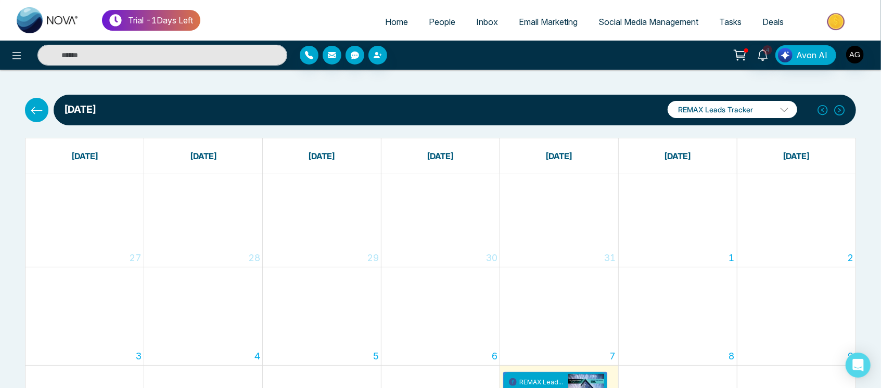
click at [26, 106] on button at bounding box center [36, 110] width 23 height 24
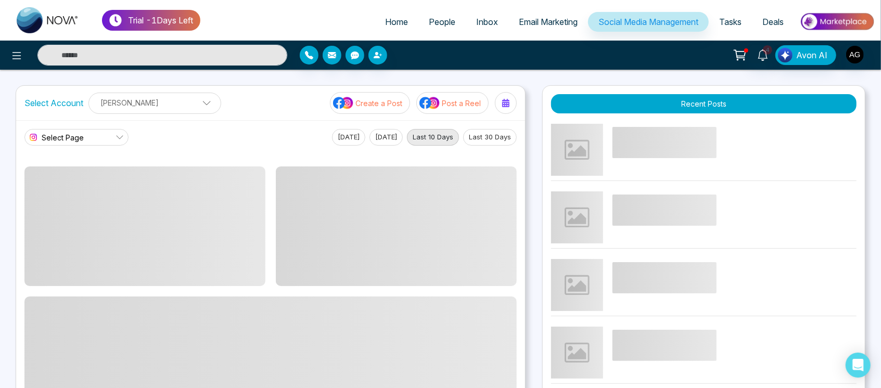
click at [375, 98] on p "Create a Post" at bounding box center [378, 103] width 47 height 11
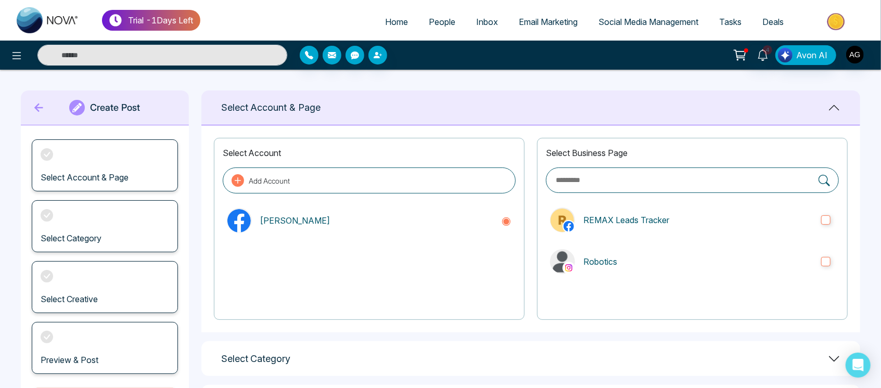
click at [658, 215] on p "REMAX Leads Tracker" at bounding box center [697, 220] width 229 height 12
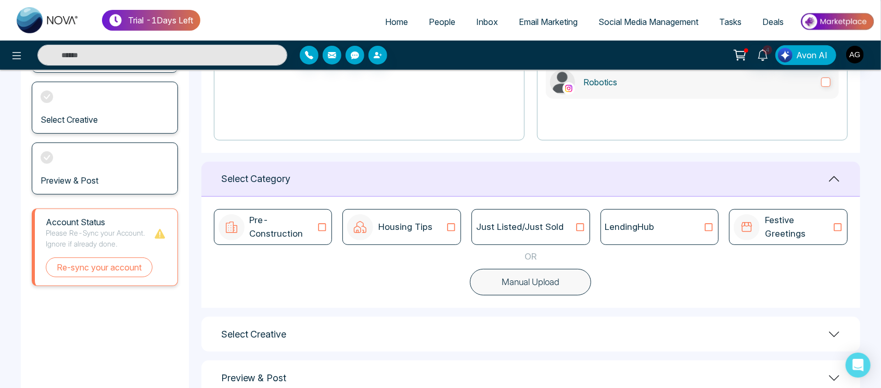
scroll to position [208, 0]
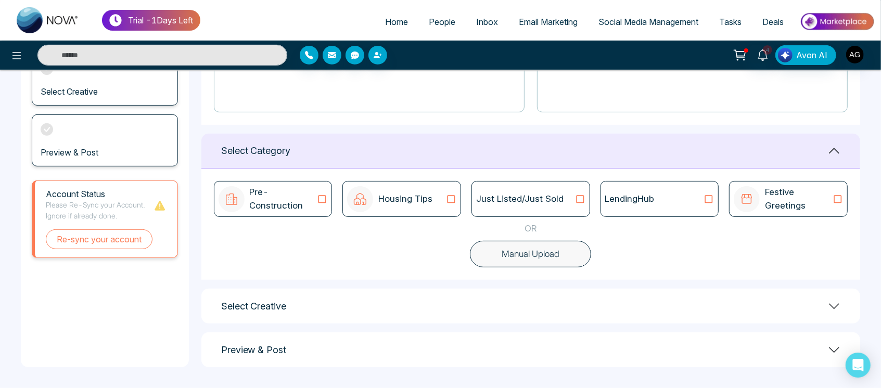
click at [708, 186] on div "LendingHub" at bounding box center [659, 199] width 119 height 36
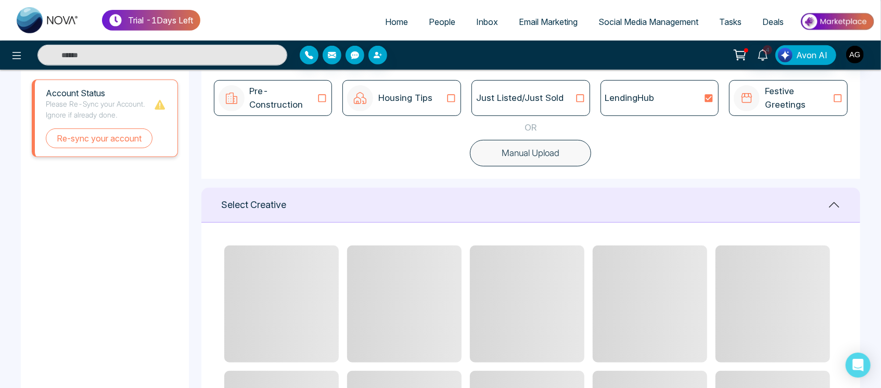
scroll to position [310, 0]
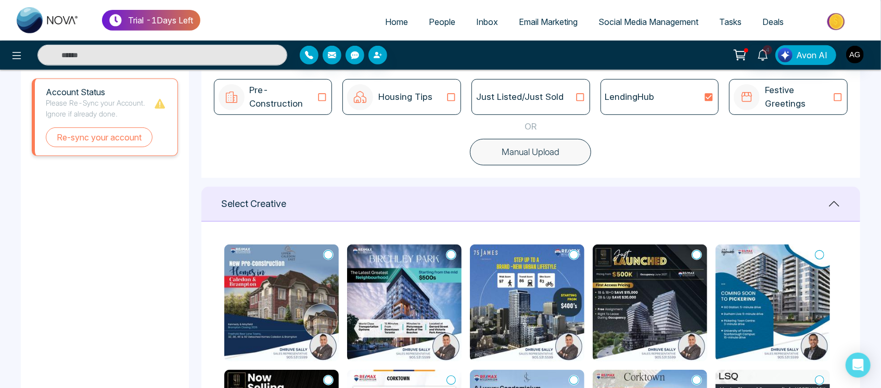
click at [577, 255] on icon at bounding box center [573, 255] width 9 height 10
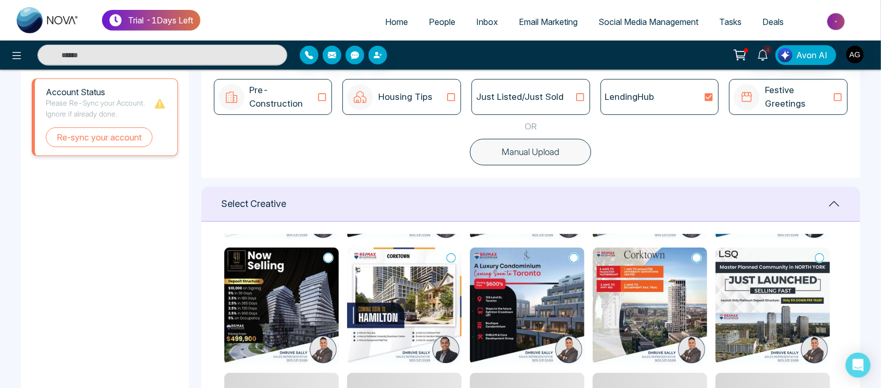
scroll to position [124, 0]
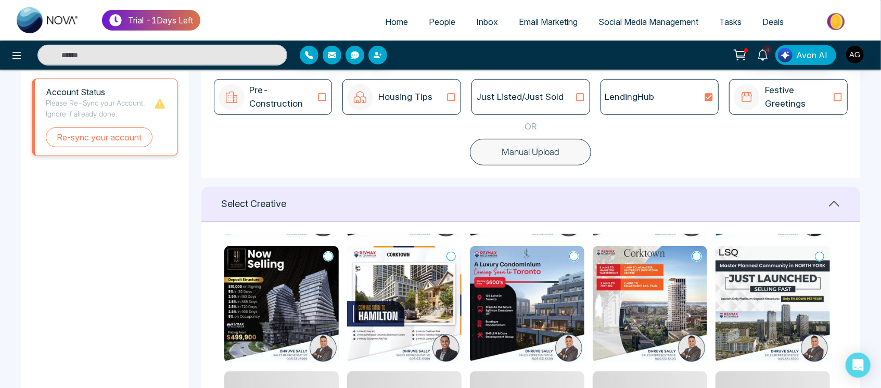
click at [693, 256] on icon at bounding box center [696, 256] width 9 height 10
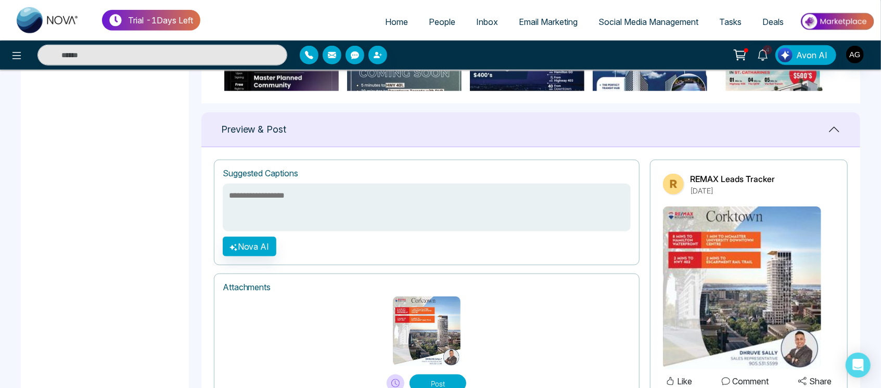
scroll to position [682, 0]
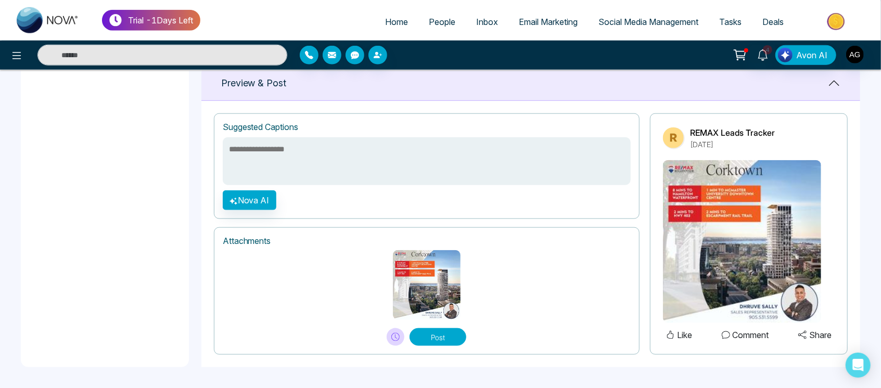
click at [412, 150] on textarea at bounding box center [427, 161] width 408 height 48
drag, startPoint x: 279, startPoint y: 193, endPoint x: 251, endPoint y: 192, distance: 28.6
click at [251, 192] on div "**********" at bounding box center [427, 166] width 426 height 106
click at [251, 192] on button "Nova AI" at bounding box center [250, 200] width 54 height 20
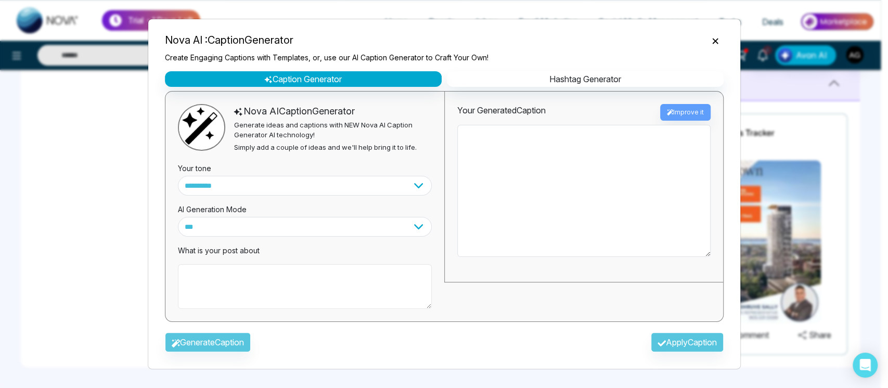
click at [309, 285] on textarea at bounding box center [305, 286] width 254 height 45
type textarea "**********"
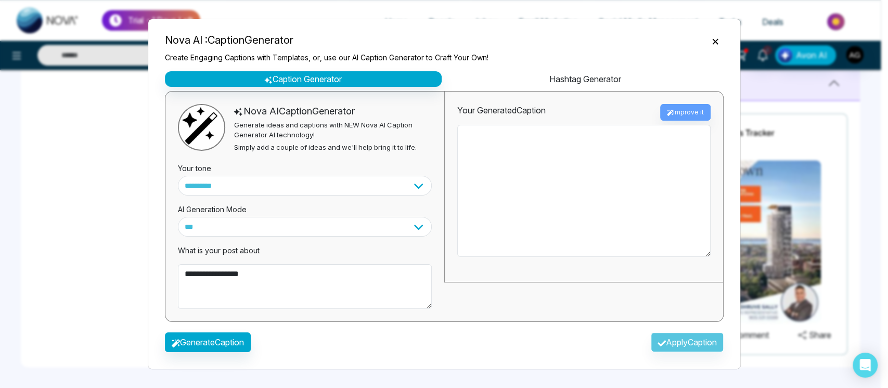
click at [572, 85] on button "Hashtag Generator" at bounding box center [585, 79] width 277 height 16
select select "********"
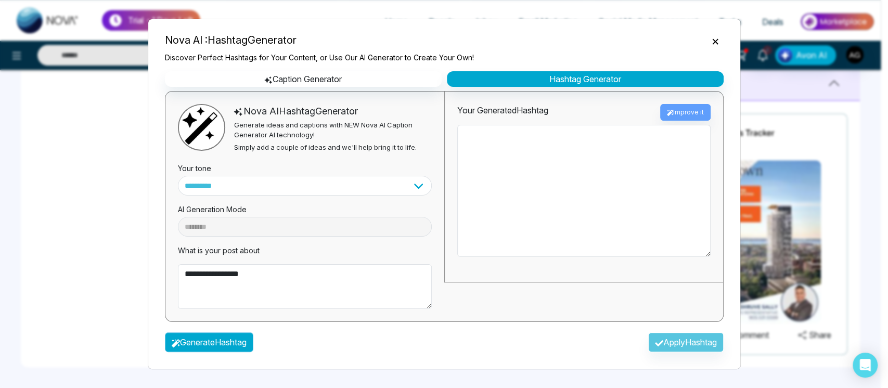
click at [220, 346] on button "Generate Hashtag" at bounding box center [209, 343] width 88 height 20
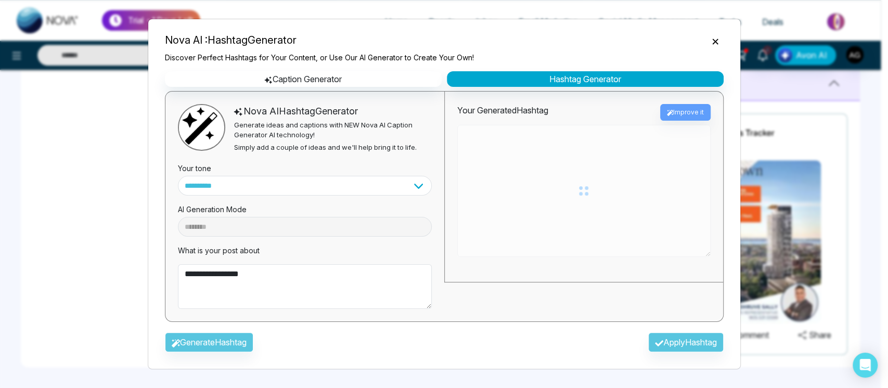
type textarea "**********"
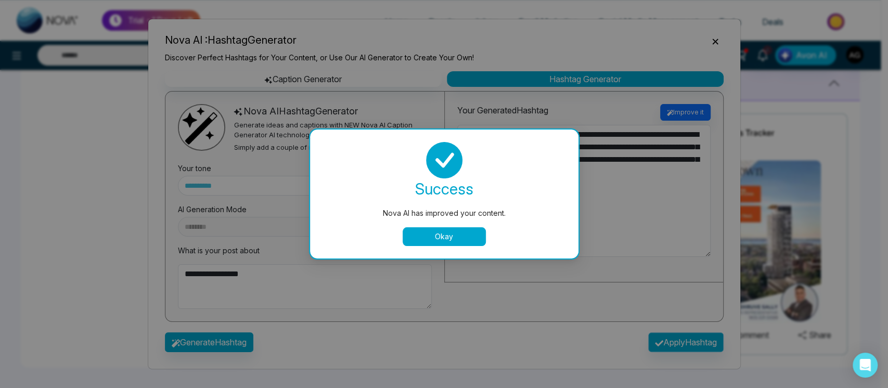
click at [663, 335] on div "Nova AI has improved your content. success Nova AI has improved your content. O…" at bounding box center [444, 194] width 888 height 388
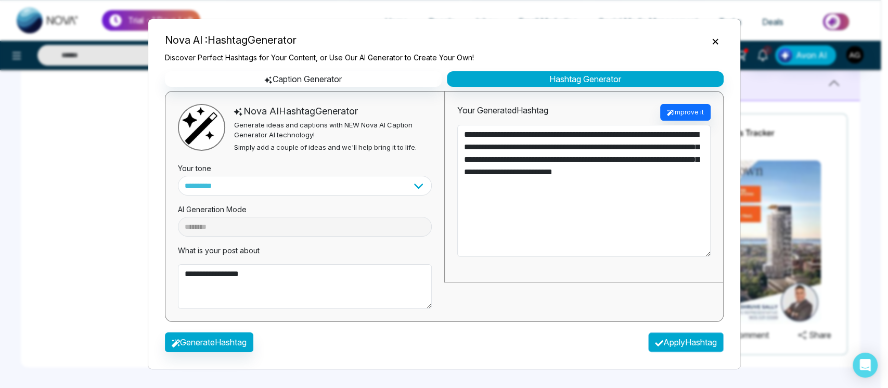
click at [663, 335] on button "Apply Hashtag" at bounding box center [685, 343] width 75 height 20
type textarea "**********"
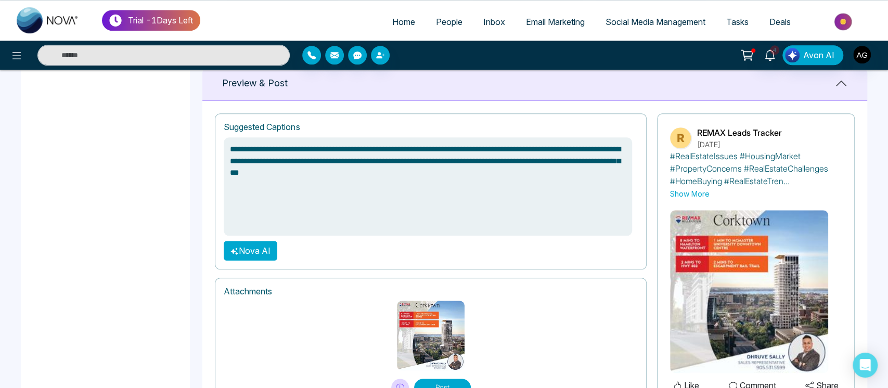
click at [670, 335] on img at bounding box center [749, 291] width 158 height 163
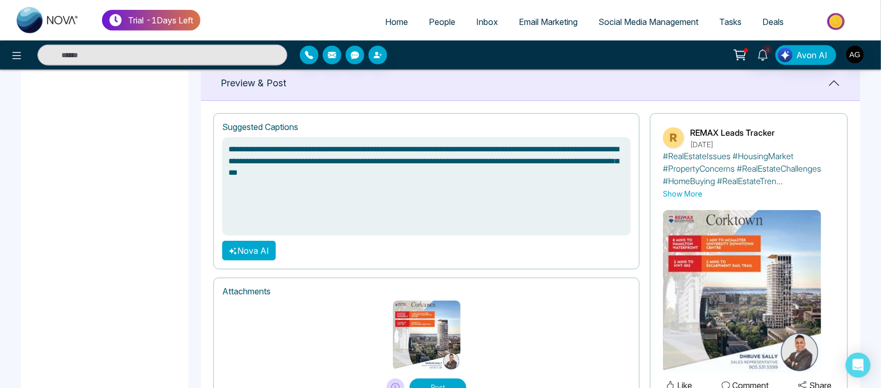
scroll to position [732, 0]
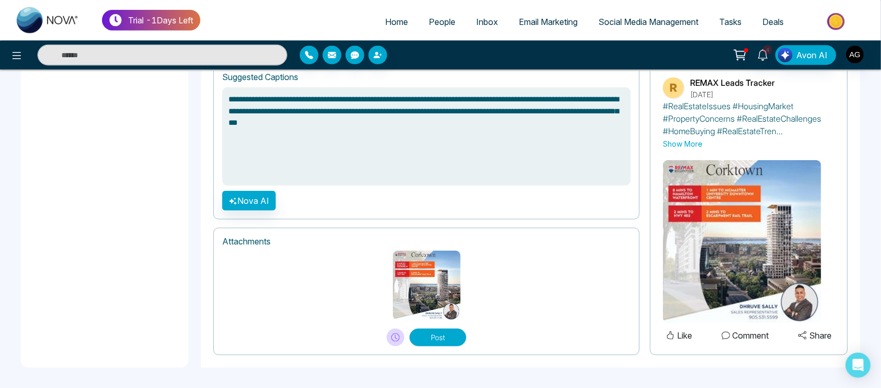
click at [430, 340] on button "Post" at bounding box center [438, 338] width 57 height 18
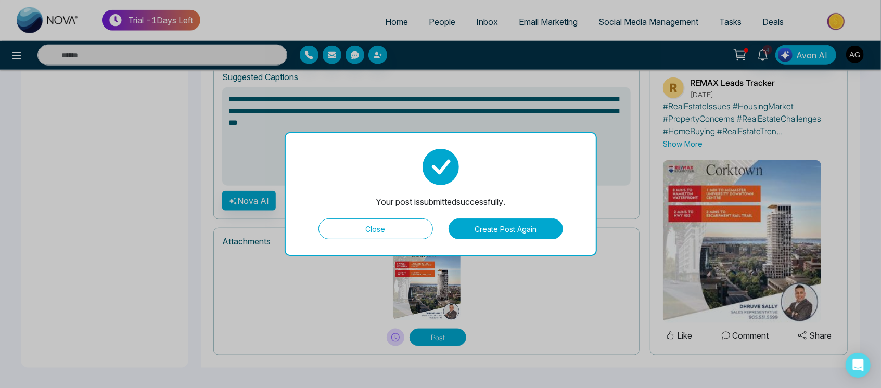
click at [404, 227] on button "Close" at bounding box center [375, 229] width 114 height 21
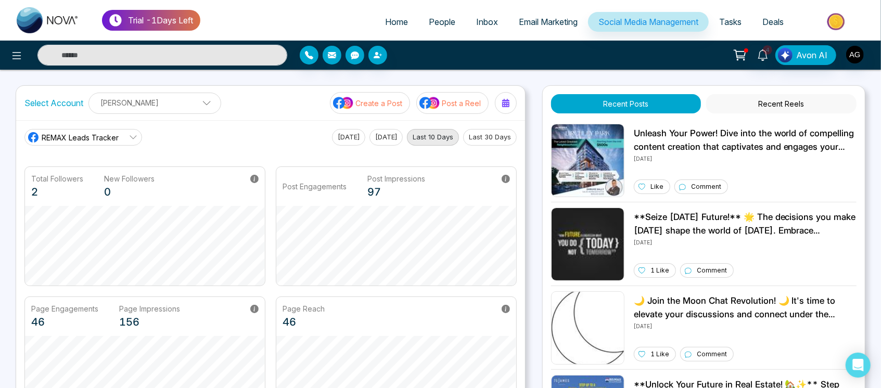
click at [378, 109] on button "Create a Post" at bounding box center [370, 103] width 80 height 22
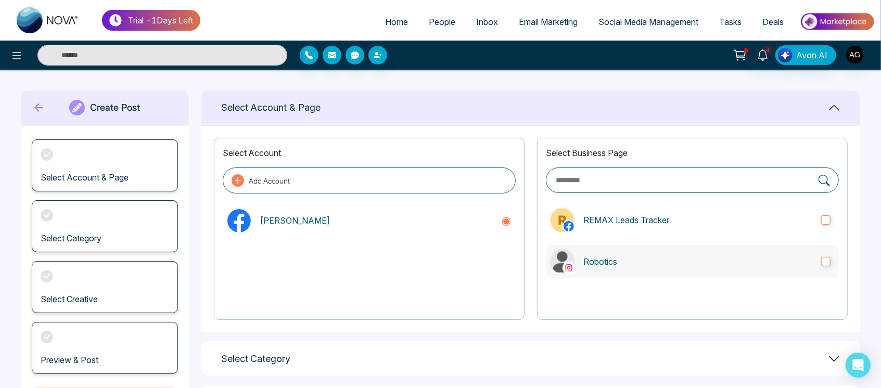
click at [671, 265] on p "Robotics" at bounding box center [697, 261] width 229 height 12
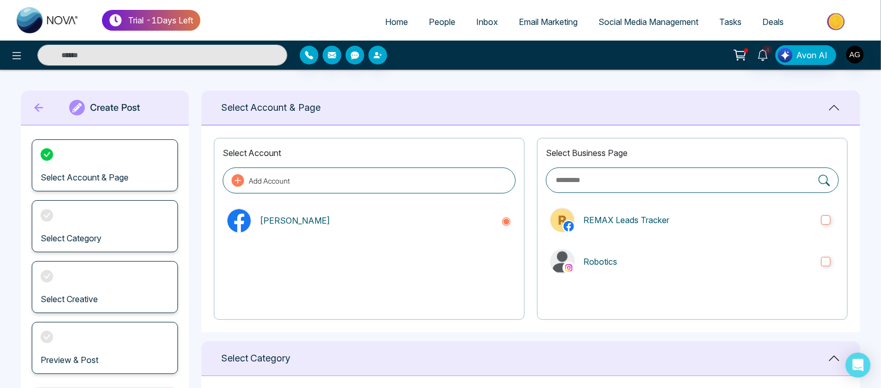
scroll to position [208, 0]
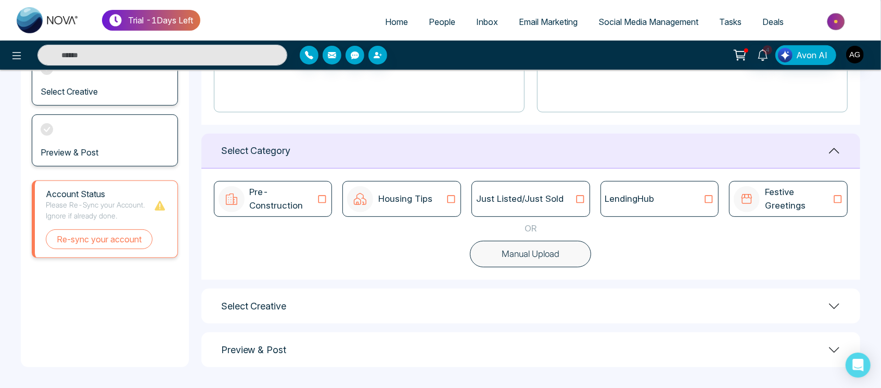
click at [710, 200] on icon at bounding box center [709, 199] width 14 height 10
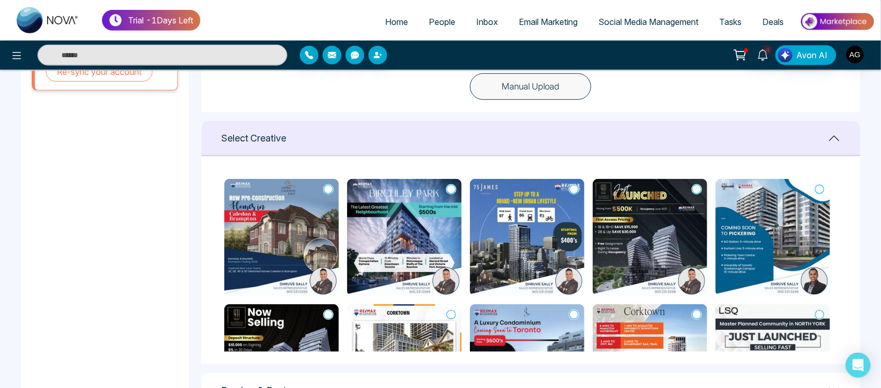
scroll to position [62, 0]
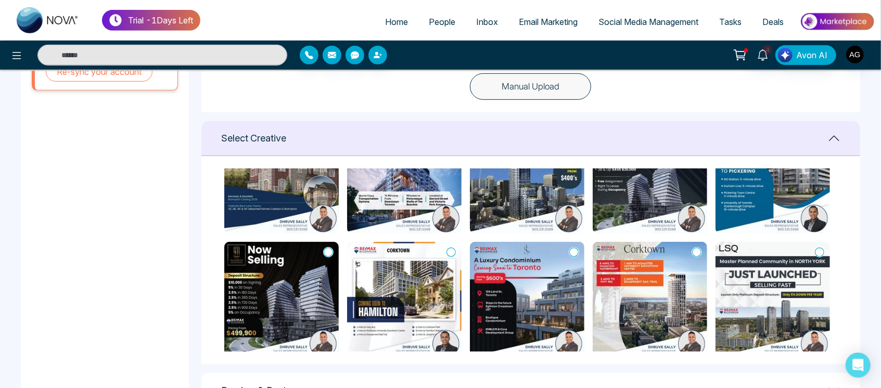
click at [695, 251] on icon at bounding box center [696, 252] width 9 height 10
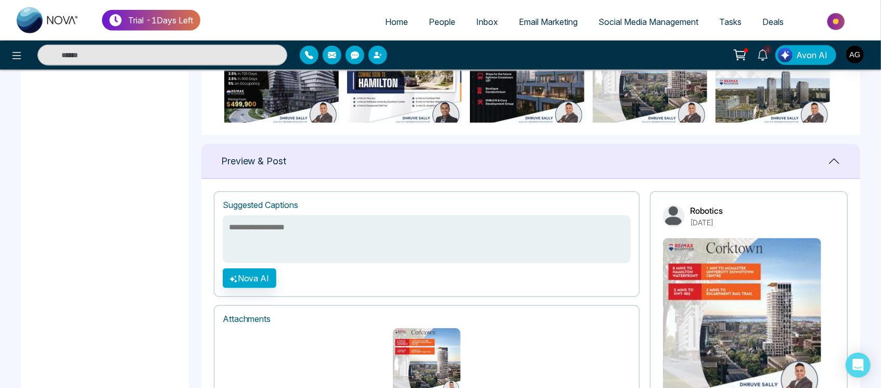
scroll to position [682, 0]
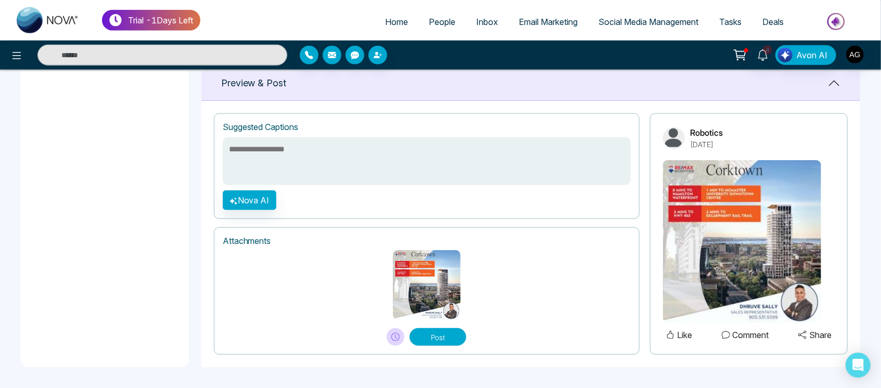
click at [412, 165] on textarea at bounding box center [427, 161] width 408 height 48
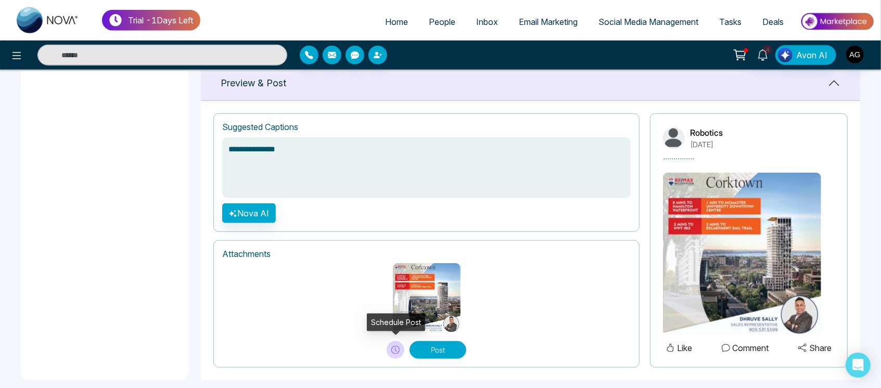
type textarea "**********"
click at [394, 347] on icon at bounding box center [395, 350] width 8 height 8
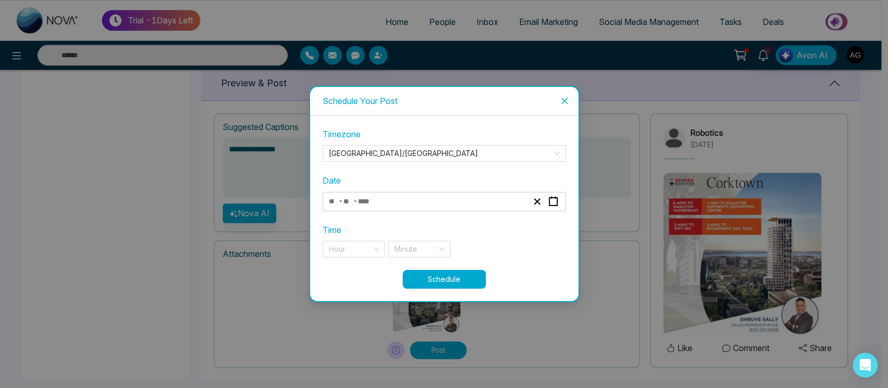
click at [409, 195] on div "- -" at bounding box center [428, 202] width 202 height 14
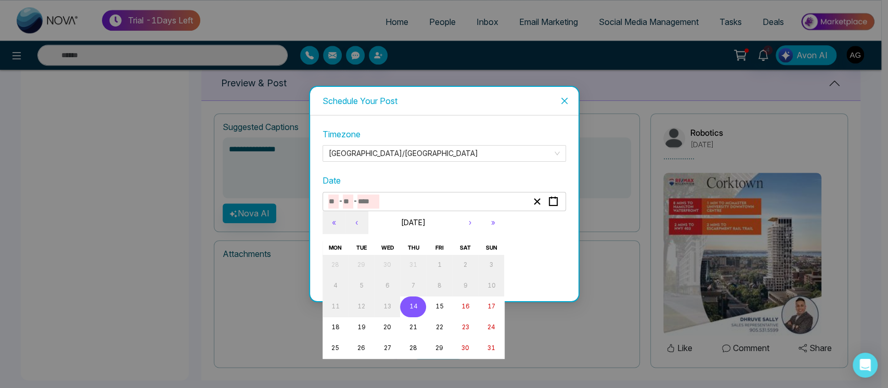
click at [418, 312] on button "14" at bounding box center [413, 307] width 26 height 21
type input "*"
type input "**"
type input "****"
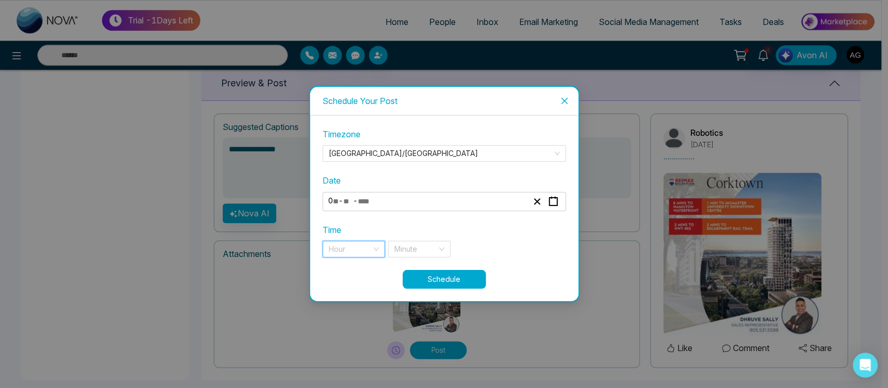
click at [361, 246] on input "search" at bounding box center [350, 249] width 43 height 16
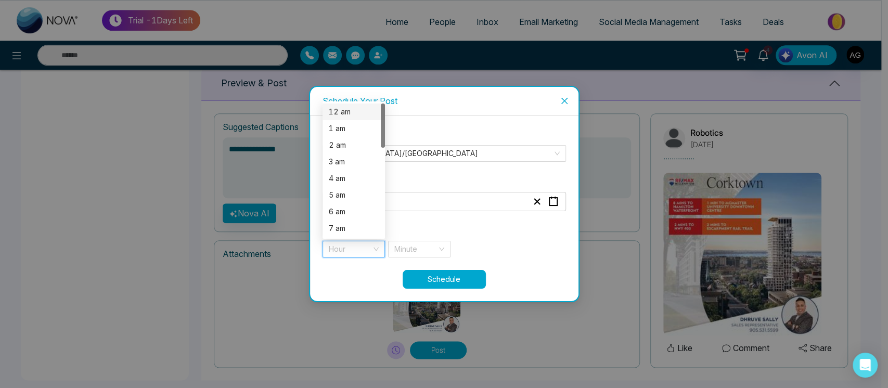
click at [355, 110] on div "12 am" at bounding box center [354, 111] width 50 height 11
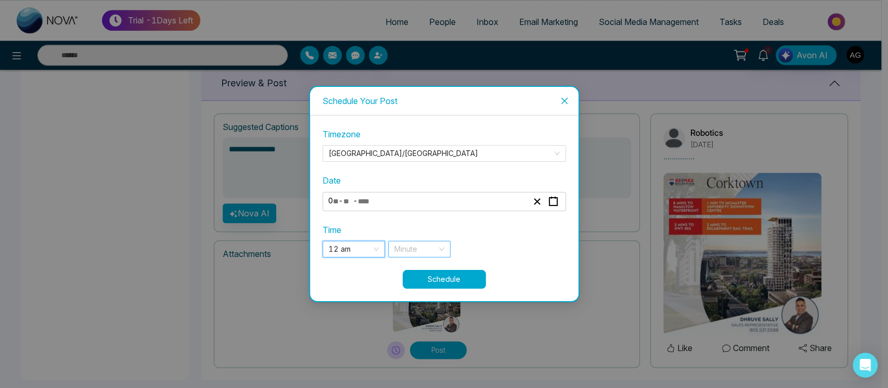
click at [443, 250] on div "Minute" at bounding box center [419, 249] width 62 height 17
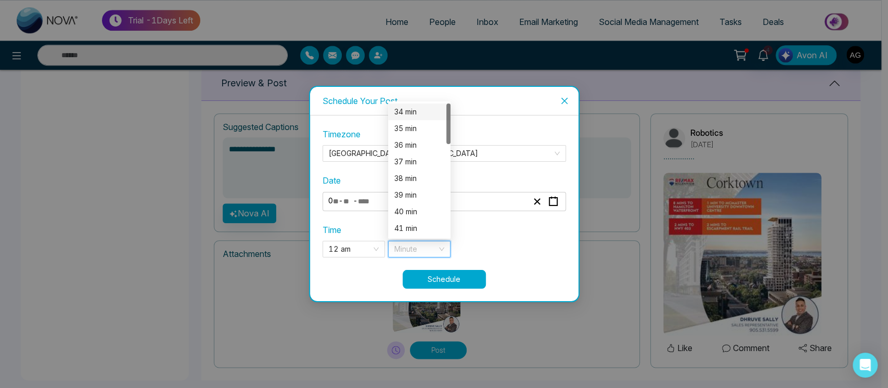
click at [423, 112] on div "34 min" at bounding box center [419, 111] width 50 height 11
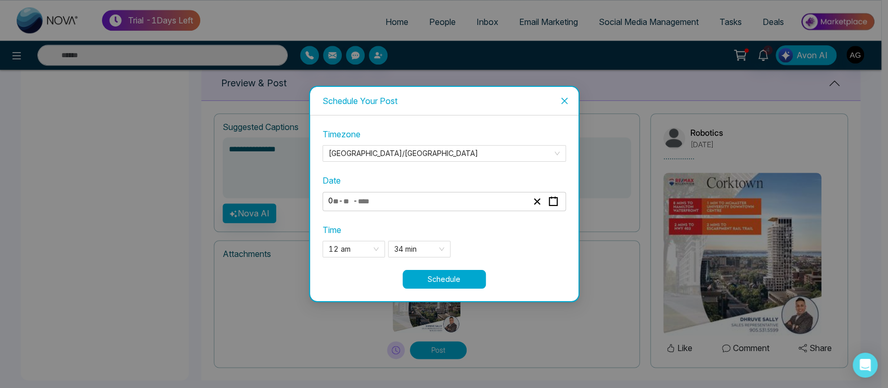
click at [451, 278] on button "Schedule" at bounding box center [444, 279] width 83 height 19
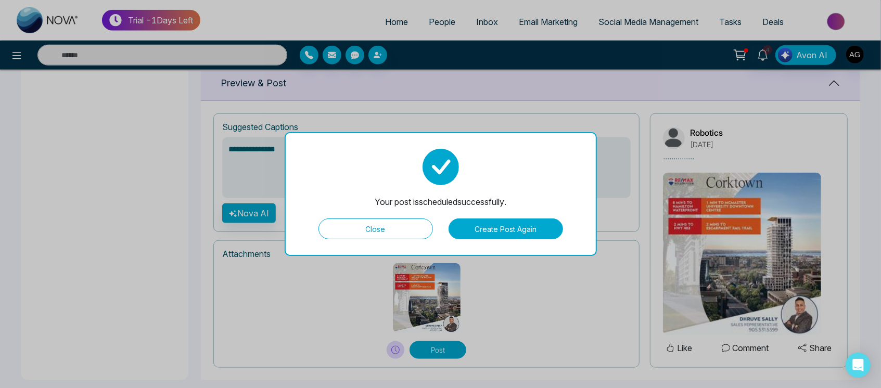
click at [392, 235] on button "Close" at bounding box center [375, 229] width 114 height 21
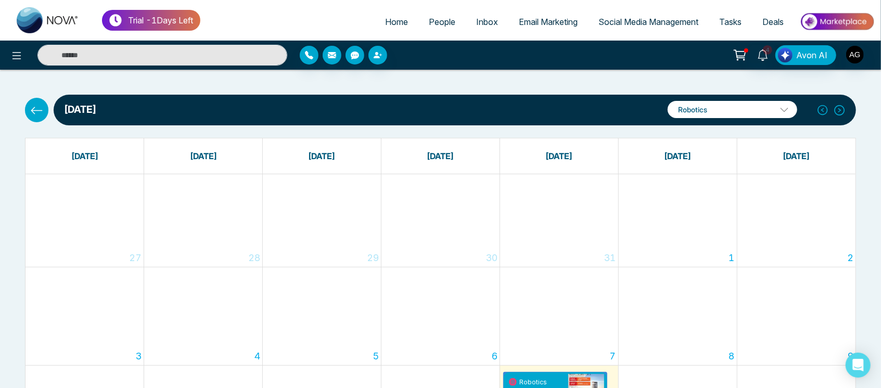
click at [42, 104] on icon at bounding box center [36, 110] width 13 height 13
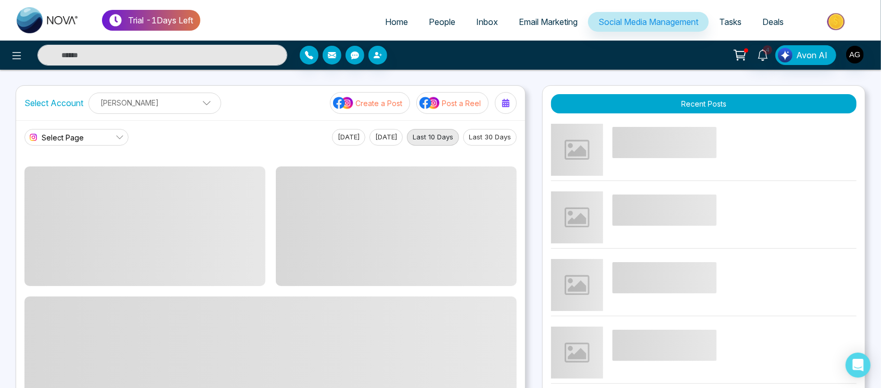
click at [389, 101] on p "Create a Post" at bounding box center [378, 103] width 47 height 11
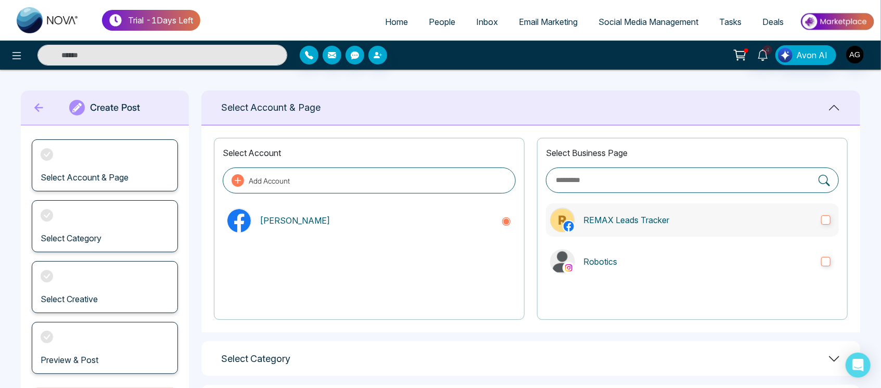
click at [621, 208] on label "REMAX Leads Tracker" at bounding box center [692, 219] width 293 height 33
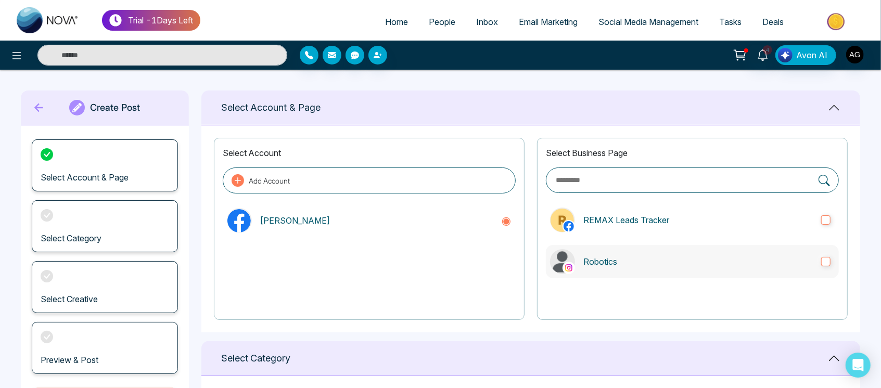
click at [640, 260] on p "Robotics" at bounding box center [697, 261] width 229 height 12
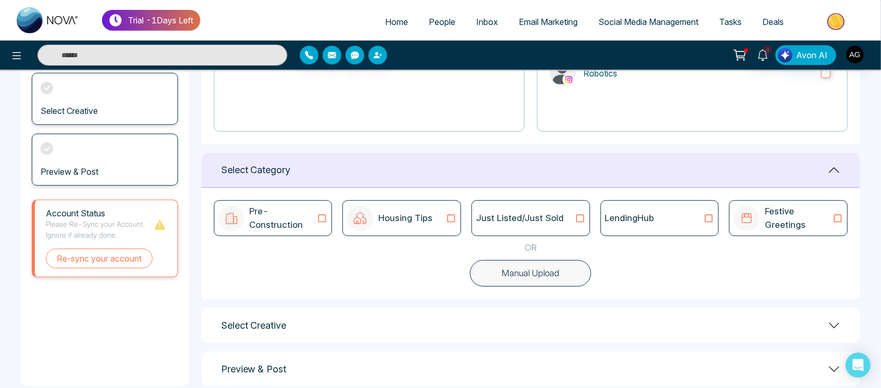
scroll to position [191, 0]
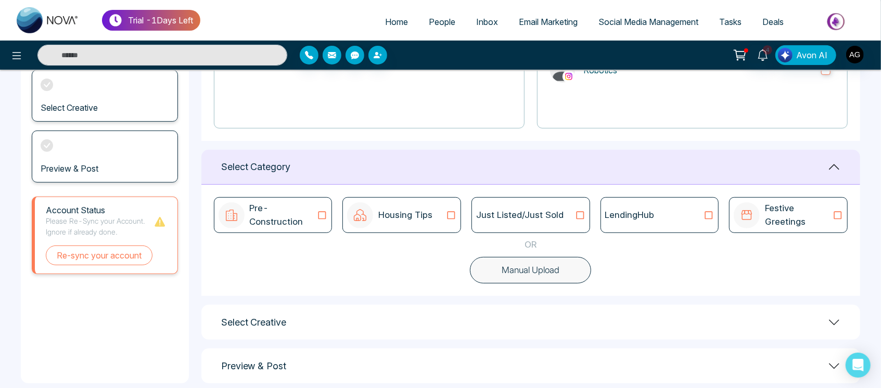
click at [572, 219] on div "Just Listed/Just Sold" at bounding box center [530, 216] width 109 height 14
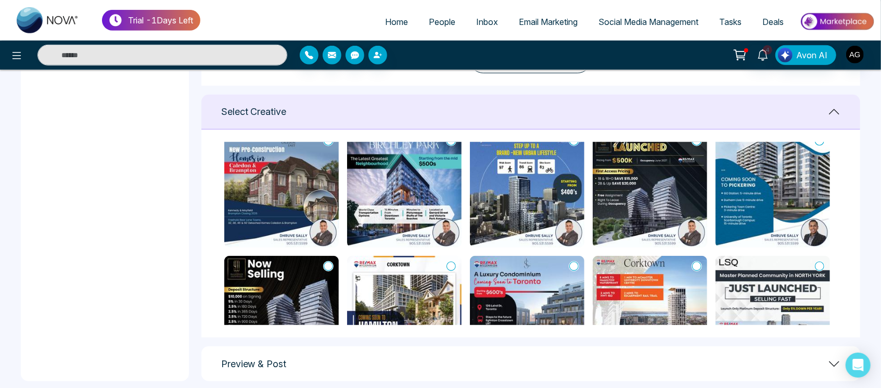
scroll to position [0, 0]
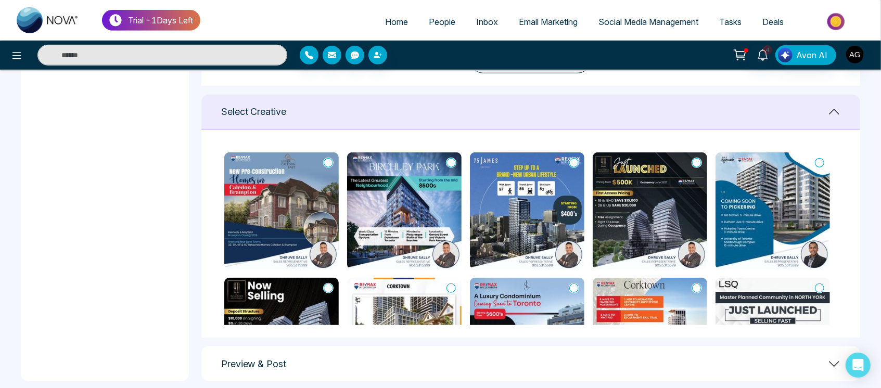
click at [821, 158] on icon at bounding box center [819, 162] width 9 height 9
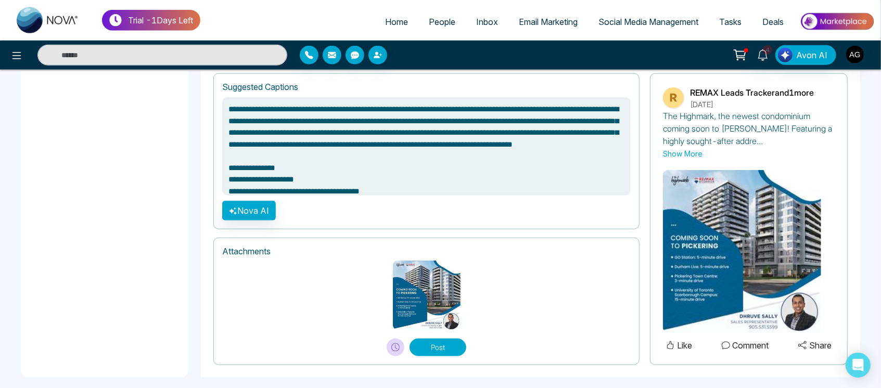
scroll to position [723, 0]
click at [452, 352] on button "Post" at bounding box center [438, 347] width 57 height 18
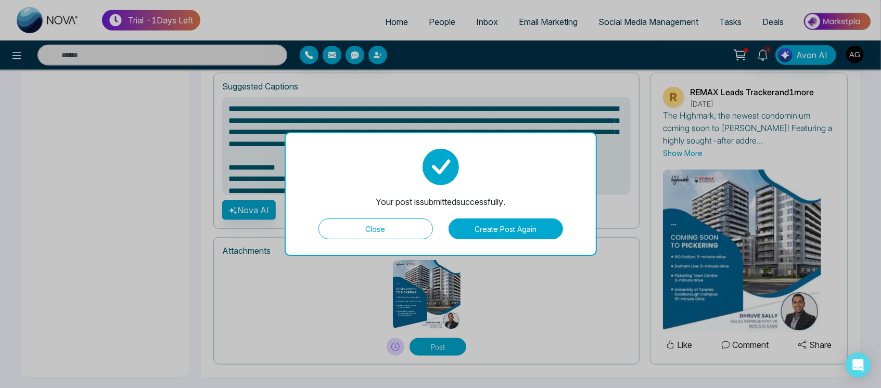
click at [403, 231] on button "Close" at bounding box center [375, 229] width 114 height 21
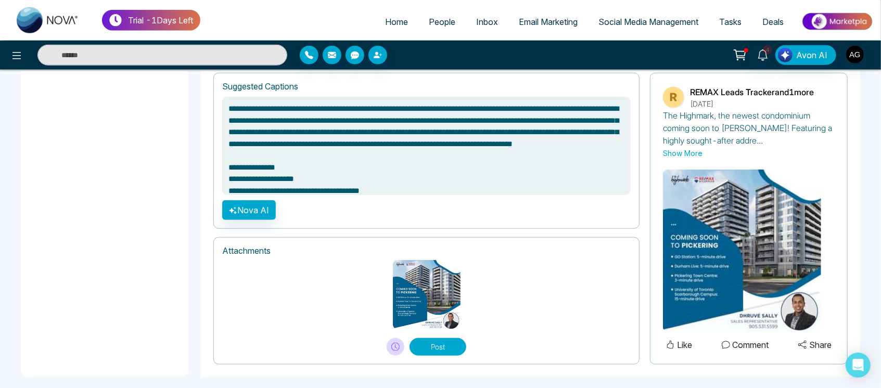
type textarea "**********"
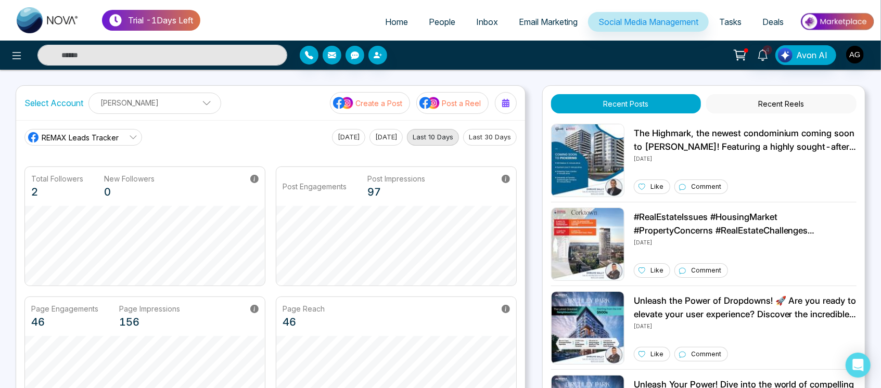
click at [356, 101] on p "Create a Post" at bounding box center [378, 103] width 47 height 11
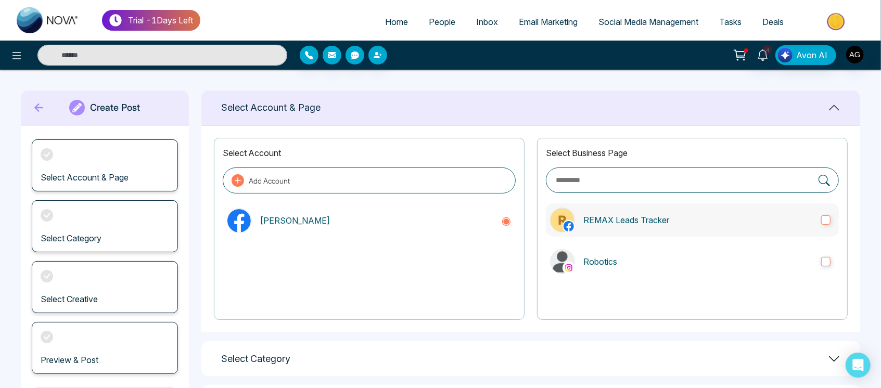
click at [623, 218] on p "REMAX Leads Tracker" at bounding box center [697, 220] width 229 height 12
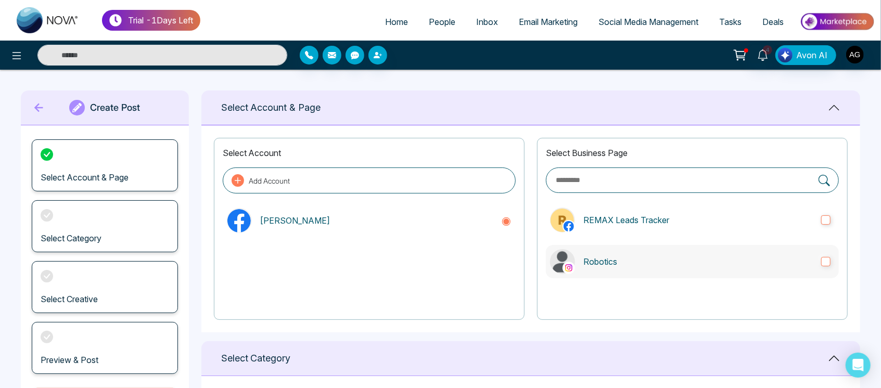
click at [644, 259] on p "Robotics" at bounding box center [697, 261] width 229 height 12
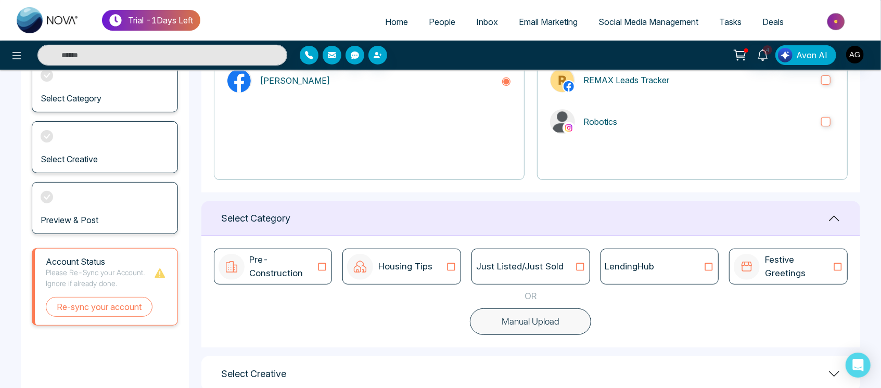
scroll to position [176, 0]
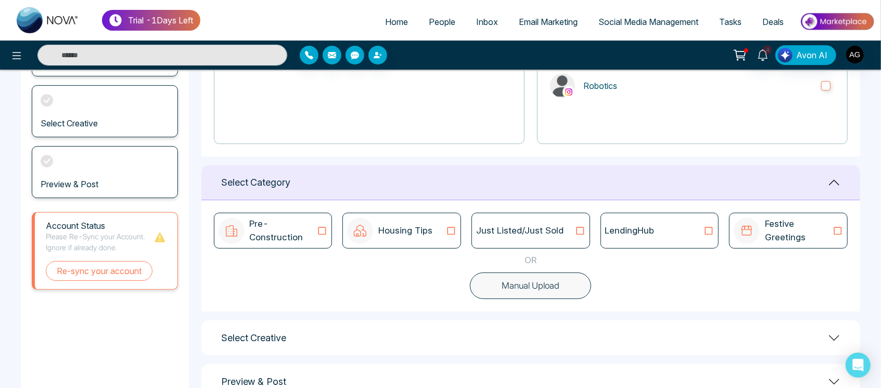
click at [555, 293] on button "Manual Upload" at bounding box center [530, 286] width 121 height 27
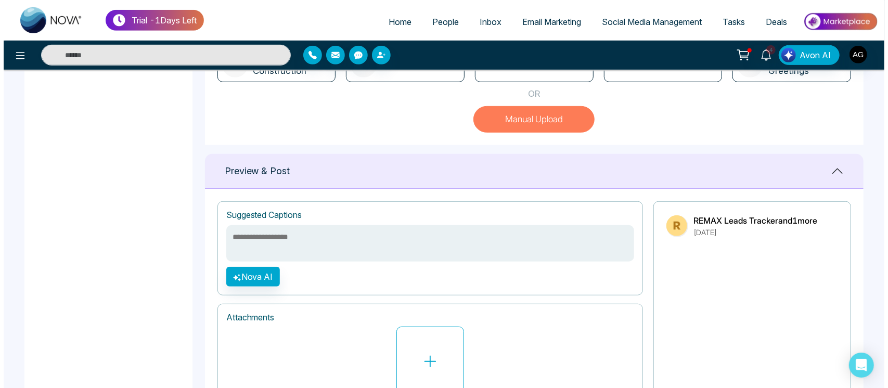
scroll to position [418, 0]
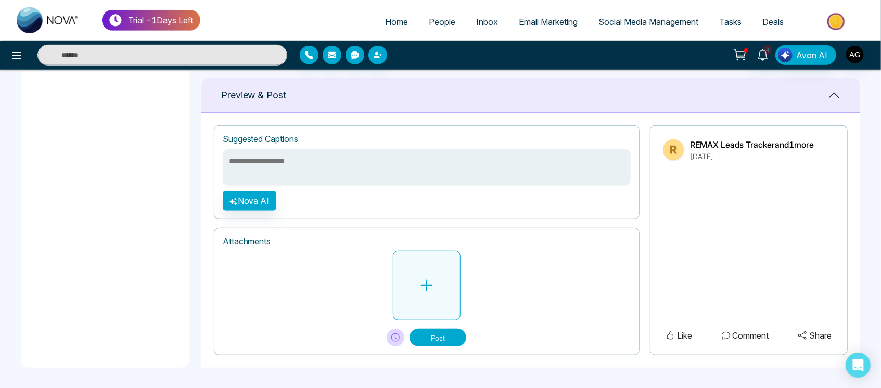
click at [432, 271] on button at bounding box center [427, 286] width 68 height 70
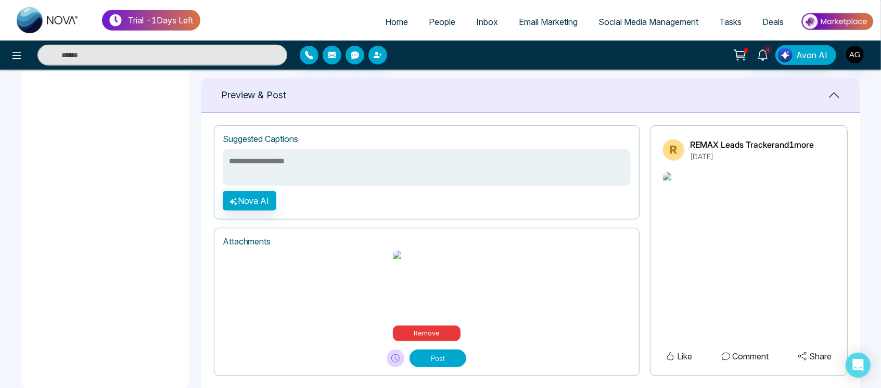
click at [348, 162] on textarea at bounding box center [427, 167] width 408 height 36
click at [257, 199] on button "Nova AI" at bounding box center [250, 201] width 54 height 20
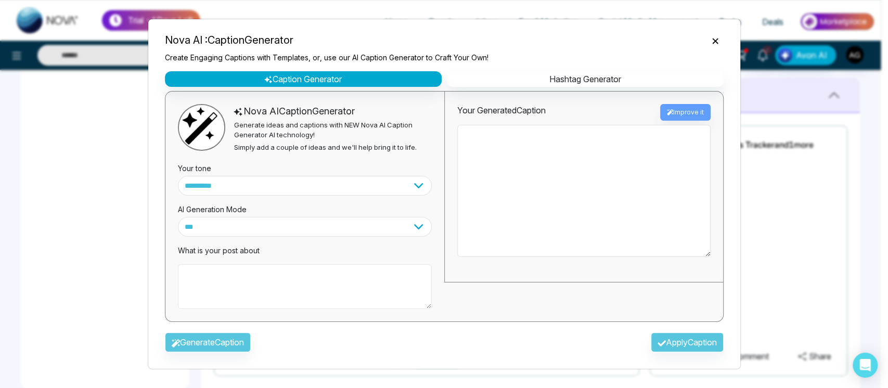
click at [287, 300] on textarea at bounding box center [305, 286] width 254 height 45
type textarea "**********"
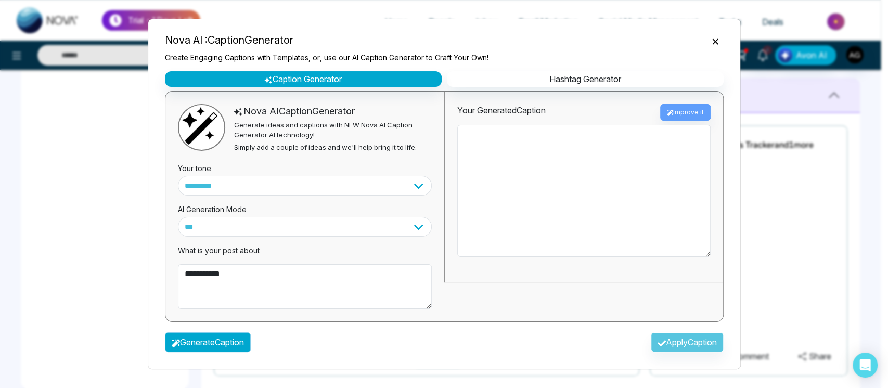
click at [237, 343] on button "Generate Caption" at bounding box center [208, 343] width 86 height 20
type textarea "**********"
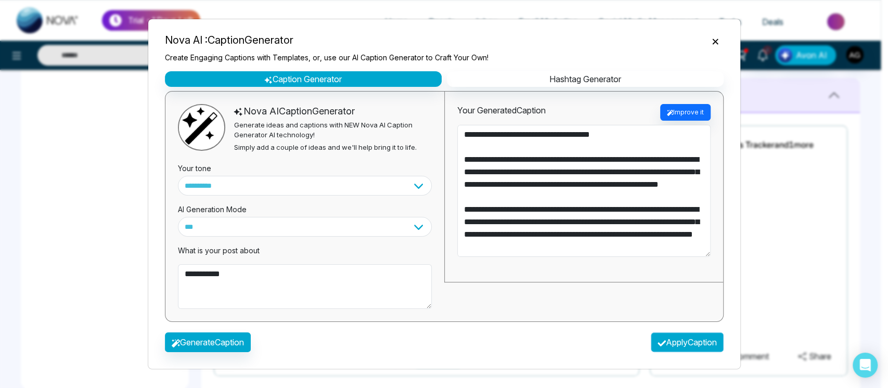
click at [680, 345] on button "Apply Caption" at bounding box center [687, 343] width 73 height 20
type textarea "**********"
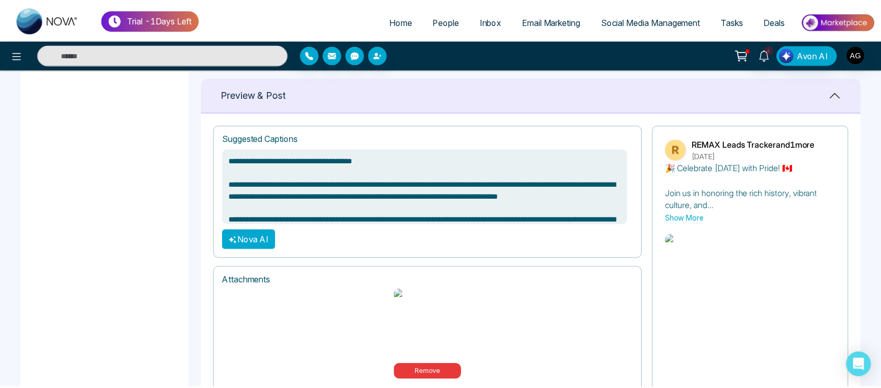
scroll to position [492, 0]
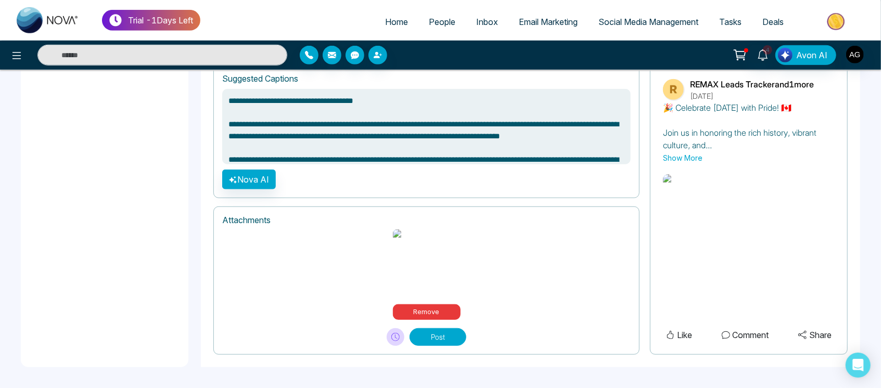
click at [401, 331] on button at bounding box center [396, 337] width 18 height 18
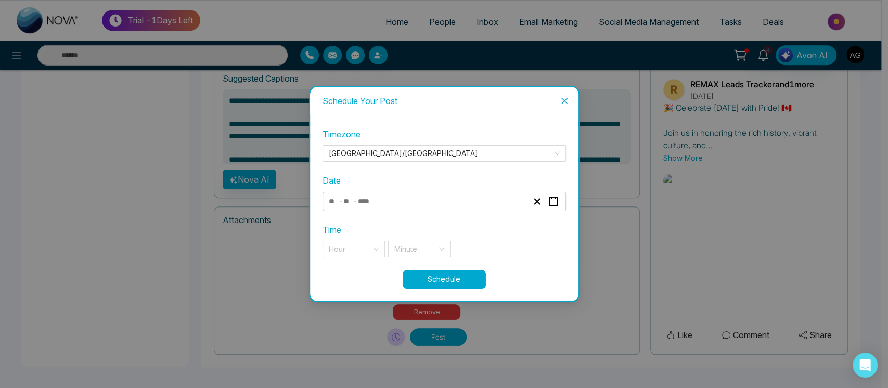
click at [423, 207] on div "- -" at bounding box center [428, 202] width 202 height 14
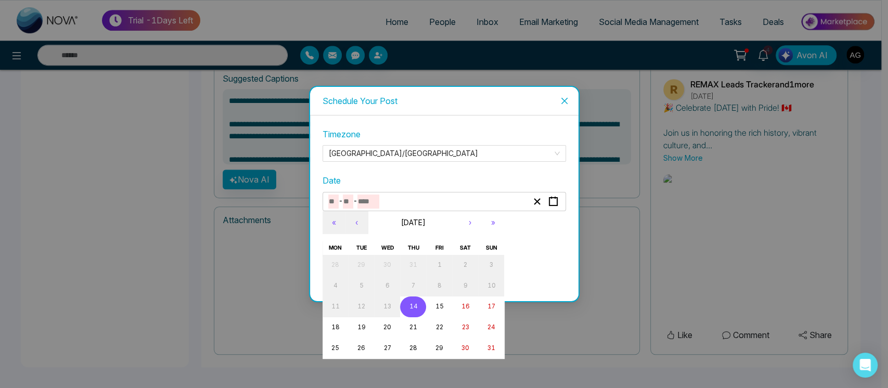
click at [409, 305] on abbr "14" at bounding box center [413, 306] width 8 height 7
type input "*"
type input "**"
type input "****"
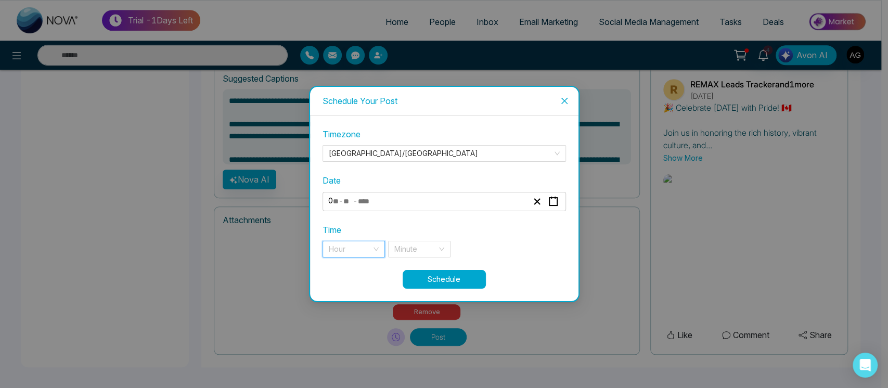
click at [355, 250] on input "search" at bounding box center [350, 249] width 43 height 16
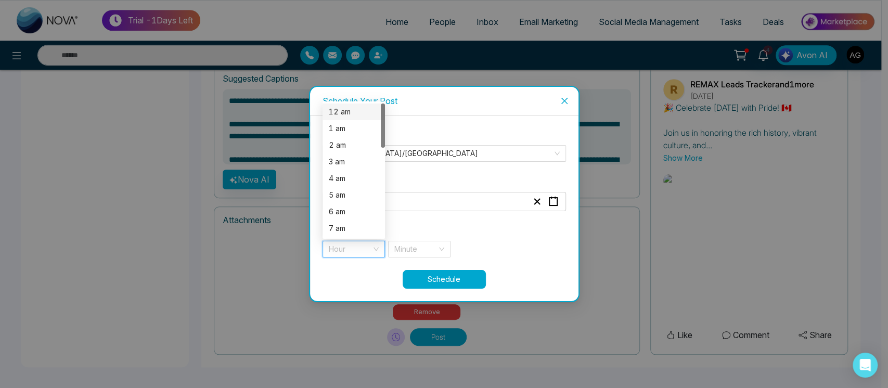
click at [349, 107] on div "12 am" at bounding box center [354, 111] width 50 height 11
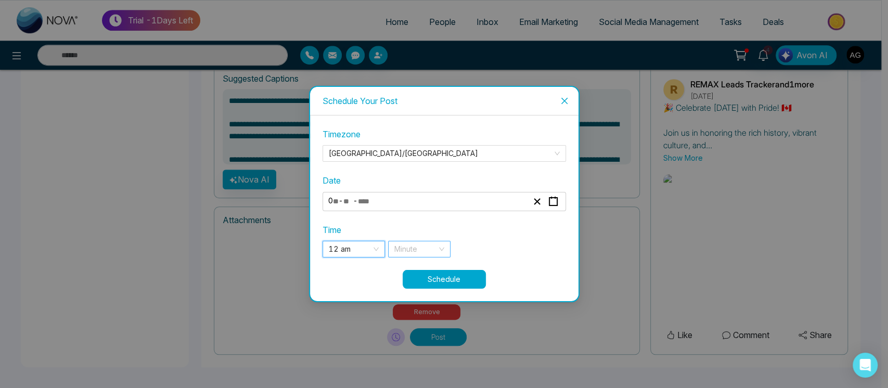
click at [420, 255] on input "search" at bounding box center [415, 249] width 43 height 16
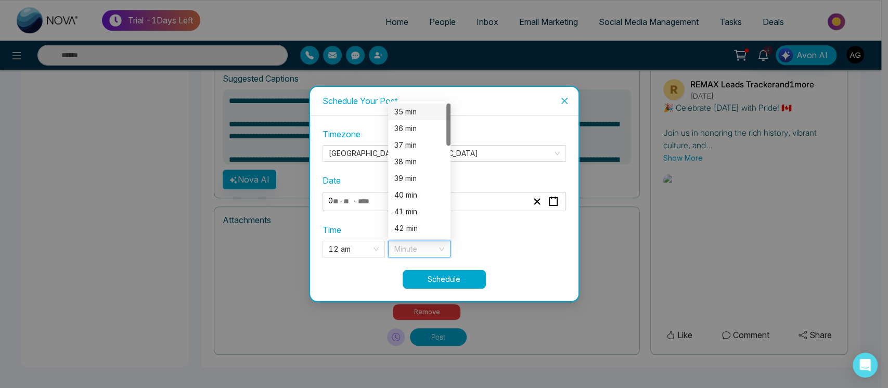
click at [420, 117] on div "35 min" at bounding box center [419, 111] width 50 height 11
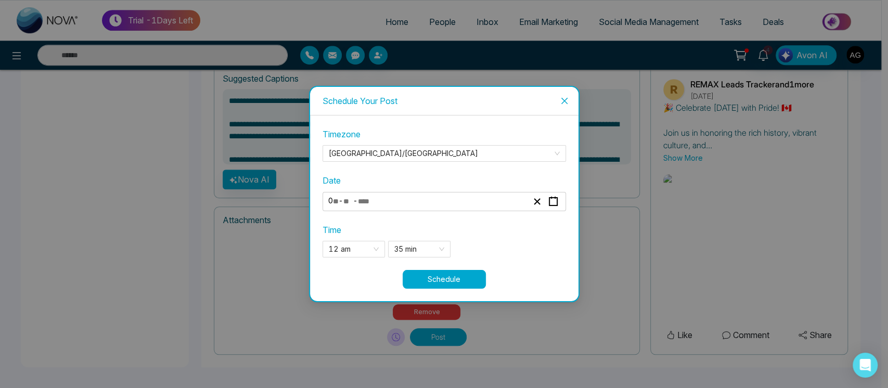
click at [458, 277] on button "Schedule" at bounding box center [444, 279] width 83 height 19
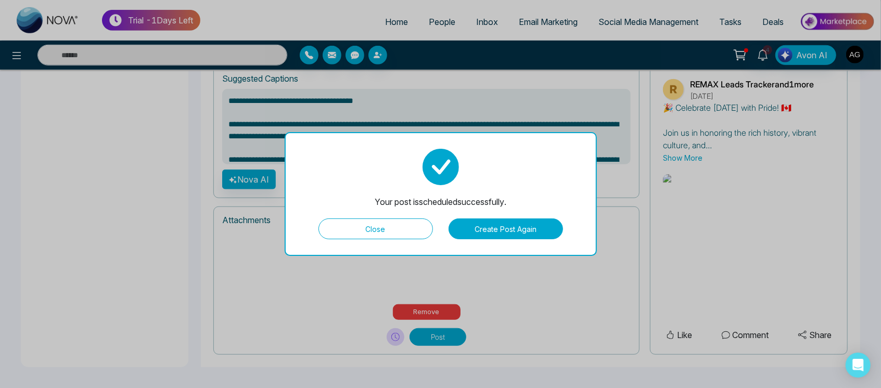
click at [395, 221] on button "Close" at bounding box center [375, 229] width 114 height 21
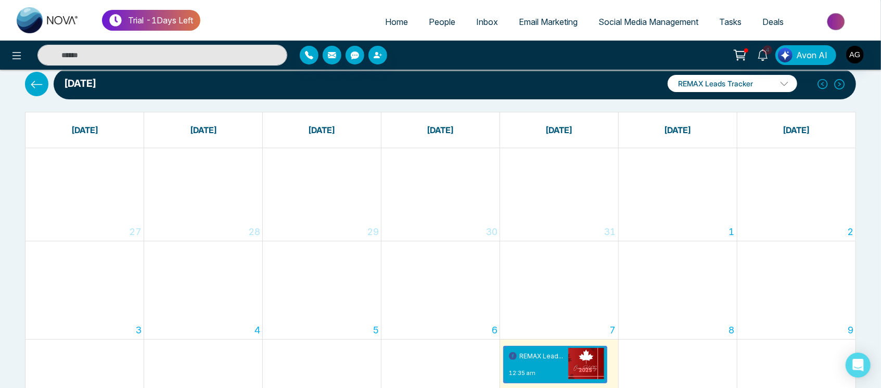
scroll to position [31, 0]
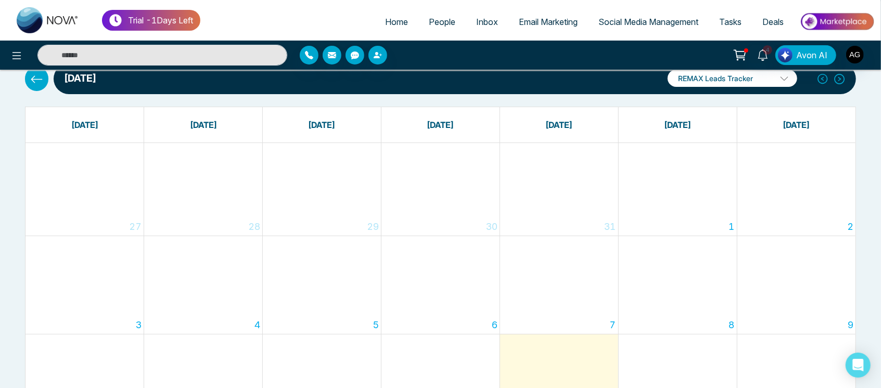
click at [37, 85] on icon at bounding box center [36, 79] width 13 height 13
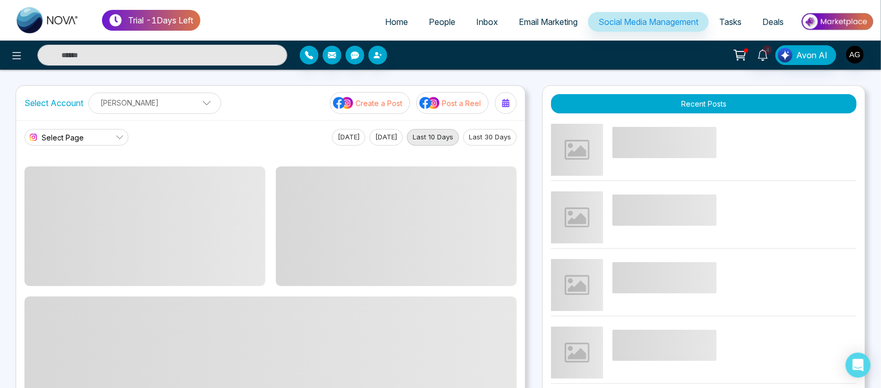
click at [385, 98] on p "Create a Post" at bounding box center [378, 103] width 47 height 11
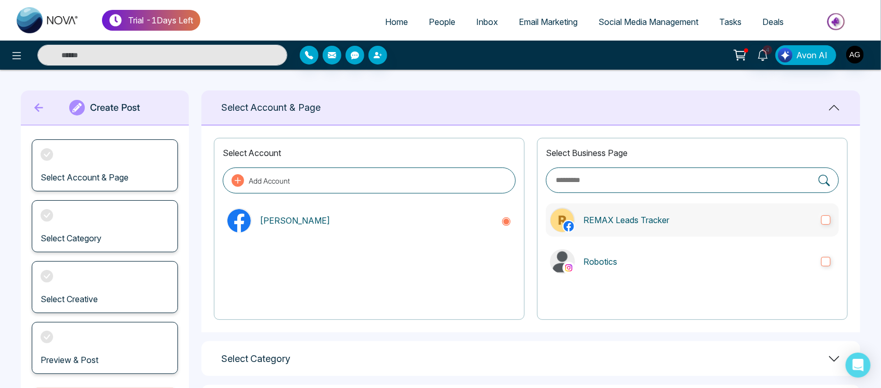
click at [671, 232] on label "REMAX Leads Tracker" at bounding box center [692, 219] width 293 height 33
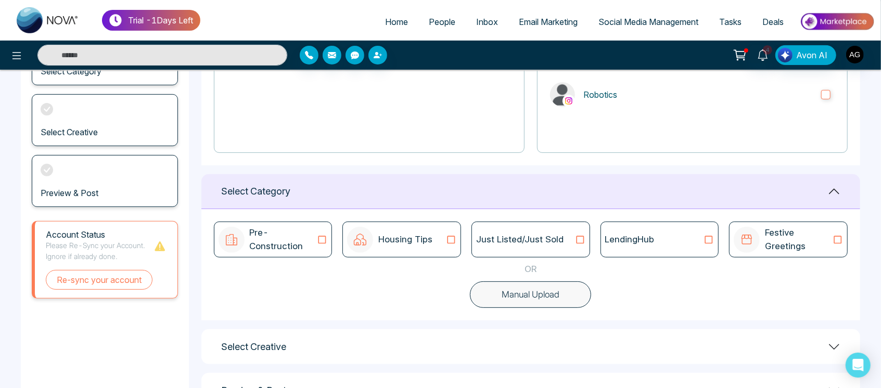
scroll to position [208, 0]
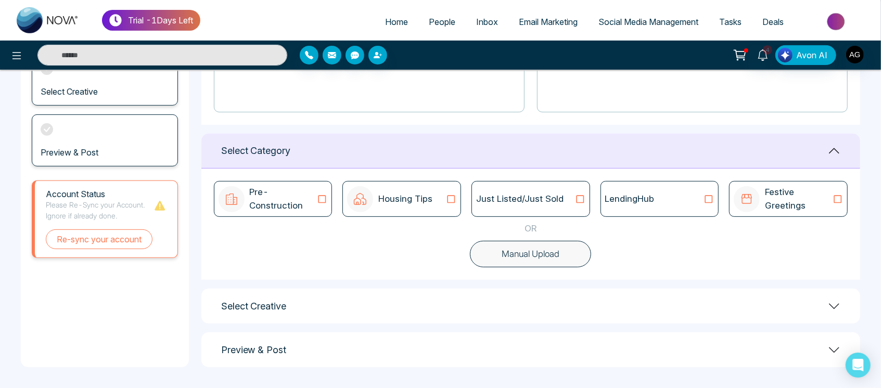
click at [566, 257] on button "Manual Upload" at bounding box center [530, 254] width 121 height 27
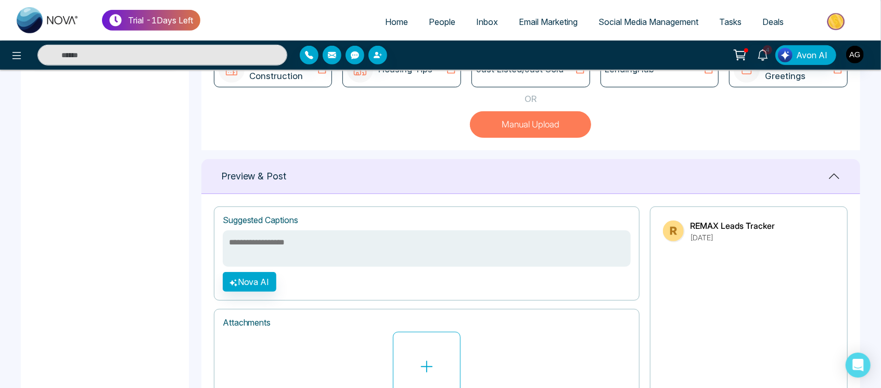
scroll to position [341, 0]
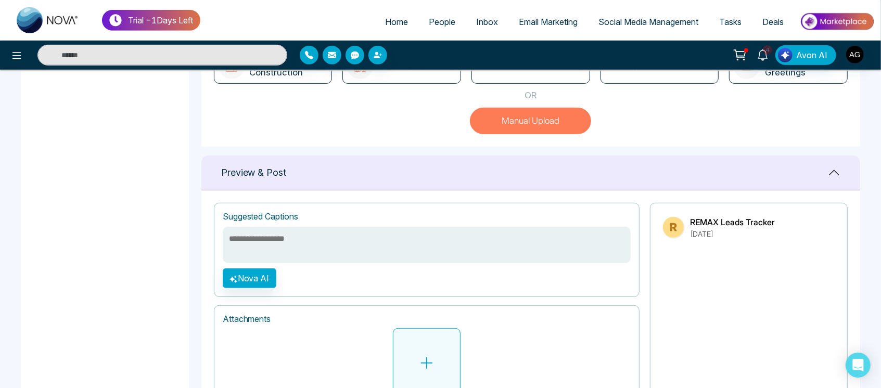
click at [432, 362] on icon at bounding box center [427, 363] width 12 height 12
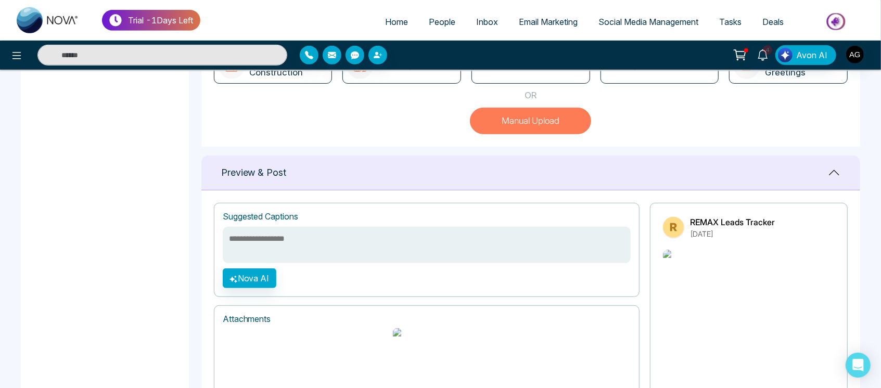
click at [386, 246] on textarea at bounding box center [427, 245] width 408 height 36
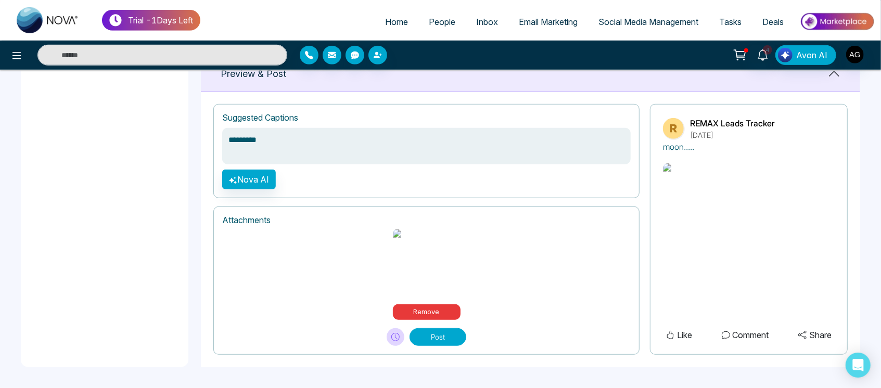
type textarea "*********"
click at [437, 336] on button "Post" at bounding box center [438, 337] width 57 height 18
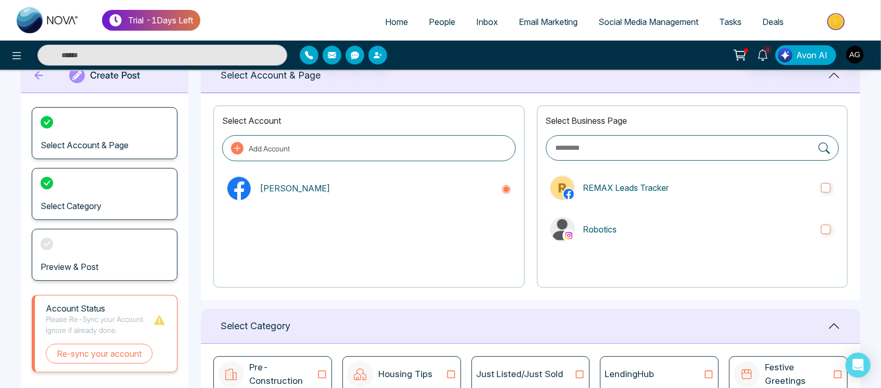
scroll to position [0, 0]
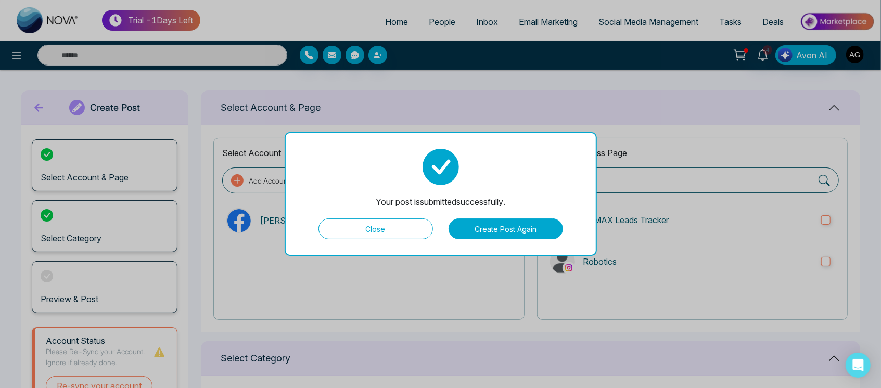
click at [404, 225] on button "Close" at bounding box center [375, 229] width 114 height 21
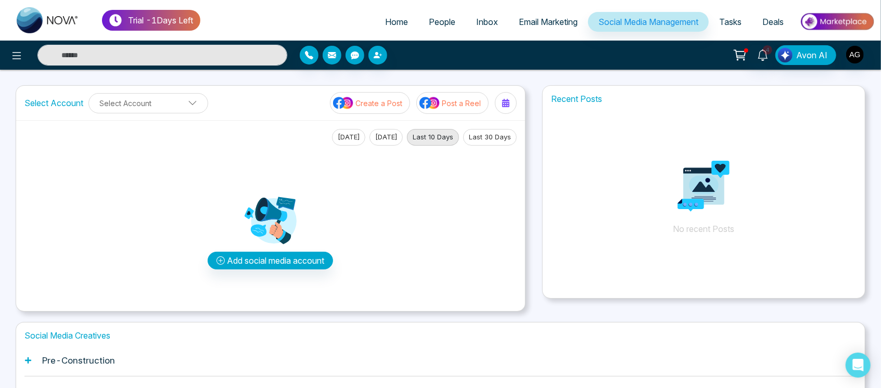
click at [387, 98] on p "Create a Post" at bounding box center [378, 103] width 47 height 11
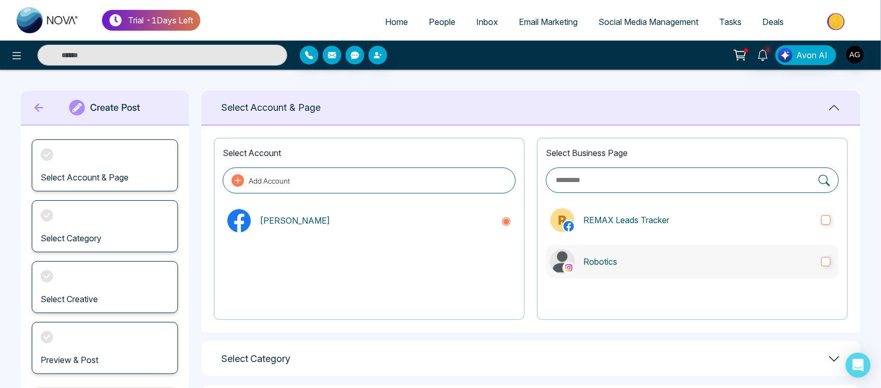
click at [633, 253] on label "Robotics" at bounding box center [692, 261] width 293 height 33
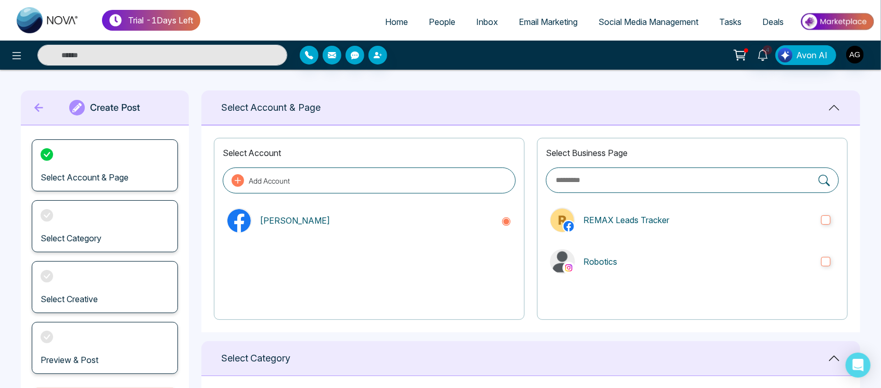
scroll to position [208, 0]
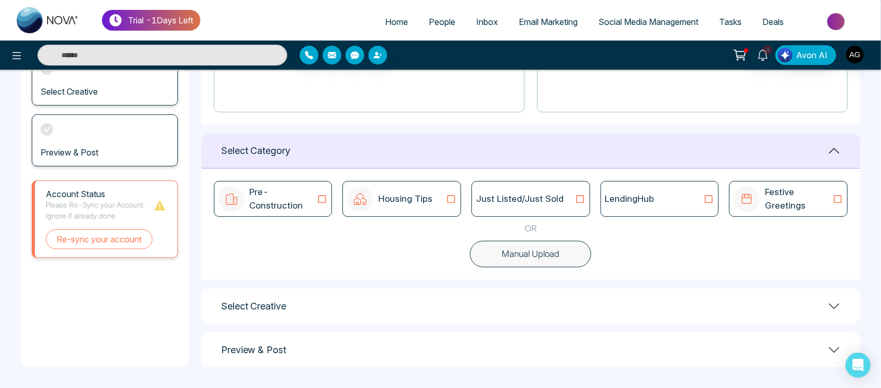
click at [554, 258] on button "Manual Upload" at bounding box center [530, 254] width 121 height 27
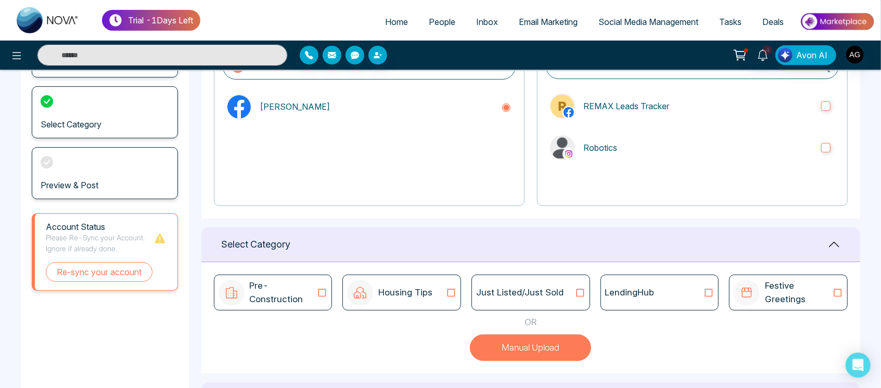
scroll to position [142, 0]
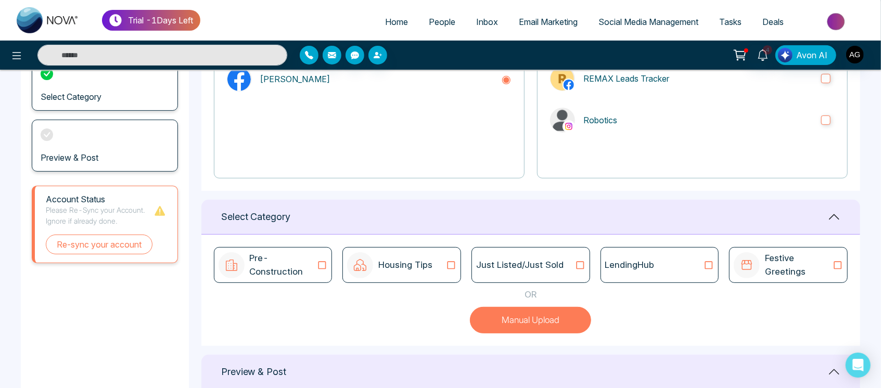
click at [554, 273] on div "Just Listed/Just Sold" at bounding box center [530, 265] width 119 height 36
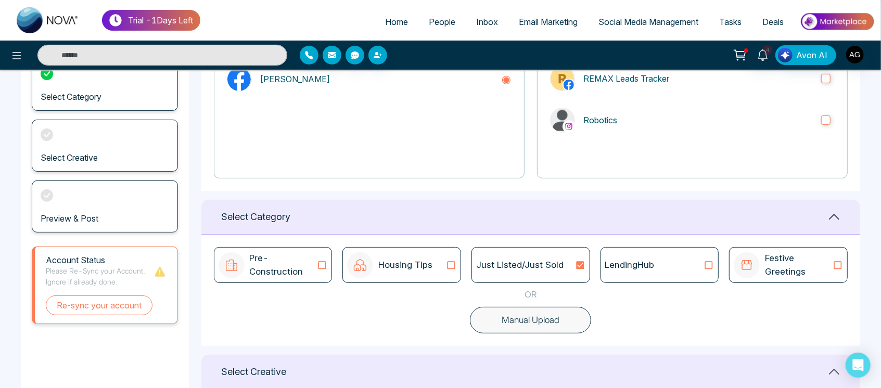
click at [555, 311] on button "Manual Upload" at bounding box center [530, 320] width 121 height 27
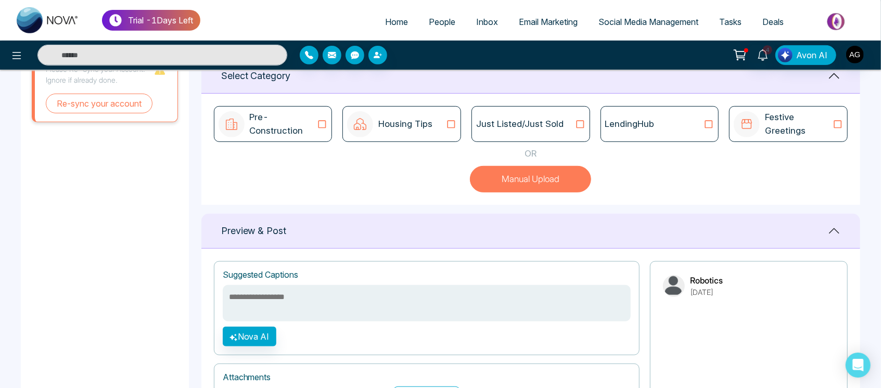
scroll to position [418, 0]
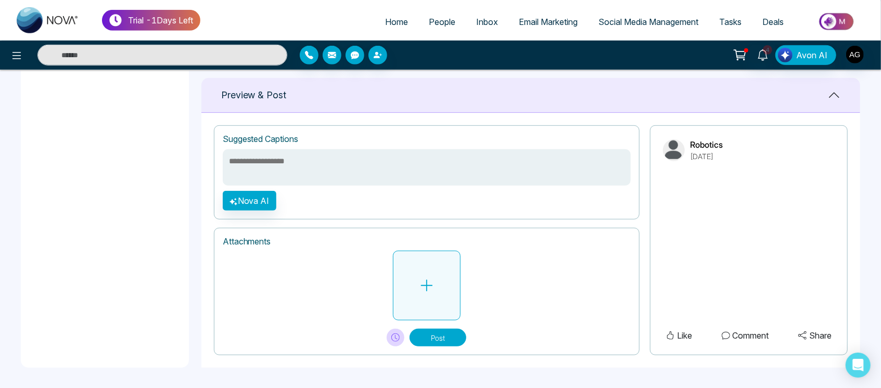
click at [437, 298] on button at bounding box center [427, 286] width 68 height 70
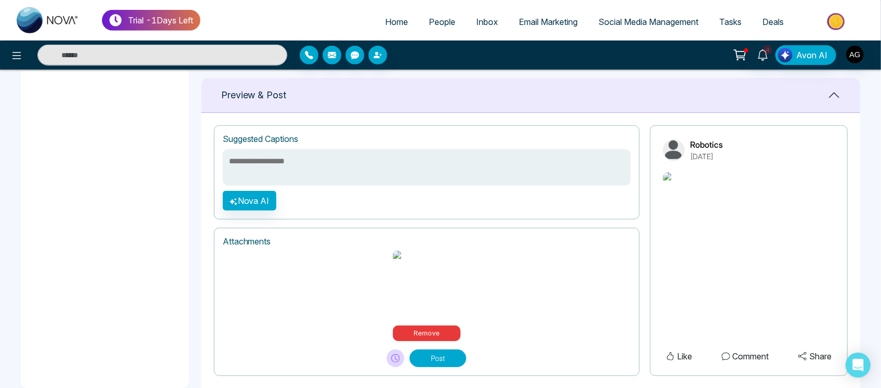
click at [347, 163] on textarea at bounding box center [427, 167] width 408 height 36
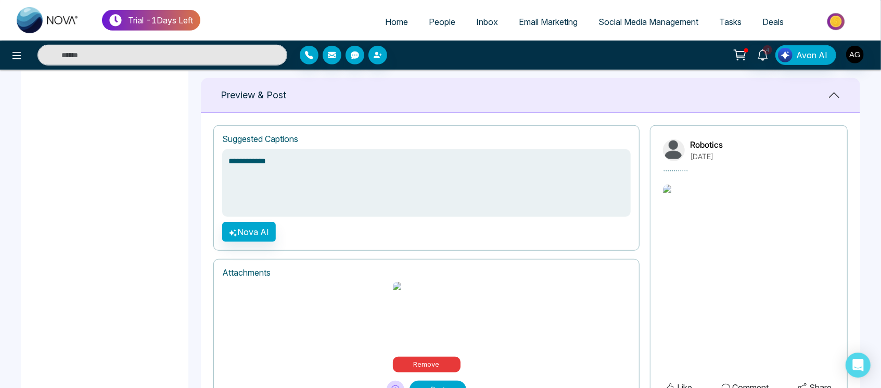
type textarea "**********"
click at [433, 381] on button "Post" at bounding box center [438, 390] width 57 height 18
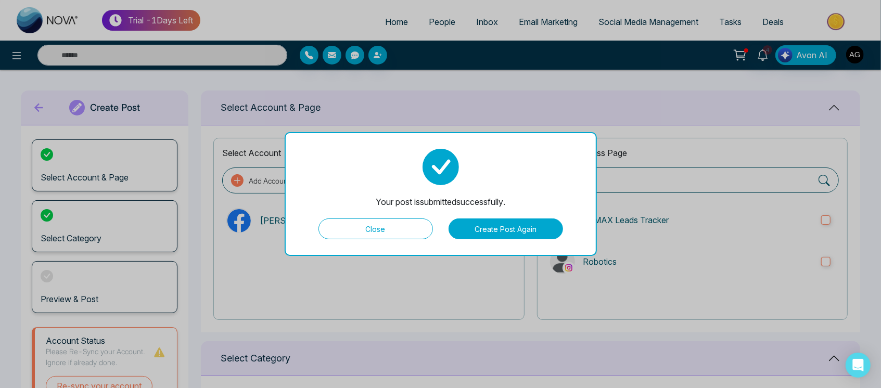
click at [401, 224] on button "Close" at bounding box center [375, 229] width 114 height 21
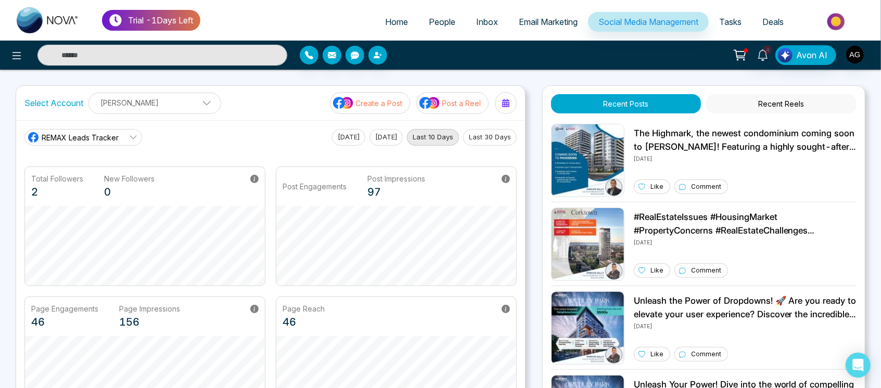
click at [441, 93] on button "Post a Reel" at bounding box center [452, 103] width 72 height 22
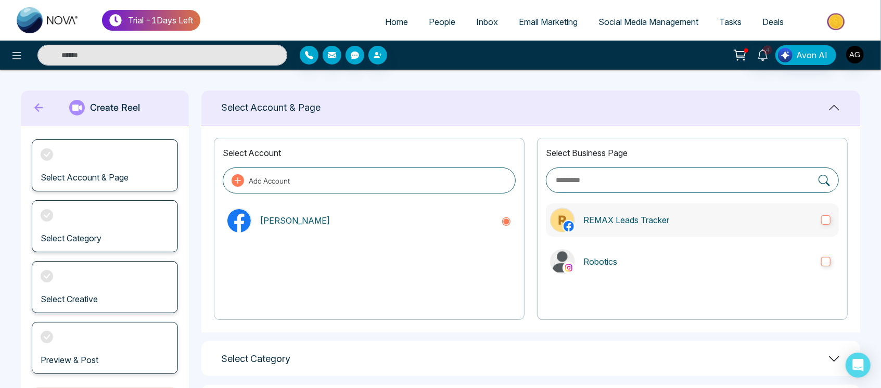
click at [683, 223] on p "REMAX Leads Tracker" at bounding box center [697, 220] width 229 height 12
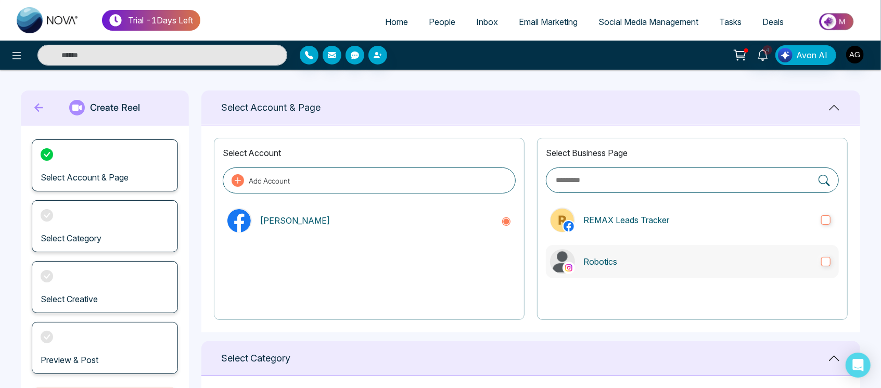
click at [694, 272] on label "Robotics" at bounding box center [692, 261] width 293 height 33
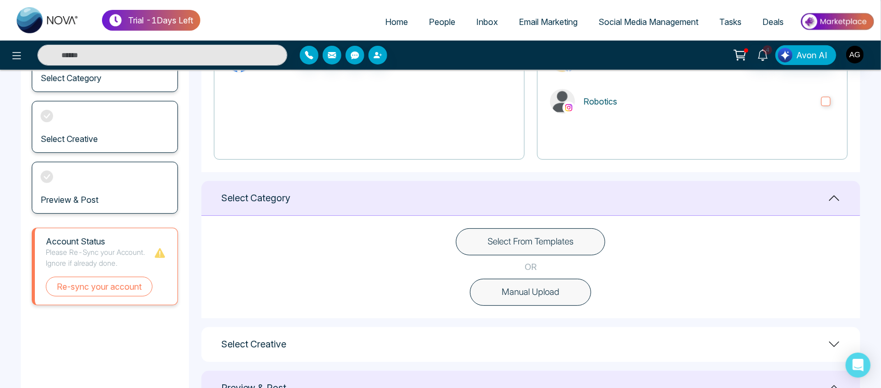
scroll to position [163, 0]
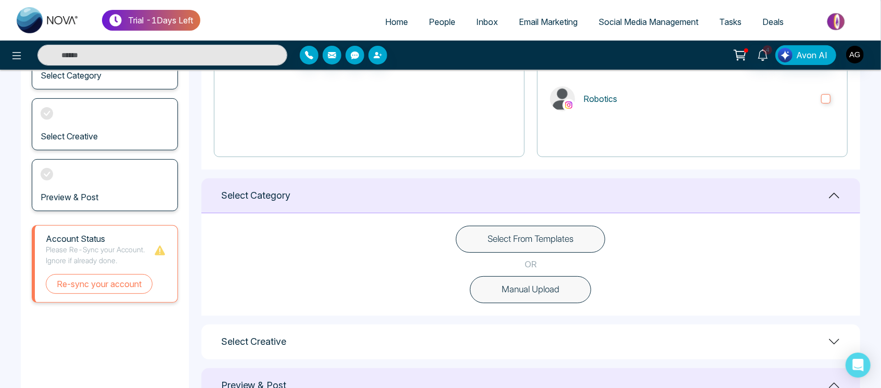
click at [550, 231] on button "Select From Templates" at bounding box center [530, 239] width 149 height 27
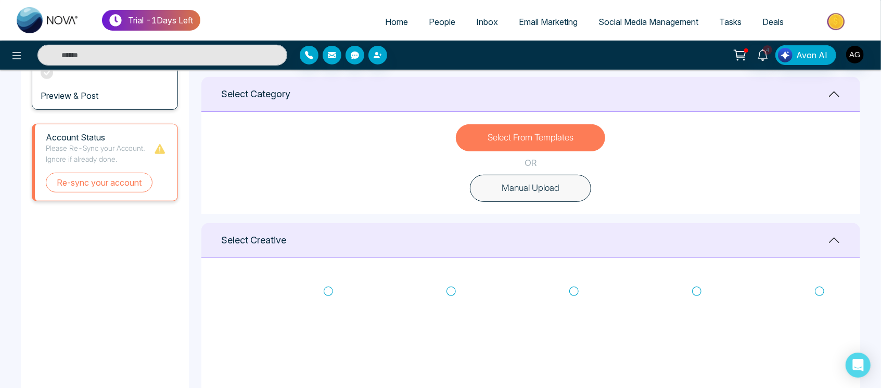
scroll to position [325, 0]
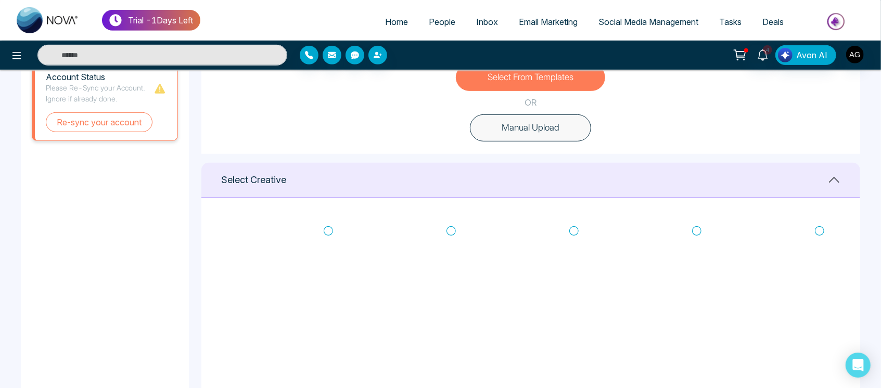
click at [820, 232] on icon at bounding box center [819, 231] width 9 height 10
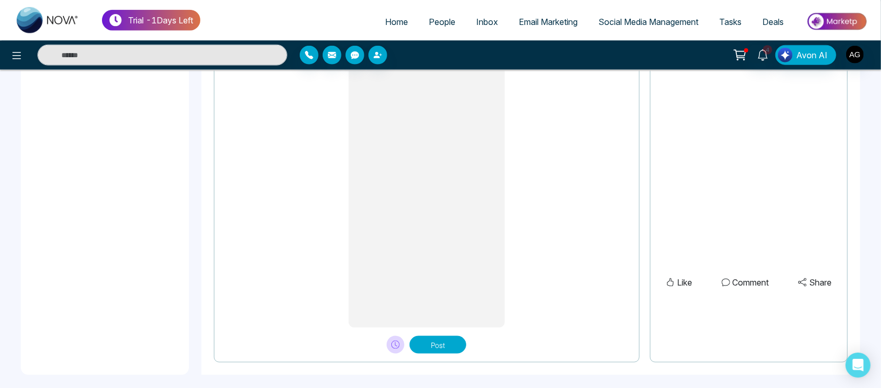
scroll to position [869, 0]
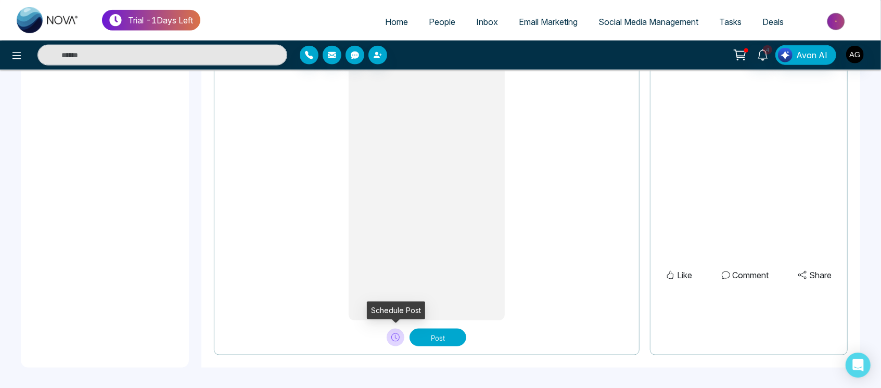
click at [398, 338] on icon at bounding box center [395, 338] width 8 height 8
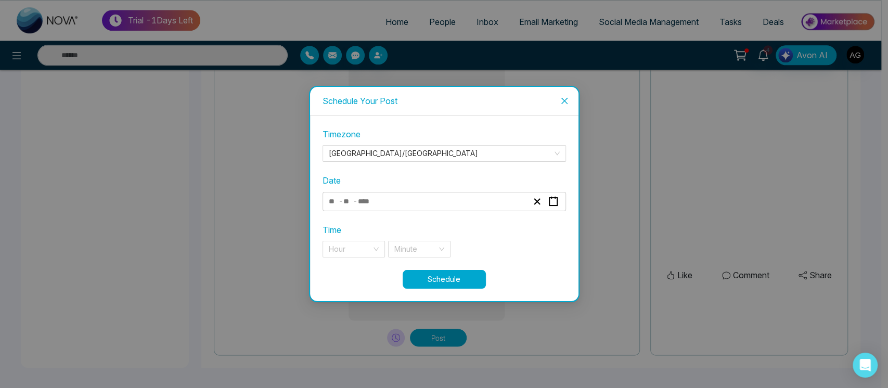
click at [444, 197] on div "- -" at bounding box center [428, 202] width 202 height 14
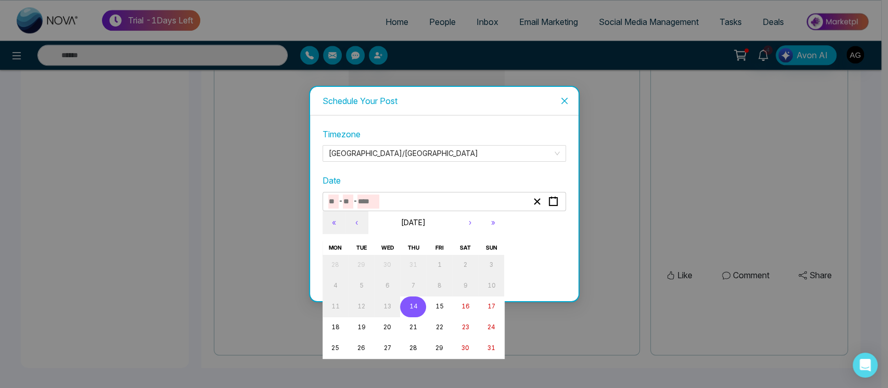
click at [415, 308] on abbr "14" at bounding box center [413, 306] width 8 height 7
type input "*"
type input "**"
type input "****"
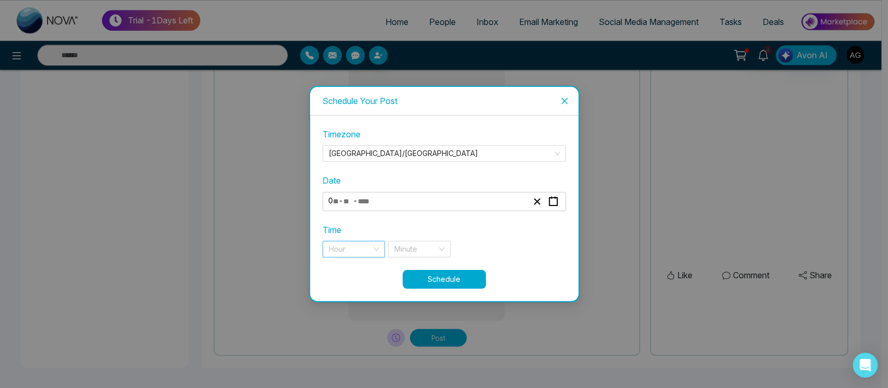
click at [370, 253] on input "search" at bounding box center [350, 249] width 43 height 16
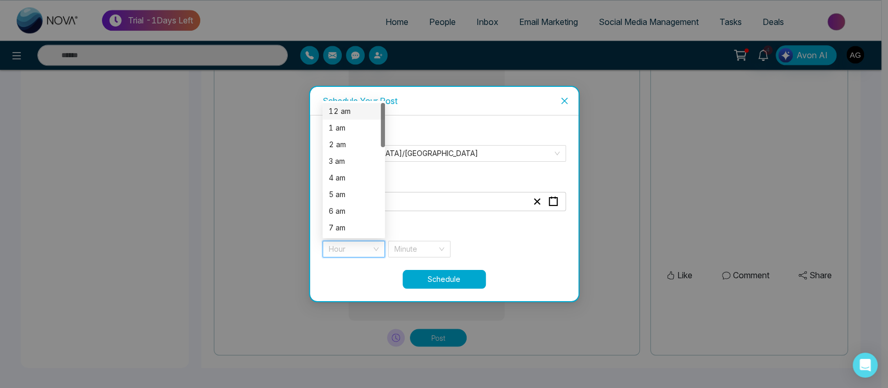
click at [357, 112] on div "12 am" at bounding box center [354, 111] width 50 height 11
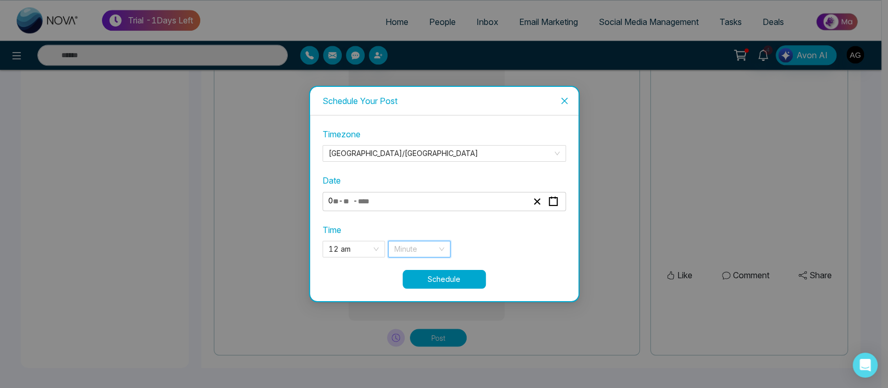
click at [421, 245] on input "search" at bounding box center [415, 249] width 43 height 16
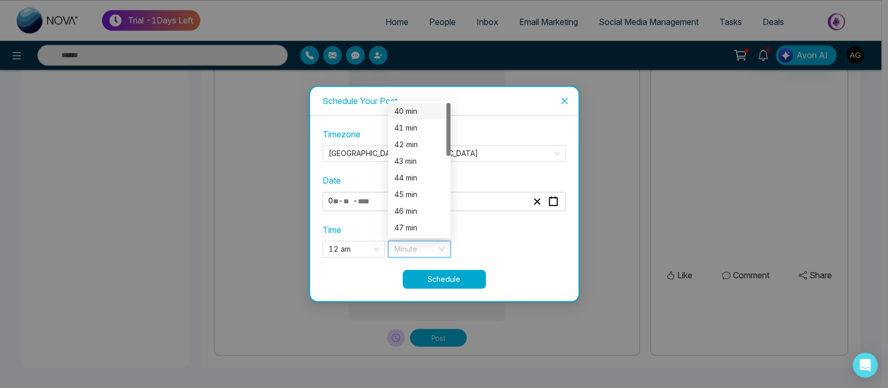
click at [416, 104] on div "40 min" at bounding box center [419, 111] width 62 height 17
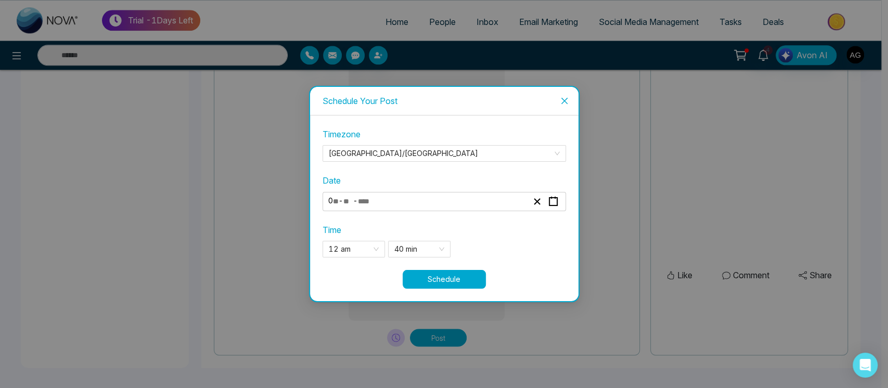
click at [455, 278] on button "Schedule" at bounding box center [444, 279] width 83 height 19
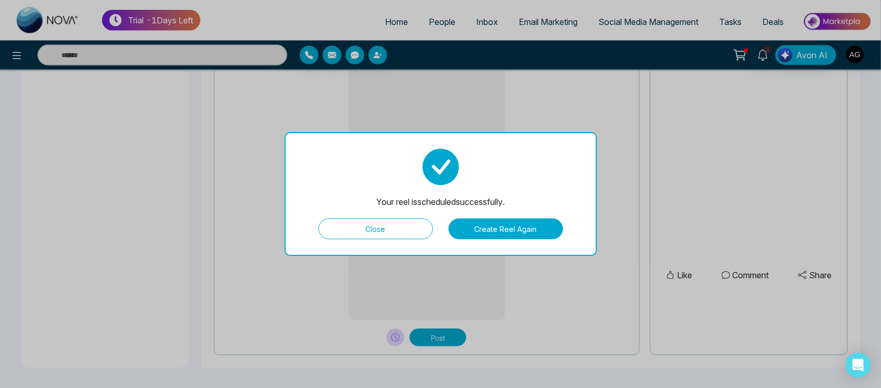
click at [384, 232] on button "Close" at bounding box center [375, 229] width 114 height 21
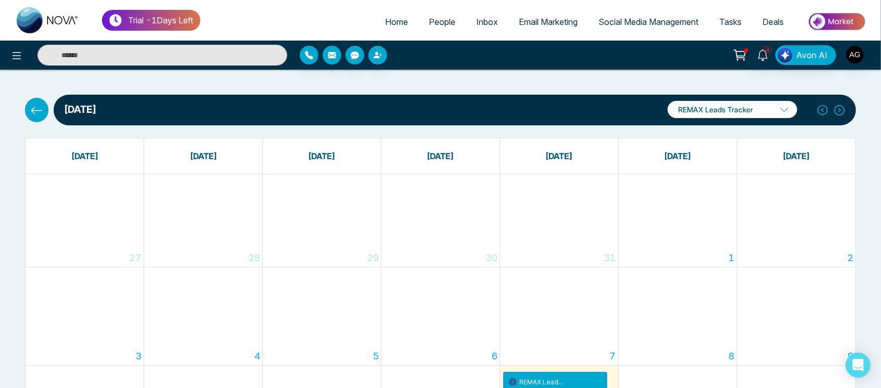
click at [33, 110] on icon at bounding box center [36, 110] width 13 height 13
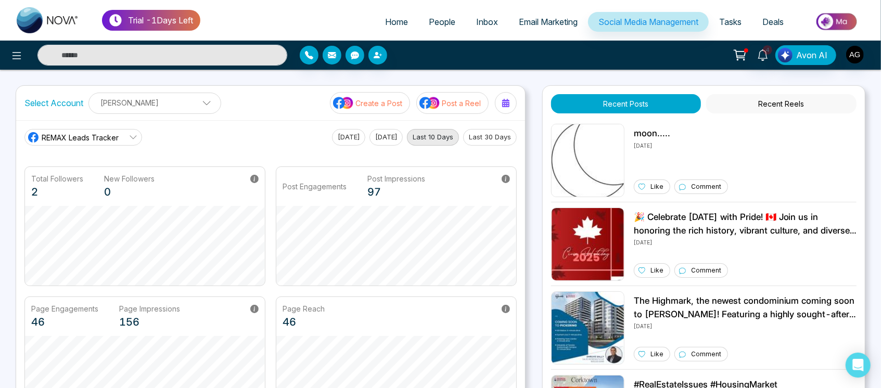
click at [462, 111] on button "Post a Reel" at bounding box center [452, 103] width 72 height 22
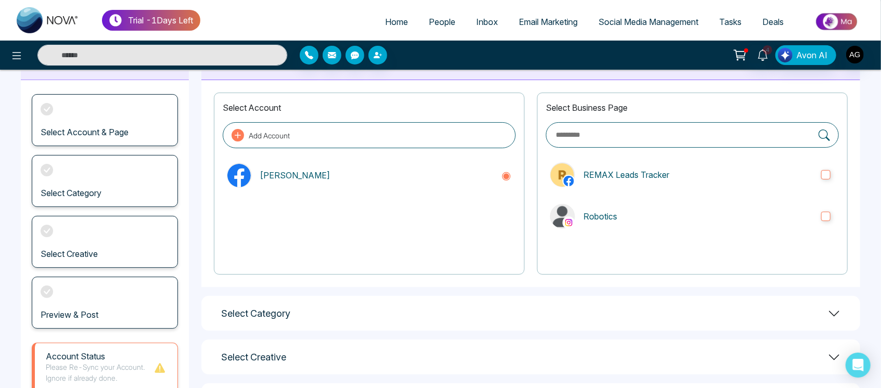
scroll to position [81, 0]
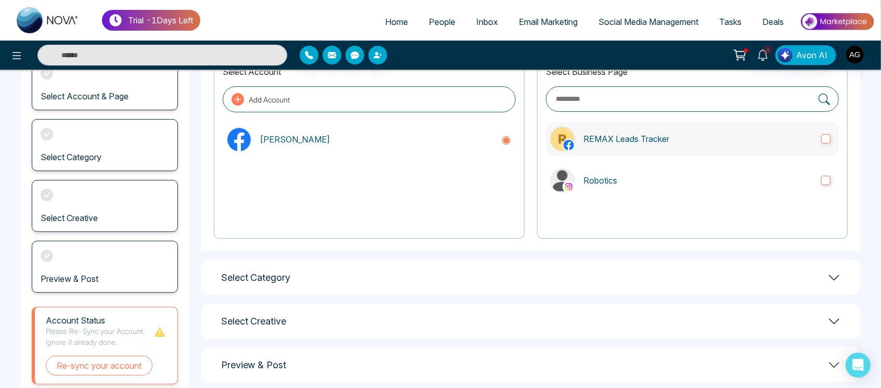
click at [670, 144] on p "REMAX Leads Tracker" at bounding box center [697, 139] width 229 height 12
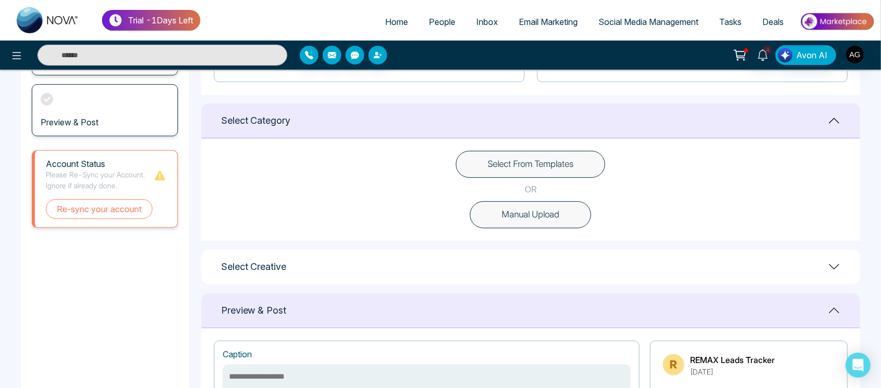
scroll to position [225, 0]
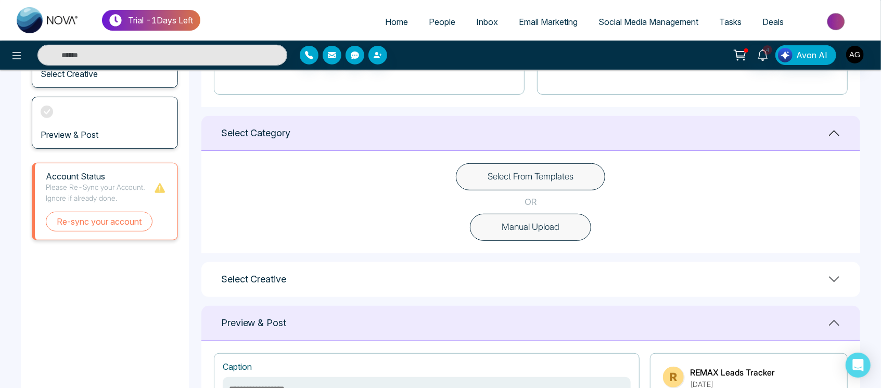
click at [554, 172] on button "Select From Templates" at bounding box center [530, 176] width 149 height 27
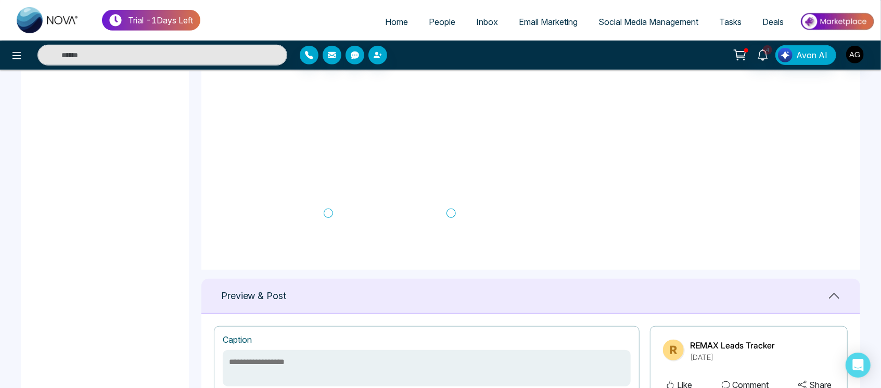
scroll to position [132, 0]
click at [450, 175] on icon at bounding box center [450, 175] width 9 height 10
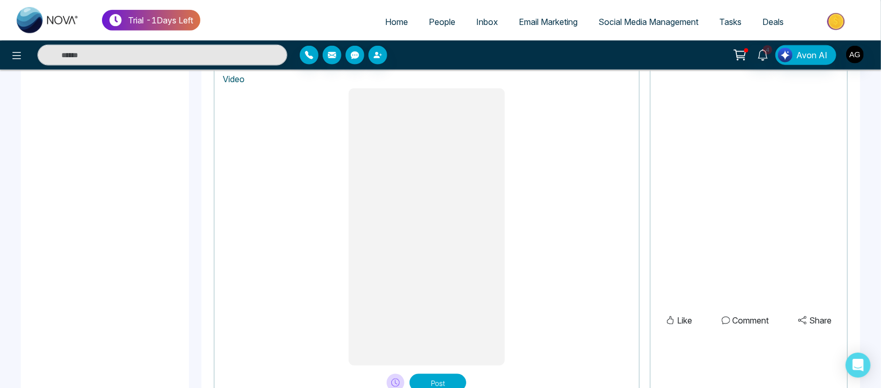
scroll to position [869, 0]
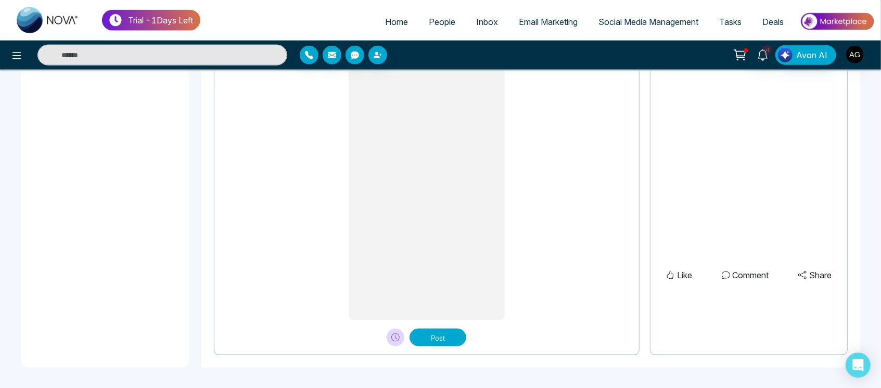
click at [389, 335] on button at bounding box center [396, 338] width 18 height 18
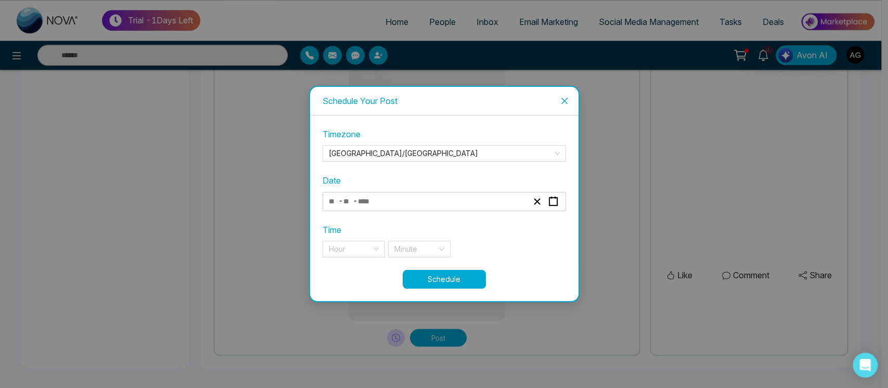
click at [433, 199] on div "- -" at bounding box center [428, 202] width 202 height 14
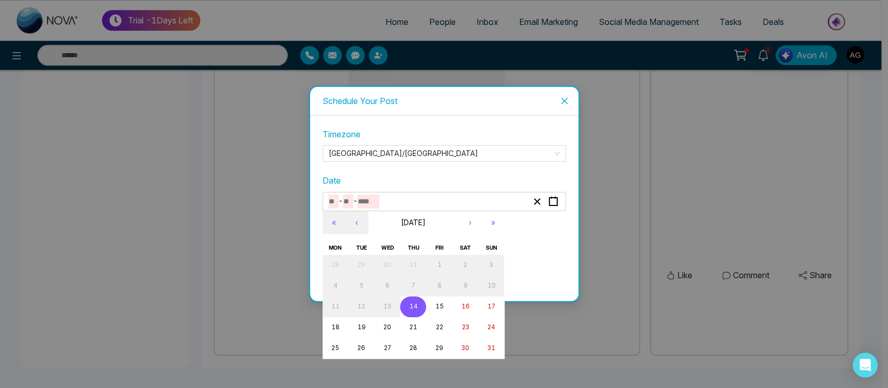
click at [414, 307] on abbr "14" at bounding box center [413, 306] width 8 height 7
type input "*"
type input "**"
type input "****"
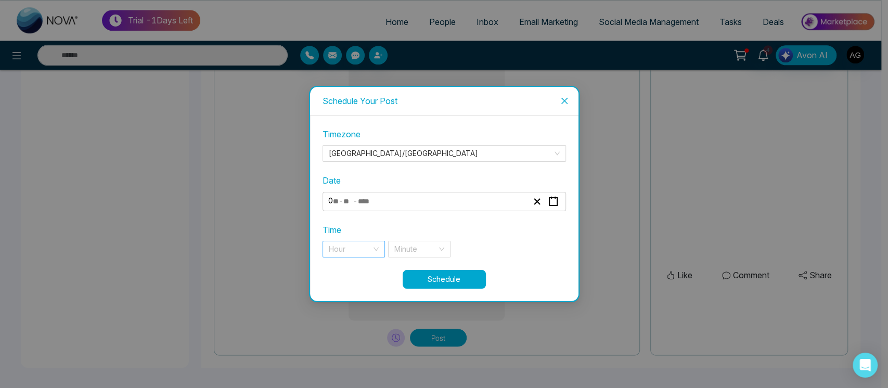
click at [354, 252] on input "search" at bounding box center [350, 249] width 43 height 16
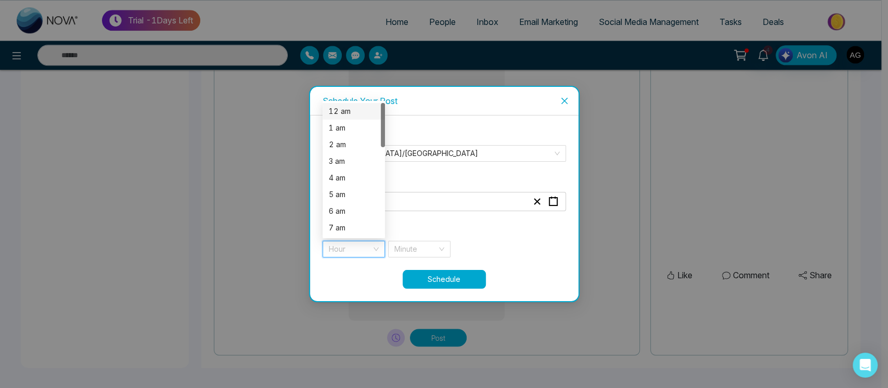
click at [353, 112] on div "12 am" at bounding box center [354, 111] width 50 height 11
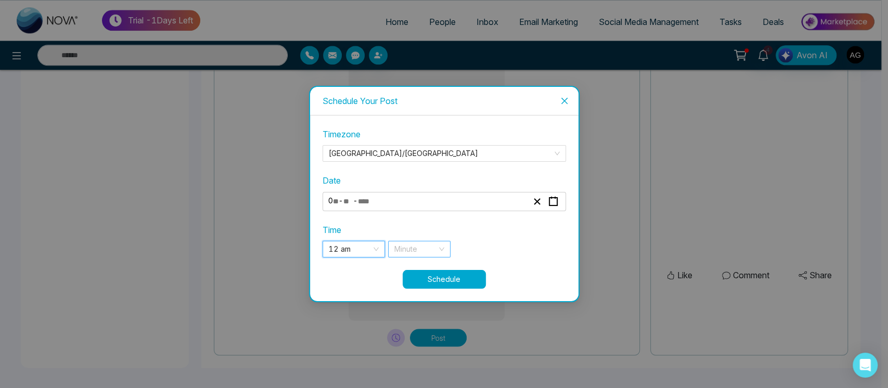
click at [422, 252] on input "search" at bounding box center [415, 249] width 43 height 16
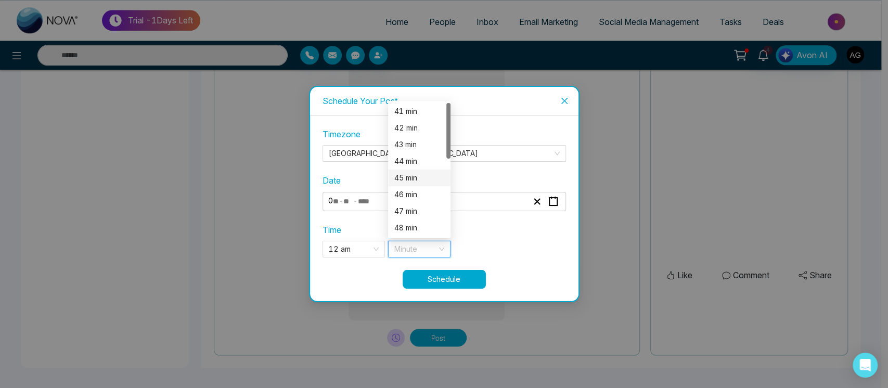
click at [414, 180] on div "45 min" at bounding box center [419, 177] width 50 height 11
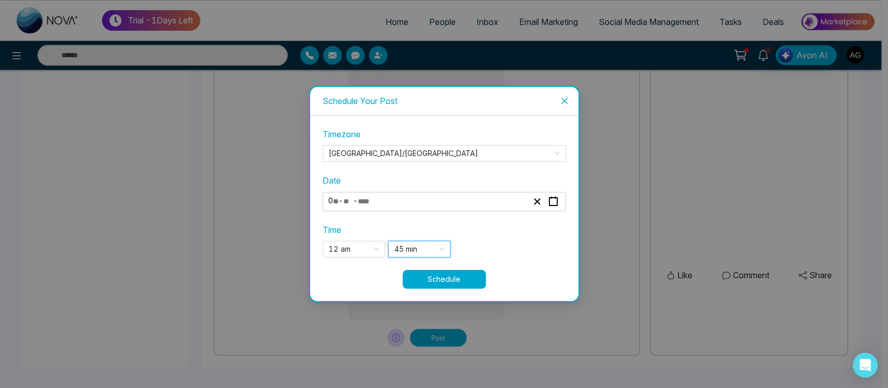
click at [442, 280] on button "Schedule" at bounding box center [444, 279] width 83 height 19
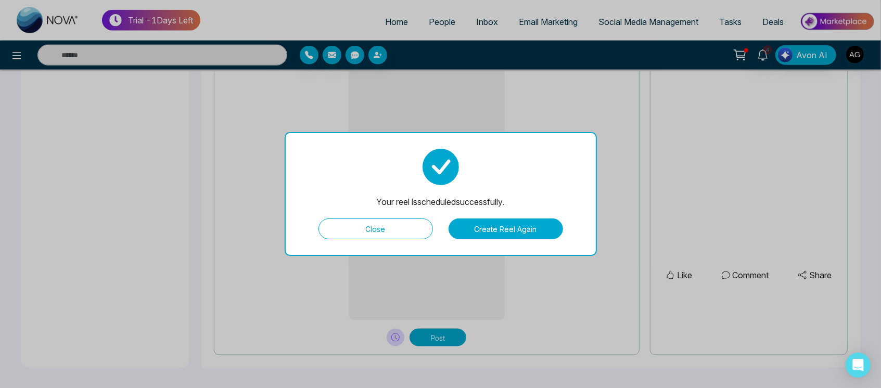
click at [406, 238] on button "Close" at bounding box center [375, 229] width 114 height 21
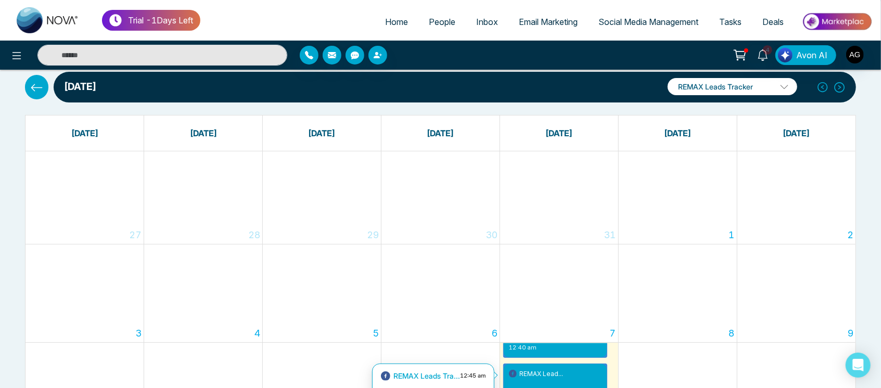
scroll to position [16, 0]
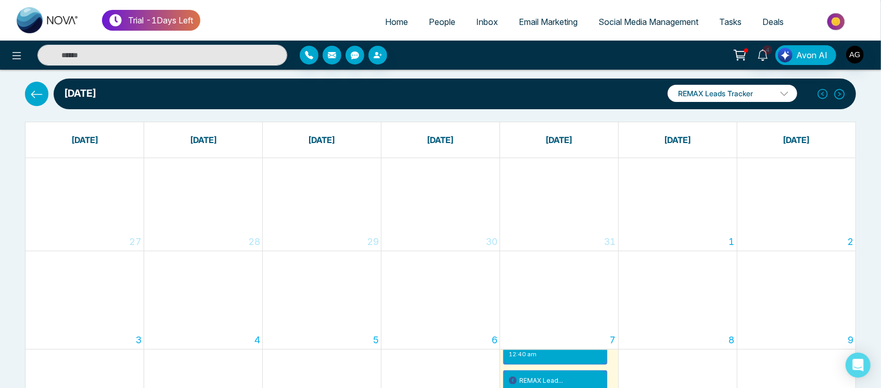
click at [35, 92] on icon at bounding box center [36, 94] width 13 height 13
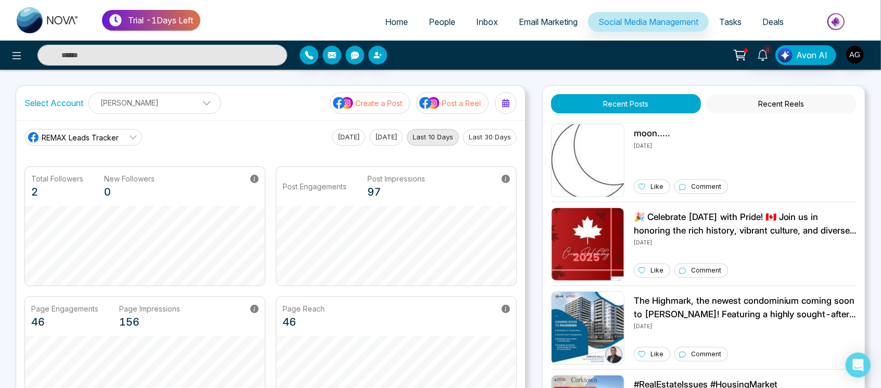
click at [439, 98] on img at bounding box center [429, 103] width 21 height 14
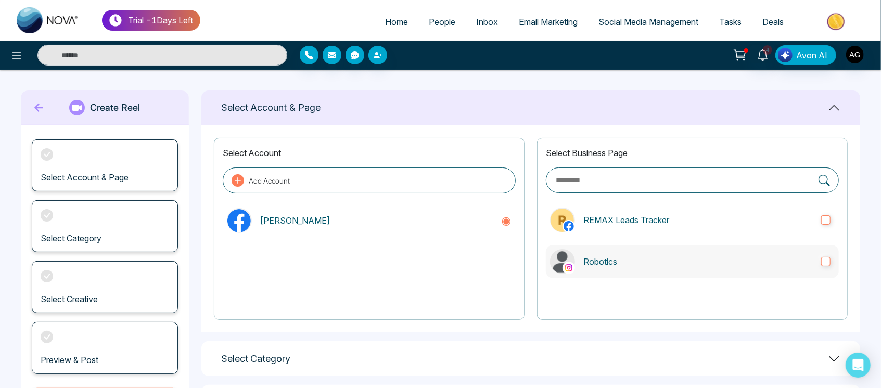
click at [634, 260] on p "Robotics" at bounding box center [697, 261] width 229 height 12
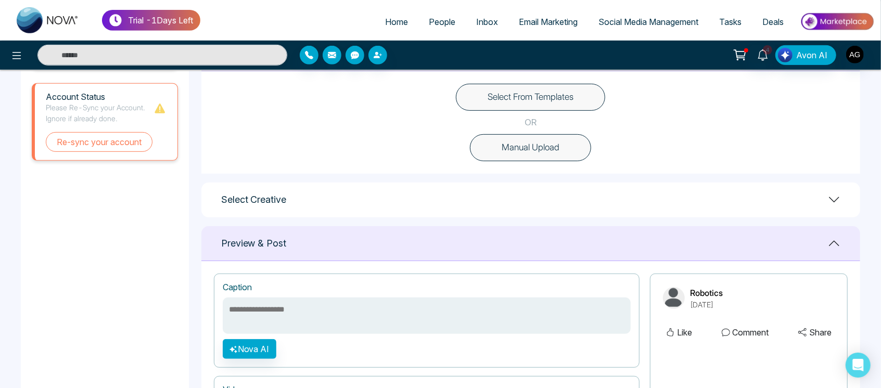
scroll to position [306, 0]
click at [544, 84] on button "Select From Templates" at bounding box center [530, 95] width 149 height 27
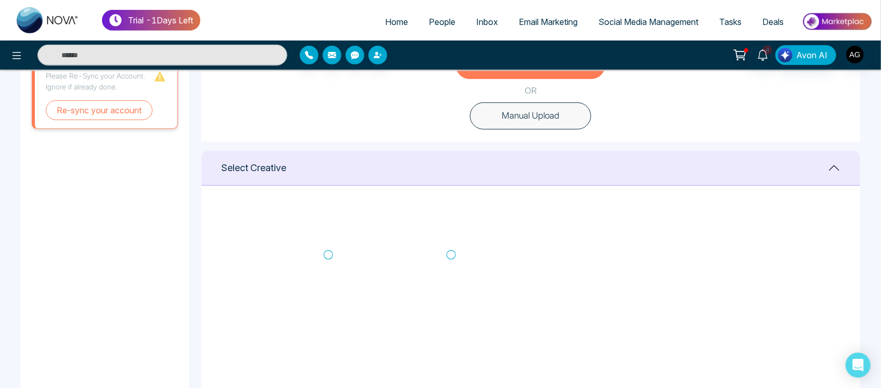
scroll to position [177, 0]
click at [329, 252] on icon at bounding box center [328, 254] width 9 height 10
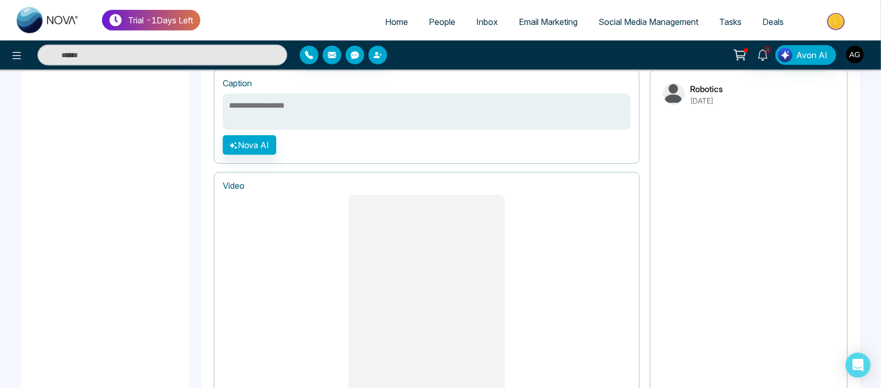
scroll to position [869, 0]
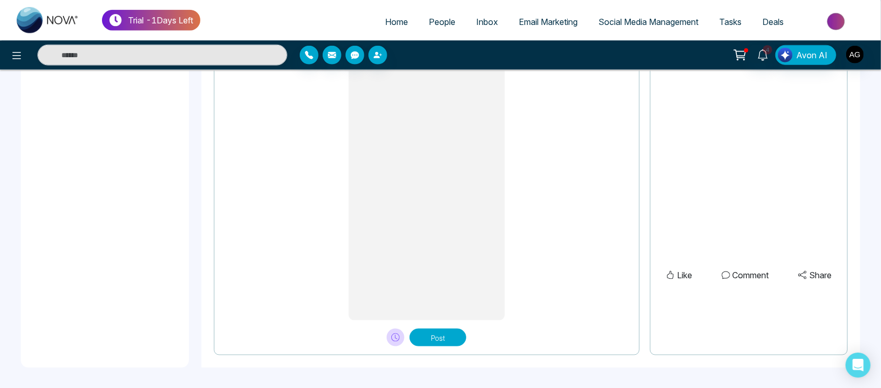
click at [440, 338] on button "Post" at bounding box center [438, 338] width 57 height 18
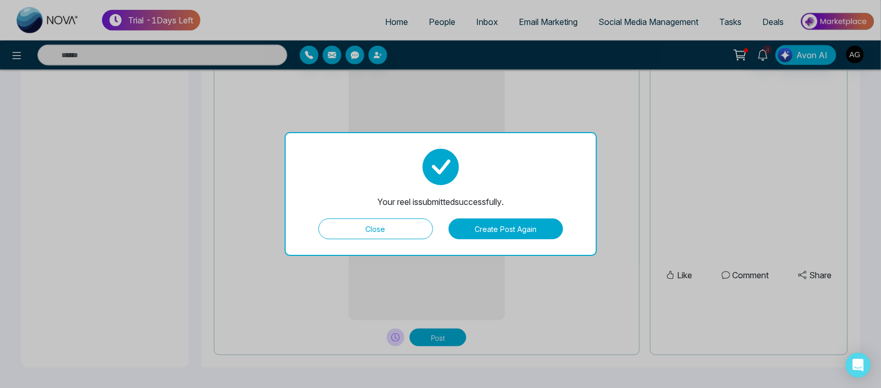
click at [408, 227] on button "Close" at bounding box center [375, 229] width 114 height 21
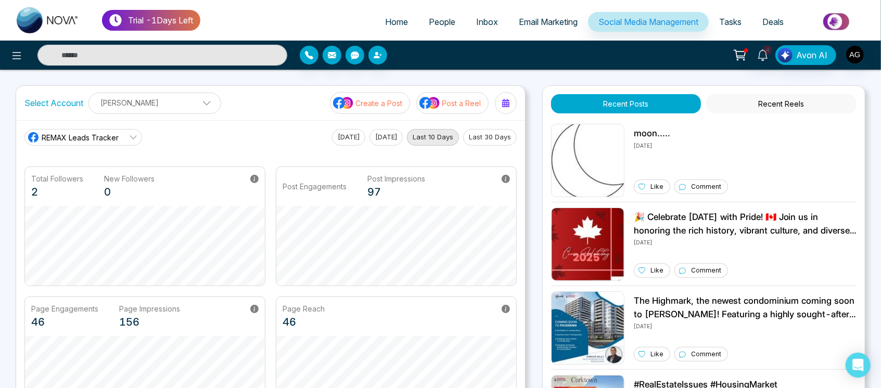
click at [443, 101] on p "Post a Reel" at bounding box center [461, 103] width 39 height 11
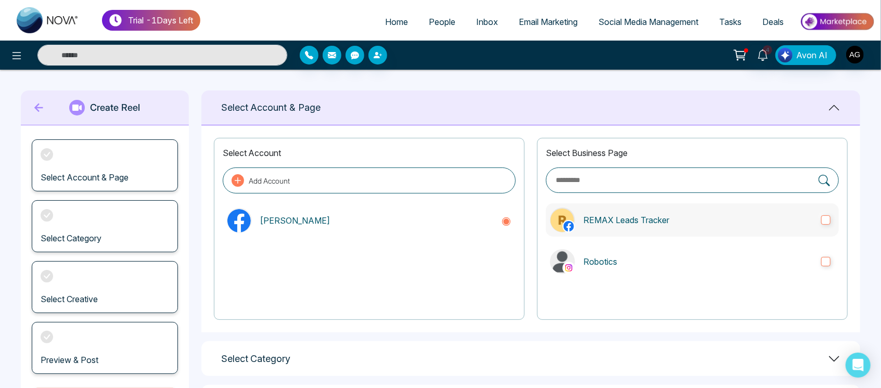
click at [646, 227] on label "REMAX Leads Tracker" at bounding box center [692, 219] width 293 height 33
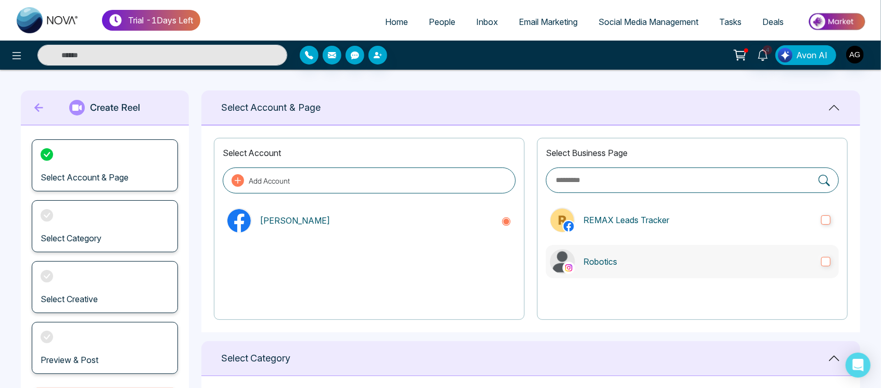
click at [668, 263] on p "Robotics" at bounding box center [697, 261] width 229 height 12
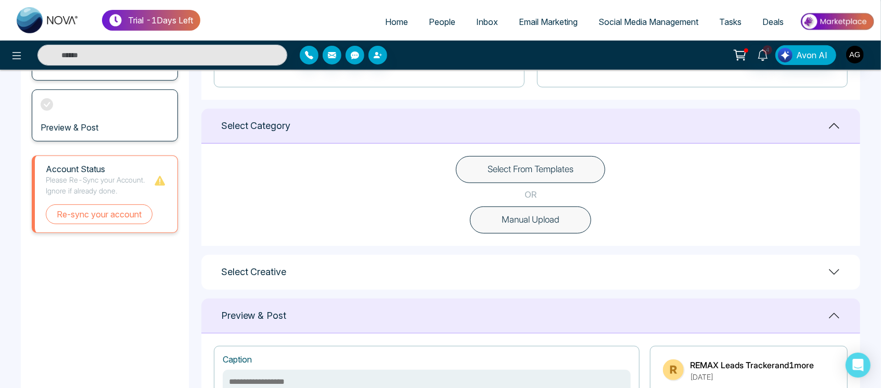
scroll to position [233, 0]
click at [564, 228] on button "Manual Upload" at bounding box center [530, 219] width 121 height 27
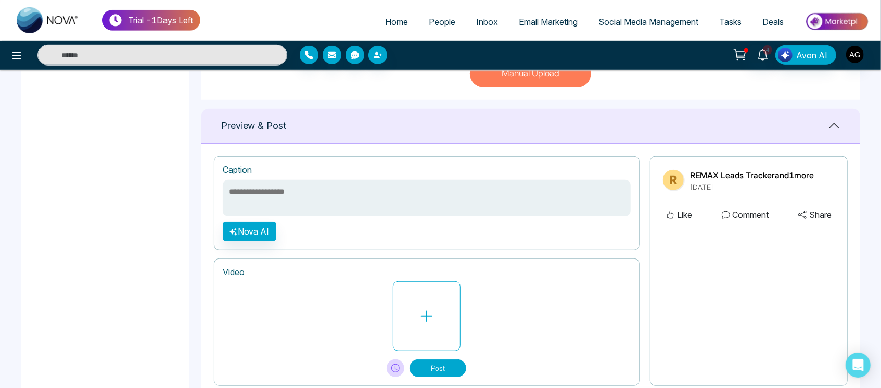
scroll to position [392, 0]
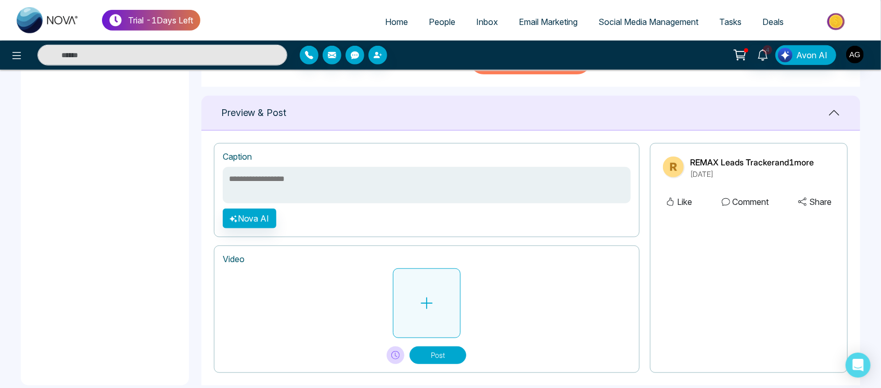
click at [417, 306] on button at bounding box center [427, 303] width 68 height 70
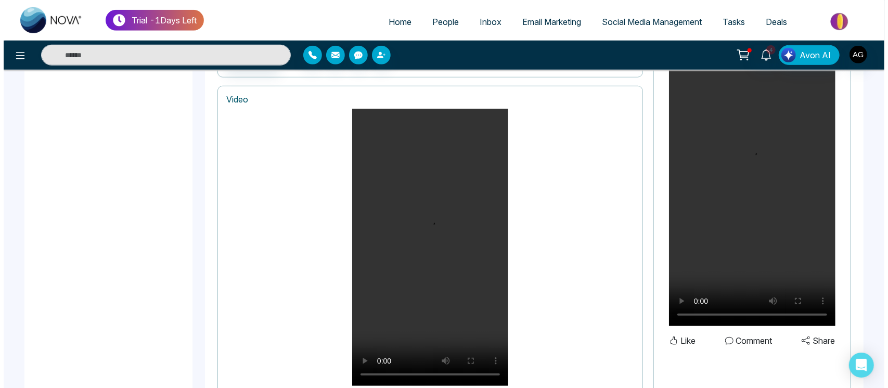
scroll to position [637, 0]
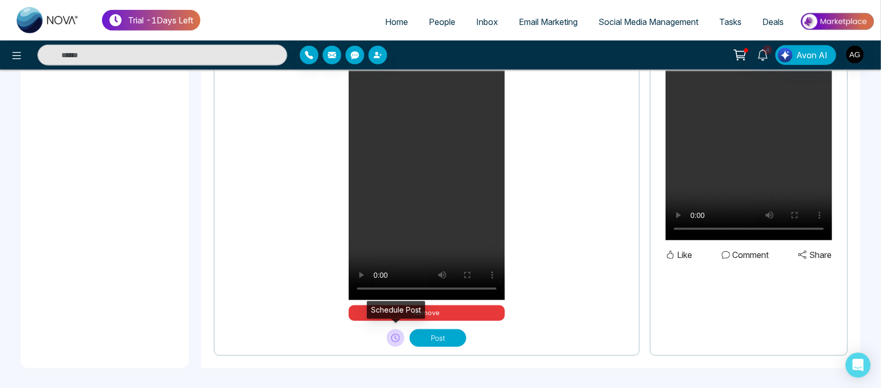
click at [390, 336] on button at bounding box center [396, 338] width 18 height 18
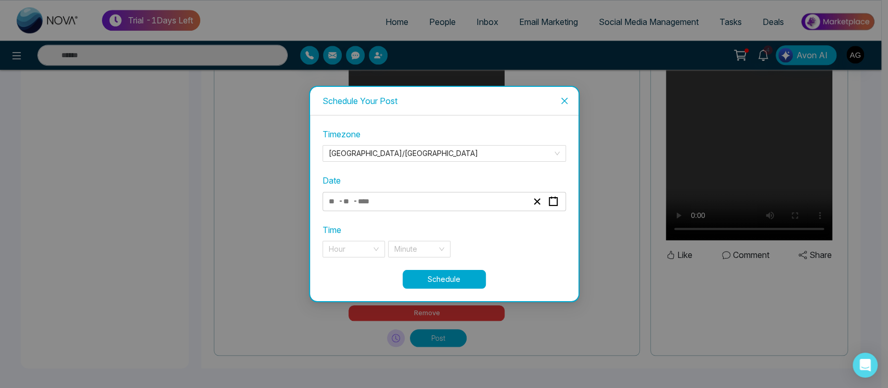
click at [428, 198] on div "- -" at bounding box center [428, 202] width 202 height 14
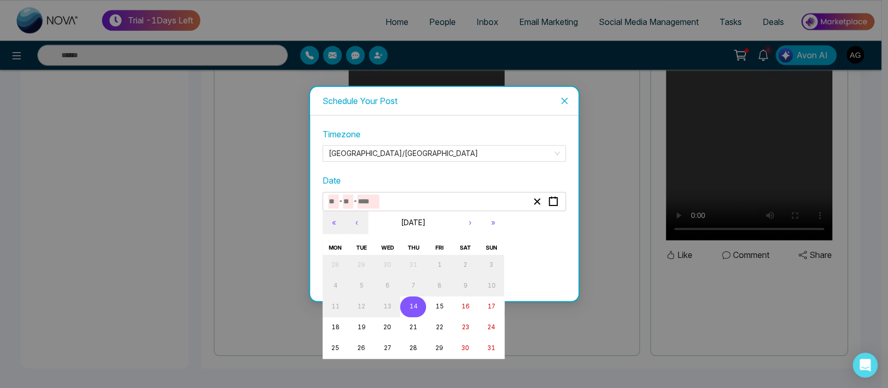
click at [414, 306] on abbr "14" at bounding box center [413, 306] width 8 height 7
type input "*"
type input "**"
type input "****"
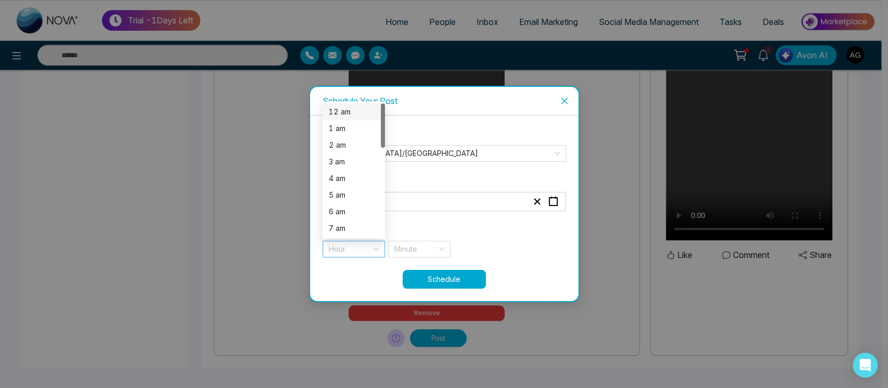
click at [377, 245] on div "Hour" at bounding box center [354, 249] width 62 height 17
click at [358, 116] on div "12 am" at bounding box center [354, 111] width 50 height 11
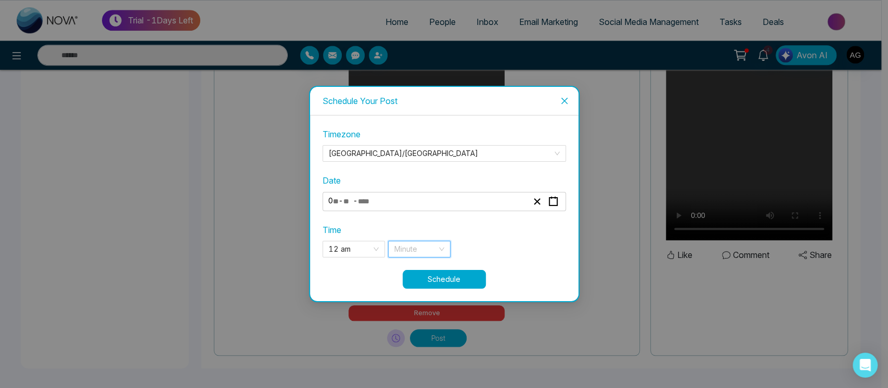
click at [427, 254] on input "search" at bounding box center [415, 249] width 43 height 16
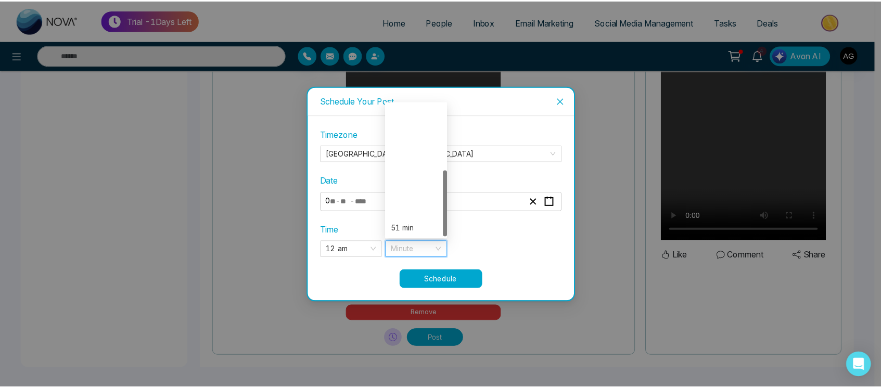
scroll to position [133, 0]
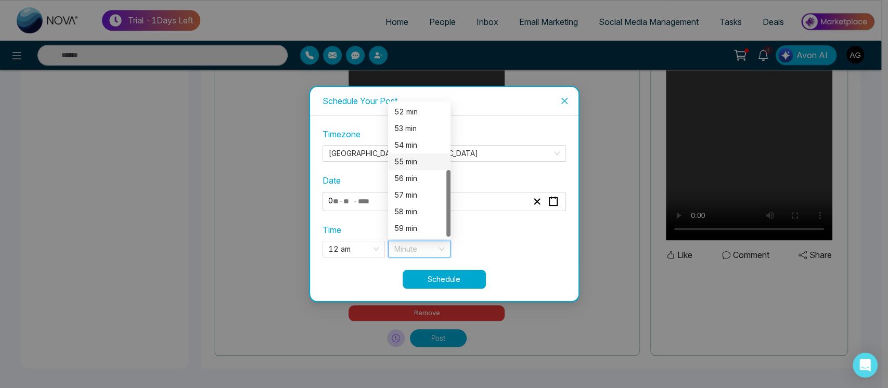
click at [418, 165] on div "55 min" at bounding box center [419, 161] width 50 height 11
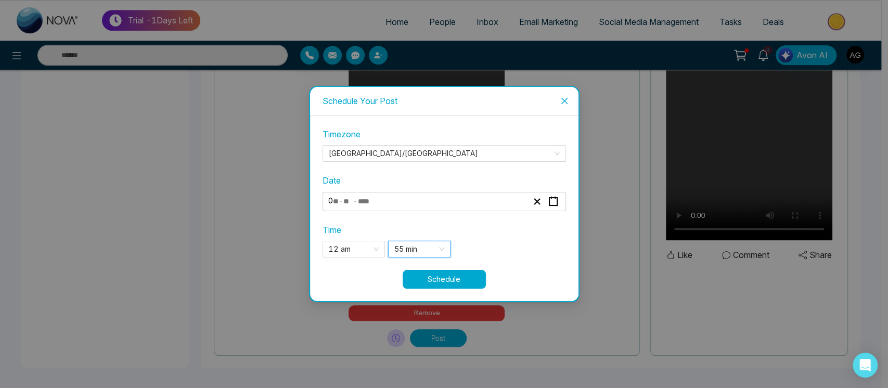
click at [463, 280] on button "Schedule" at bounding box center [444, 279] width 83 height 19
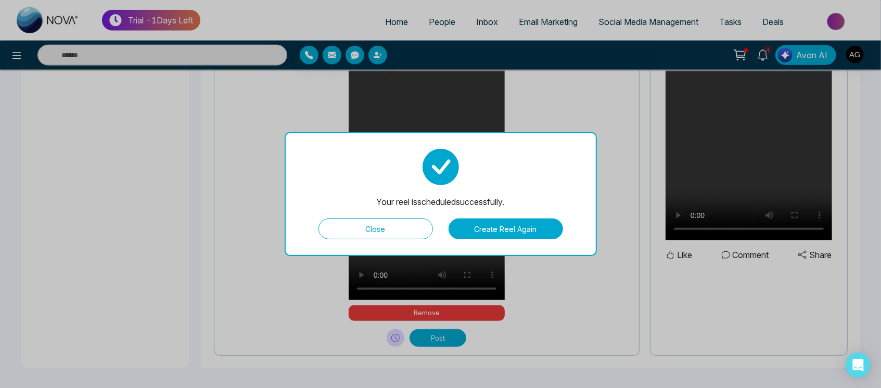
click at [394, 222] on button "Close" at bounding box center [375, 229] width 114 height 21
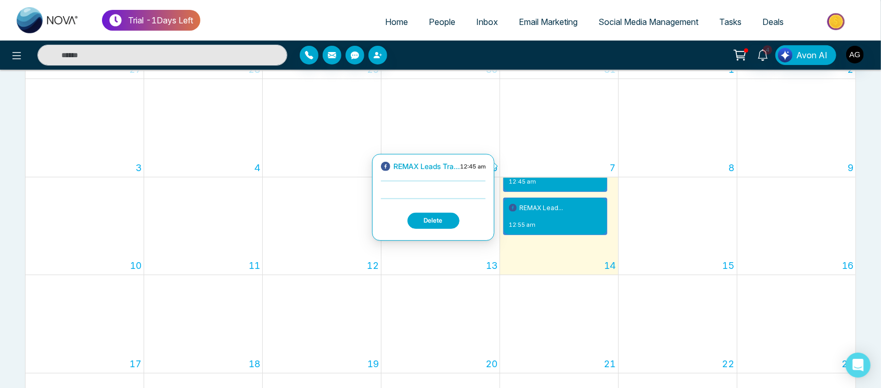
scroll to position [72, 0]
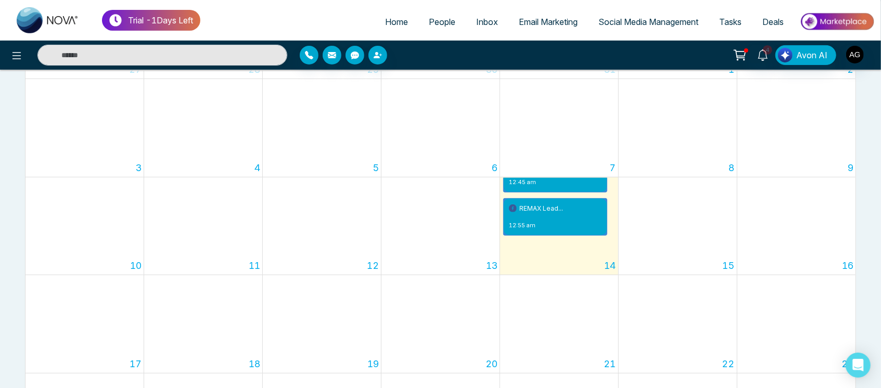
click at [633, 30] on link "Social Media Management" at bounding box center [648, 22] width 121 height 20
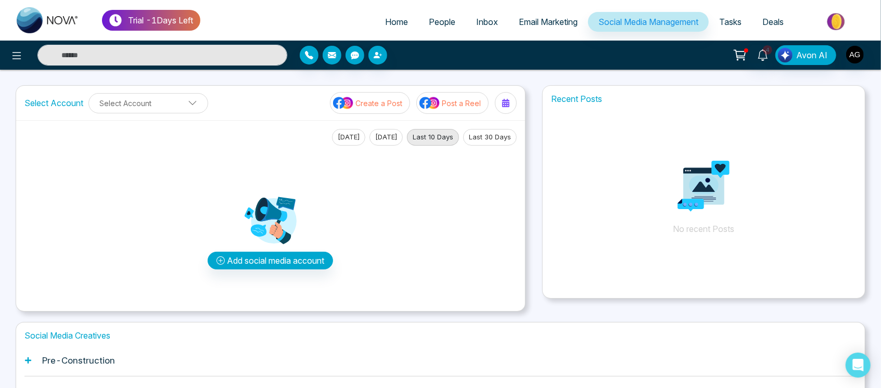
click at [458, 108] on button "Post a Reel" at bounding box center [452, 103] width 72 height 22
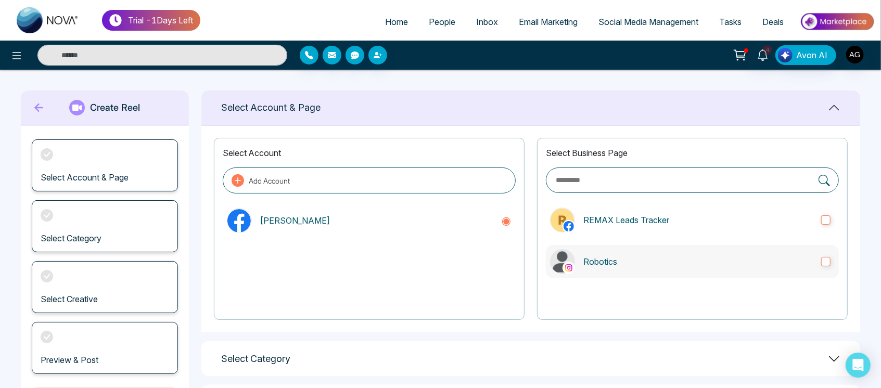
click at [665, 263] on p "Robotics" at bounding box center [697, 261] width 229 height 12
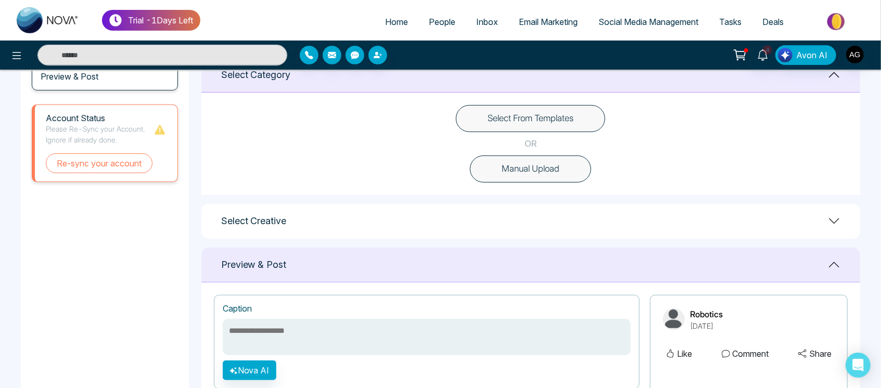
click at [549, 180] on button "Manual Upload" at bounding box center [530, 169] width 121 height 27
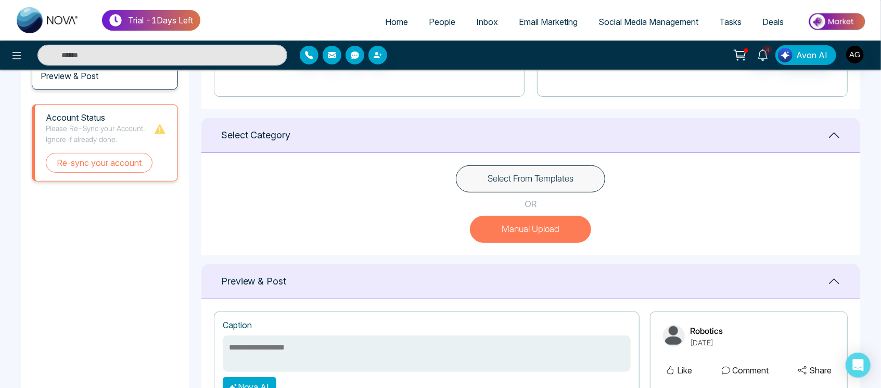
scroll to position [409, 0]
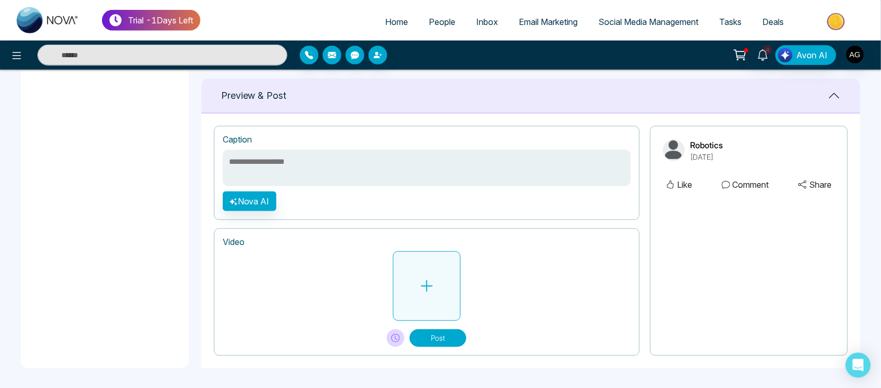
click at [419, 289] on icon at bounding box center [427, 286] width 16 height 16
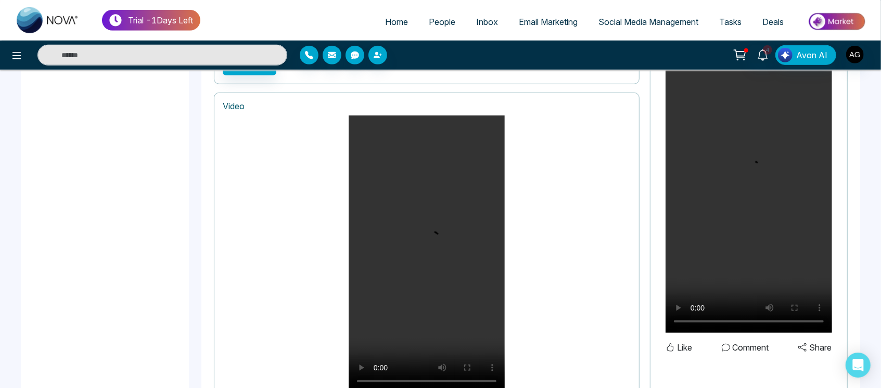
scroll to position [637, 0]
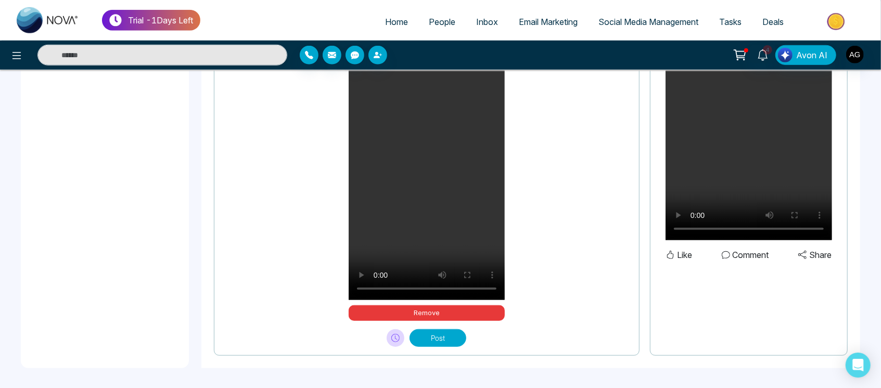
click at [444, 337] on button "Post" at bounding box center [438, 338] width 57 height 18
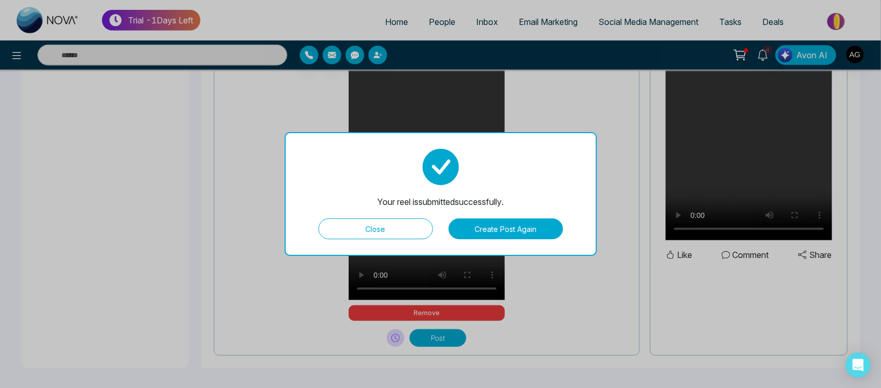
click at [371, 223] on button "Close" at bounding box center [375, 229] width 114 height 21
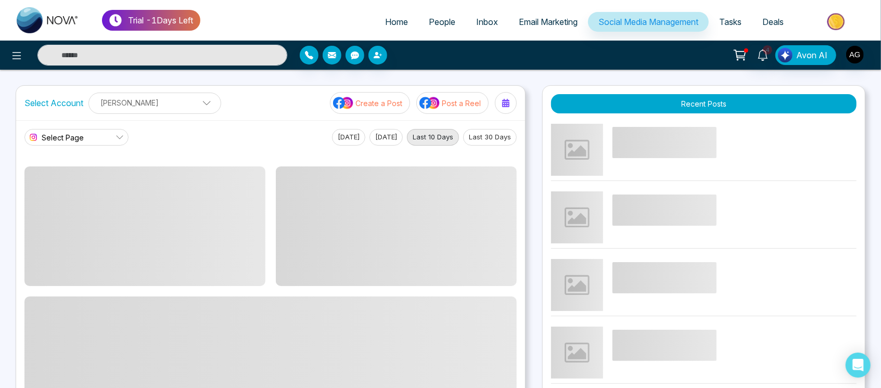
click at [451, 105] on p "Post a Reel" at bounding box center [461, 103] width 39 height 11
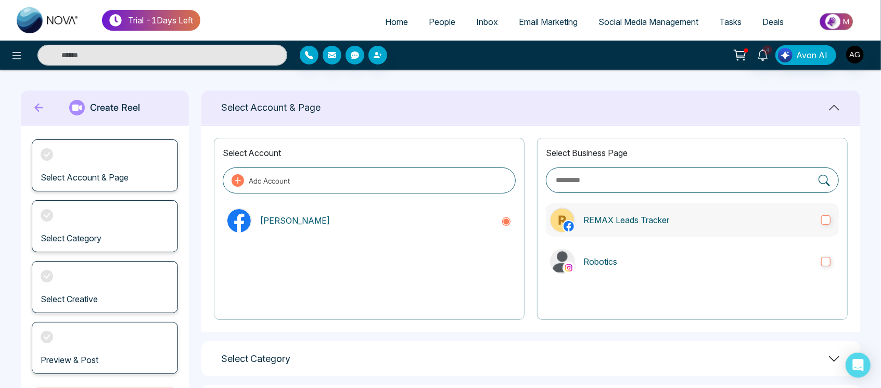
click at [675, 212] on label "REMAX Leads Tracker" at bounding box center [692, 219] width 293 height 33
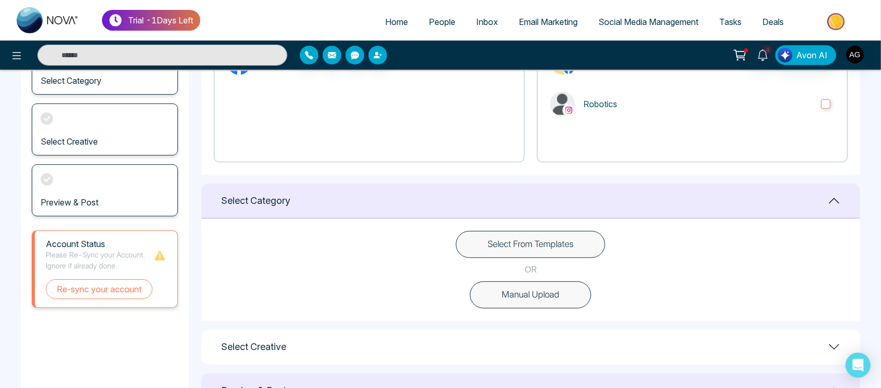
scroll to position [159, 0]
click at [543, 289] on button "Manual Upload" at bounding box center [530, 293] width 121 height 27
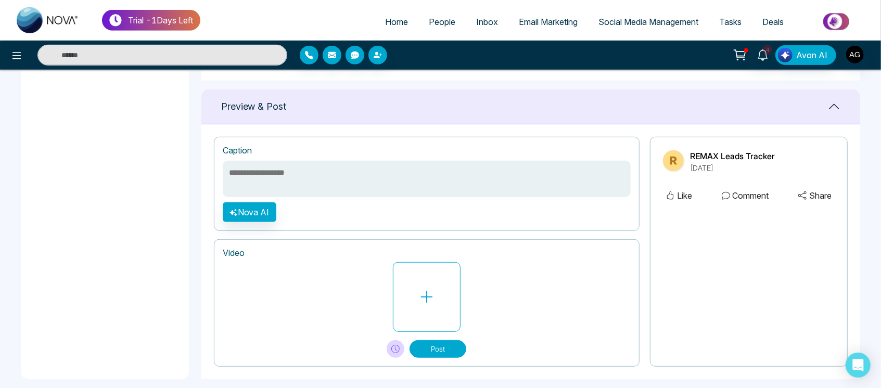
scroll to position [409, 0]
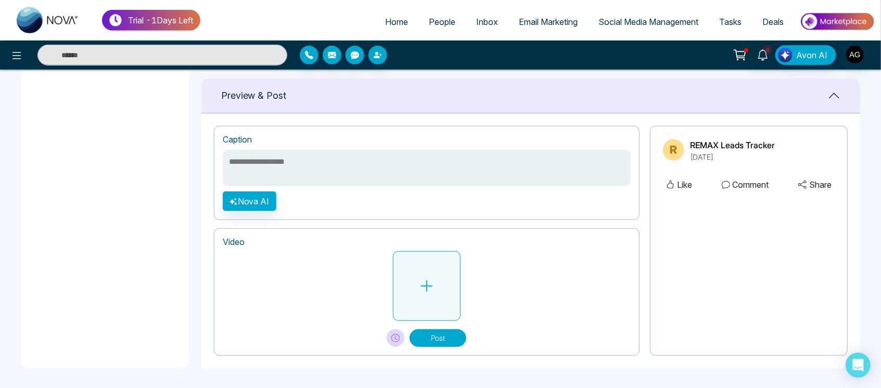
click at [428, 292] on icon at bounding box center [427, 286] width 16 height 16
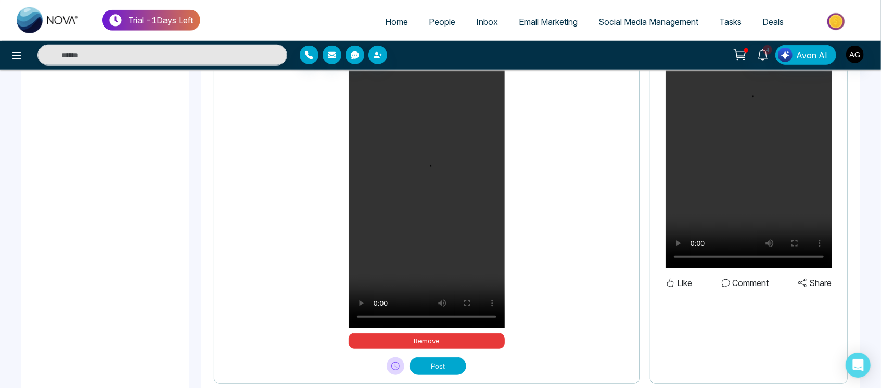
scroll to position [608, 0]
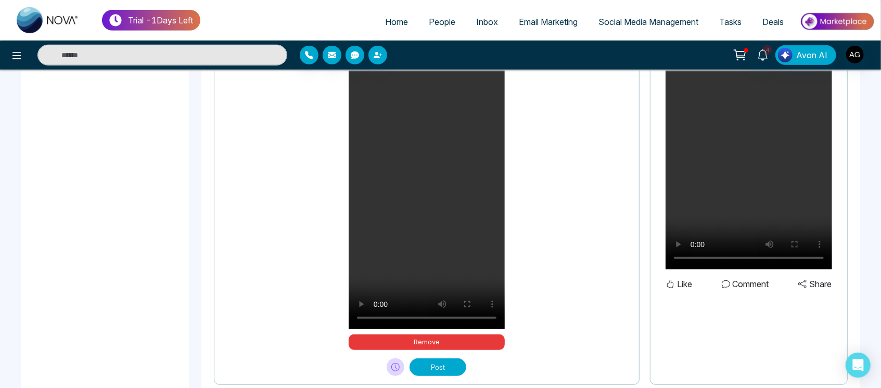
click at [448, 369] on button "Post" at bounding box center [438, 368] width 57 height 18
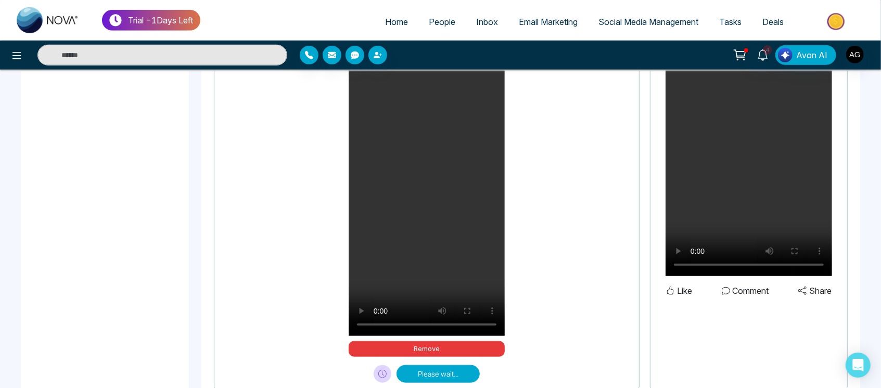
scroll to position [637, 0]
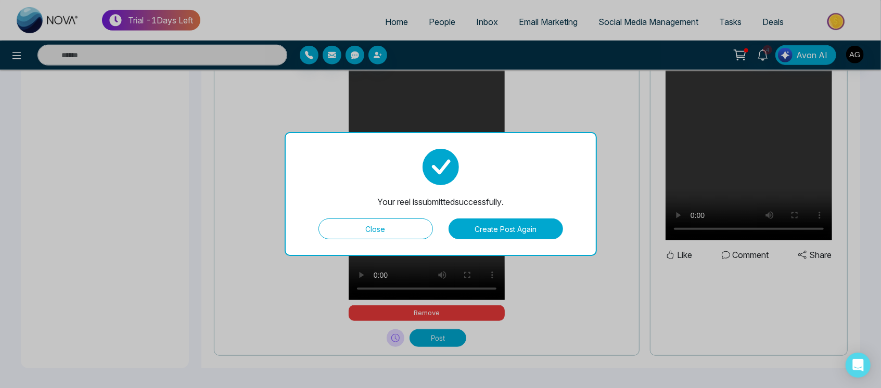
click at [395, 232] on button "Close" at bounding box center [375, 229] width 114 height 21
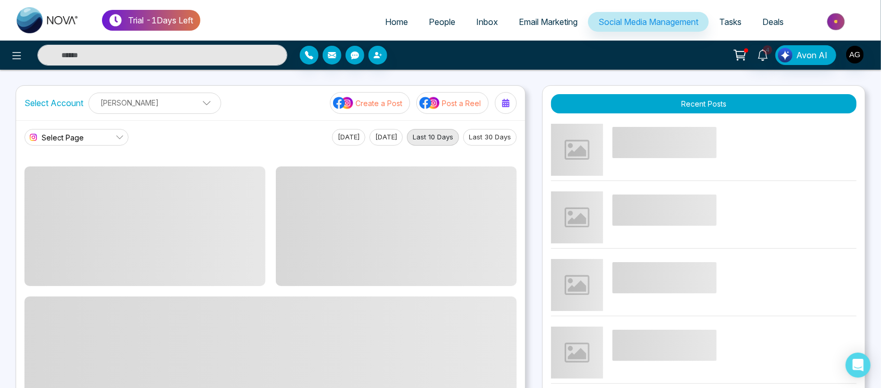
click at [184, 105] on p "[PERSON_NAME]" at bounding box center [154, 102] width 119 height 17
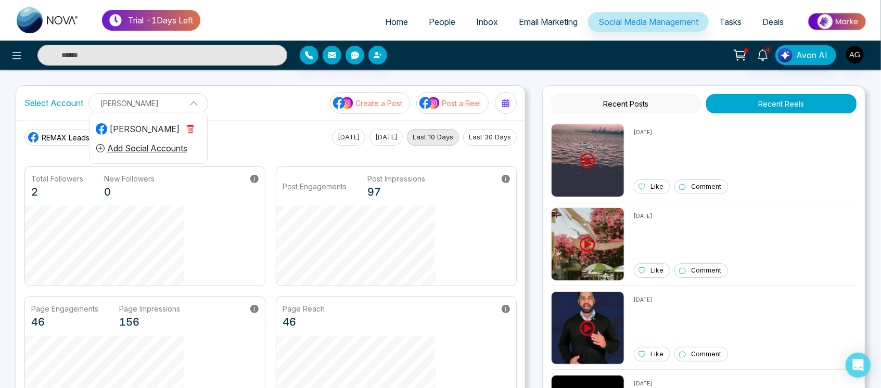
click at [184, 105] on p "[PERSON_NAME]" at bounding box center [148, 103] width 106 height 17
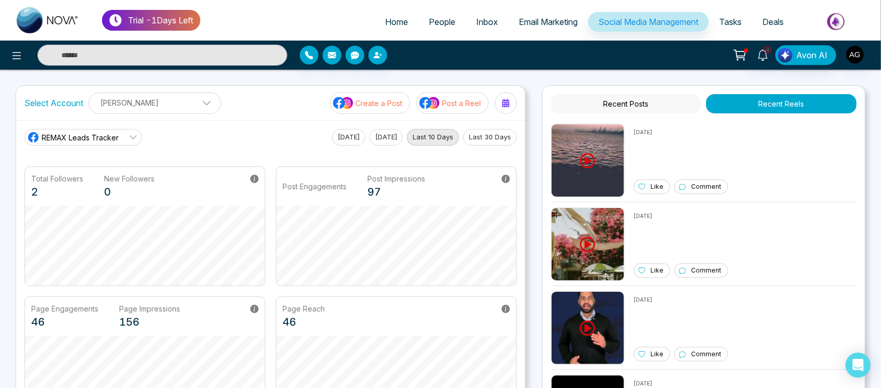
click at [184, 105] on p "[PERSON_NAME]" at bounding box center [154, 102] width 119 height 17
click at [184, 105] on p "[PERSON_NAME]" at bounding box center [148, 103] width 106 height 17
click at [533, 18] on span "Email Marketing" at bounding box center [548, 22] width 59 height 10
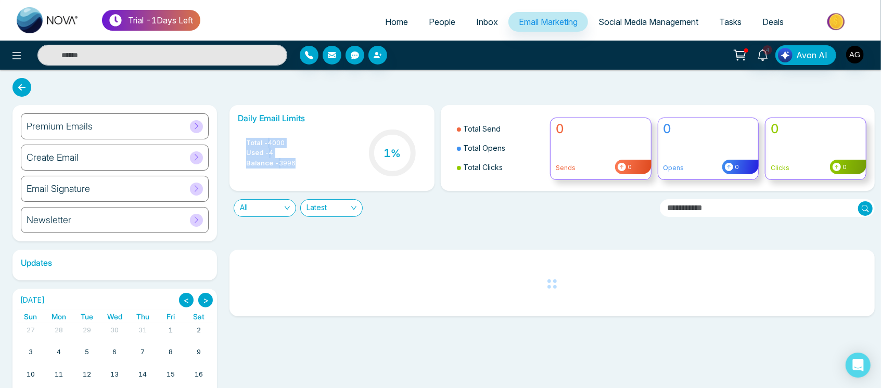
drag, startPoint x: 237, startPoint y: 135, endPoint x: 328, endPoint y: 164, distance: 95.0
click at [328, 164] on div "Total - 4000 Used - 4 Balance - 3996 1 %" at bounding box center [332, 153] width 188 height 53
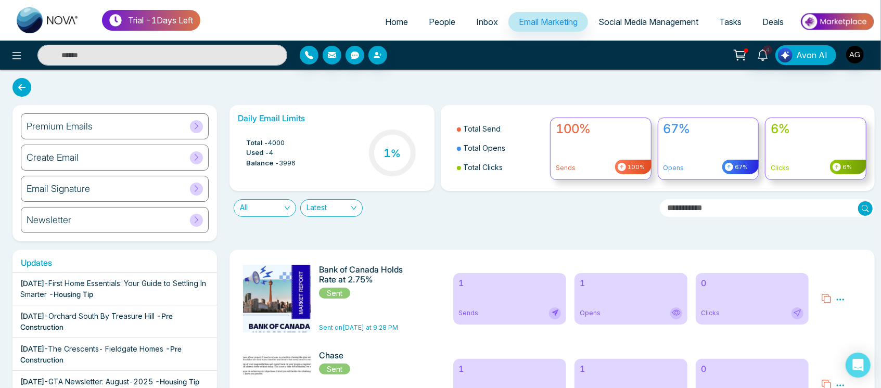
click at [630, 28] on link "Social Media Management" at bounding box center [648, 22] width 121 height 20
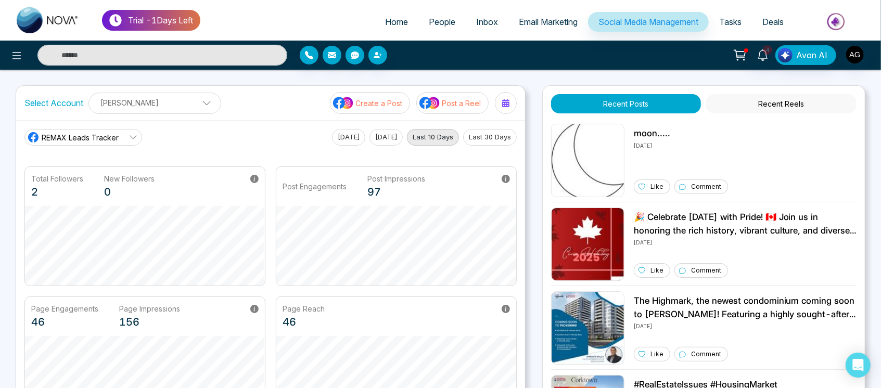
click at [375, 18] on link "Home" at bounding box center [397, 22] width 44 height 20
select select "*"
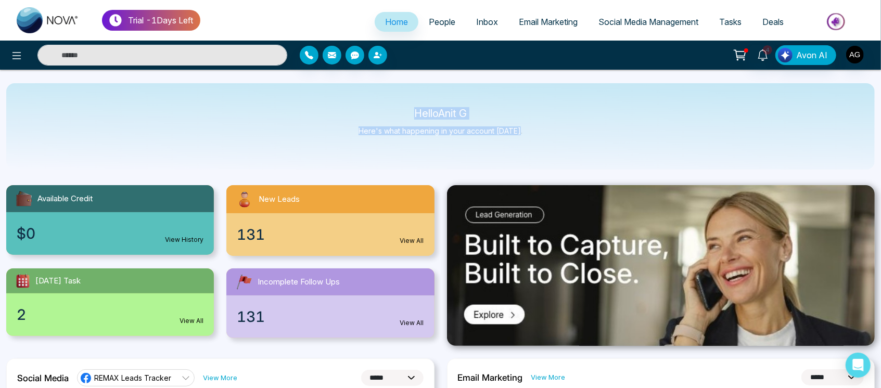
drag, startPoint x: 411, startPoint y: 114, endPoint x: 529, endPoint y: 135, distance: 120.0
click at [529, 135] on div "Hello Anit G Here's what happening in your account [DATE]." at bounding box center [440, 126] width 868 height 86
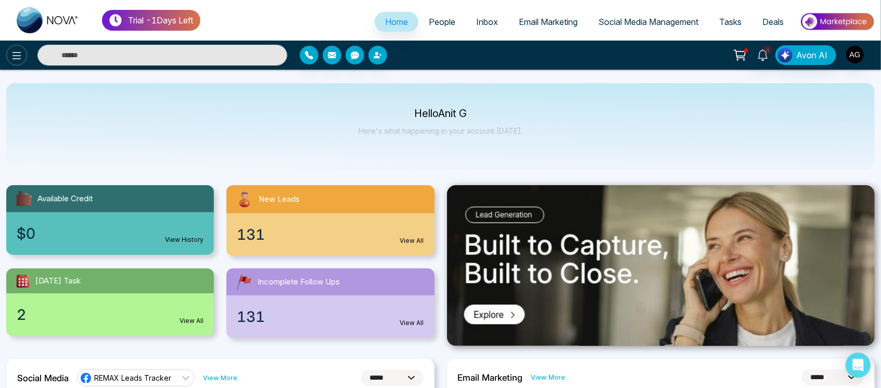
click at [17, 61] on icon at bounding box center [16, 55] width 12 height 12
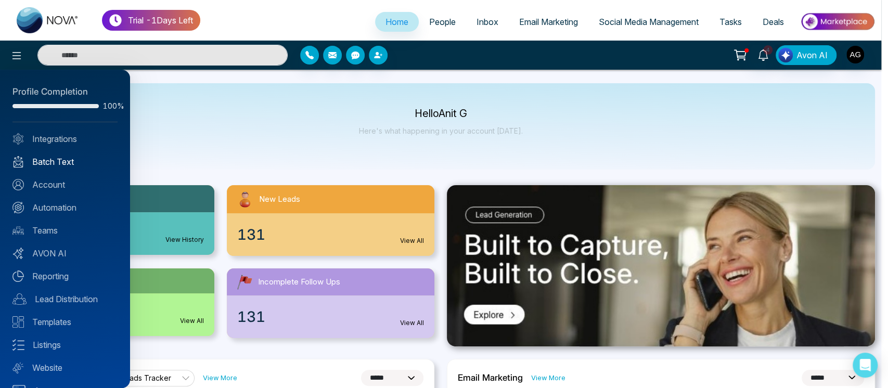
click at [77, 164] on link "Batch Text" at bounding box center [64, 162] width 105 height 12
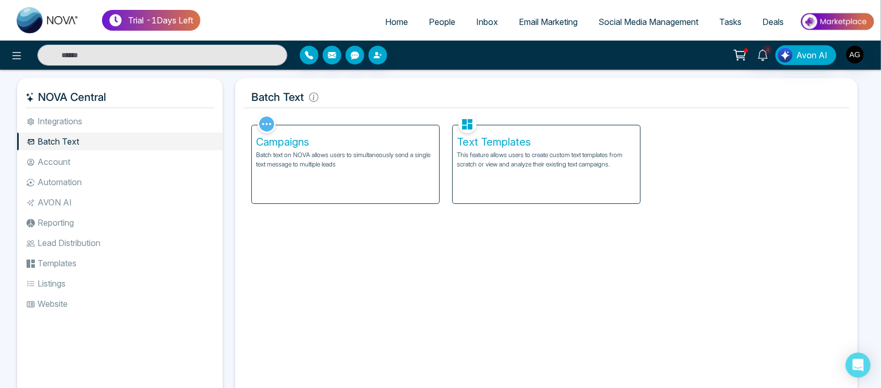
click at [382, 180] on div "Campaigns Batch text on NOVA allows users to simultaneously send a single text …" at bounding box center [345, 164] width 187 height 78
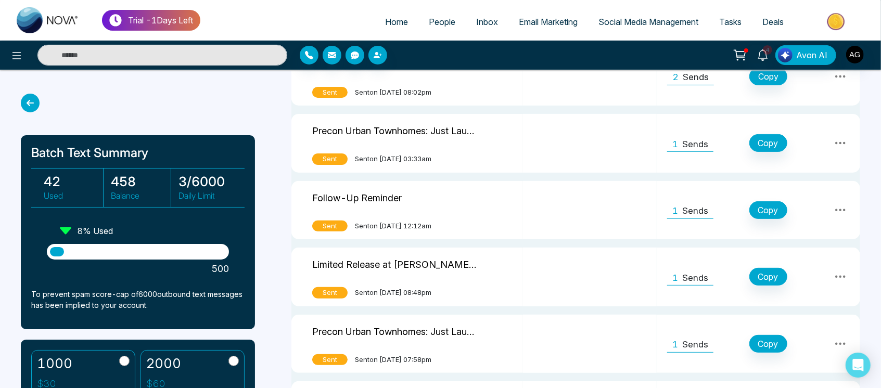
scroll to position [156, 0]
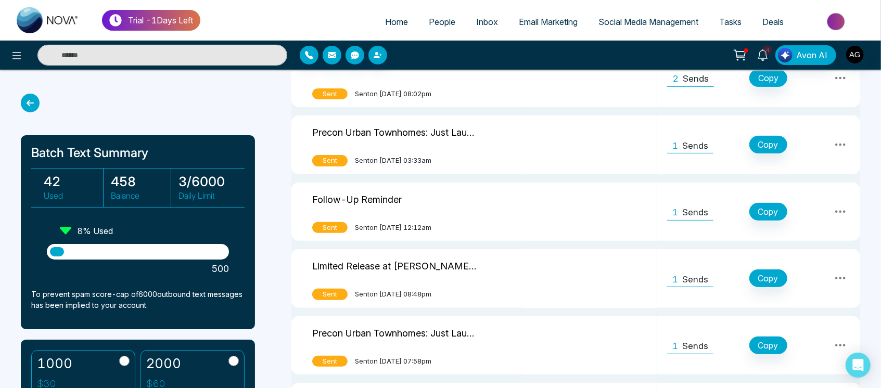
click at [831, 274] on button at bounding box center [840, 279] width 19 height 18
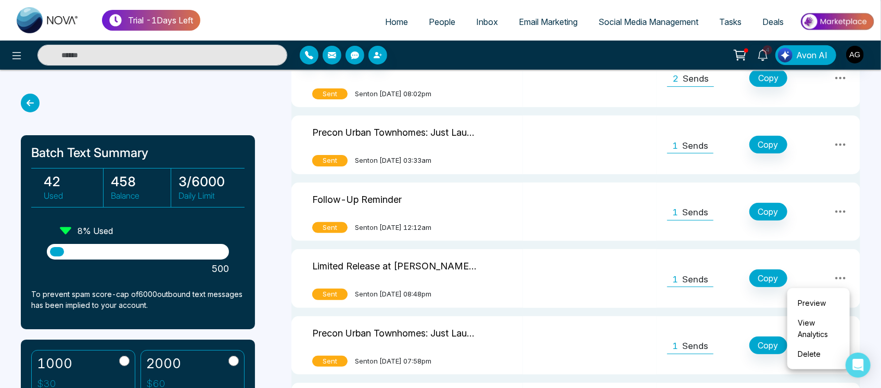
click at [812, 304] on link "Preview" at bounding box center [818, 303] width 52 height 20
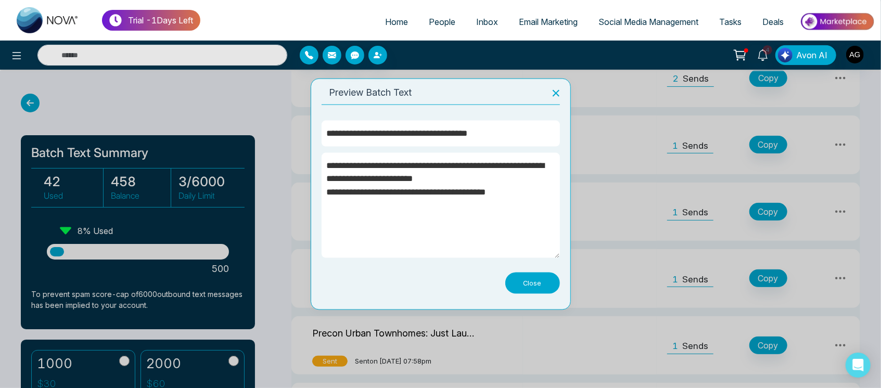
click at [554, 283] on button "Close" at bounding box center [532, 282] width 55 height 21
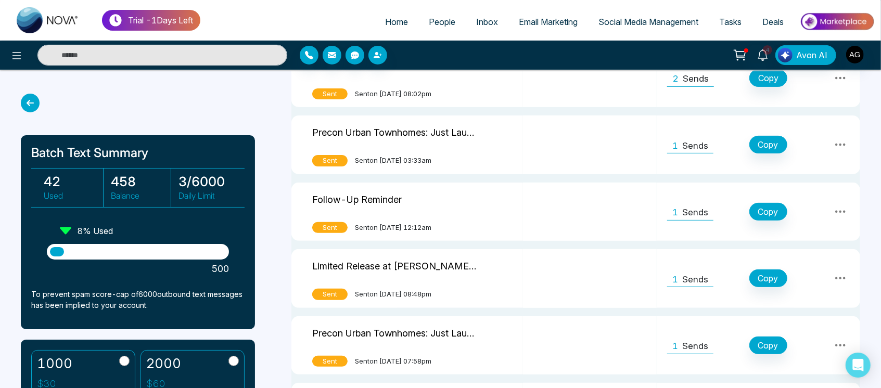
scroll to position [0, 0]
